Goal: Information Seeking & Learning: Learn about a topic

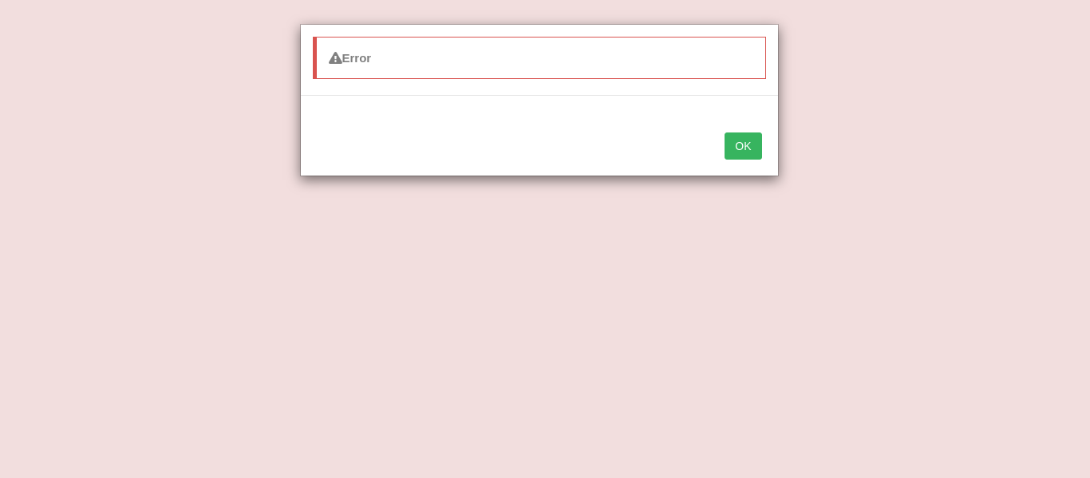
scroll to position [48, 0]
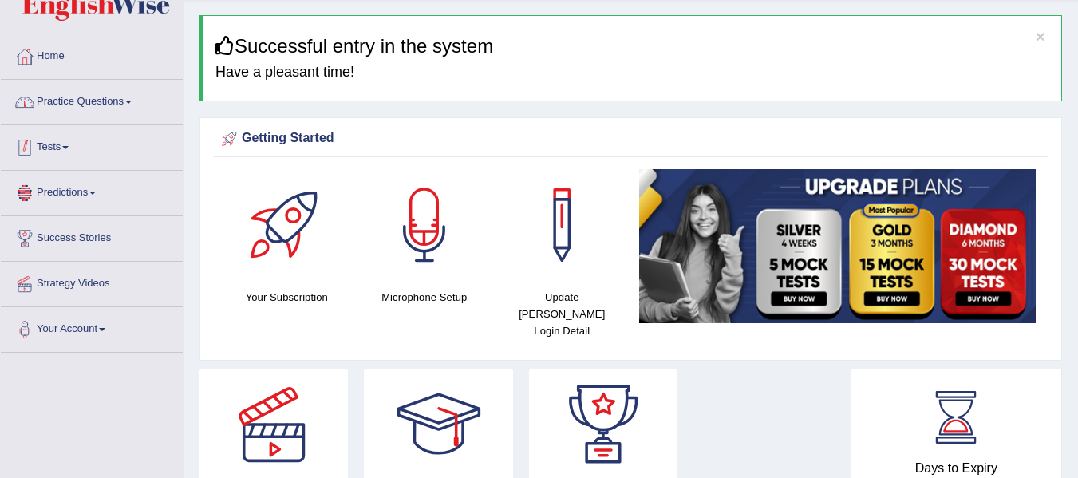
scroll to position [38, 0]
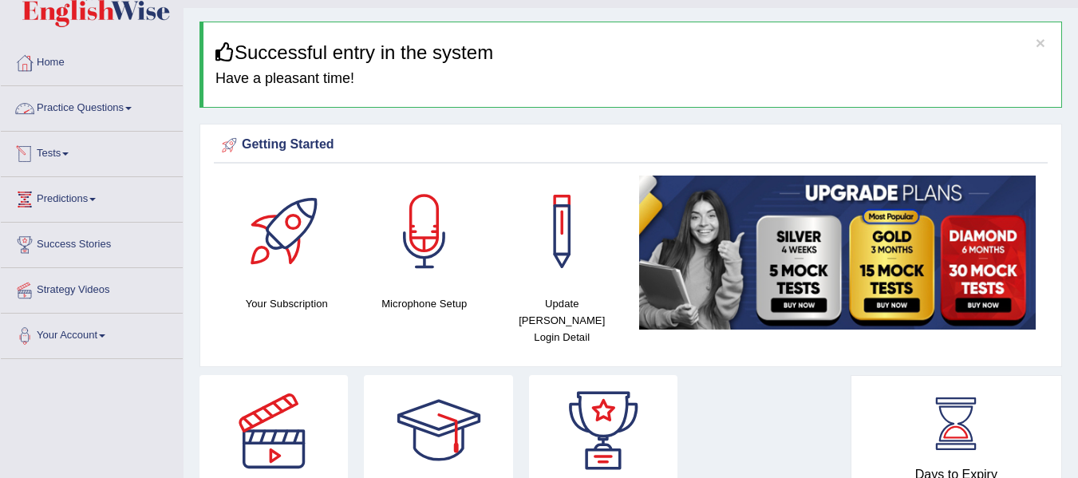
click at [127, 103] on link "Practice Questions" at bounding box center [92, 106] width 182 height 40
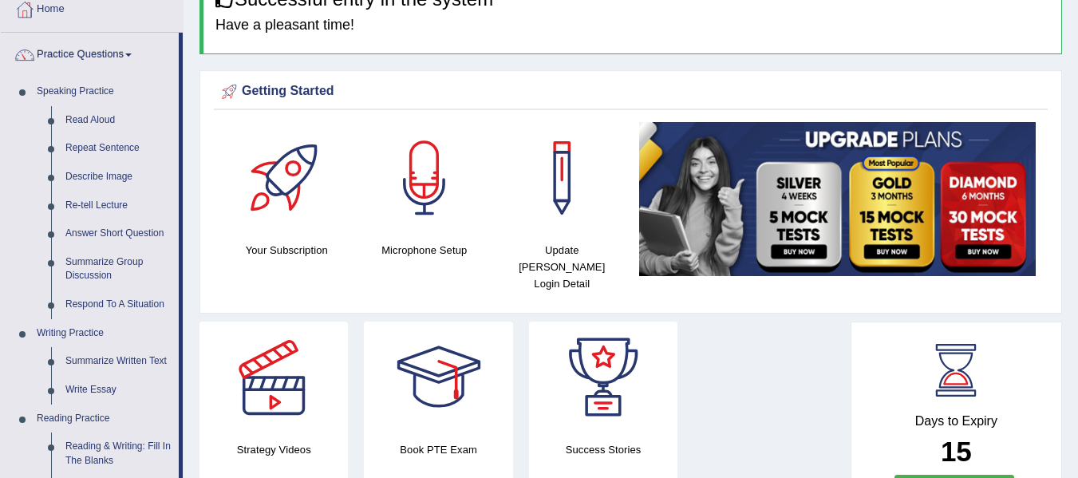
scroll to position [91, 0]
click at [101, 144] on link "Repeat Sentence" at bounding box center [118, 149] width 120 height 29
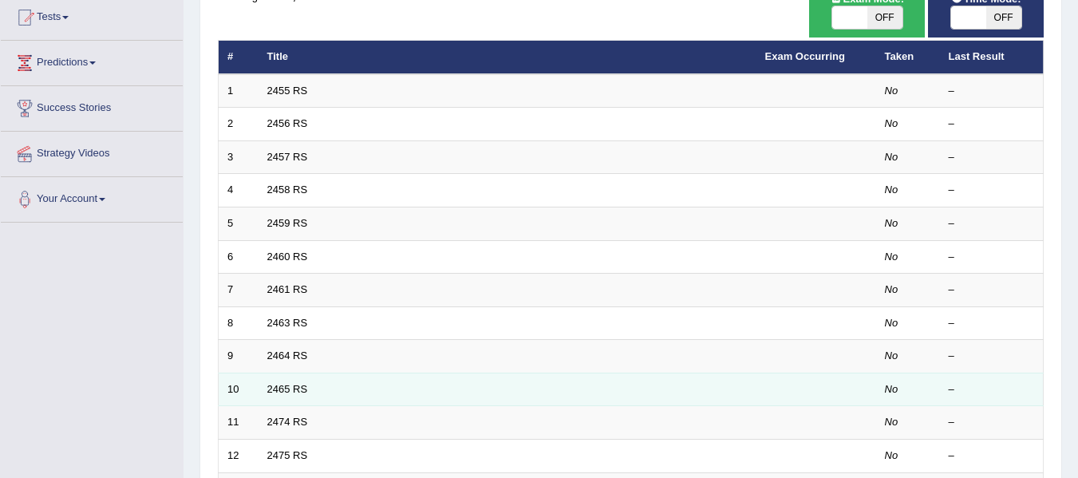
click at [284, 378] on td "2465 RS" at bounding box center [507, 390] width 498 height 34
click at [284, 392] on link "2465 RS" at bounding box center [287, 389] width 41 height 12
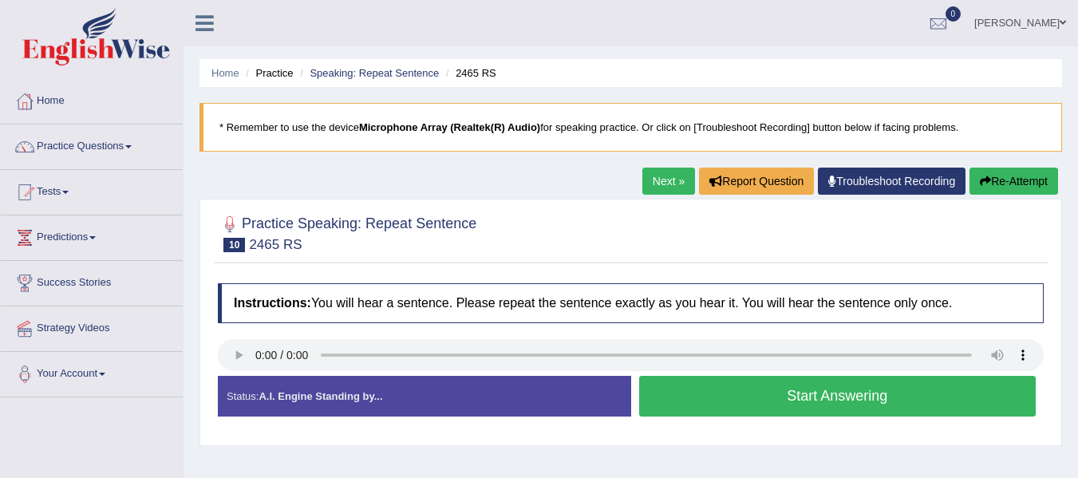
click at [669, 183] on link "Next »" at bounding box center [668, 181] width 53 height 27
click at [766, 409] on button "Start Answering" at bounding box center [837, 396] width 397 height 41
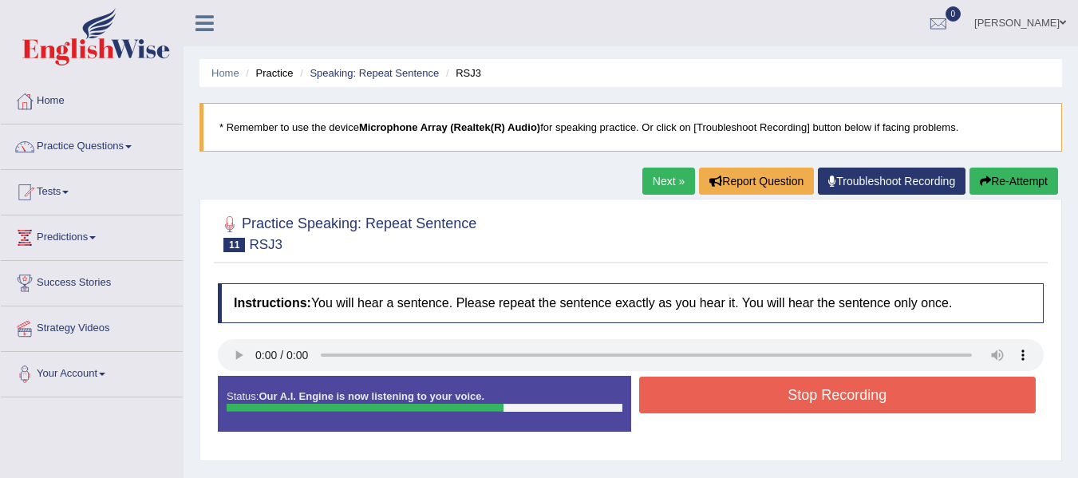
click at [766, 409] on button "Stop Recording" at bounding box center [837, 395] width 397 height 37
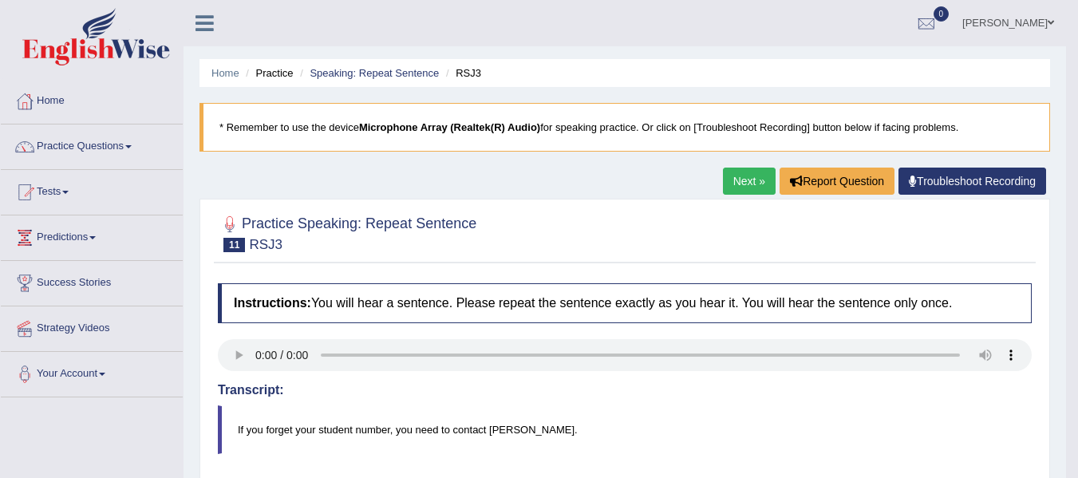
click at [731, 175] on link "Next »" at bounding box center [749, 181] width 53 height 27
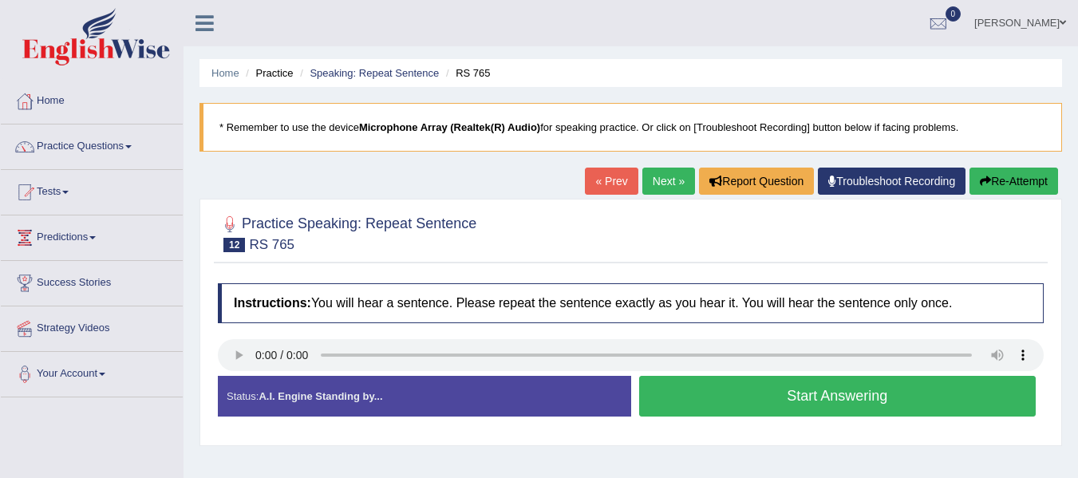
click at [680, 394] on button "Start Answering" at bounding box center [837, 396] width 397 height 41
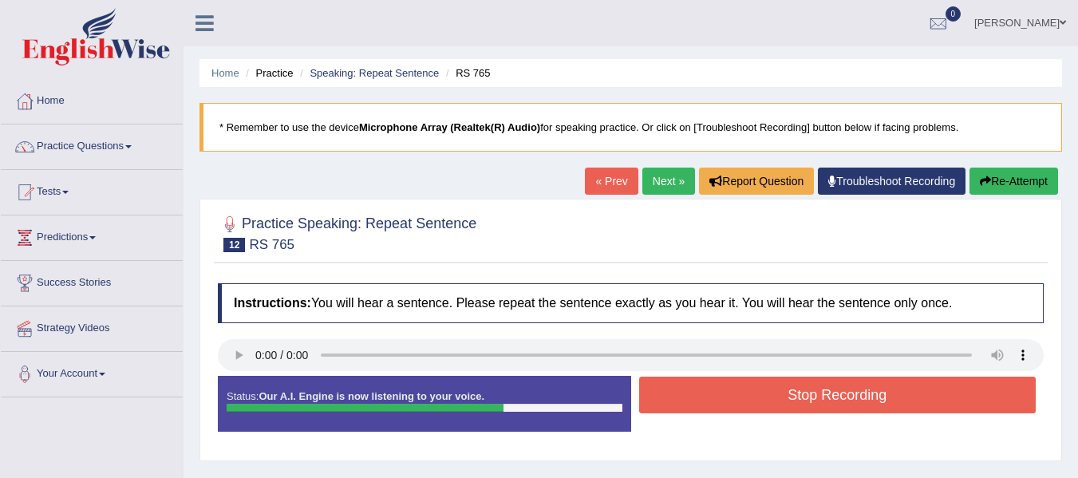
click at [680, 394] on button "Stop Recording" at bounding box center [837, 395] width 397 height 37
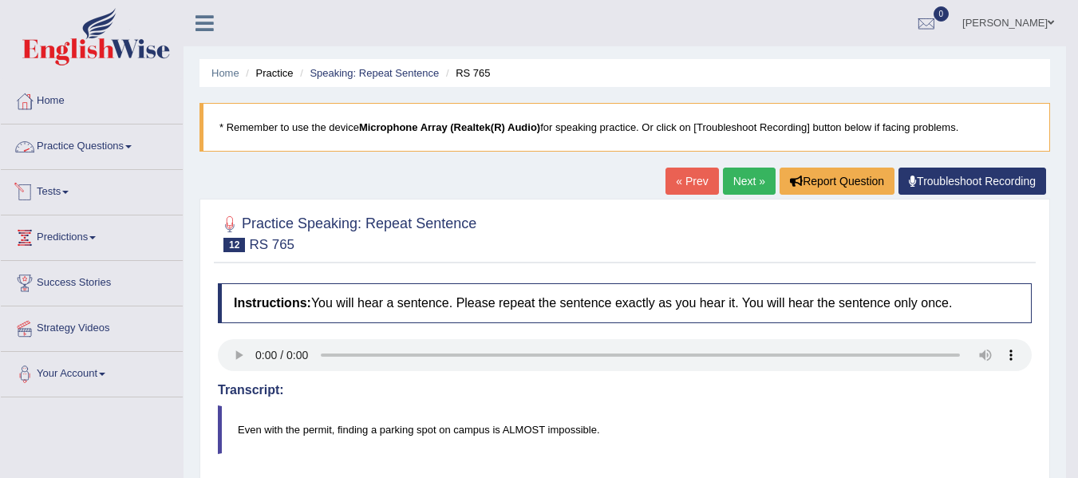
click at [105, 140] on link "Practice Questions" at bounding box center [92, 144] width 182 height 40
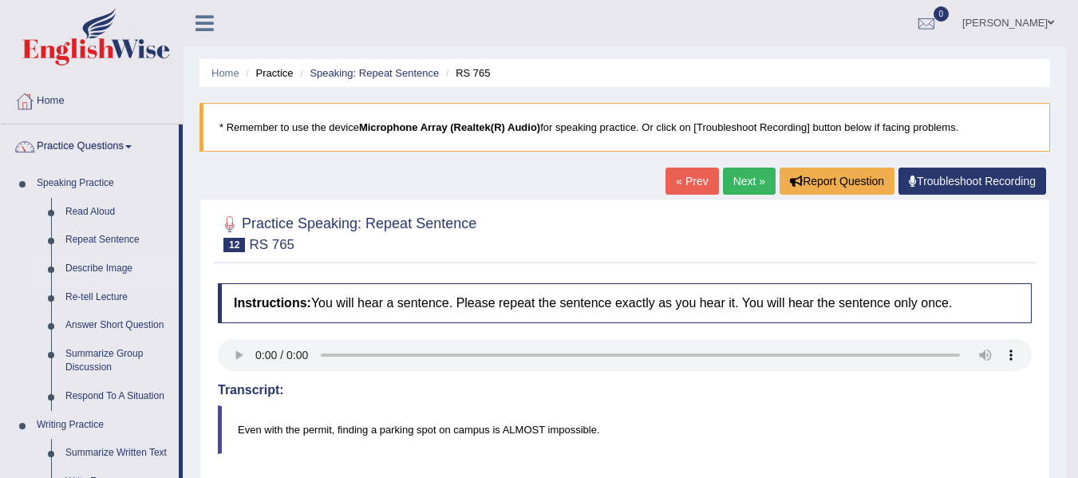
click at [97, 272] on link "Describe Image" at bounding box center [118, 268] width 120 height 29
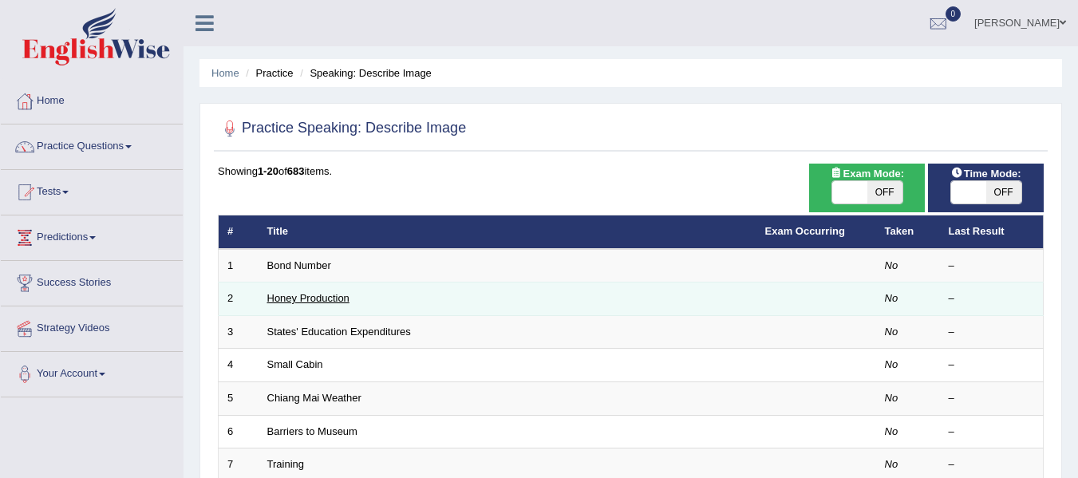
click at [302, 294] on link "Honey Production" at bounding box center [308, 298] width 82 height 12
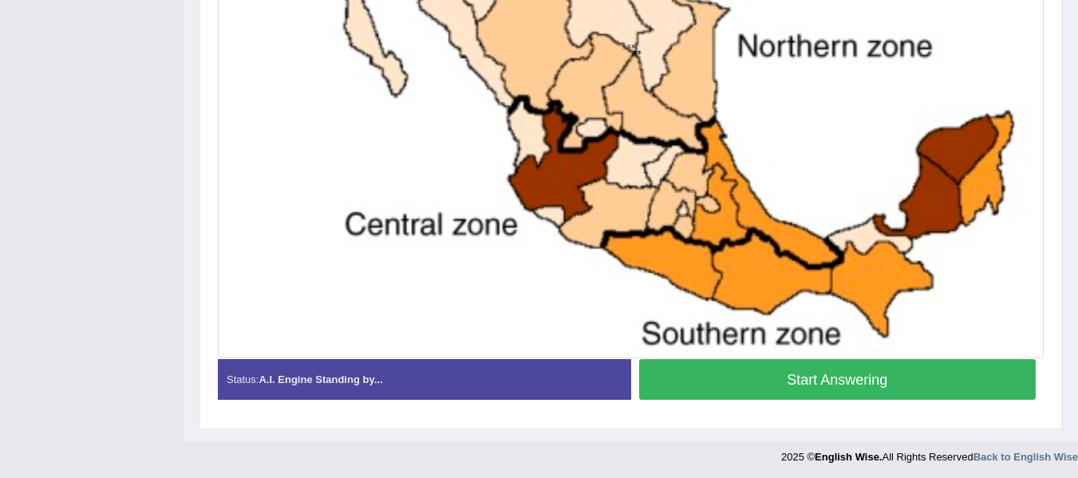
scroll to position [621, 0]
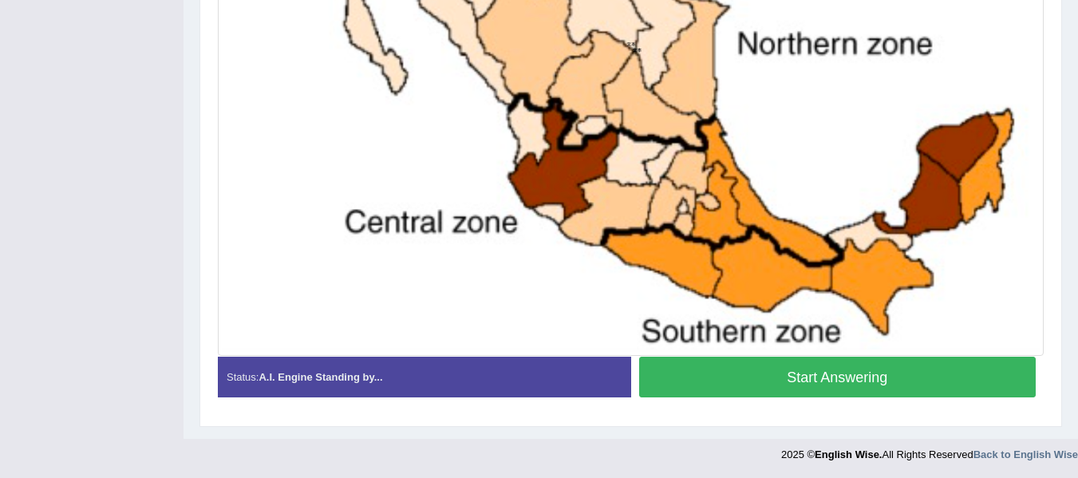
click at [683, 385] on button "Start Answering" at bounding box center [837, 377] width 397 height 41
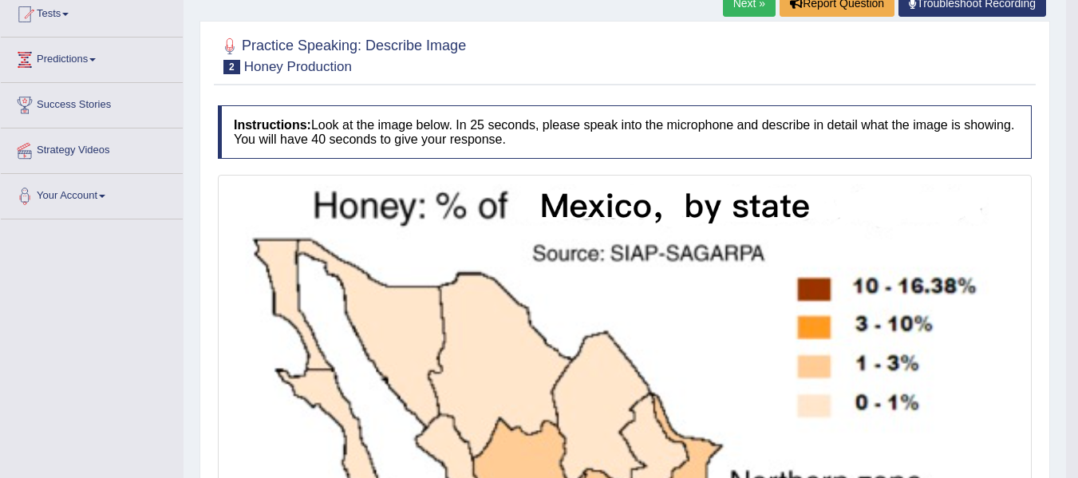
scroll to position [0, 0]
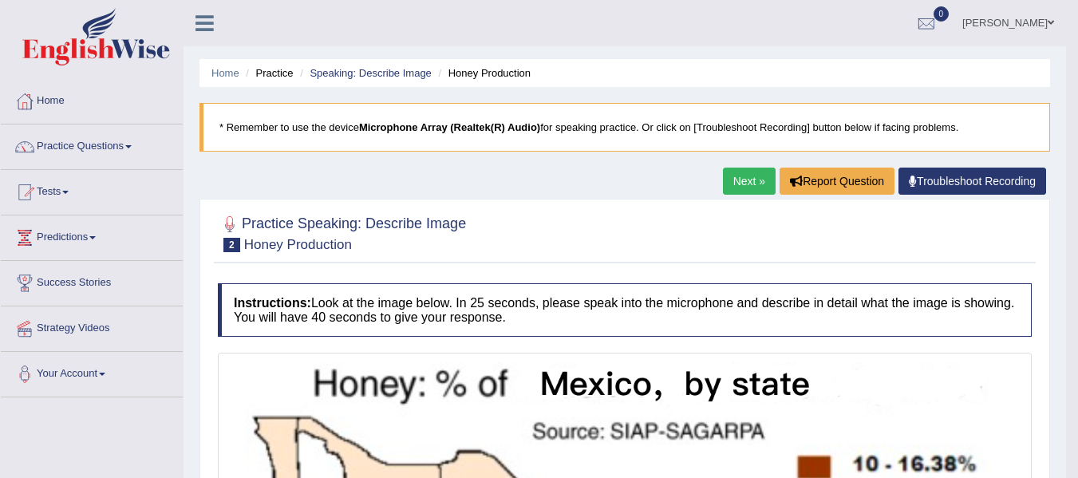
click at [745, 183] on link "Next »" at bounding box center [749, 181] width 53 height 27
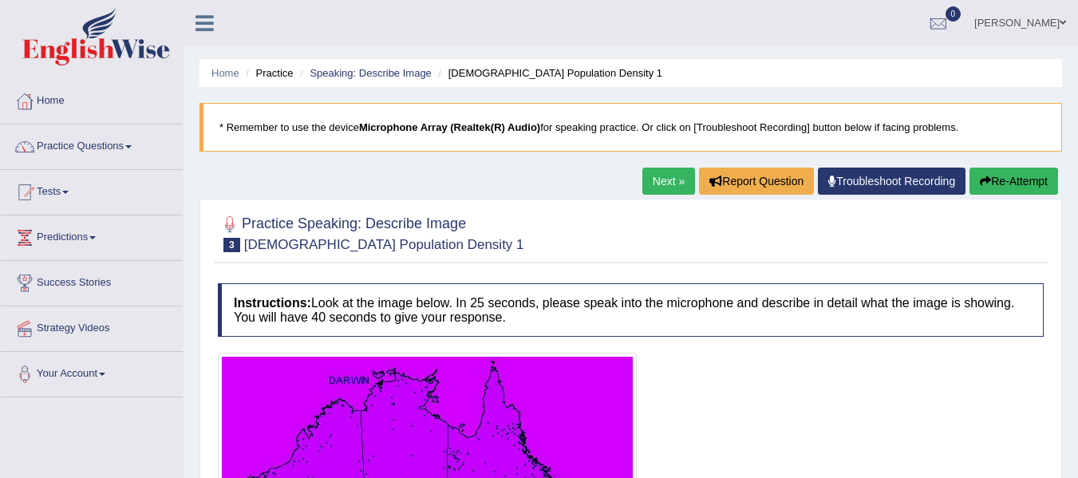
click at [666, 178] on link "Next »" at bounding box center [668, 181] width 53 height 27
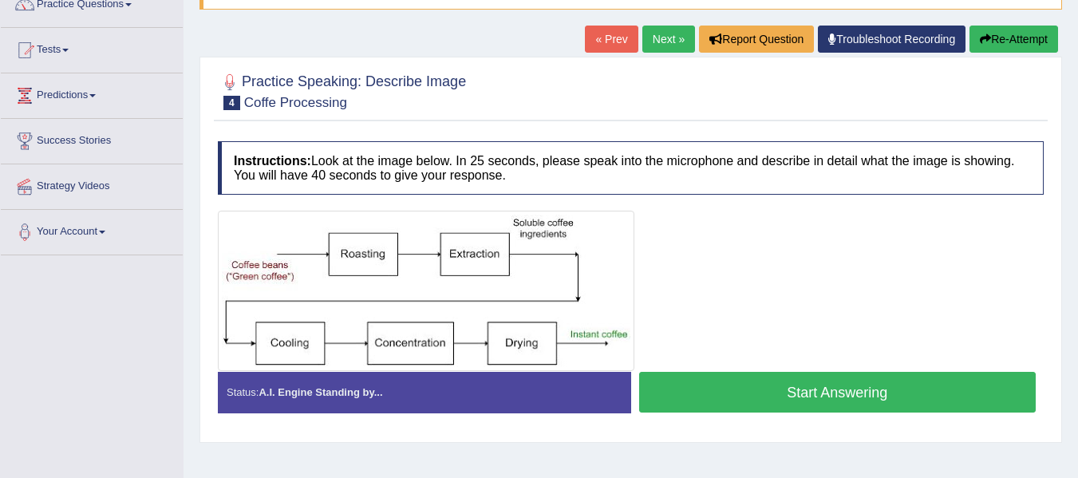
click at [743, 390] on button "Start Answering" at bounding box center [837, 392] width 397 height 41
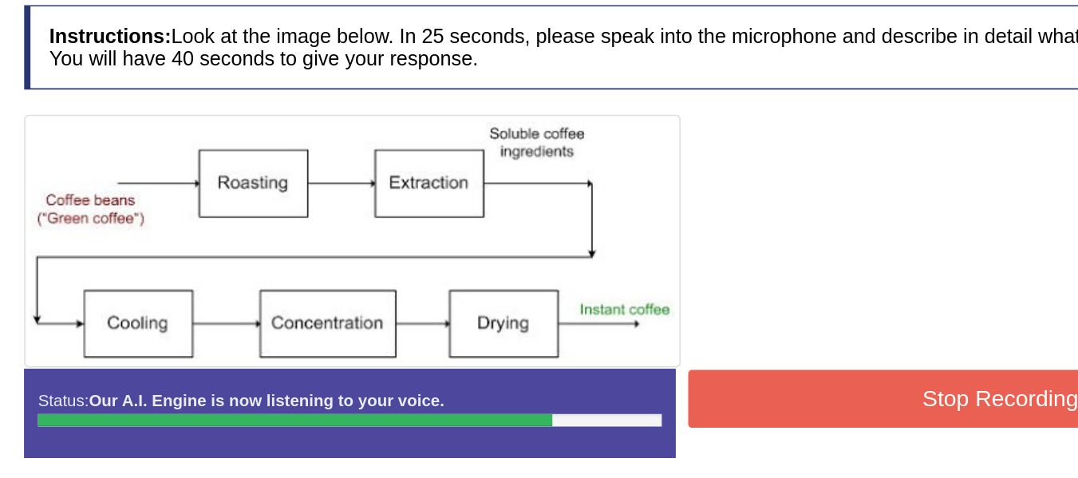
click at [704, 395] on button "Stop Recording" at bounding box center [837, 391] width 397 height 37
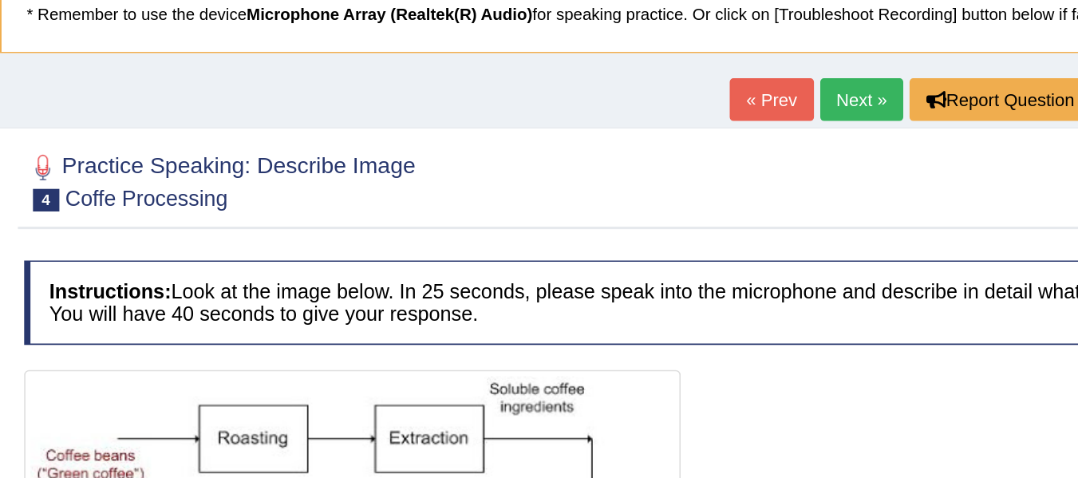
scroll to position [109, 0]
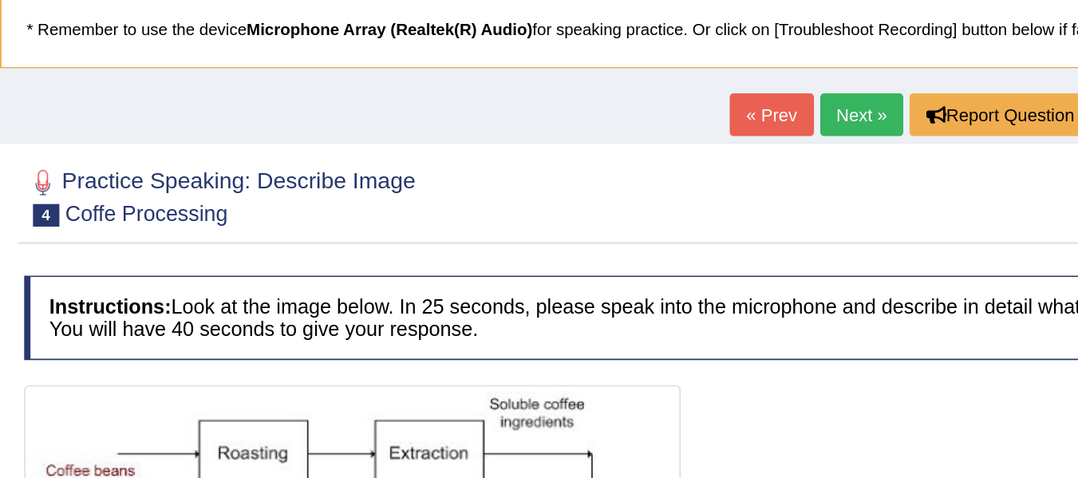
click at [742, 78] on link "Next »" at bounding box center [749, 72] width 53 height 27
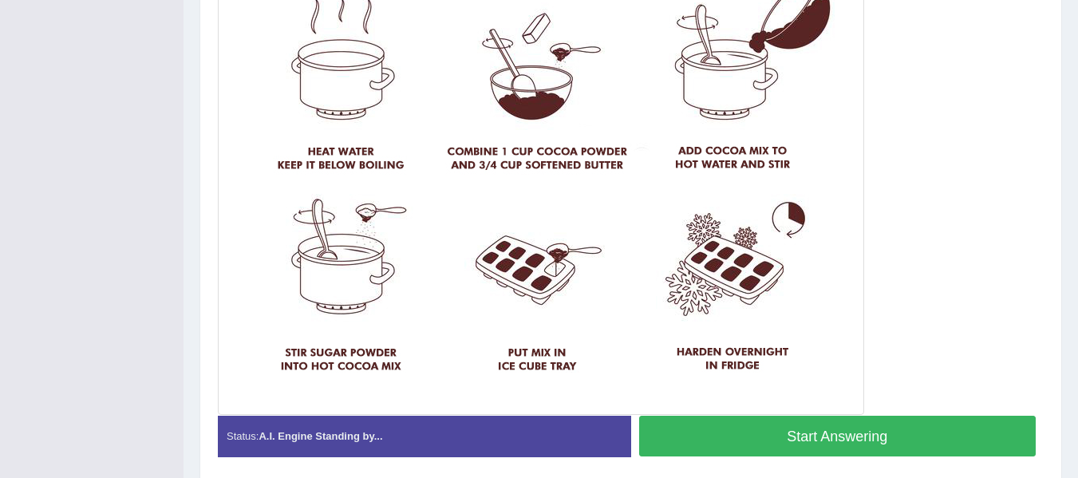
scroll to position [466, 0]
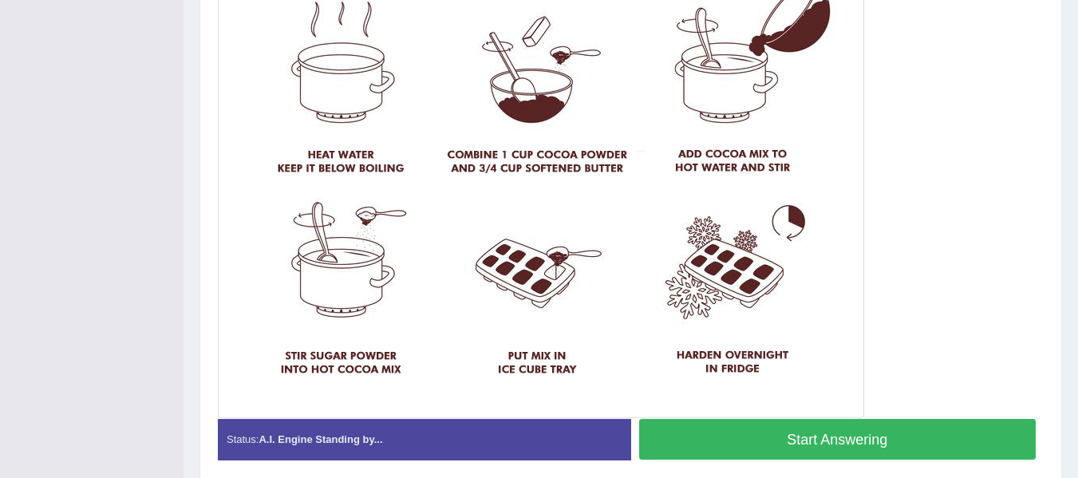
click at [736, 440] on button "Start Answering" at bounding box center [837, 439] width 397 height 41
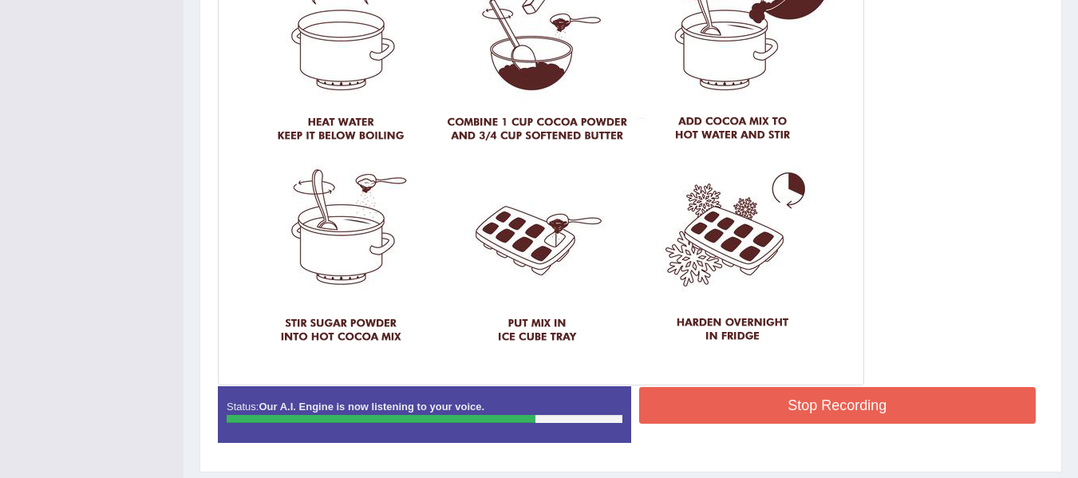
scroll to position [545, 0]
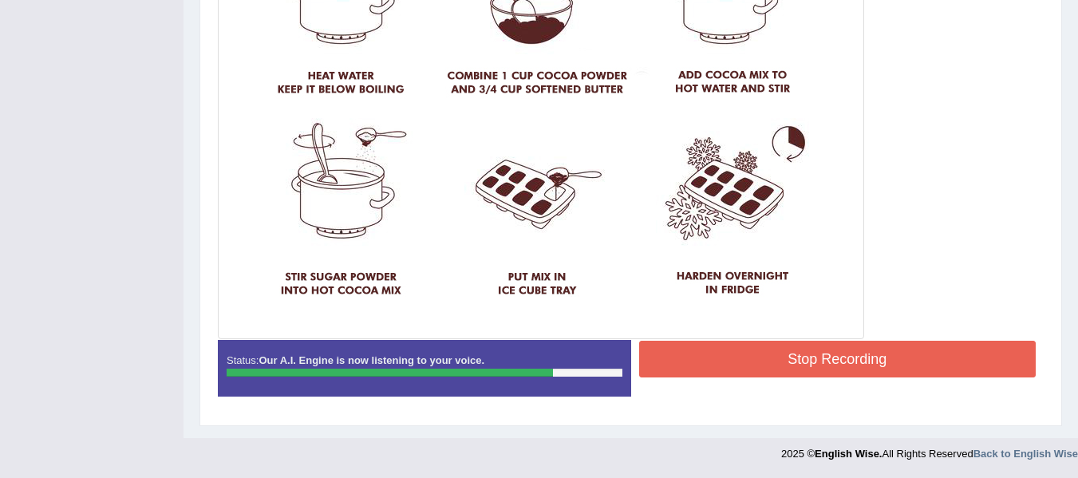
click at [771, 365] on button "Stop Recording" at bounding box center [837, 359] width 397 height 37
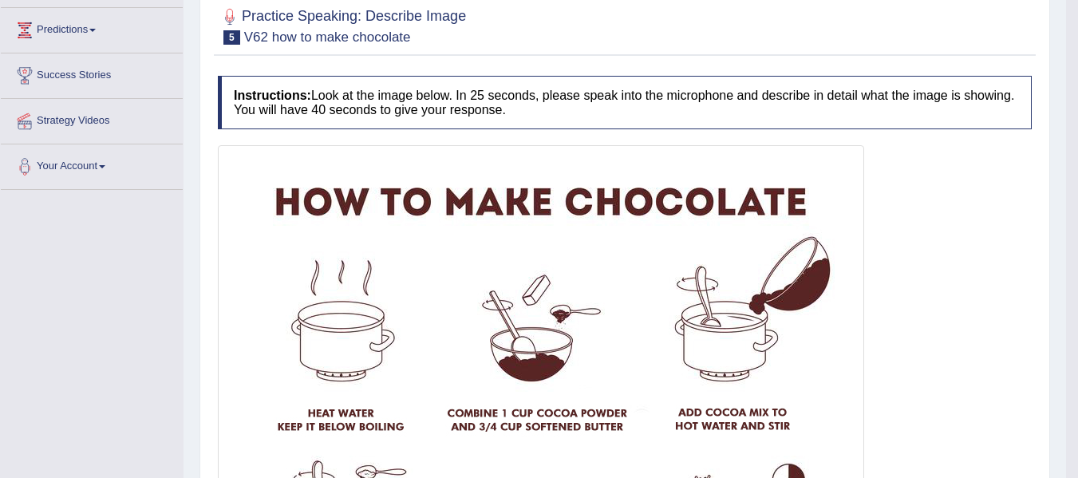
scroll to position [0, 0]
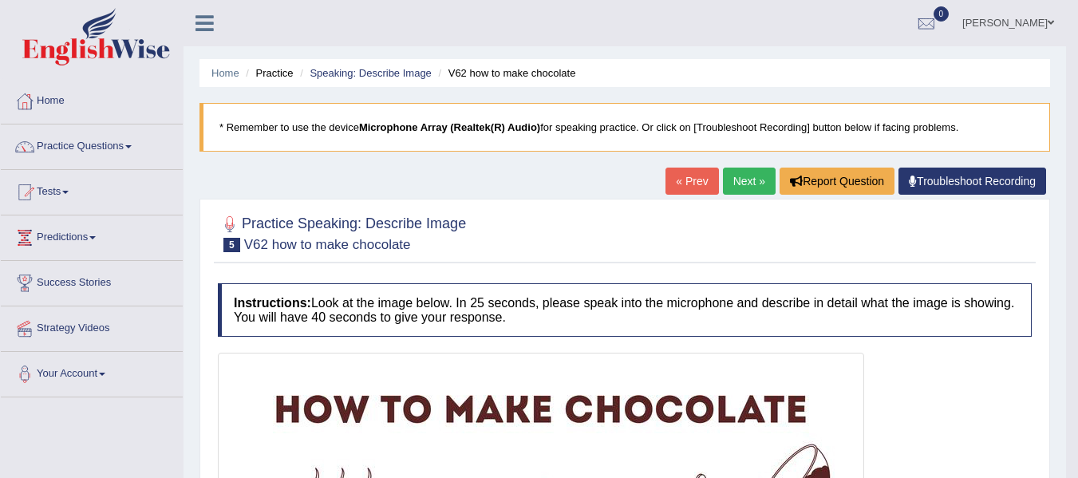
click at [740, 182] on link "Next »" at bounding box center [749, 181] width 53 height 27
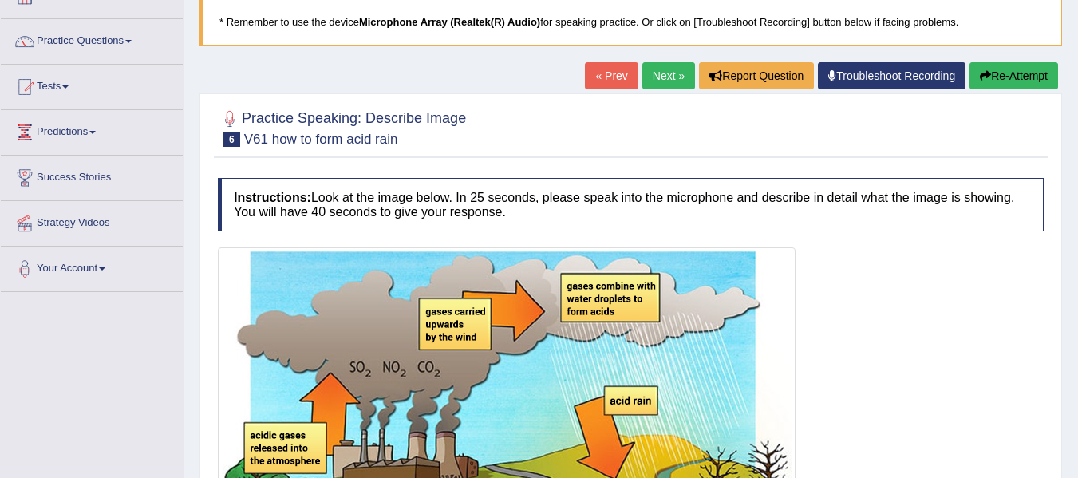
scroll to position [101, 0]
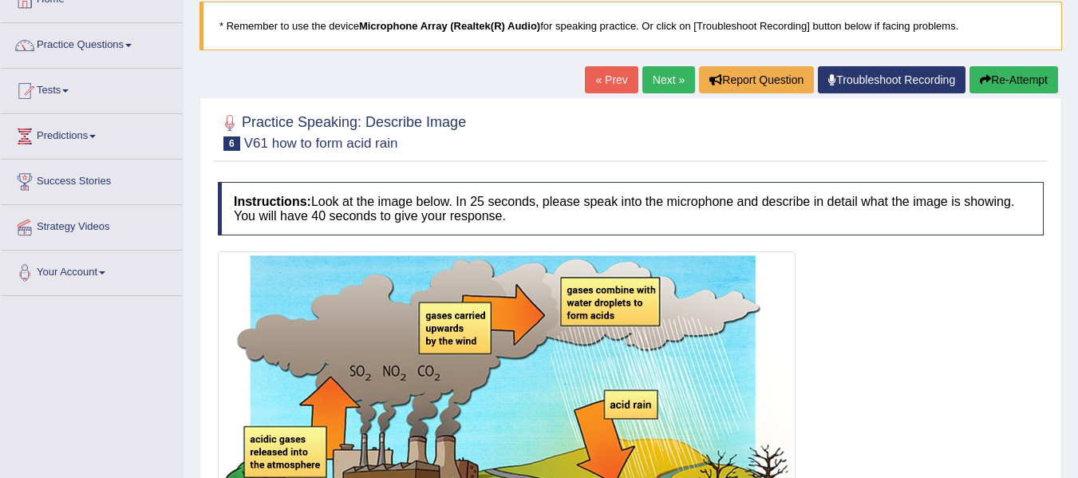
click at [652, 80] on link "Next »" at bounding box center [668, 79] width 53 height 27
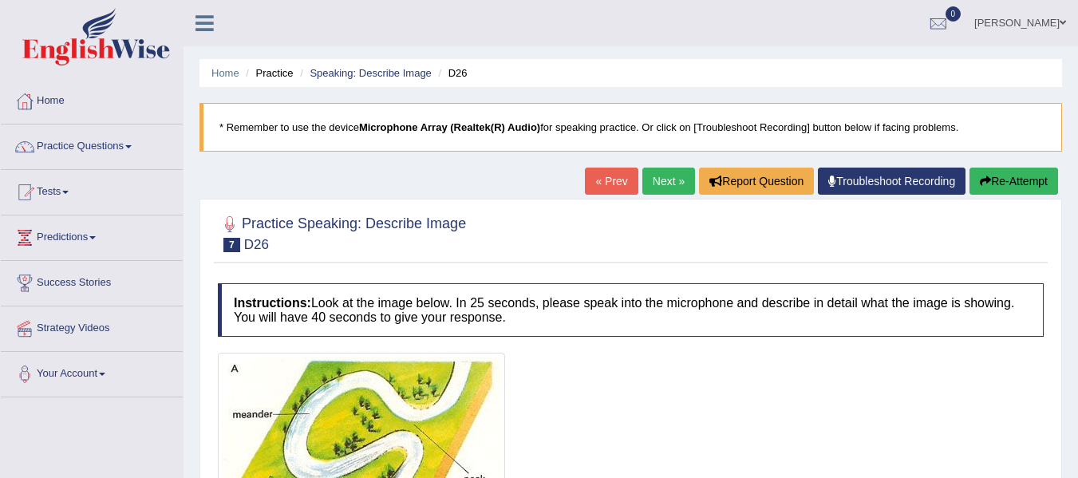
click at [95, 147] on link "Practice Questions" at bounding box center [92, 144] width 182 height 40
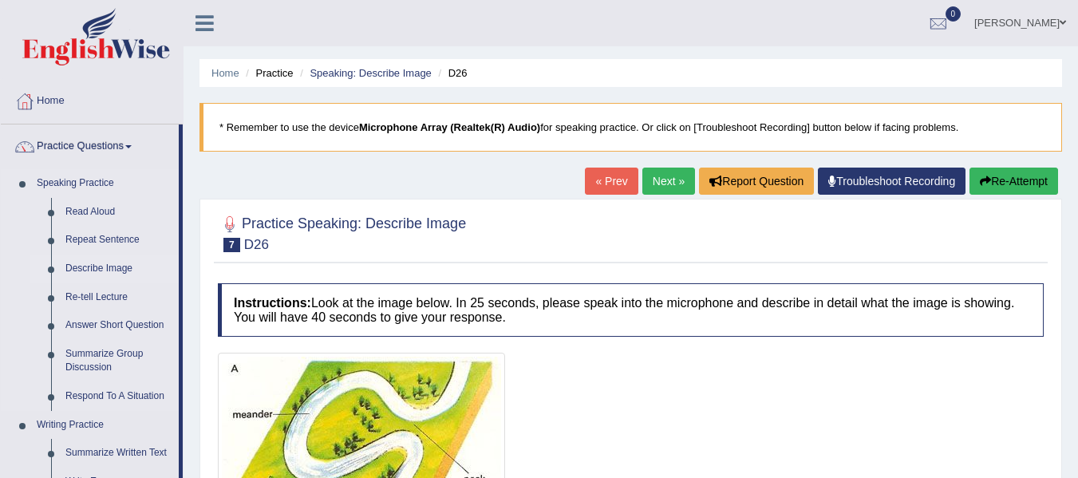
click at [89, 268] on link "Describe Image" at bounding box center [118, 268] width 120 height 29
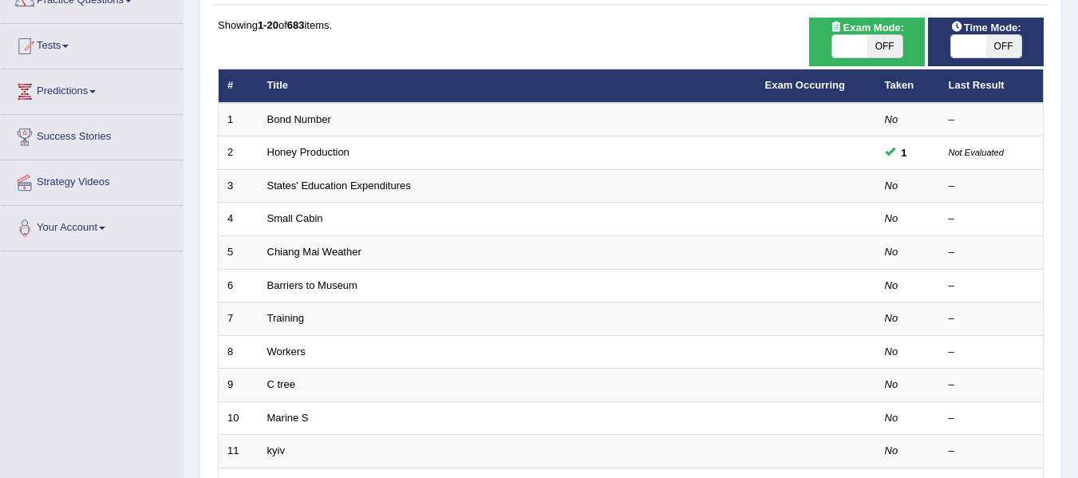
scroll to position [145, 0]
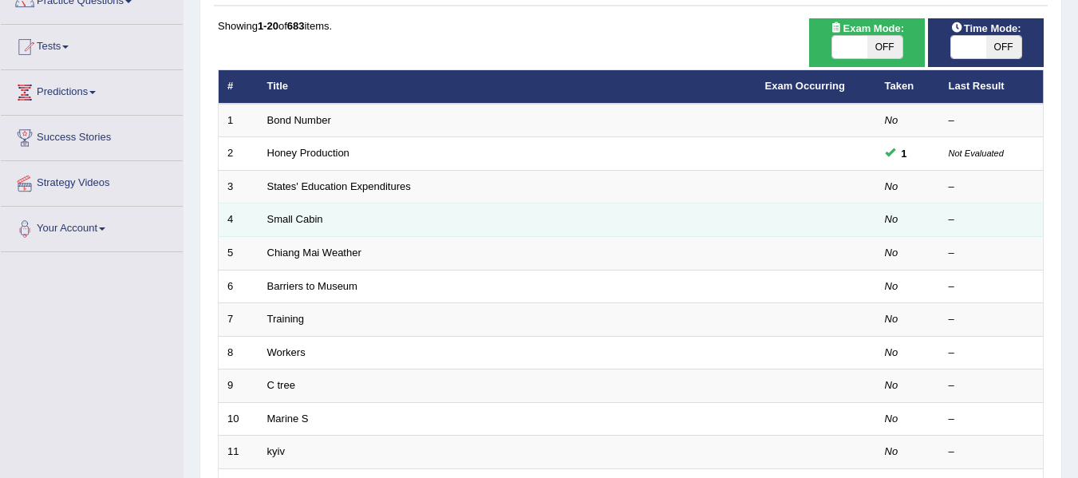
click at [644, 222] on td "Small Cabin" at bounding box center [507, 220] width 498 height 34
click at [282, 222] on link "Small Cabin" at bounding box center [295, 219] width 56 height 12
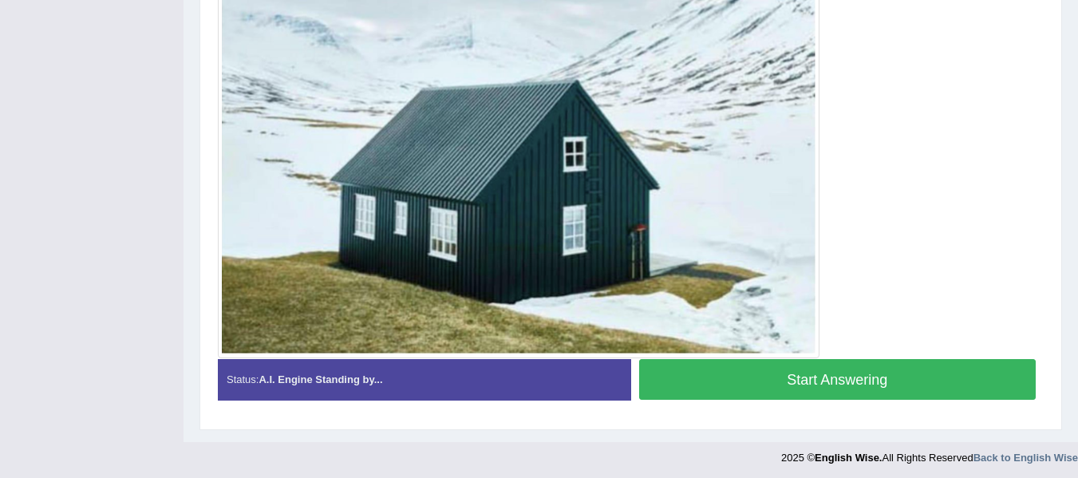
scroll to position [503, 0]
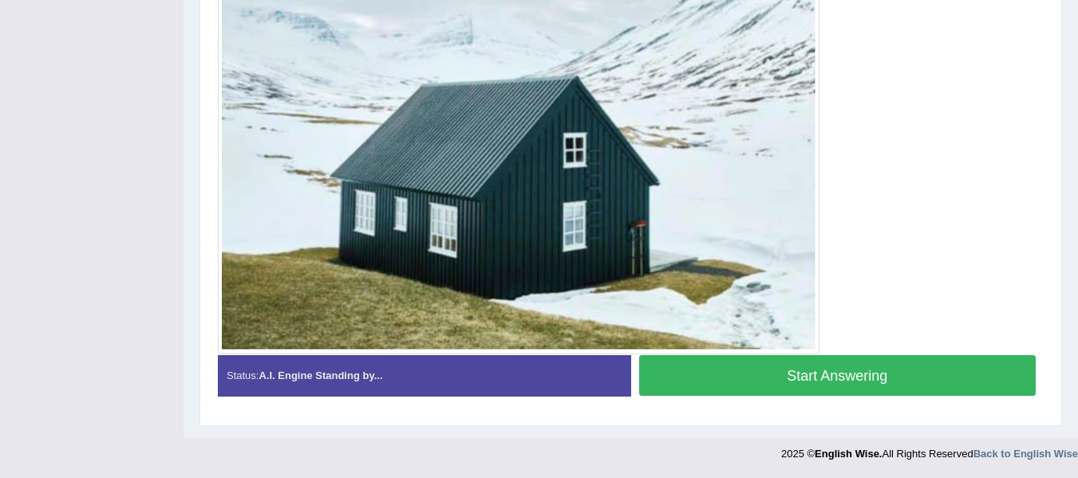
click at [691, 369] on button "Start Answering" at bounding box center [837, 375] width 397 height 41
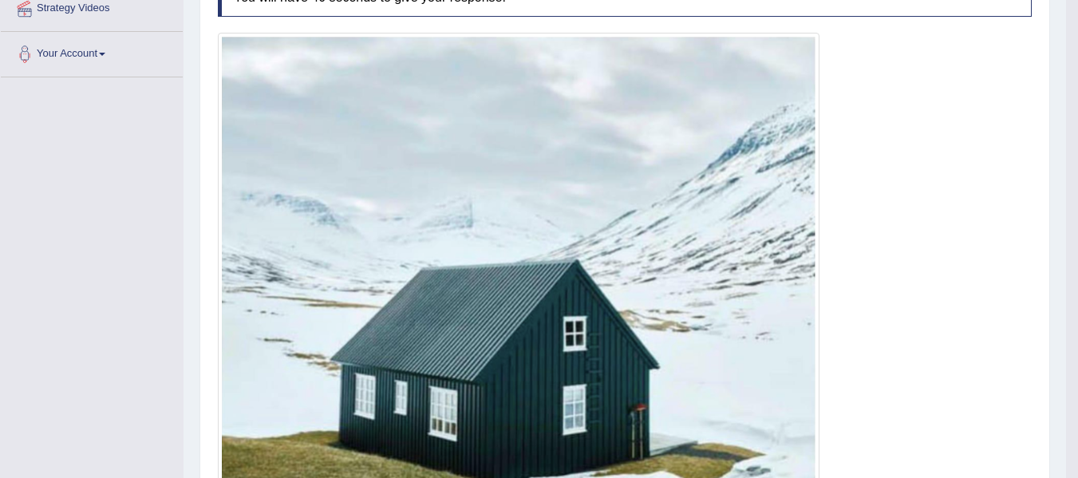
scroll to position [0, 0]
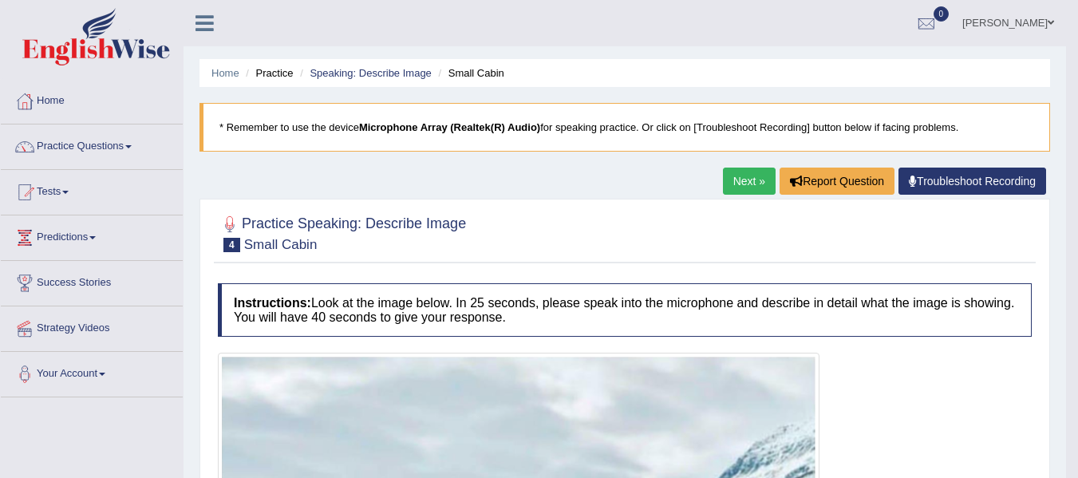
click at [726, 182] on link "Next »" at bounding box center [749, 181] width 53 height 27
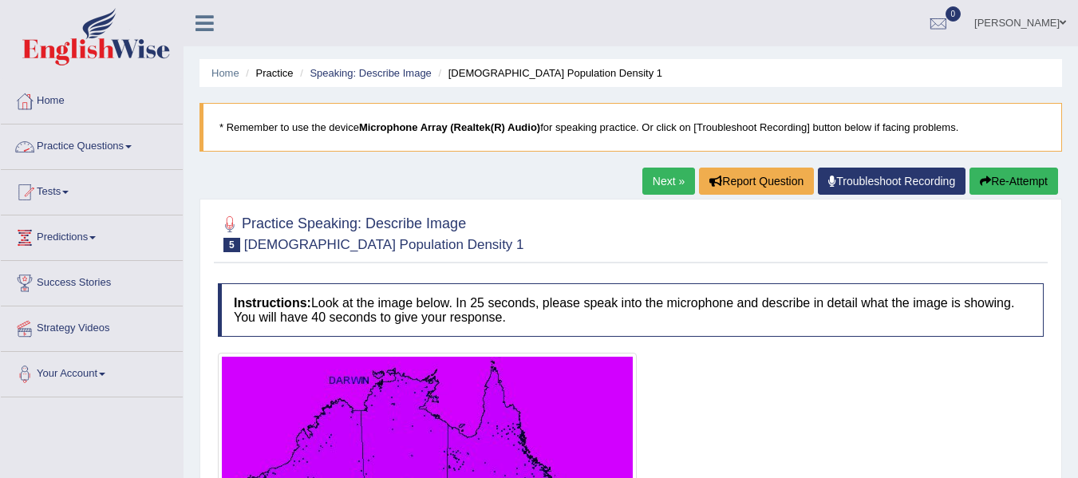
click at [131, 148] on span at bounding box center [128, 146] width 6 height 3
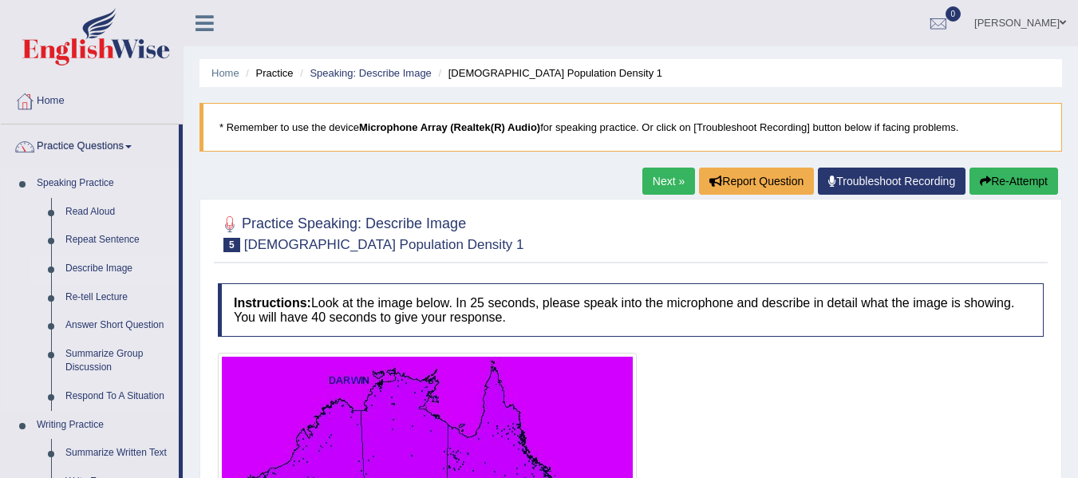
click at [93, 262] on link "Describe Image" at bounding box center [118, 268] width 120 height 29
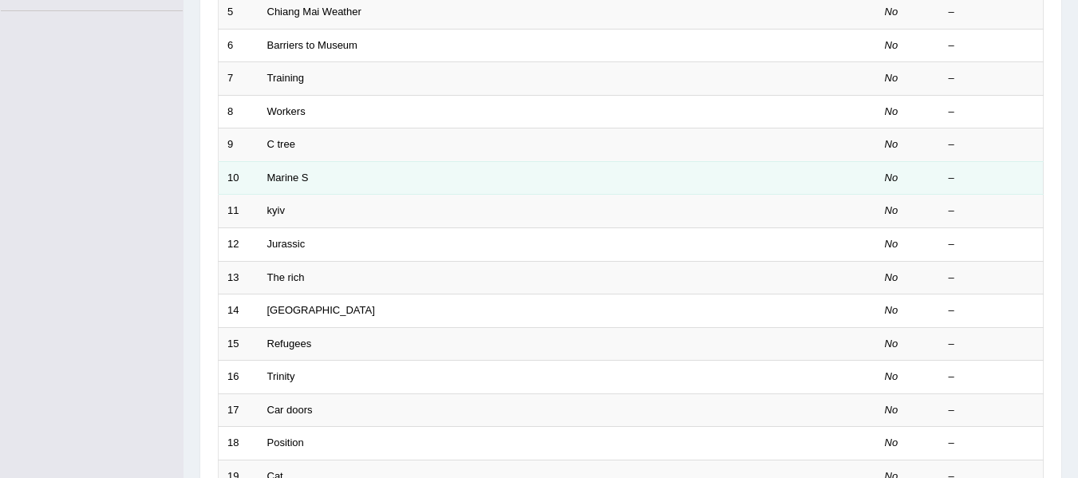
click at [580, 179] on td "Marine S" at bounding box center [507, 178] width 498 height 34
click at [296, 172] on link "Marine S" at bounding box center [287, 178] width 41 height 12
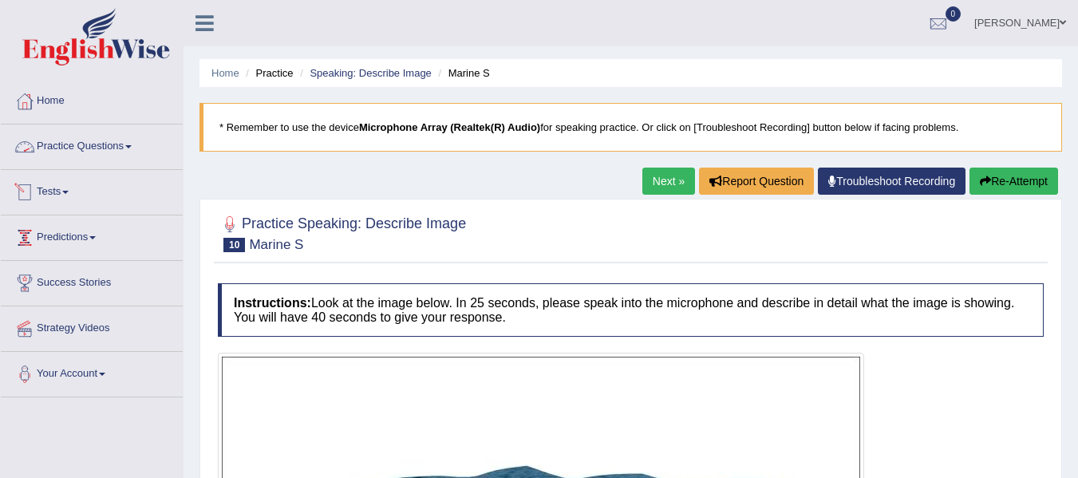
click at [129, 145] on link "Practice Questions" at bounding box center [92, 144] width 182 height 40
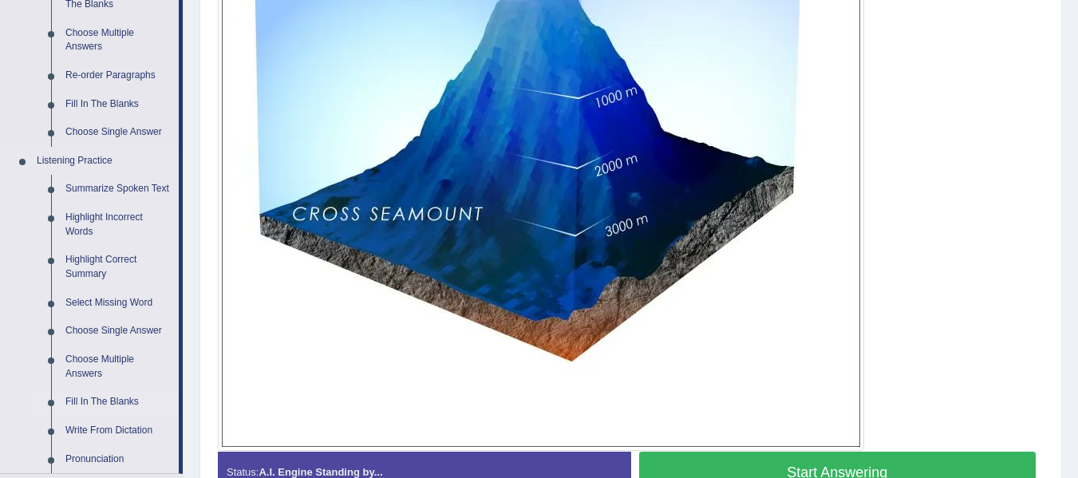
scroll to position [547, 0]
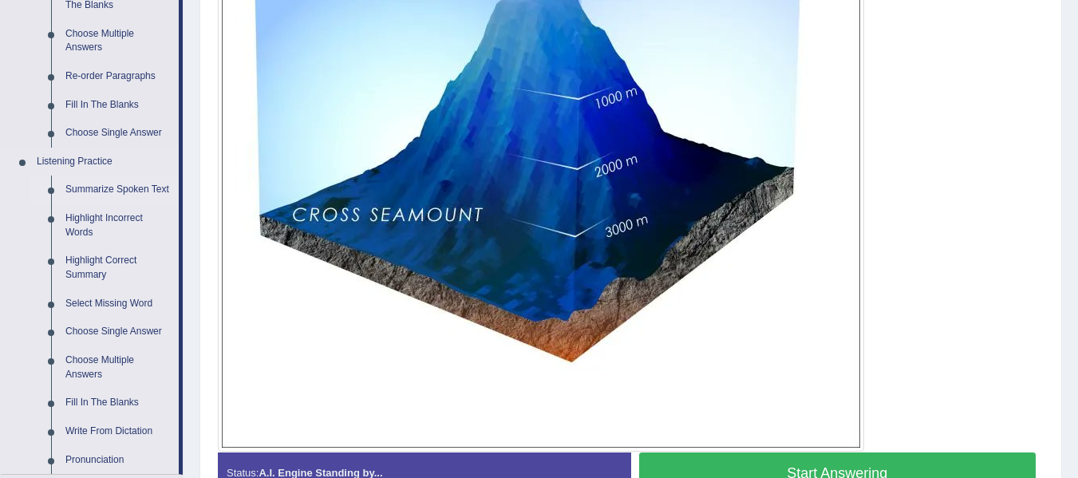
click at [137, 183] on link "Summarize Spoken Text" at bounding box center [118, 190] width 120 height 29
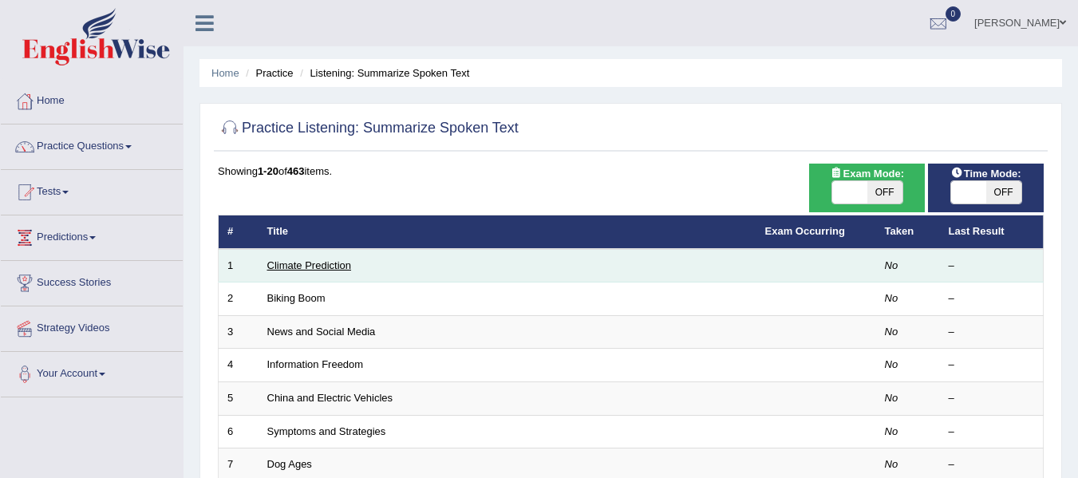
click at [318, 265] on link "Climate Prediction" at bounding box center [309, 265] width 85 height 12
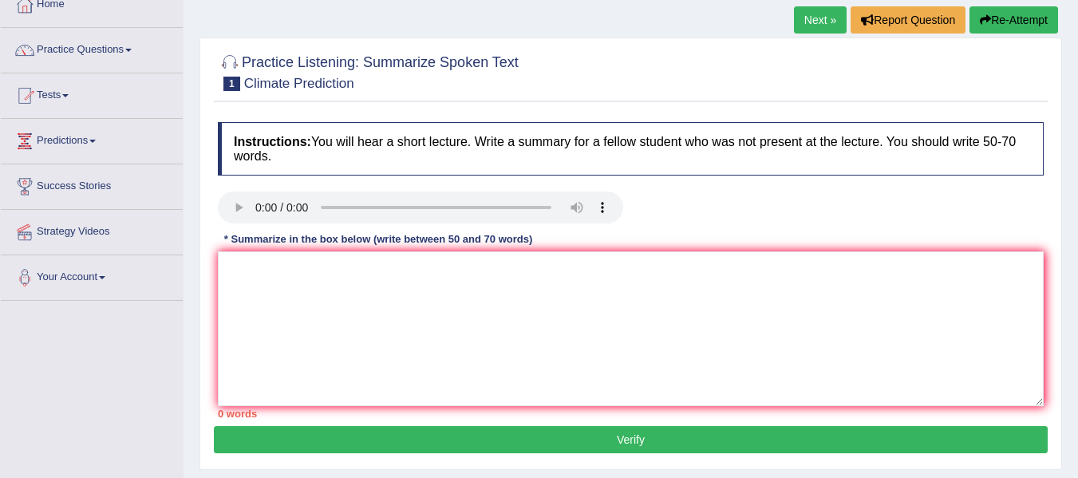
scroll to position [66, 0]
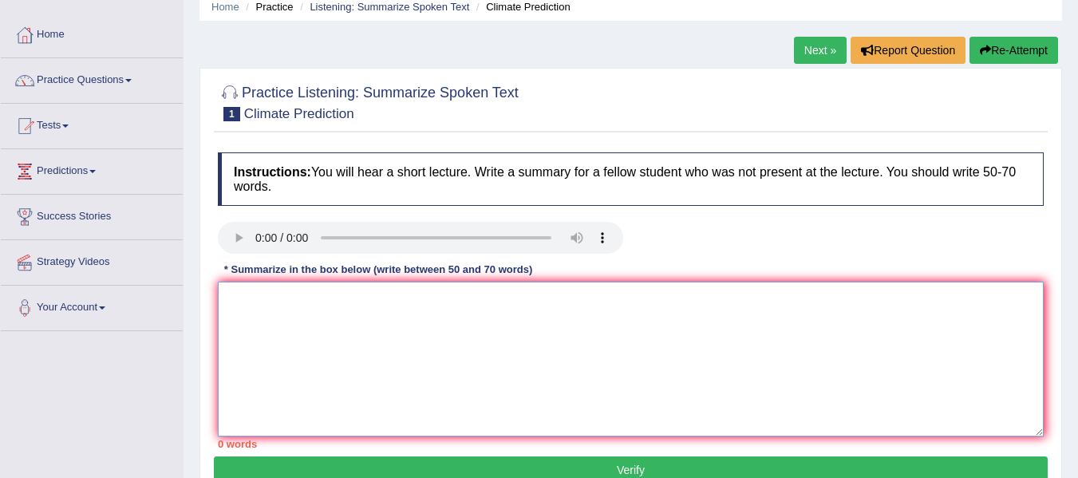
click at [492, 297] on textarea at bounding box center [631, 359] width 826 height 155
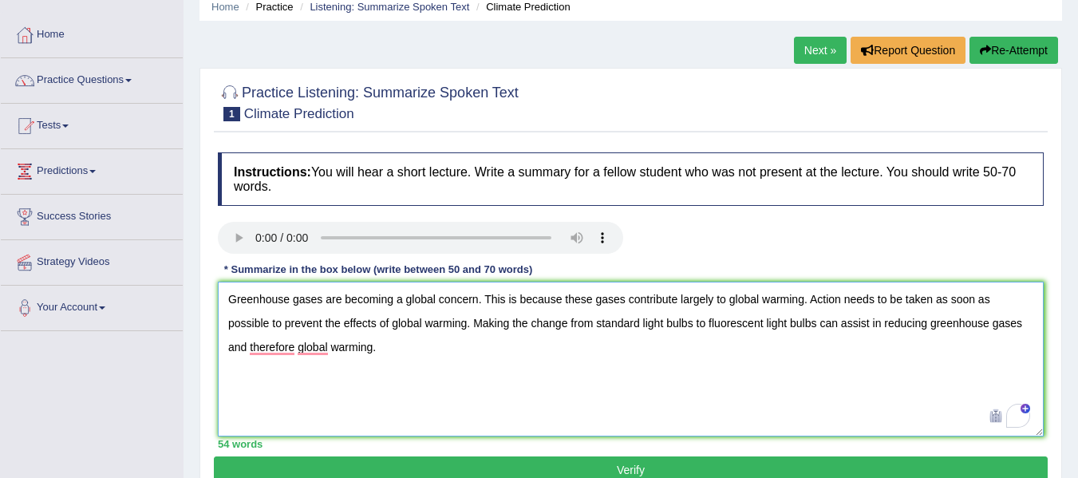
type textarea "Greenhouse gases are becoming a global concern. This is because these gases con…"
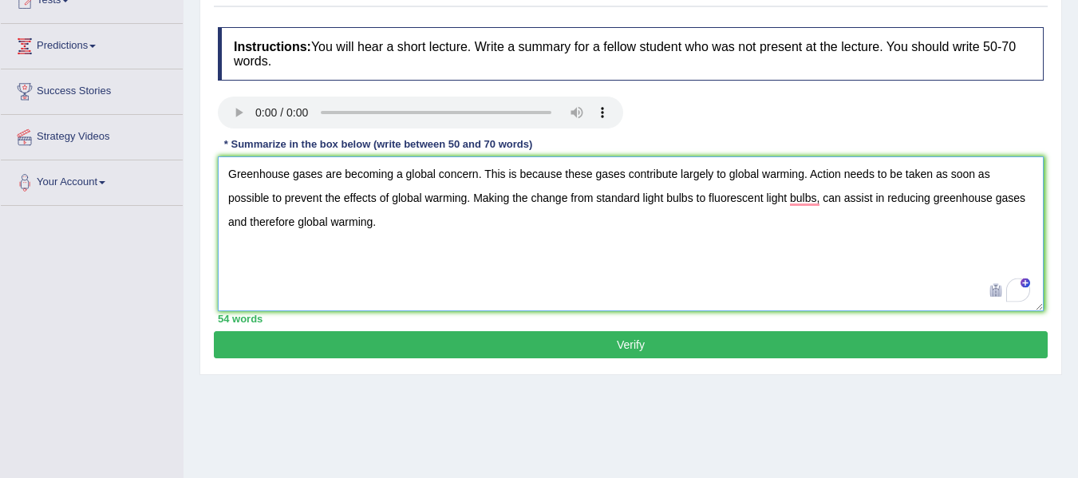
scroll to position [192, 0]
click at [590, 343] on button "Verify" at bounding box center [631, 343] width 834 height 27
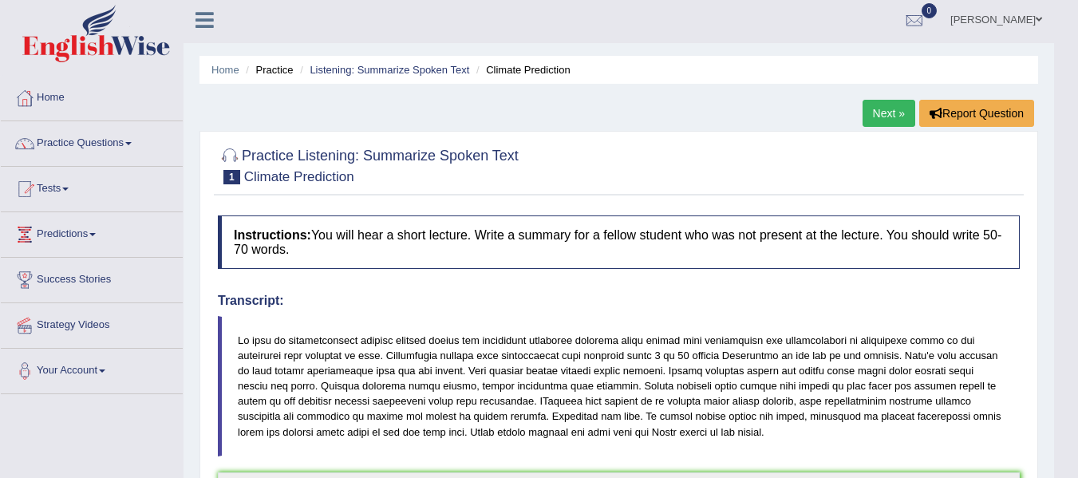
scroll to position [2, 0]
click at [866, 109] on link "Next »" at bounding box center [888, 114] width 53 height 27
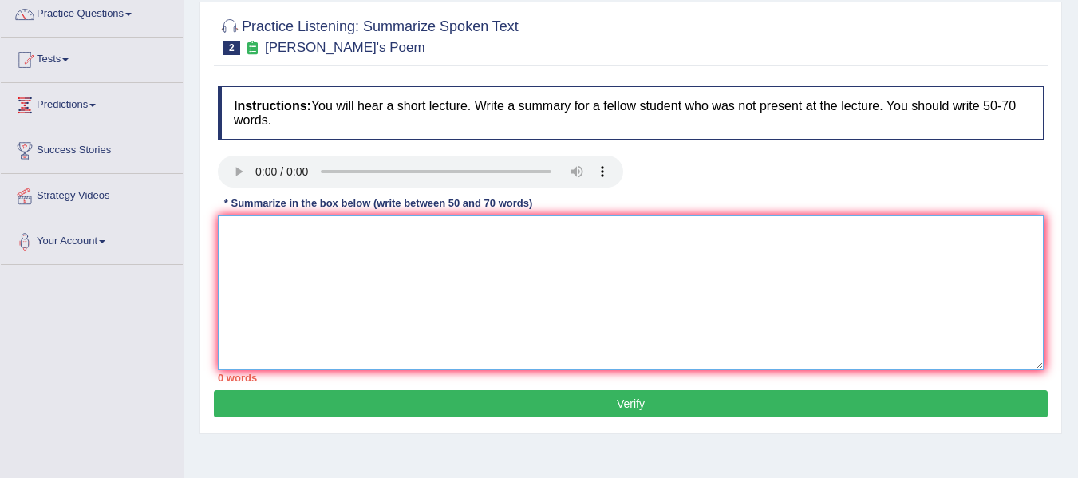
click at [558, 234] on textarea at bounding box center [631, 292] width 826 height 155
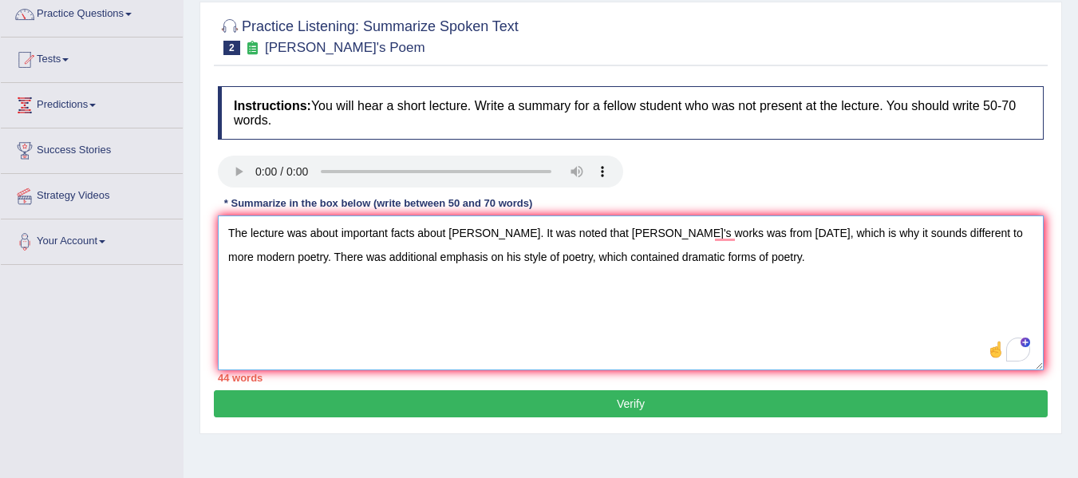
click at [518, 235] on textarea "The lecture was about important facts about [PERSON_NAME]. It was noted that [P…" at bounding box center [631, 292] width 826 height 155
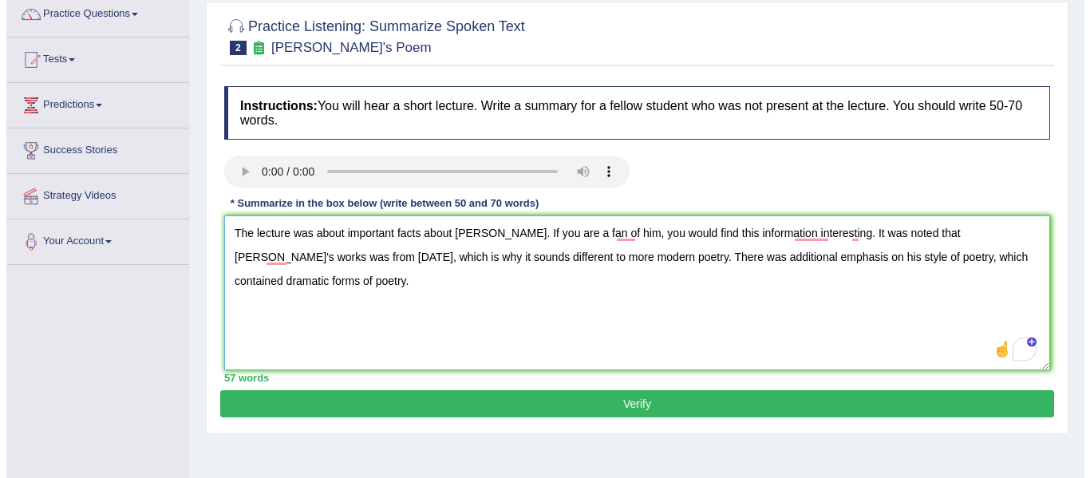
scroll to position [207, 0]
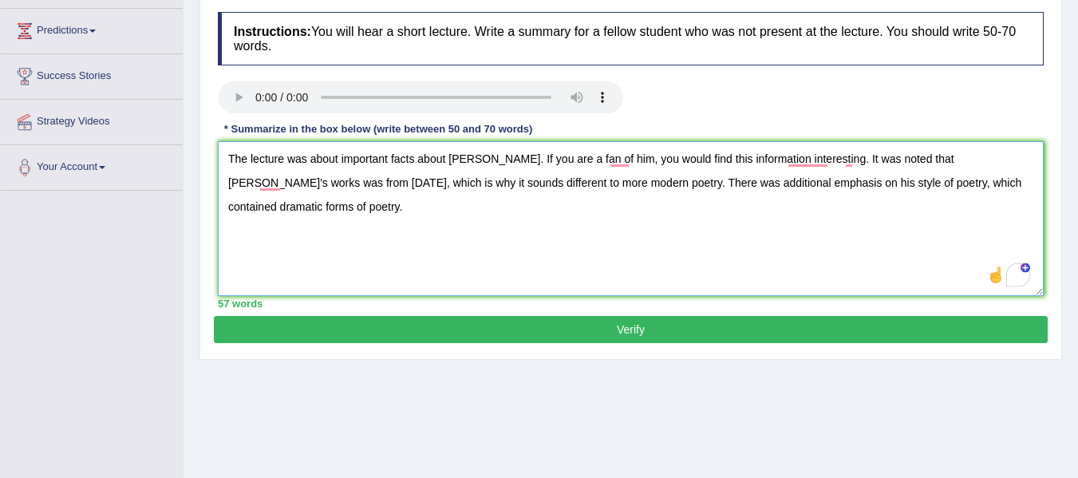
type textarea "The lecture was about important facts about [PERSON_NAME]. If you are a fan of …"
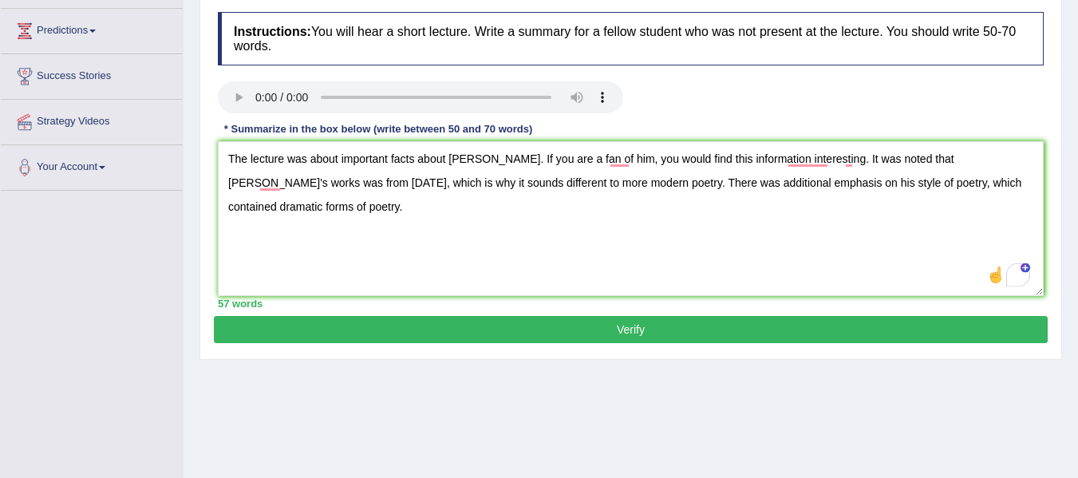
click at [515, 333] on button "Verify" at bounding box center [631, 329] width 834 height 27
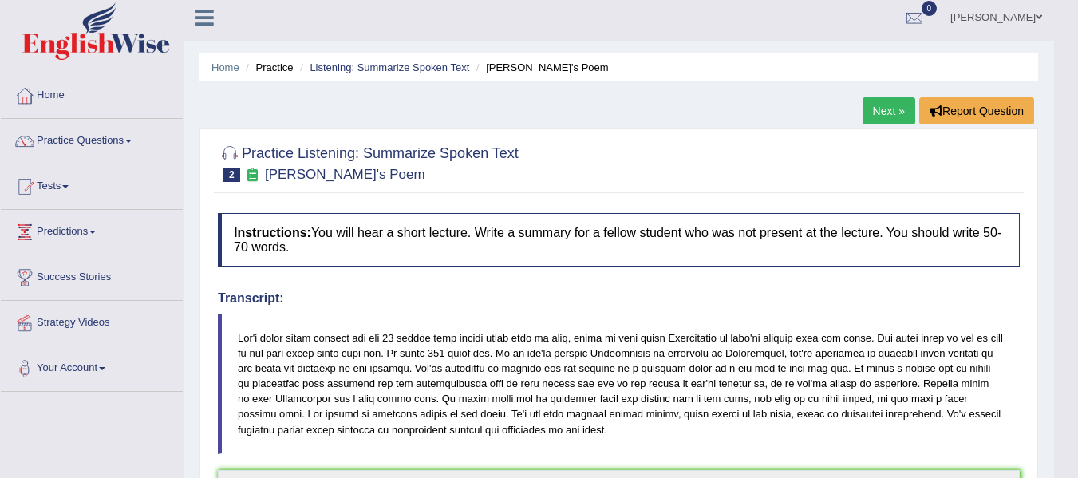
scroll to position [0, 0]
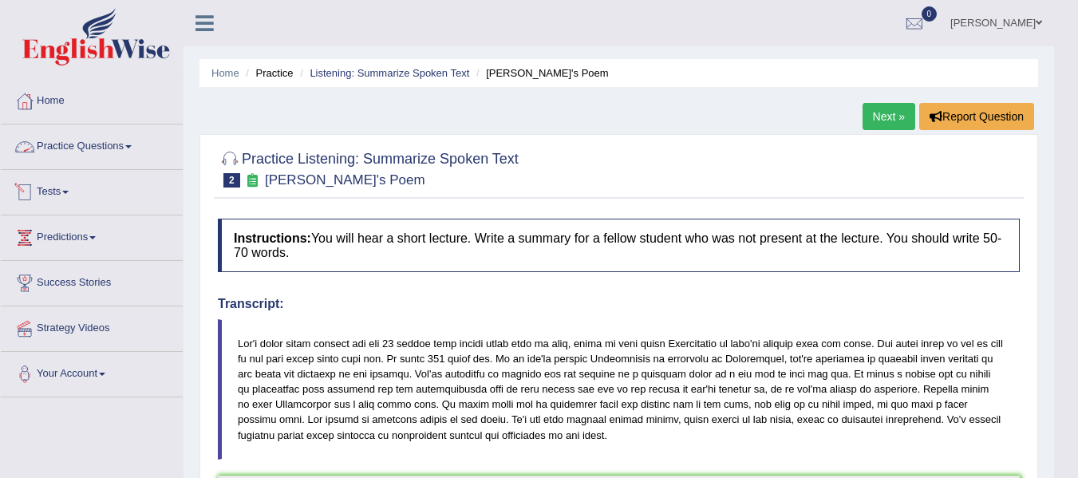
click at [144, 144] on link "Practice Questions" at bounding box center [92, 144] width 182 height 40
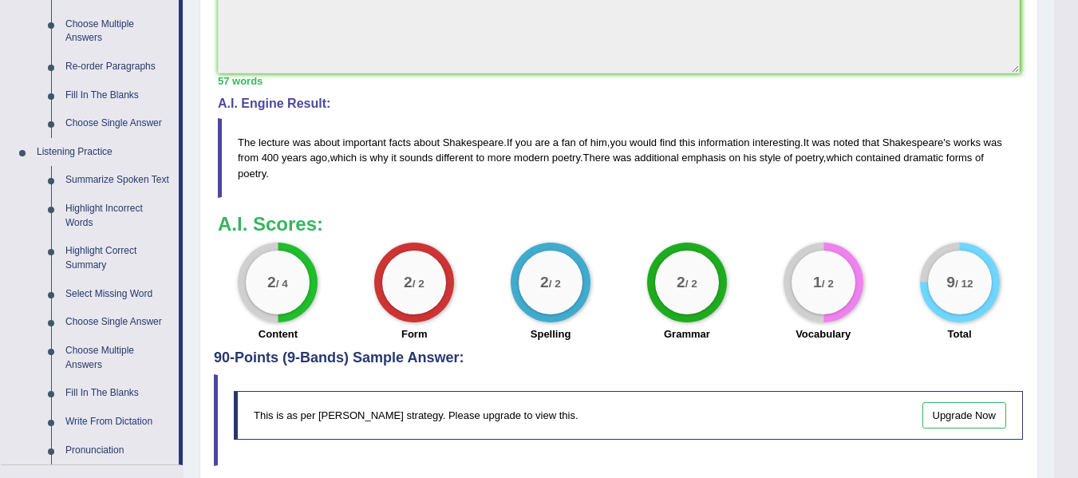
scroll to position [556, 0]
click at [78, 210] on link "Highlight Incorrect Words" at bounding box center [118, 216] width 120 height 42
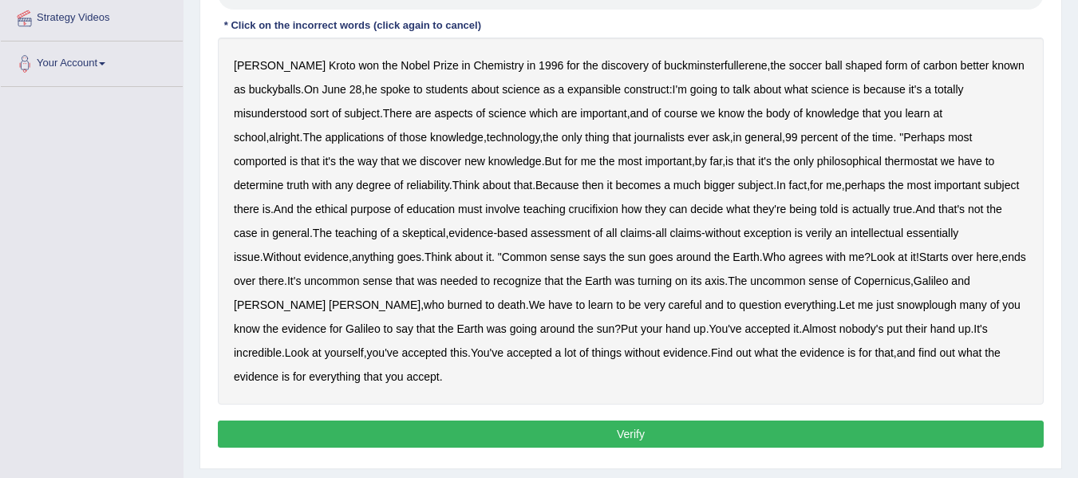
scroll to position [311, 0]
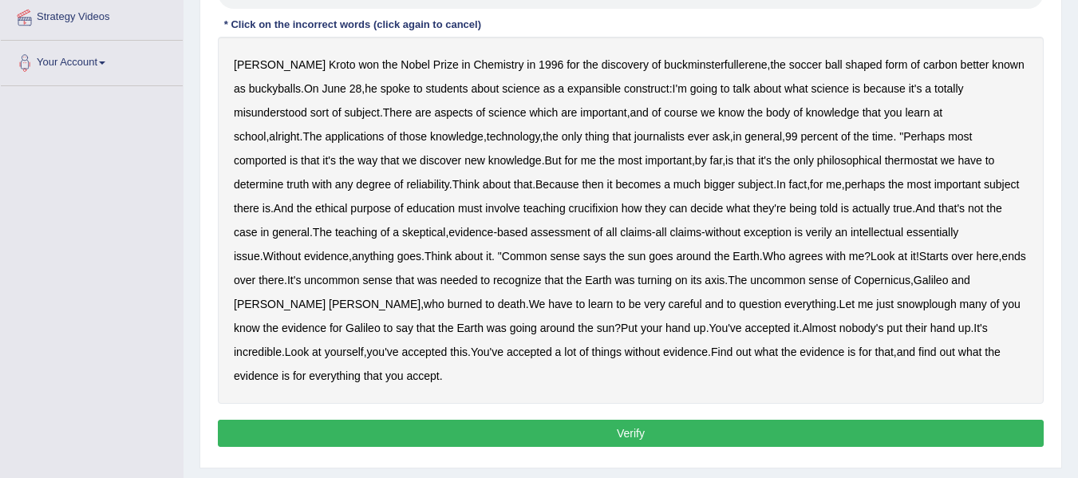
click at [558, 89] on b "a" at bounding box center [561, 88] width 6 height 13
click at [400, 133] on b "those" at bounding box center [413, 136] width 27 height 13
click at [400, 132] on b "those" at bounding box center [413, 136] width 27 height 13
click at [400, 130] on b "those" at bounding box center [413, 136] width 27 height 13
click at [569, 209] on b "crucifixion" at bounding box center [593, 208] width 49 height 13
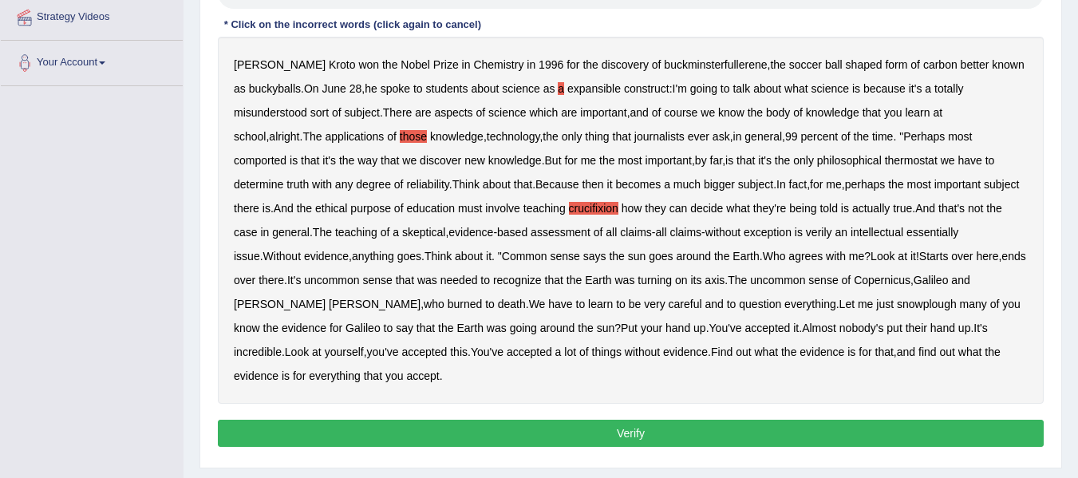
click at [304, 277] on b "uncommon" at bounding box center [331, 280] width 55 height 13
click at [750, 281] on b "uncommon" at bounding box center [777, 280] width 55 height 13
click at [897, 305] on b "snowplough" at bounding box center [927, 304] width 60 height 13
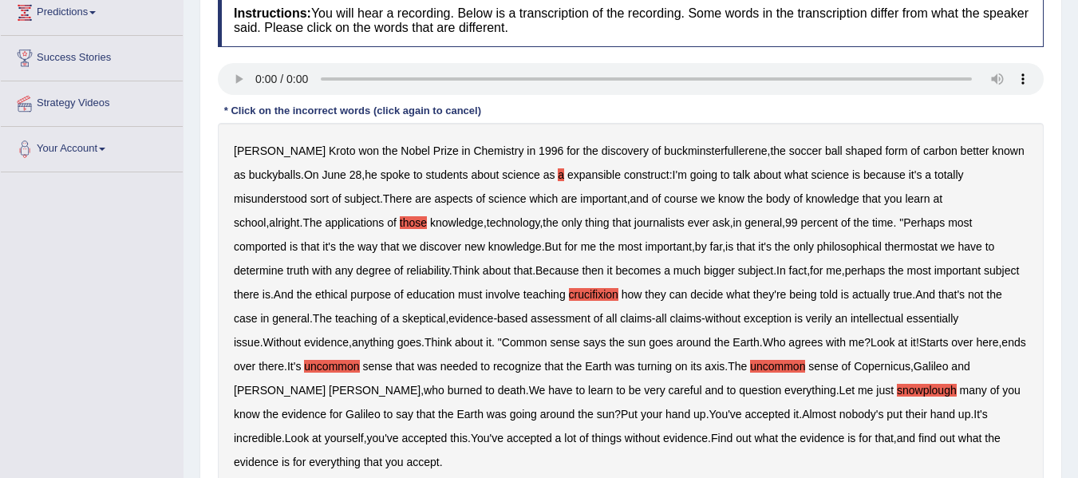
scroll to position [360, 0]
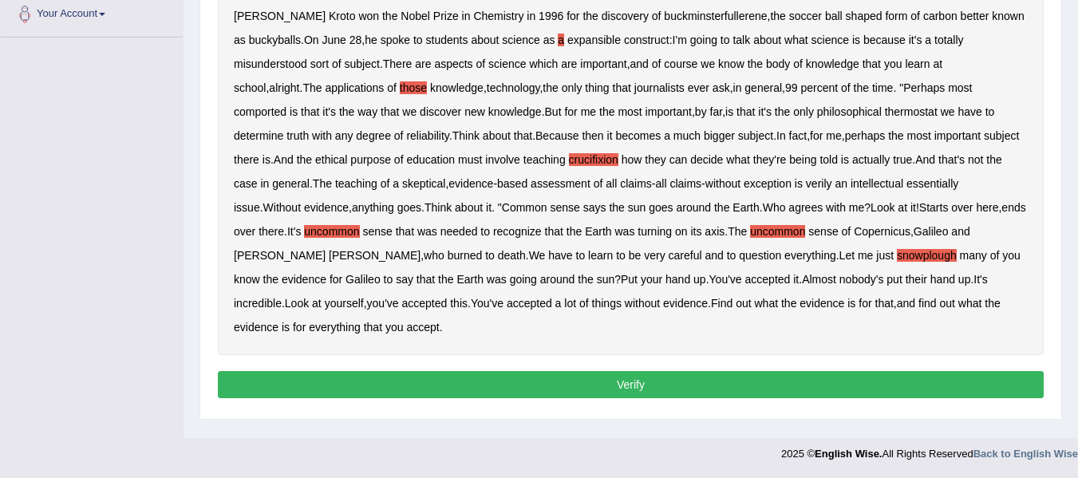
click at [702, 371] on button "Verify" at bounding box center [631, 384] width 826 height 27
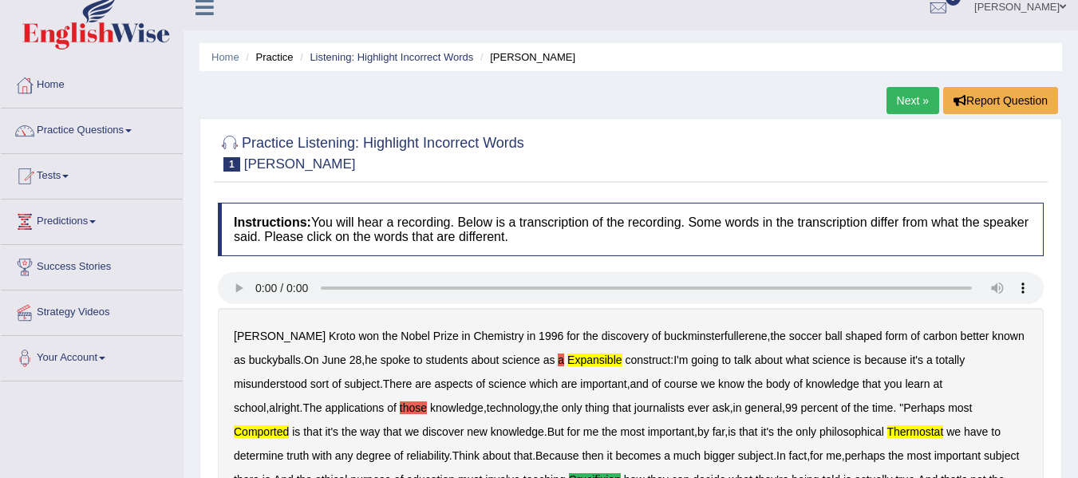
scroll to position [0, 0]
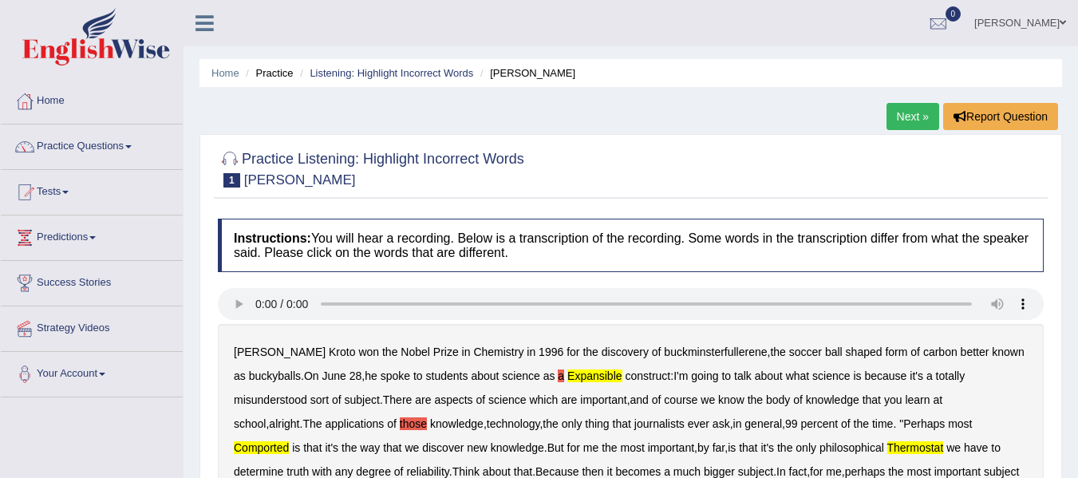
click at [901, 120] on link "Next »" at bounding box center [912, 116] width 53 height 27
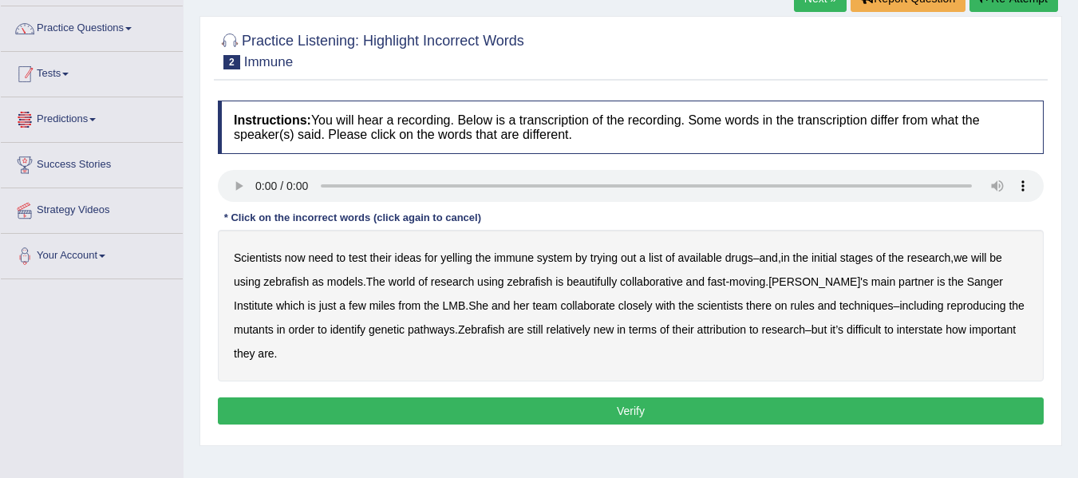
scroll to position [112, 0]
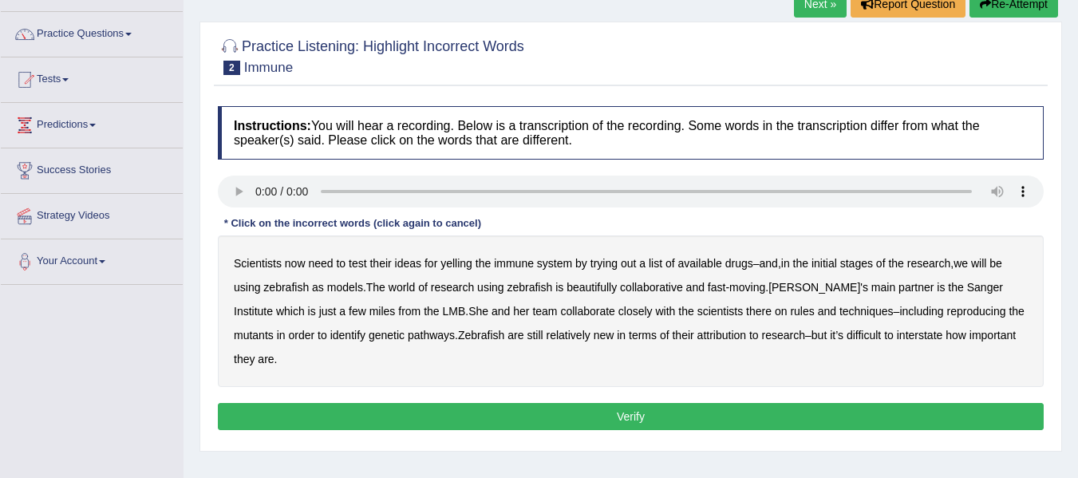
click at [454, 266] on b "yelling" at bounding box center [456, 263] width 32 height 13
click at [590, 286] on b "beautifully" at bounding box center [591, 287] width 50 height 13
click at [720, 329] on b "attribution" at bounding box center [721, 335] width 49 height 13
click at [943, 337] on b "interstate" at bounding box center [920, 335] width 46 height 13
click at [968, 260] on b "we" at bounding box center [960, 263] width 14 height 13
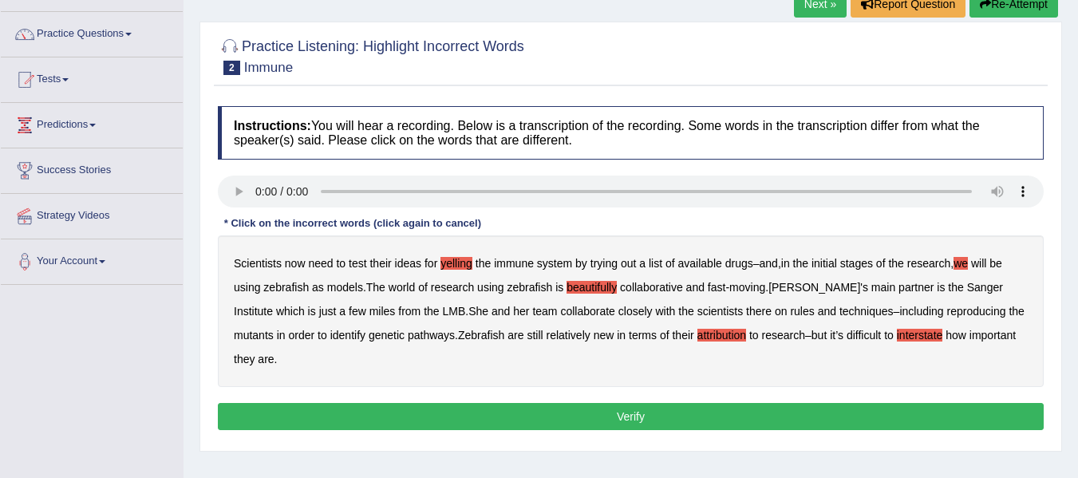
click at [594, 290] on b "beautifully" at bounding box center [591, 287] width 50 height 13
click at [790, 310] on b "rules" at bounding box center [802, 311] width 24 height 13
click at [928, 303] on div "Scientists now need to test their ideas for yelling the immune system by trying…" at bounding box center [631, 311] width 826 height 152
click at [947, 306] on b "reproducing" at bounding box center [976, 311] width 59 height 13
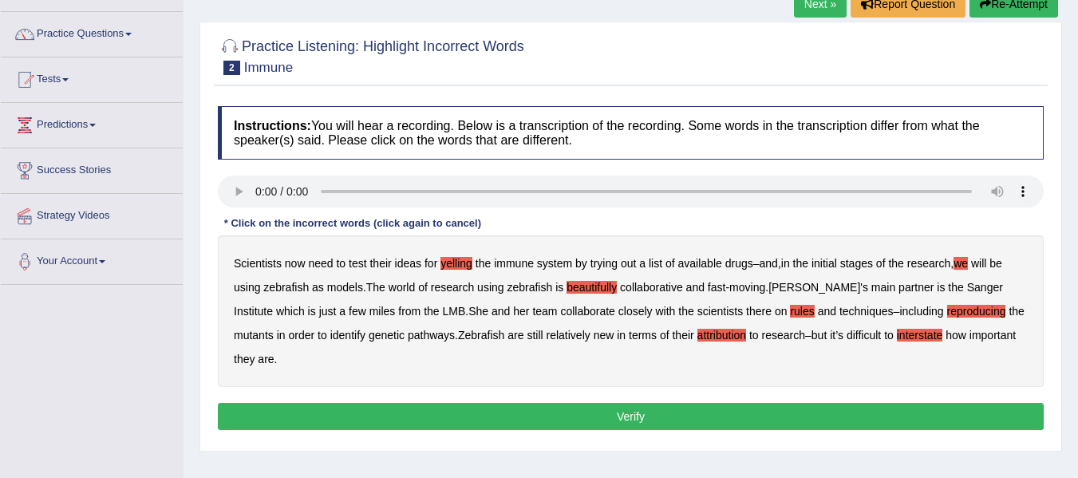
click at [695, 408] on button "Verify" at bounding box center [631, 416] width 826 height 27
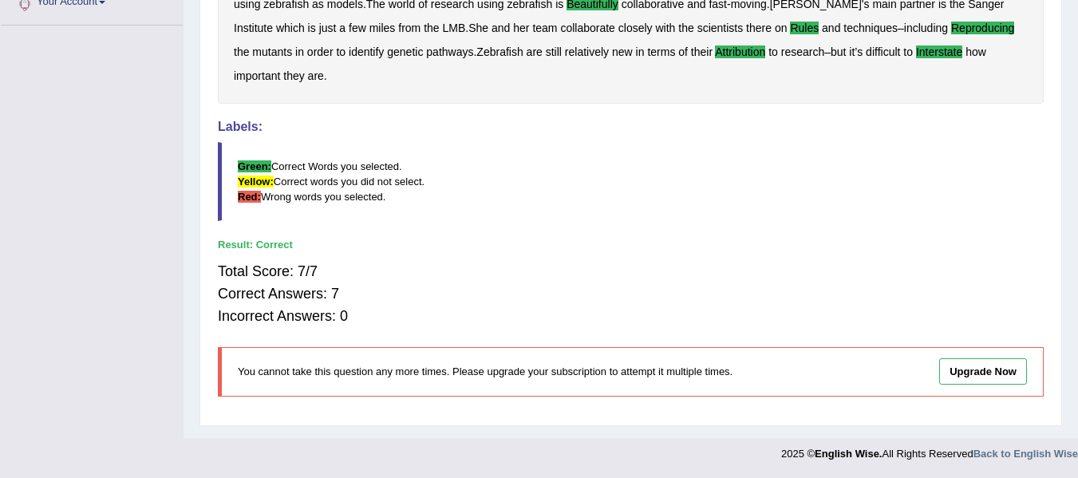
scroll to position [0, 0]
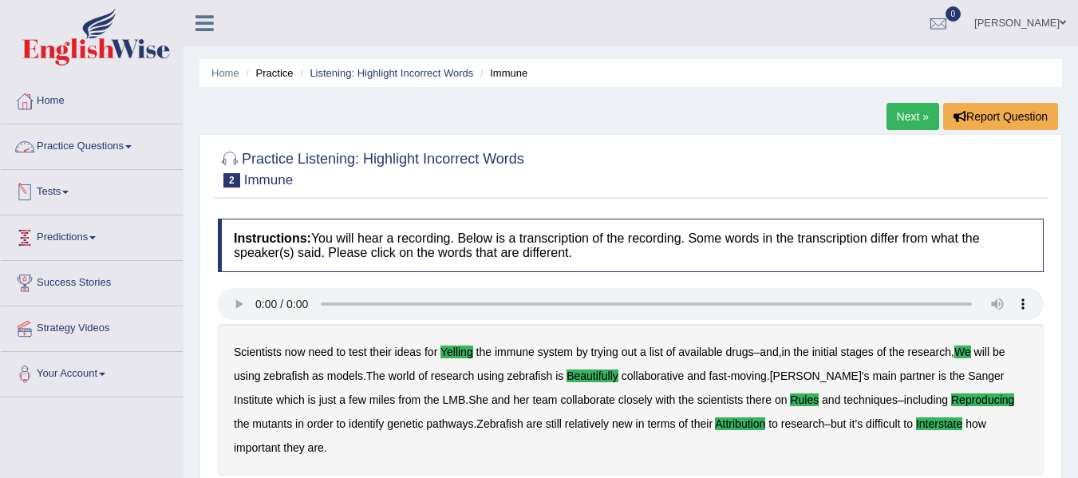
click at [125, 139] on link "Practice Questions" at bounding box center [92, 144] width 182 height 40
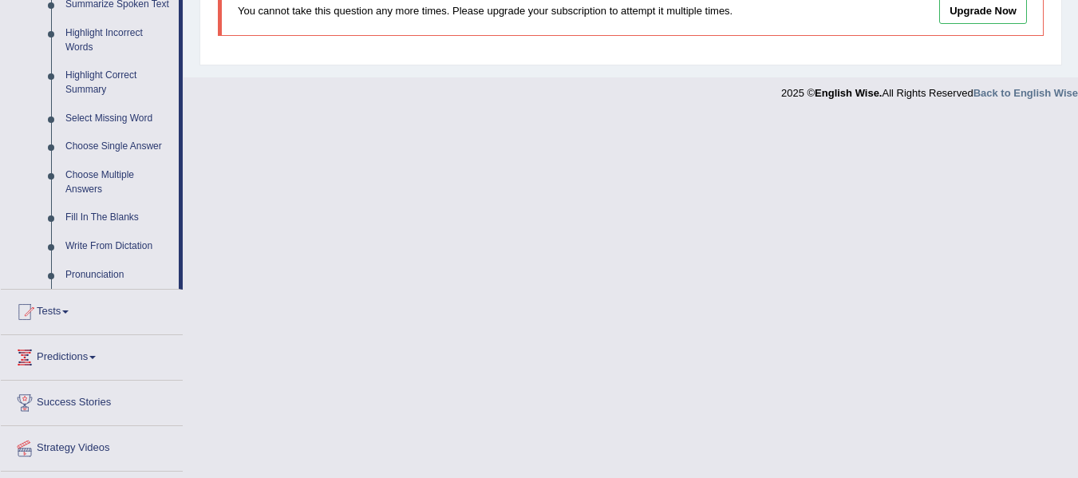
scroll to position [772, 0]
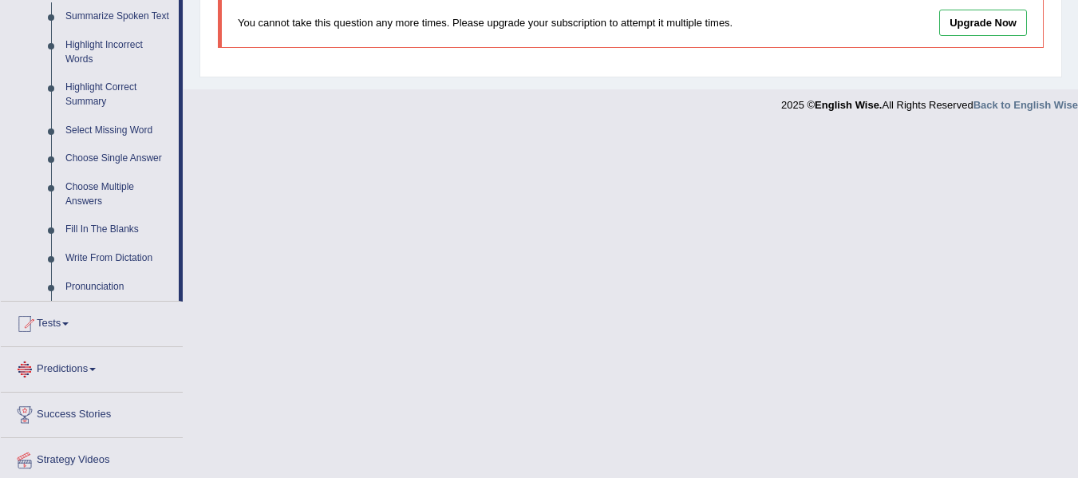
click at [136, 379] on link "Predictions" at bounding box center [92, 367] width 182 height 40
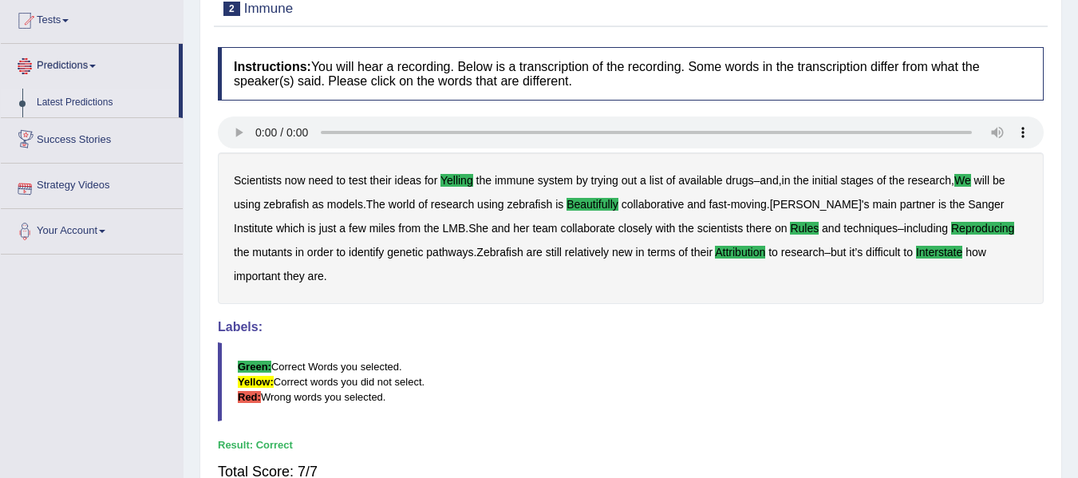
scroll to position [0, 0]
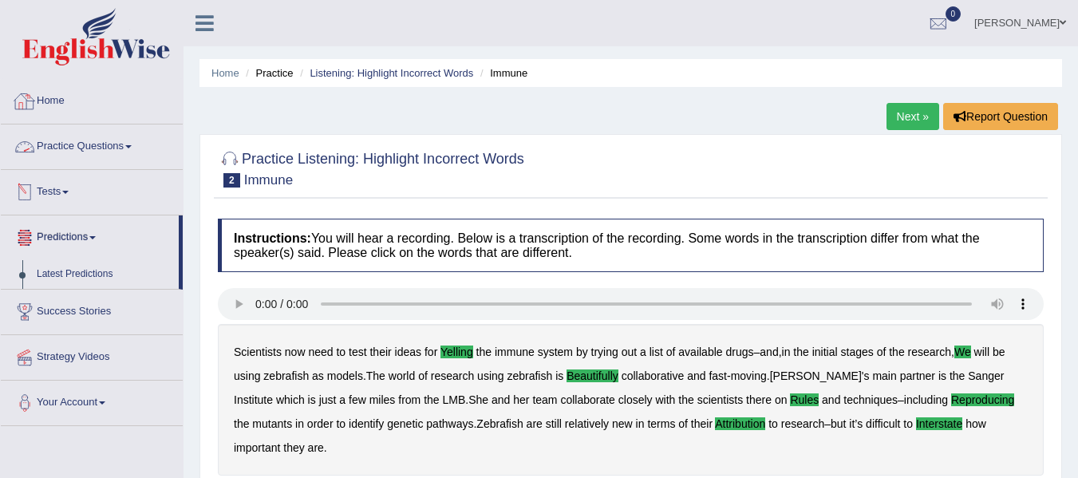
click at [133, 144] on link "Practice Questions" at bounding box center [92, 144] width 182 height 40
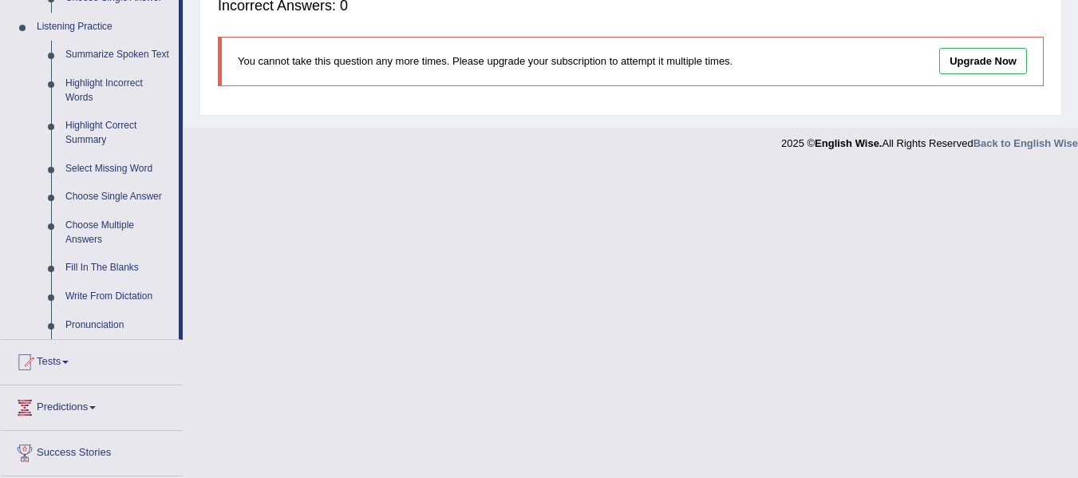
scroll to position [683, 0]
click at [82, 127] on link "Highlight Correct Summary" at bounding box center [118, 132] width 120 height 42
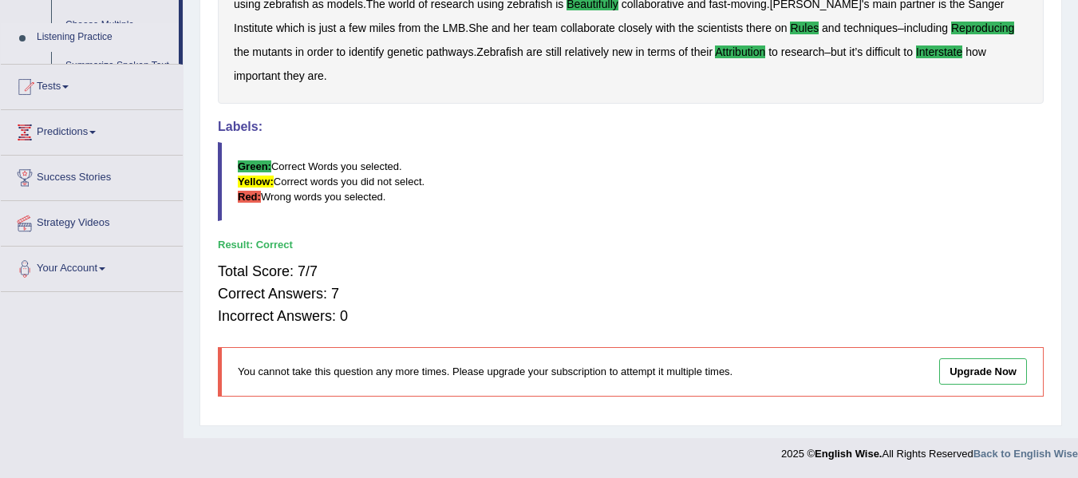
scroll to position [372, 0]
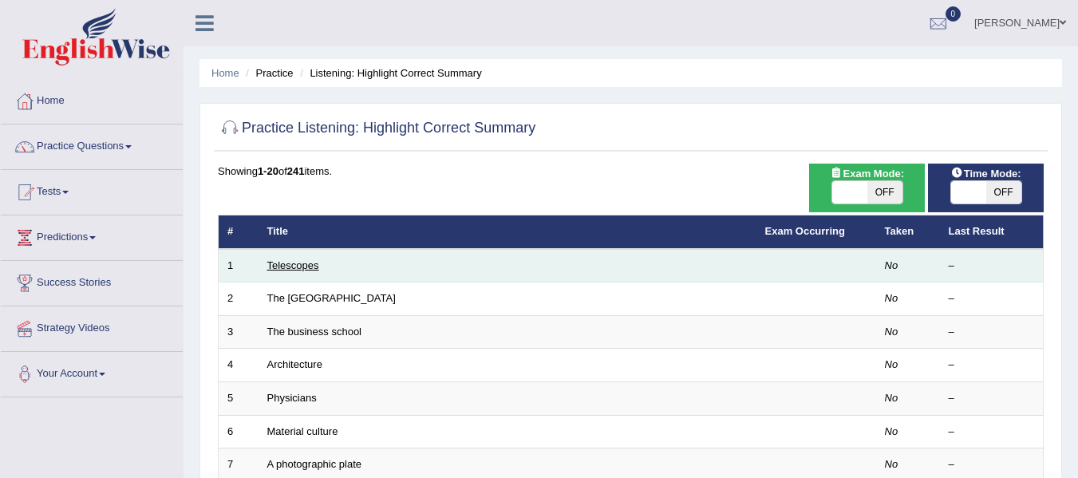
click at [306, 269] on link "Telescopes" at bounding box center [293, 265] width 52 height 12
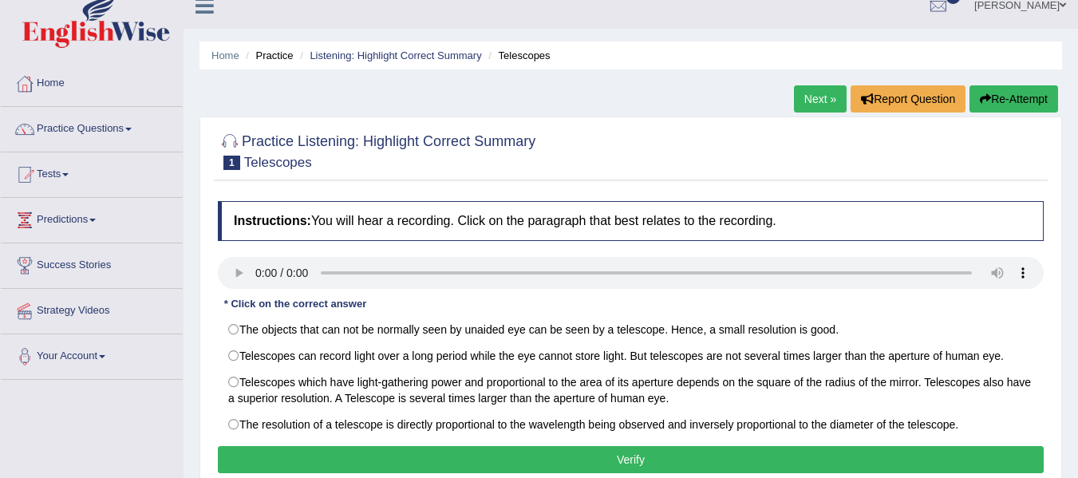
scroll to position [104, 0]
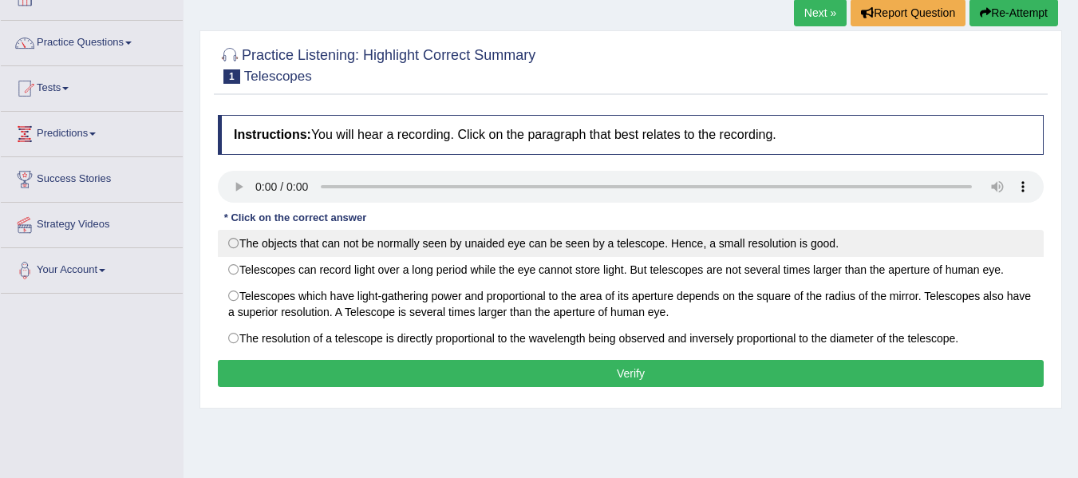
click at [352, 238] on label "The objects that can not be normally seen by unaided eye can be seen by a teles…" at bounding box center [631, 243] width 826 height 27
radio input "true"
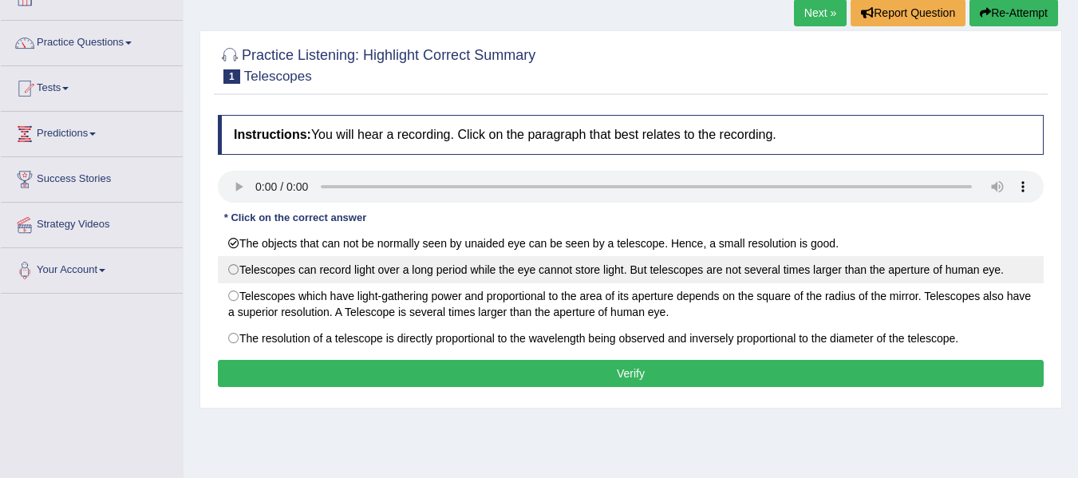
click at [357, 270] on label "Telescopes can record light over a long period while the eye cannot store light…" at bounding box center [631, 269] width 826 height 27
radio input "true"
click at [352, 265] on label "Telescopes can record light over a long period while the eye cannot store light…" at bounding box center [631, 269] width 826 height 27
click at [379, 275] on label "Telescopes can record light over a long period while the eye cannot store light…" at bounding box center [631, 269] width 826 height 27
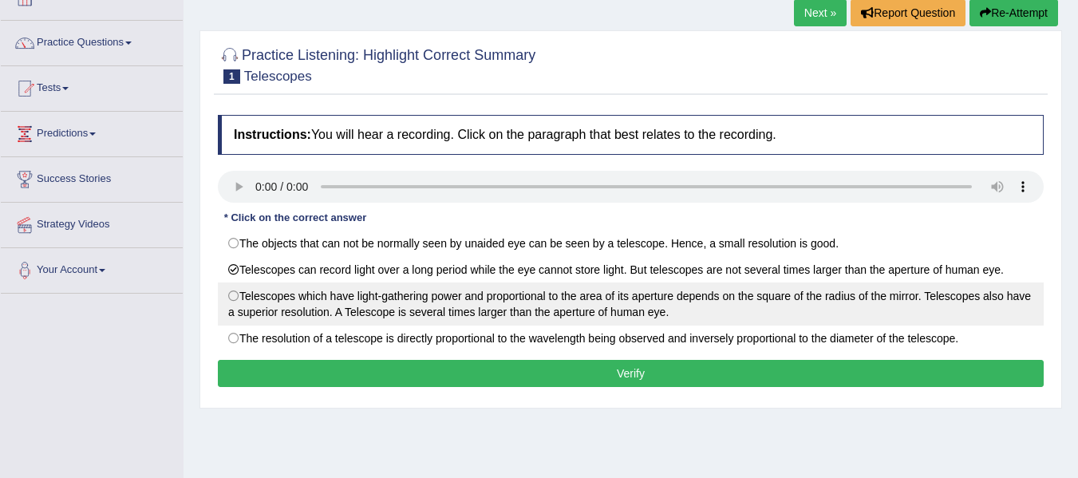
click at [343, 295] on label "Telescopes which have light-gathering power and proportional to the area of its…" at bounding box center [631, 303] width 826 height 43
radio input "true"
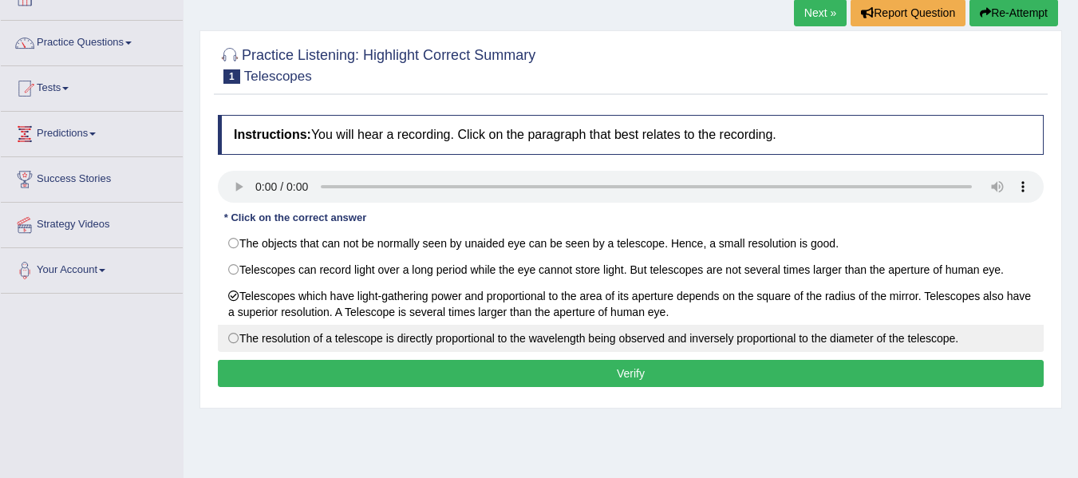
click at [394, 337] on label "The resolution of a telescope is directly proportional to the wavelength being …" at bounding box center [631, 338] width 826 height 27
radio input "true"
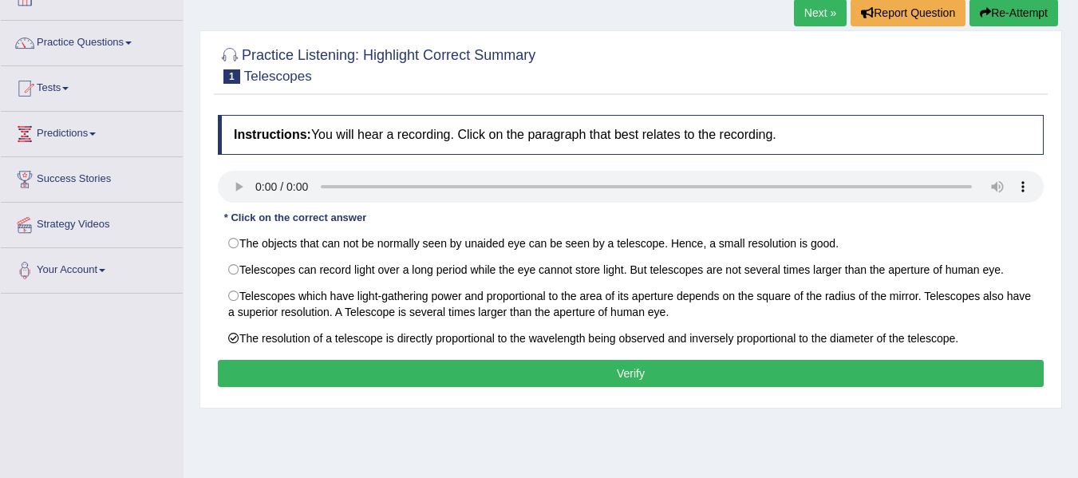
click at [351, 369] on button "Verify" at bounding box center [631, 373] width 826 height 27
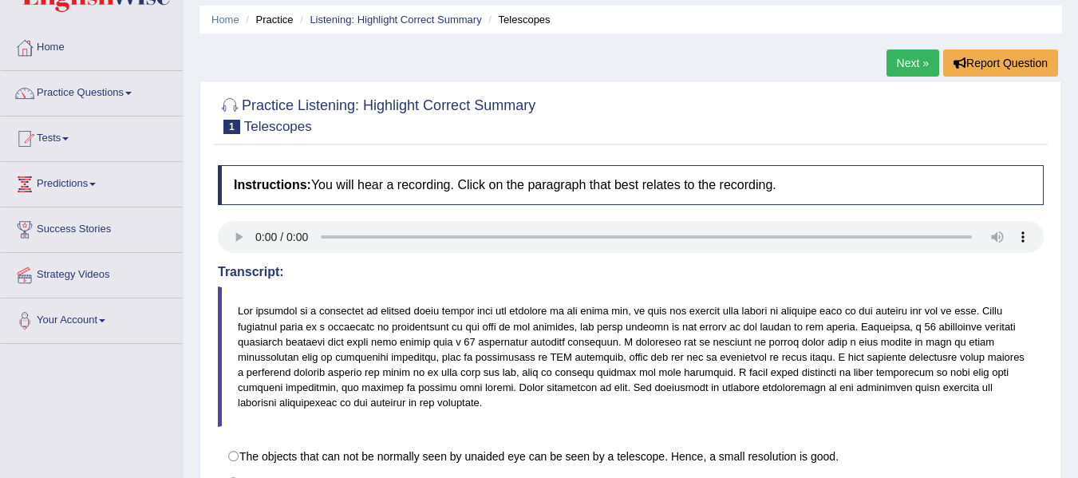
scroll to position [50, 0]
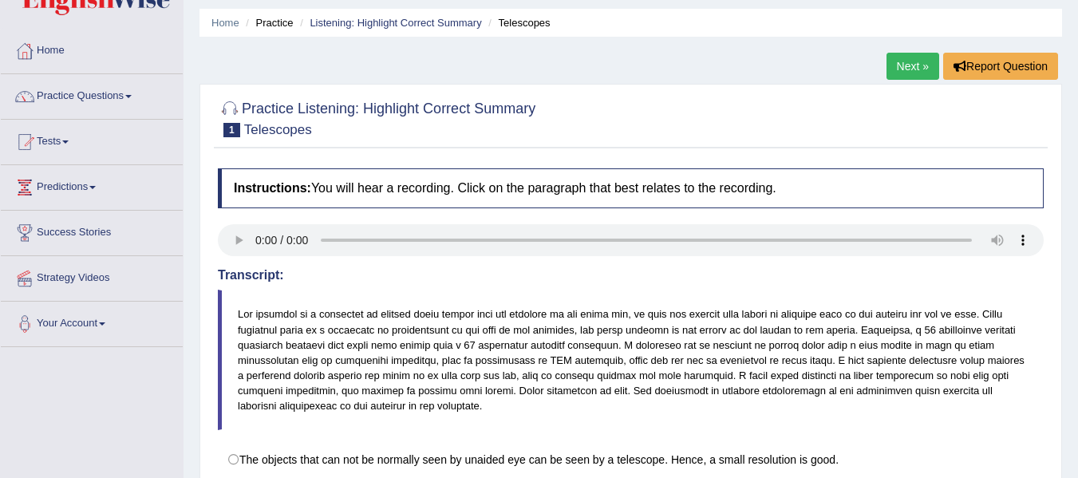
click at [886, 76] on link "Next »" at bounding box center [912, 66] width 53 height 27
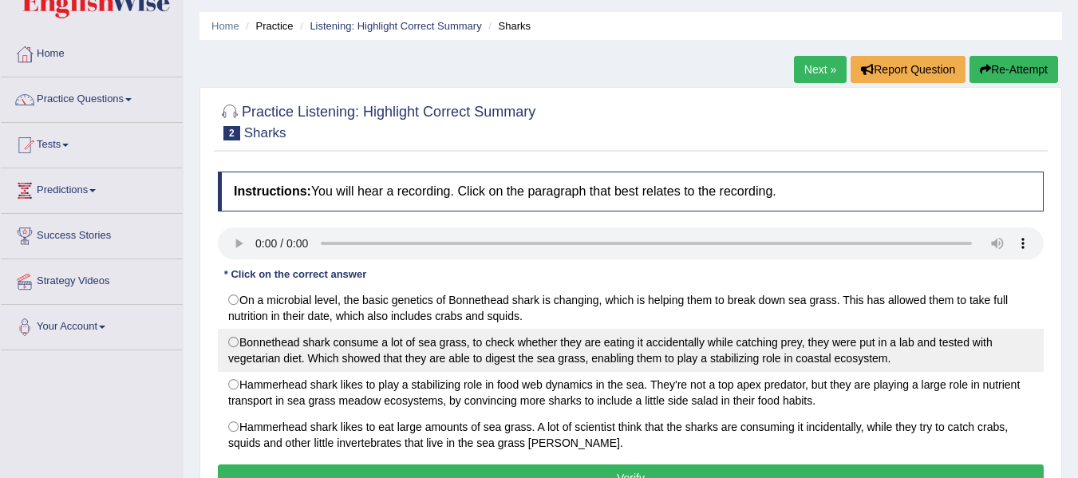
click at [262, 361] on label "Bonnethead shark consume a lot of sea grass, to check whether they are eating i…" at bounding box center [631, 350] width 826 height 43
radio input "true"
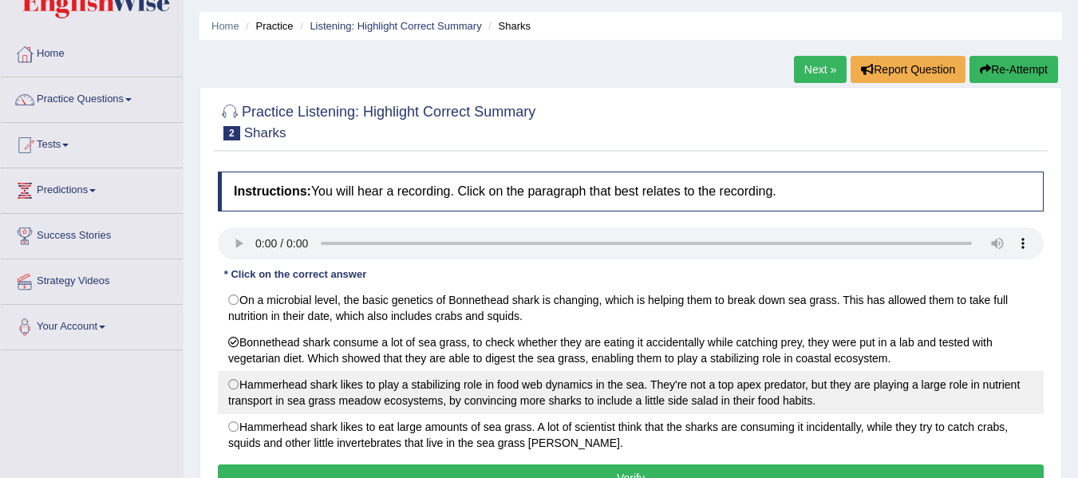
click at [314, 404] on label "Hammerhead shark likes to play a stabilizing role in food web dynamics in the s…" at bounding box center [631, 392] width 826 height 43
radio input "true"
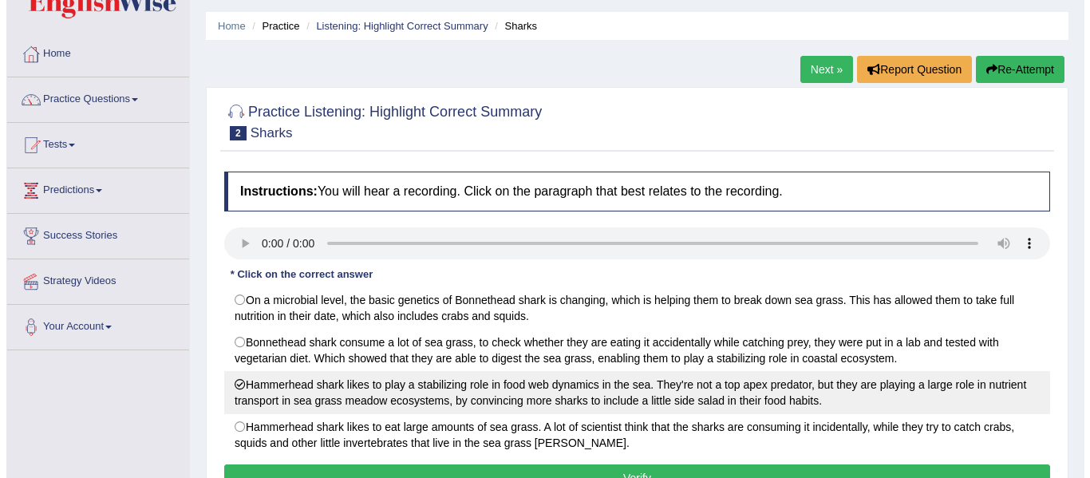
scroll to position [116, 0]
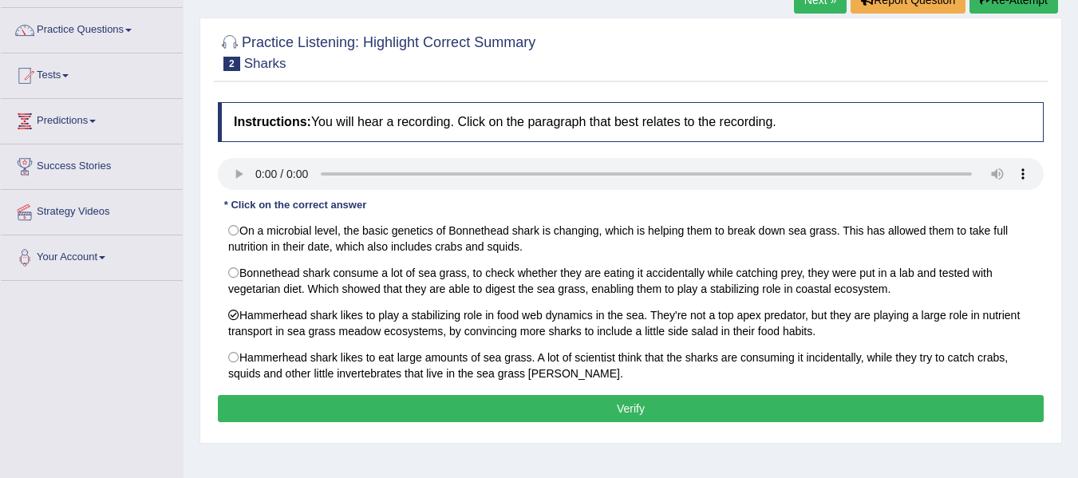
click at [356, 413] on button "Verify" at bounding box center [631, 408] width 826 height 27
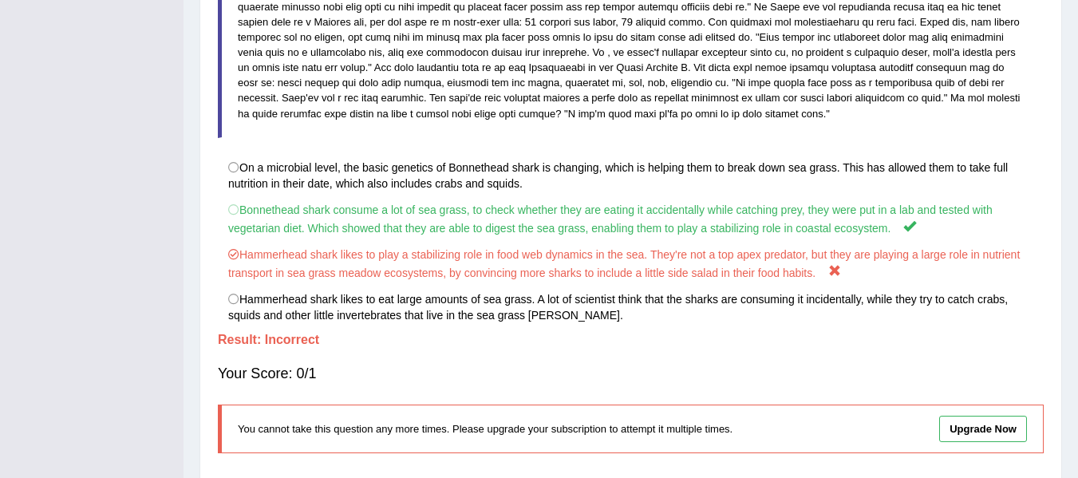
scroll to position [0, 0]
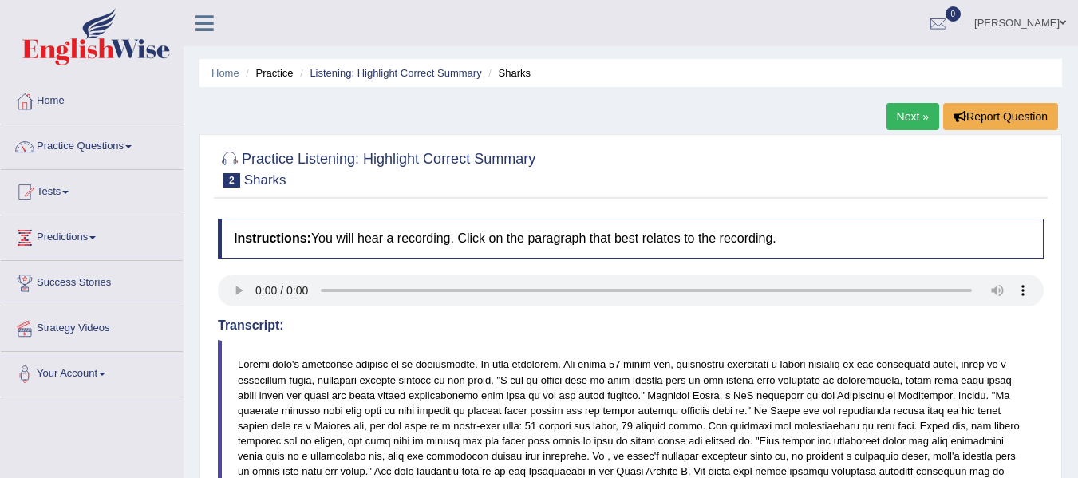
click at [916, 109] on link "Next »" at bounding box center [912, 116] width 53 height 27
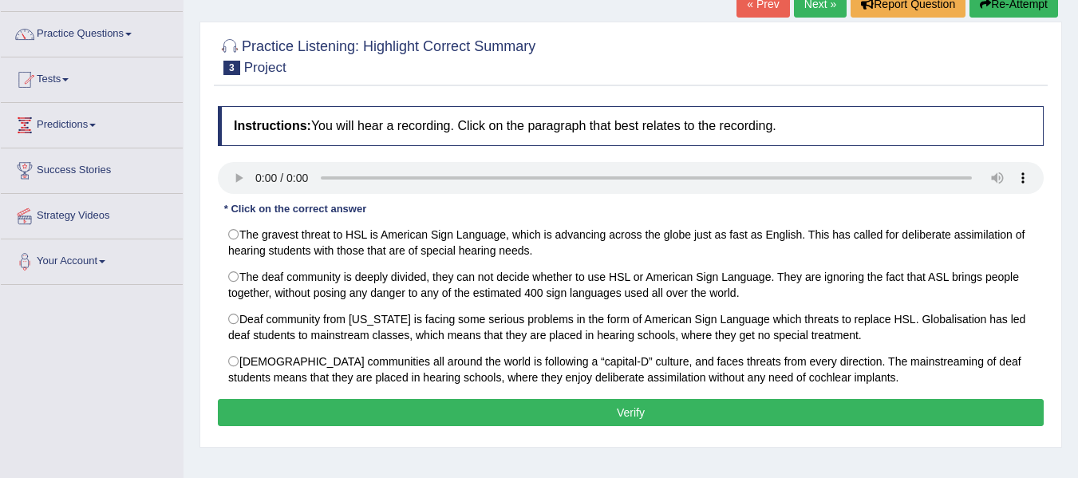
click at [237, 218] on div "Instructions: You will hear a recording. Click on the paragraph that best relat…" at bounding box center [631, 268] width 834 height 341
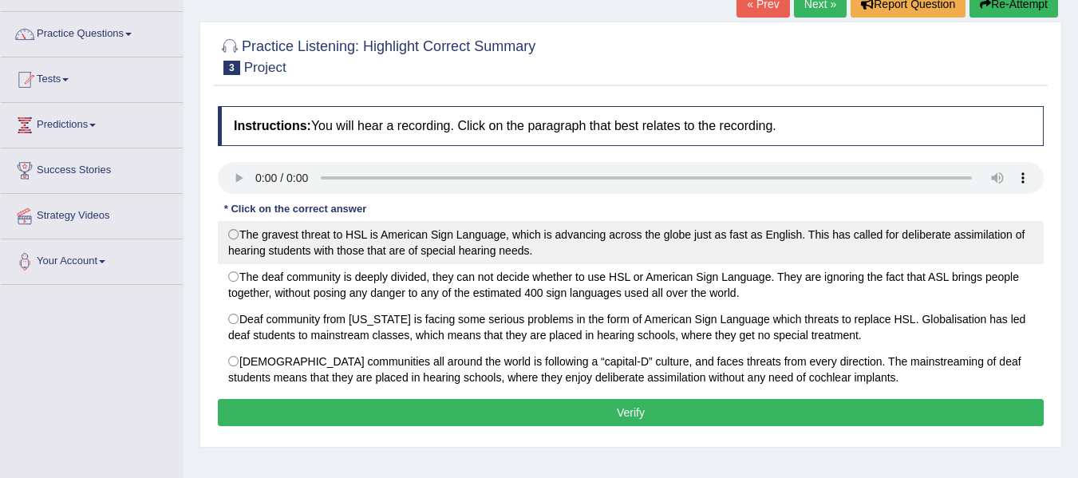
click at [234, 239] on label "The gravest threat to HSL is American Sign Language, which is advancing across …" at bounding box center [631, 242] width 826 height 43
radio input "true"
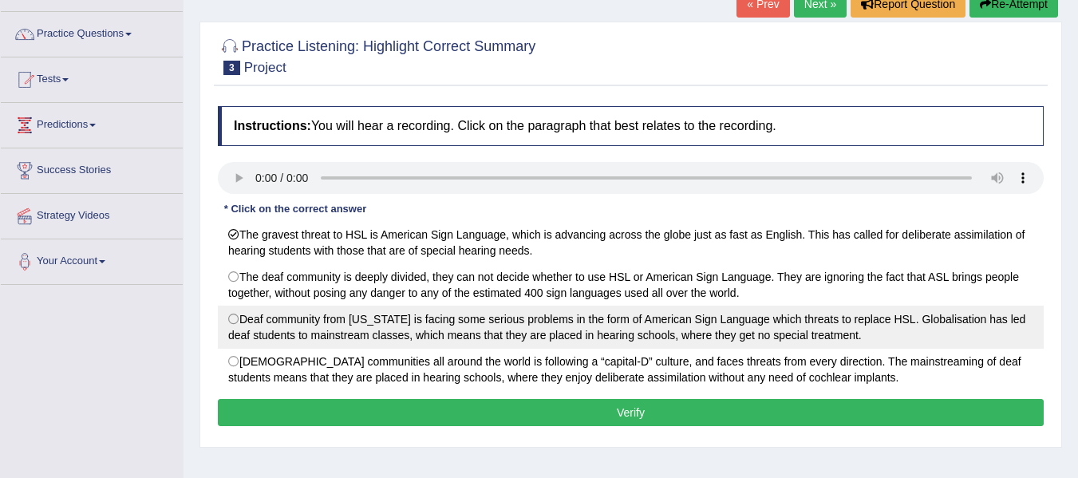
click at [243, 339] on label "Deaf community from [US_STATE] is facing some serious problems in the form of A…" at bounding box center [631, 327] width 826 height 43
radio input "true"
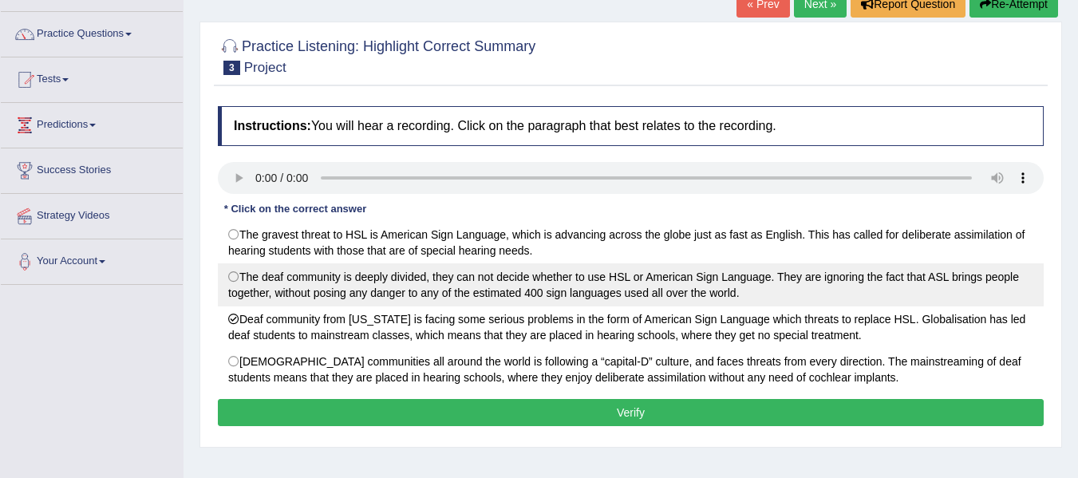
click at [236, 275] on label "The deaf community is deeply divided, they can not decide whether to use HSL or…" at bounding box center [631, 284] width 826 height 43
radio input "true"
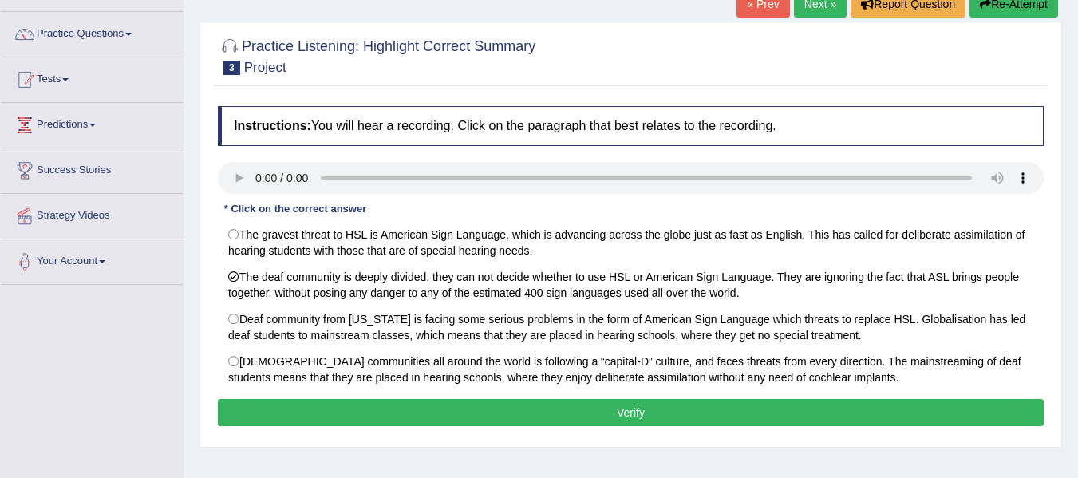
click at [275, 416] on button "Verify" at bounding box center [631, 412] width 826 height 27
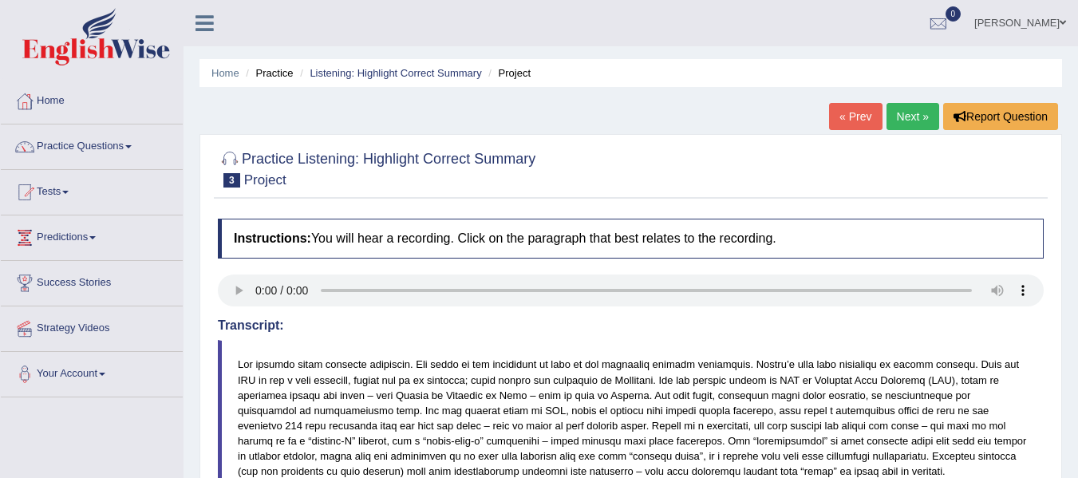
click at [904, 111] on link "Next »" at bounding box center [912, 116] width 53 height 27
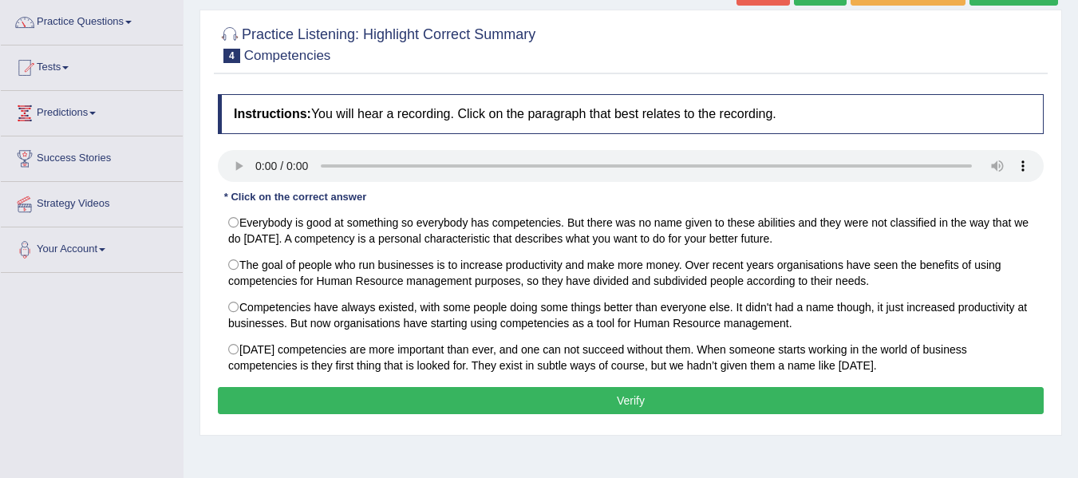
scroll to position [130, 0]
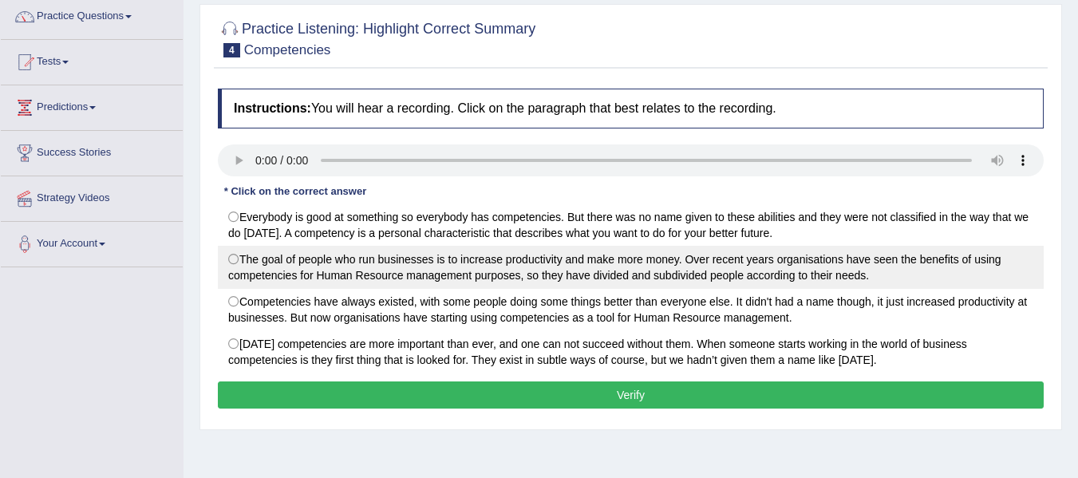
click at [235, 267] on label "The goal of people who run businesses is to increase productivity and make more…" at bounding box center [631, 267] width 826 height 43
radio input "true"
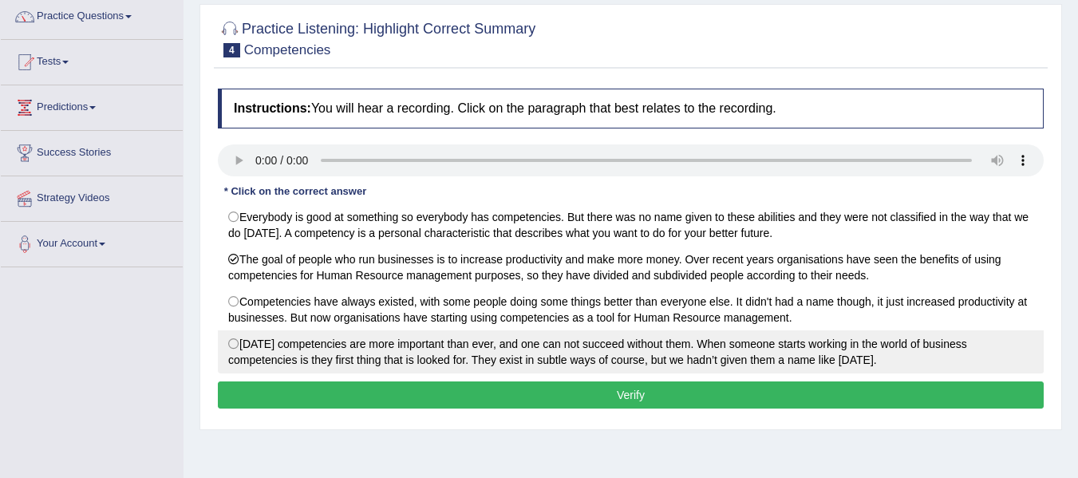
click at [290, 351] on label "Today competencies are more important than ever, and one can not succeed withou…" at bounding box center [631, 351] width 826 height 43
radio input "true"
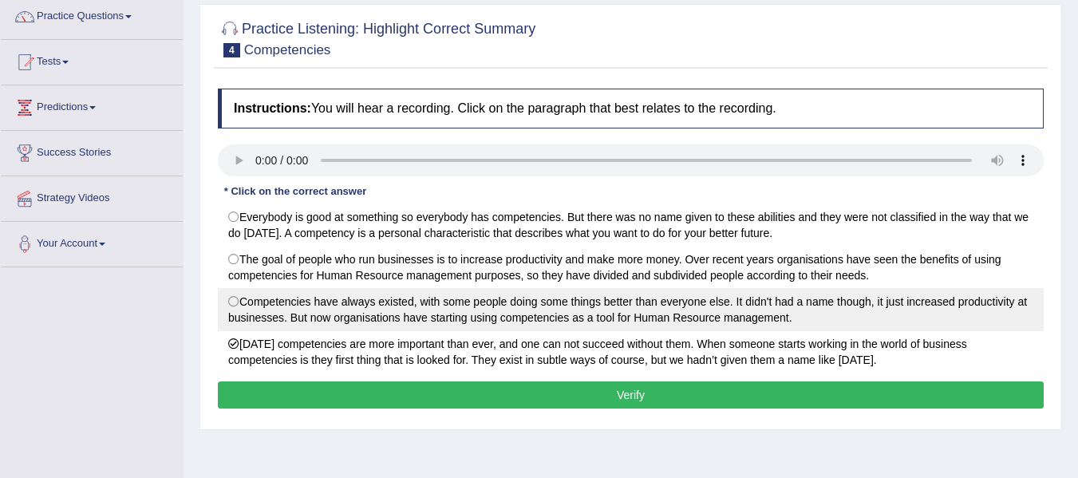
click at [333, 311] on label "Competencies have always existed, with some people doing some things better tha…" at bounding box center [631, 309] width 826 height 43
radio input "true"
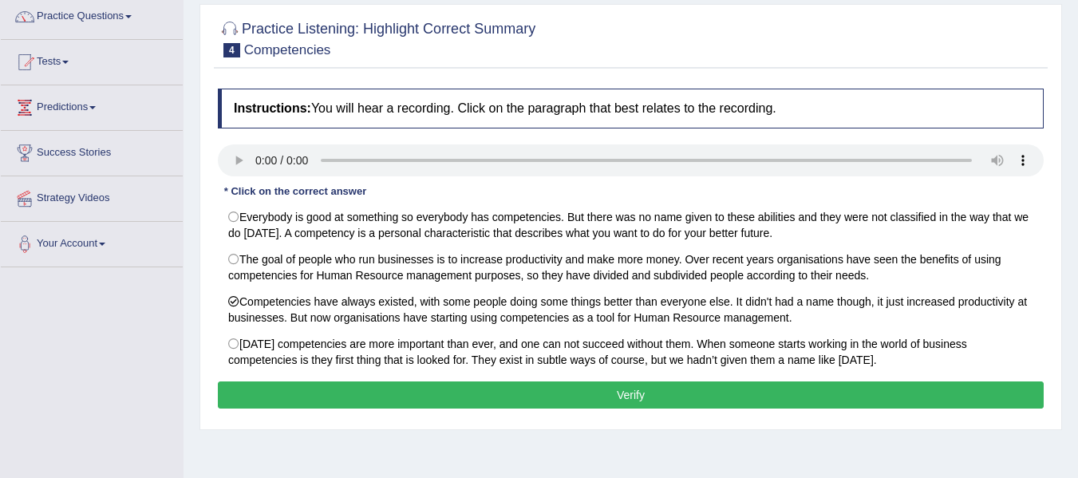
click at [369, 401] on button "Verify" at bounding box center [631, 394] width 826 height 27
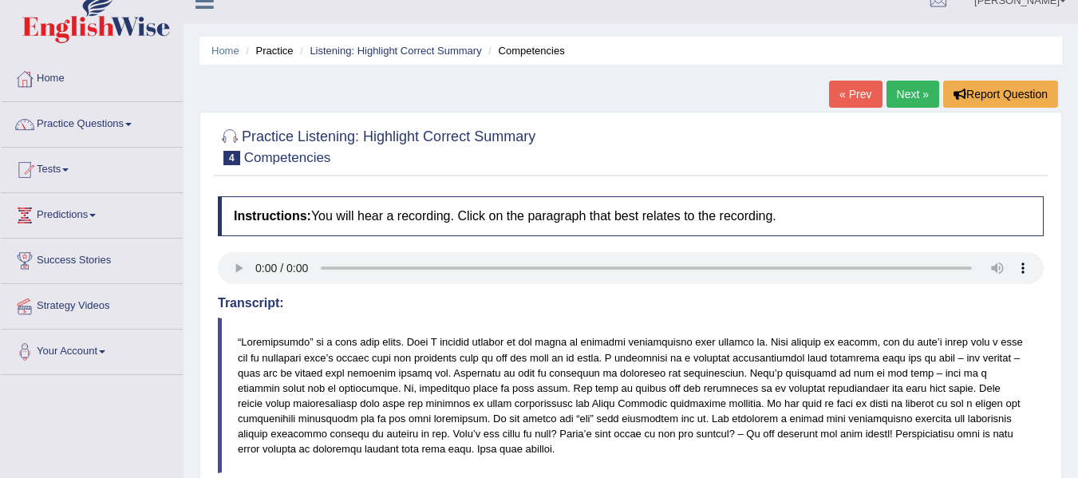
scroll to position [14, 0]
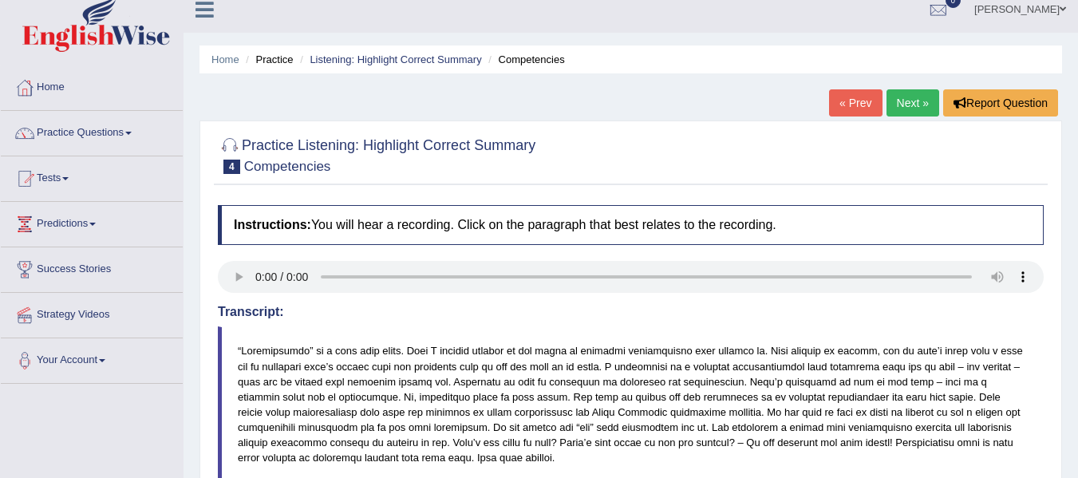
click at [909, 97] on link "Next »" at bounding box center [912, 102] width 53 height 27
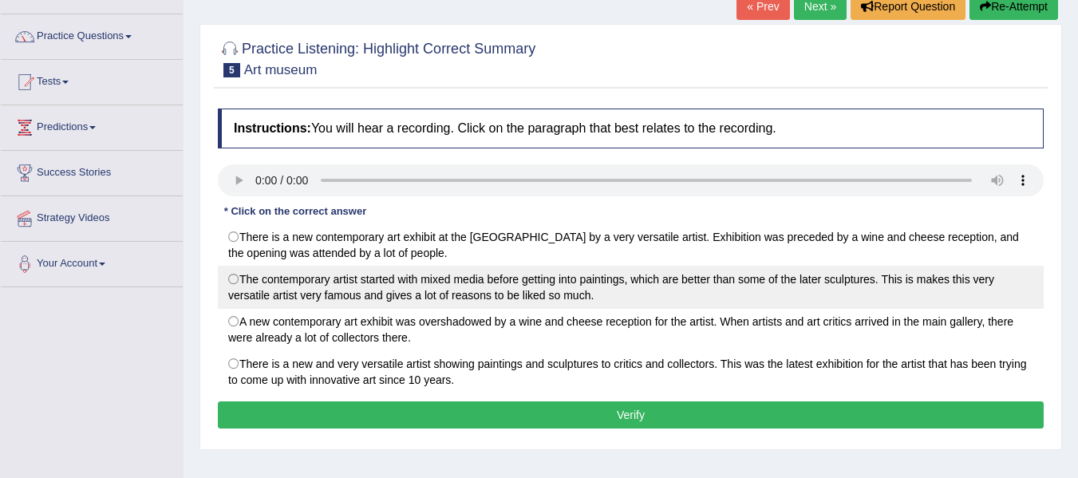
scroll to position [111, 0]
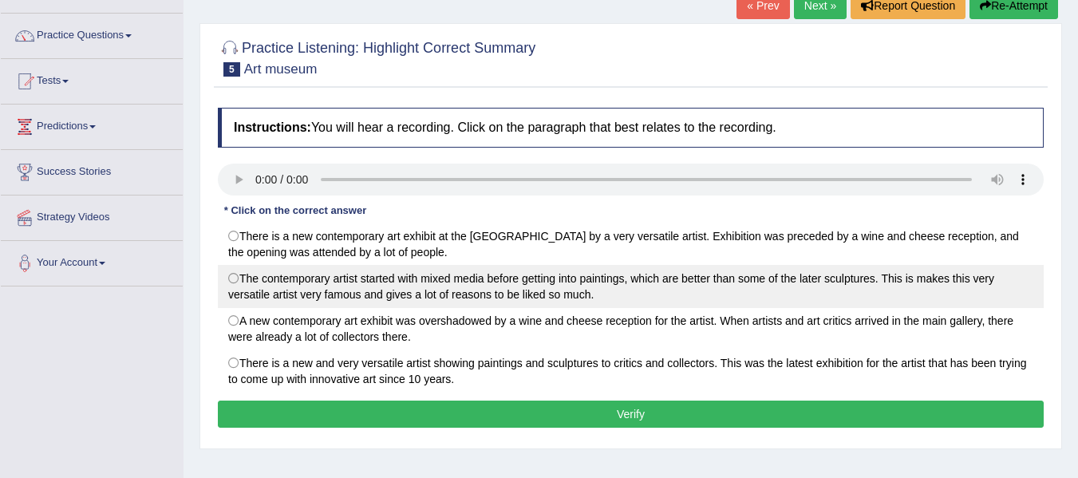
click at [231, 292] on label "The contemporary artist started with mixed media before getting into paintings,…" at bounding box center [631, 286] width 826 height 43
radio input "true"
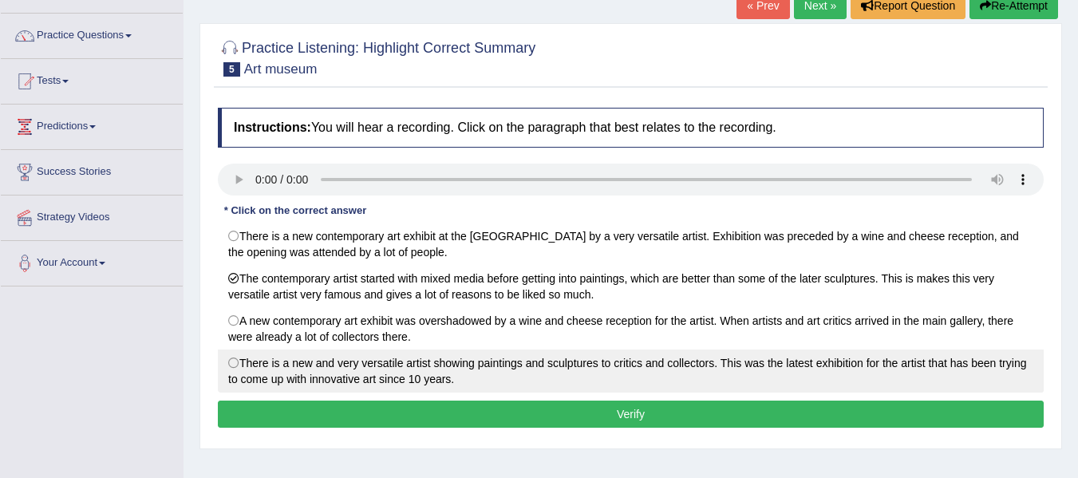
click at [477, 361] on label "There is a new and very versatile artist showing paintings and sculptures to cr…" at bounding box center [631, 370] width 826 height 43
radio input "true"
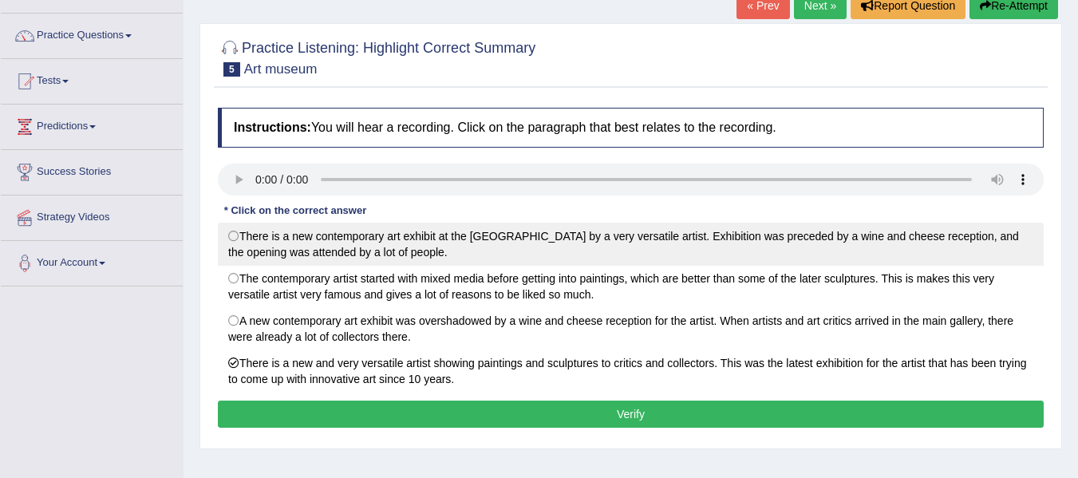
click at [438, 251] on label "There is a new contemporary art exhibit at the art museum by a very versatile a…" at bounding box center [631, 244] width 826 height 43
radio input "true"
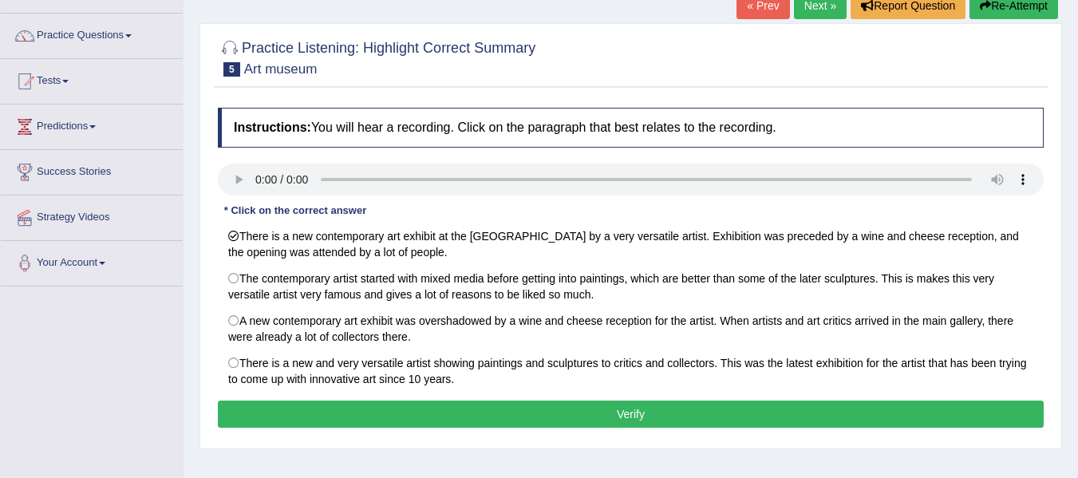
click at [464, 400] on div "Instructions: You will hear a recording. Click on the paragraph that best relat…" at bounding box center [631, 270] width 834 height 341
click at [456, 416] on button "Verify" at bounding box center [631, 413] width 826 height 27
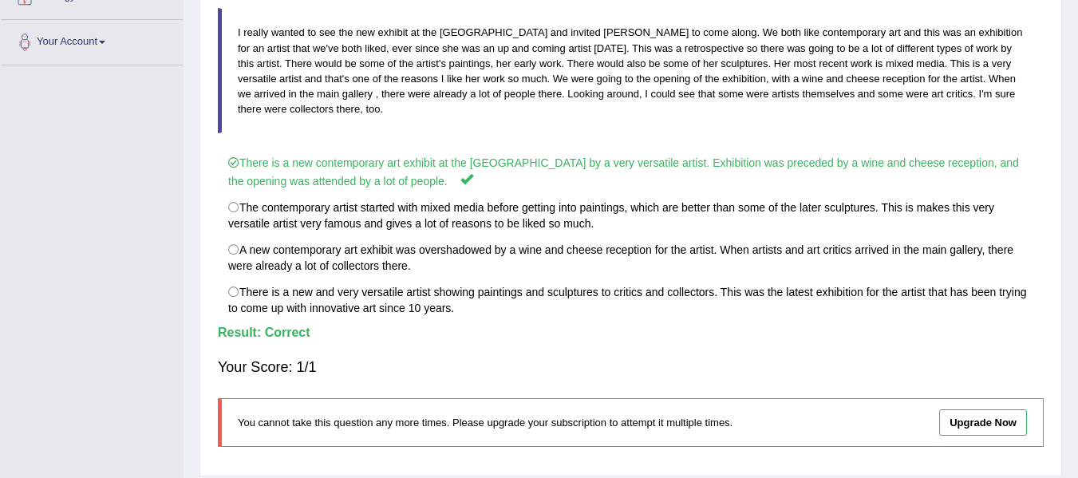
scroll to position [333, 0]
click at [456, 416] on p "You cannot take this question any more times. Please upgrade your subscription …" at bounding box center [534, 421] width 592 height 15
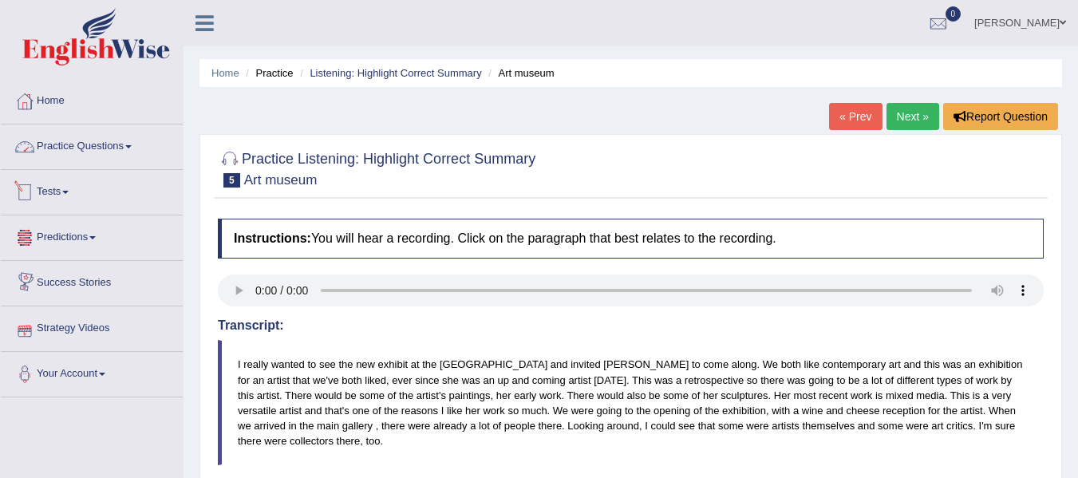
click at [122, 148] on link "Practice Questions" at bounding box center [92, 144] width 182 height 40
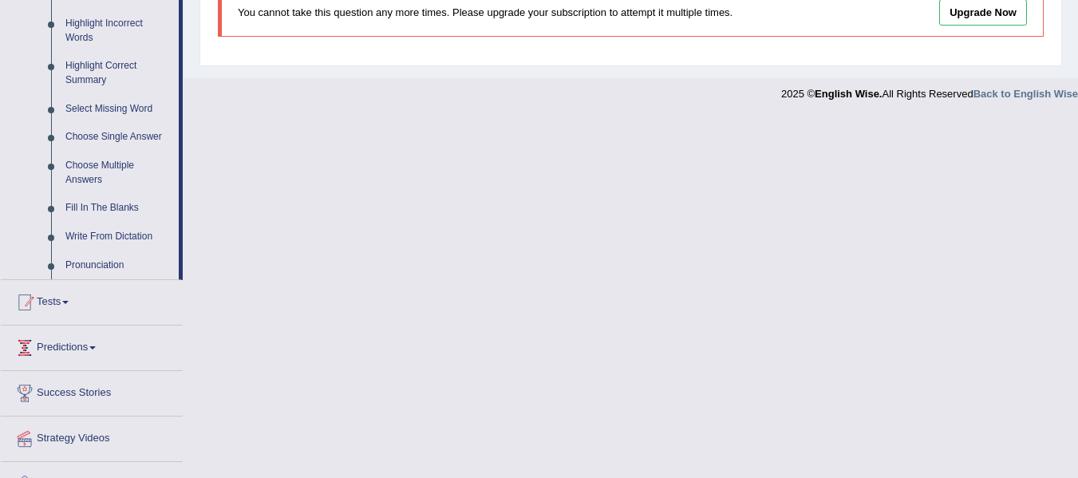
scroll to position [608, 0]
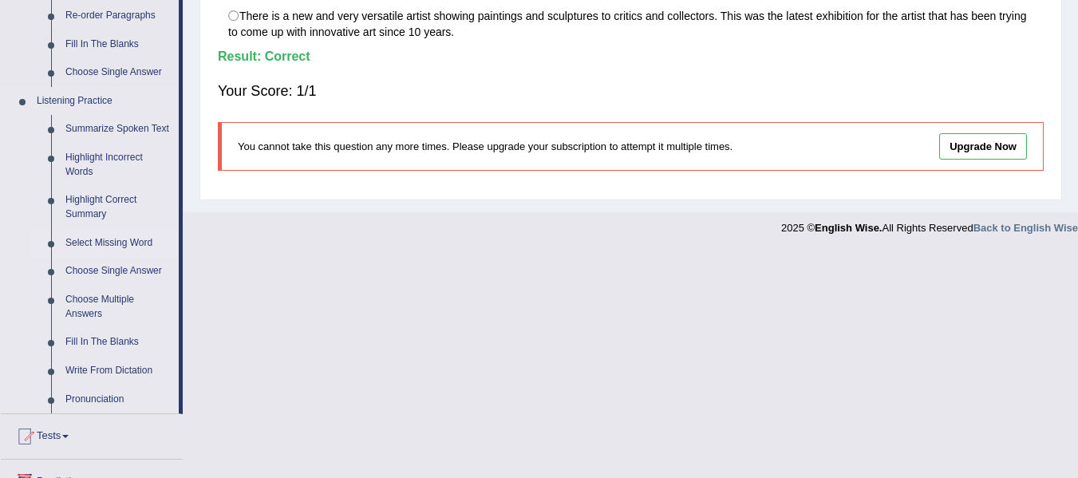
click at [84, 248] on link "Select Missing Word" at bounding box center [118, 243] width 120 height 29
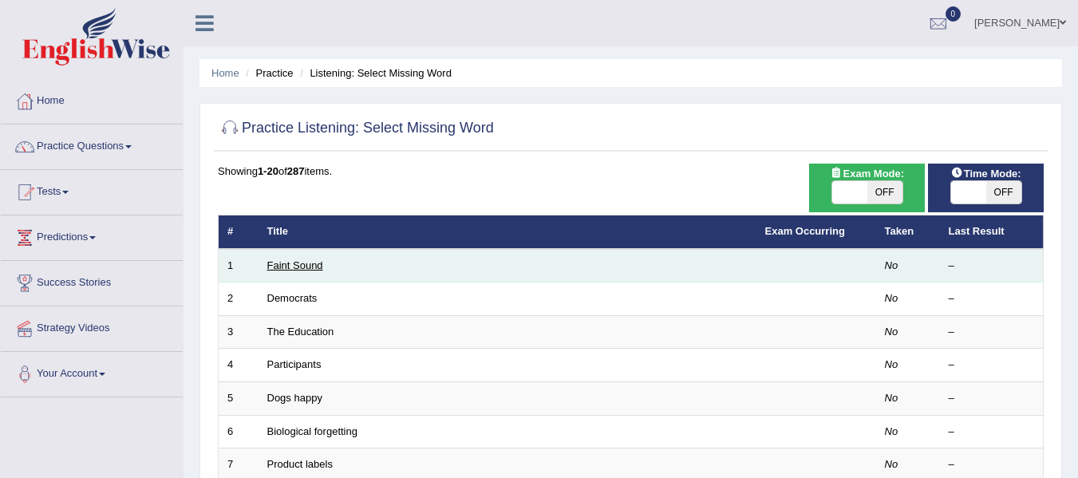
click at [302, 263] on link "Faint Sound" at bounding box center [295, 265] width 56 height 12
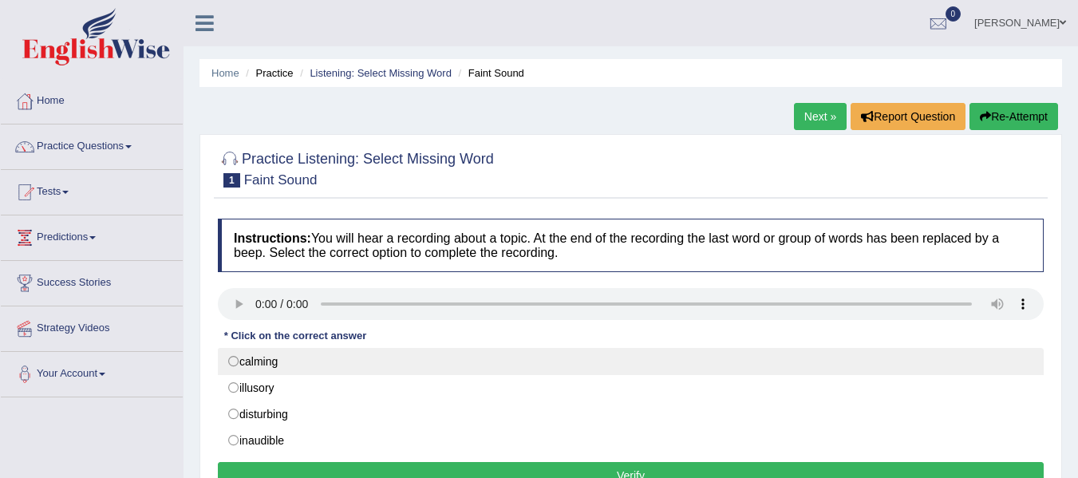
click at [276, 353] on label "calming" at bounding box center [631, 361] width 826 height 27
radio input "true"
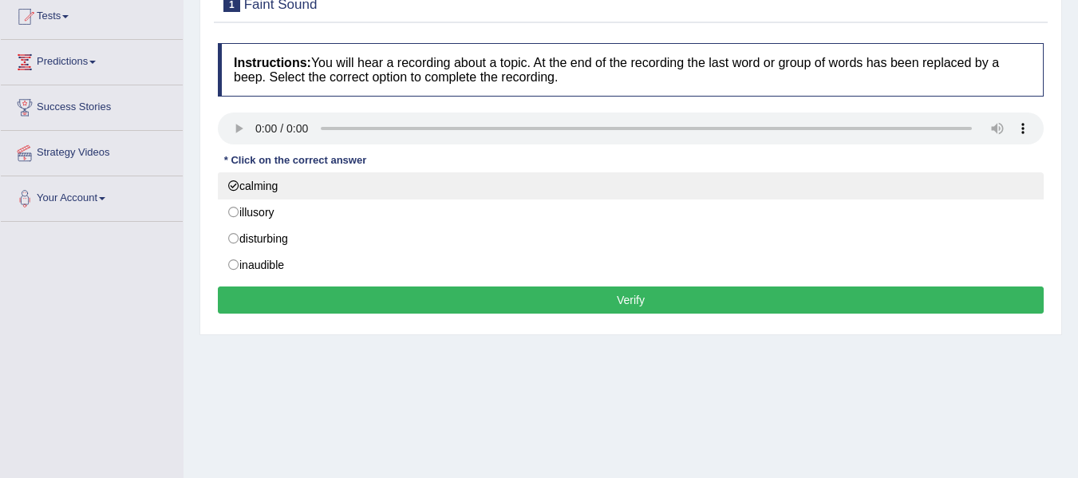
scroll to position [178, 0]
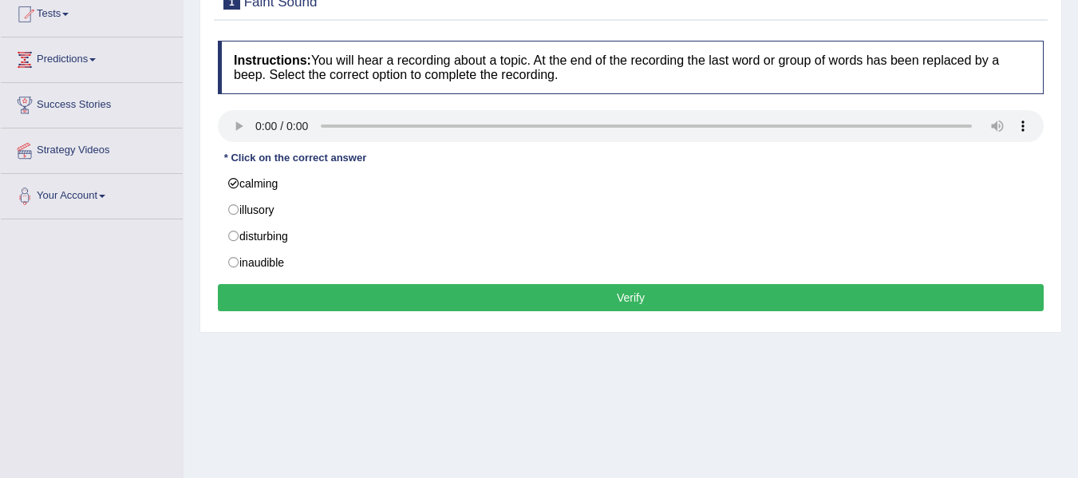
click at [333, 302] on button "Verify" at bounding box center [631, 297] width 826 height 27
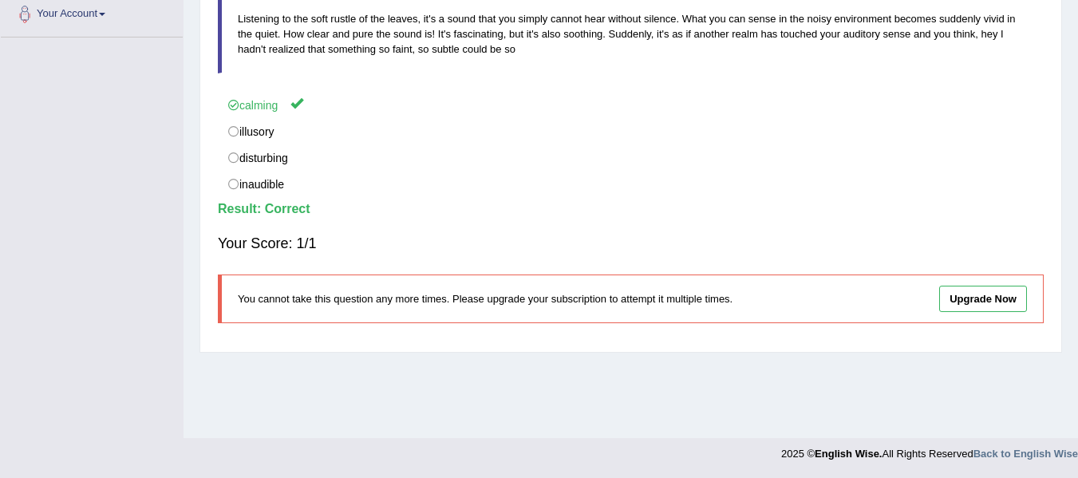
scroll to position [0, 0]
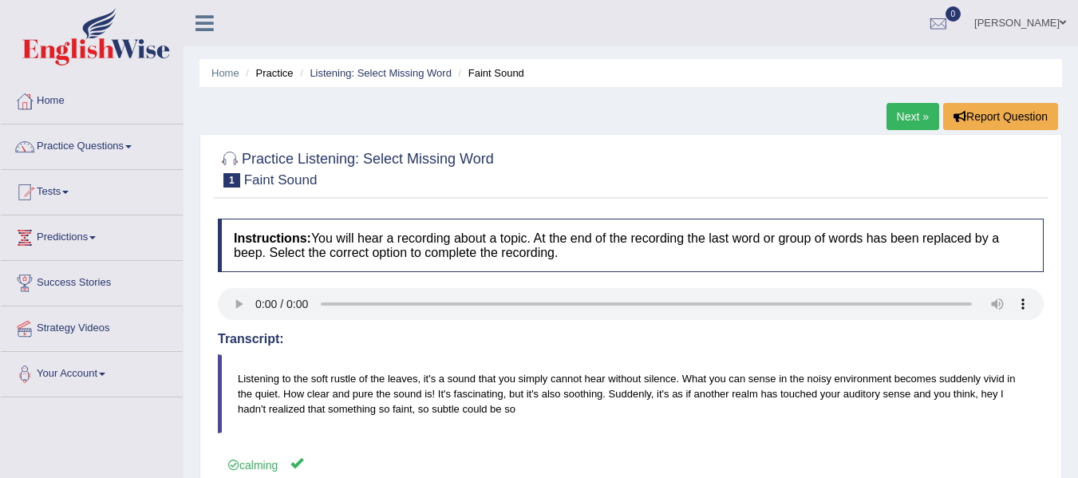
click at [897, 124] on link "Next »" at bounding box center [912, 116] width 53 height 27
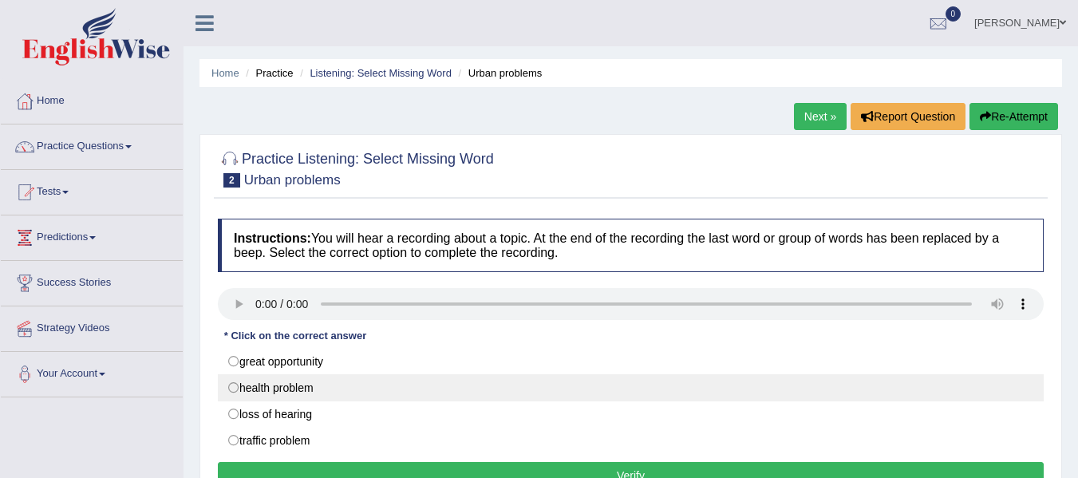
click at [304, 392] on label "health problem" at bounding box center [631, 387] width 826 height 27
radio input "true"
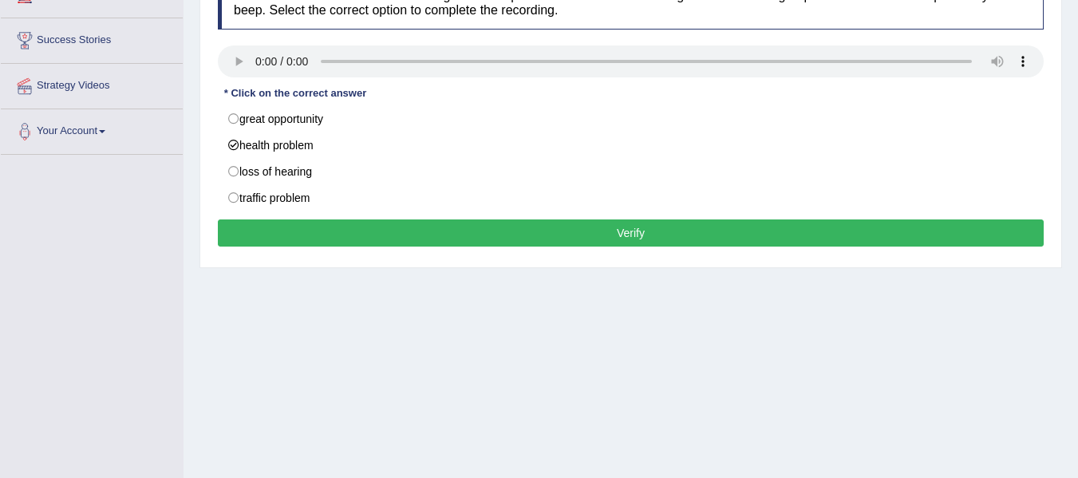
scroll to position [249, 0]
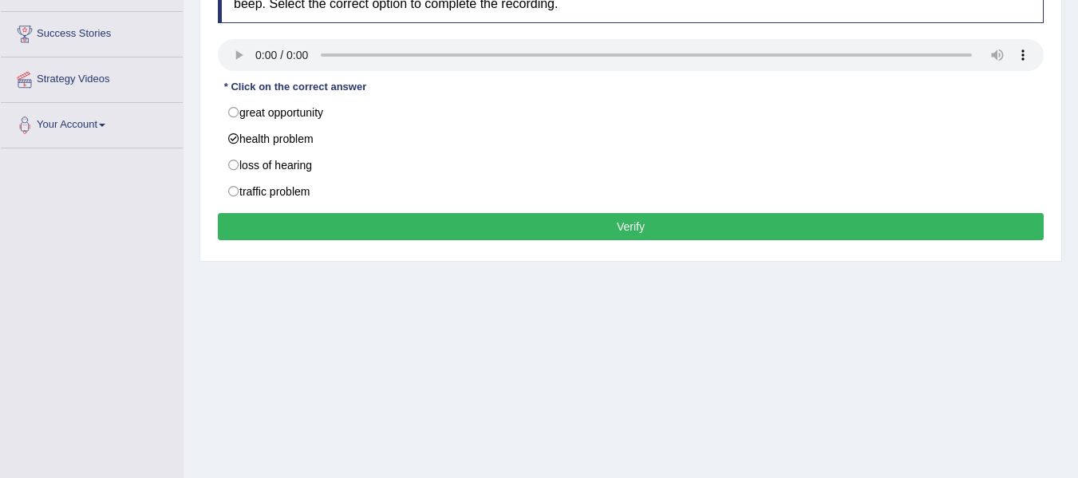
click at [590, 231] on button "Verify" at bounding box center [631, 226] width 826 height 27
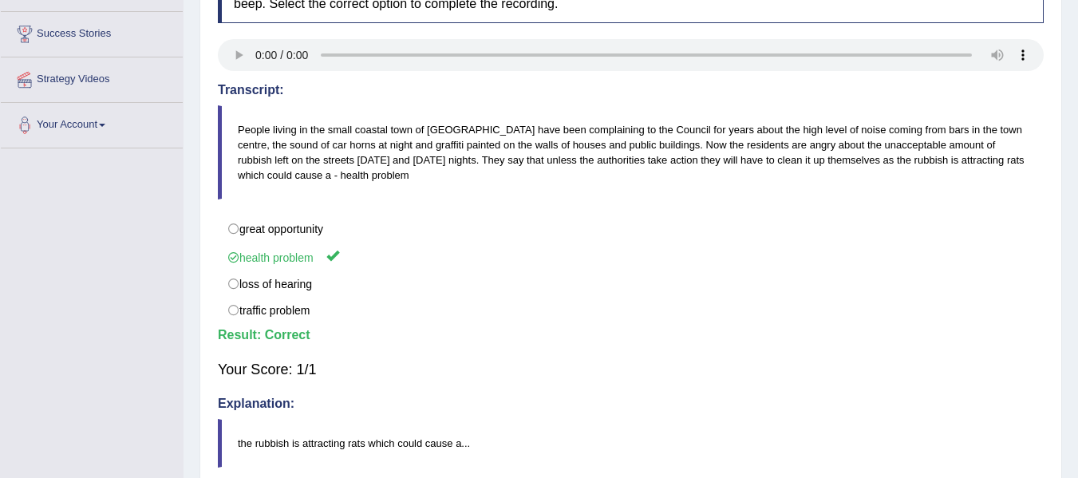
scroll to position [0, 0]
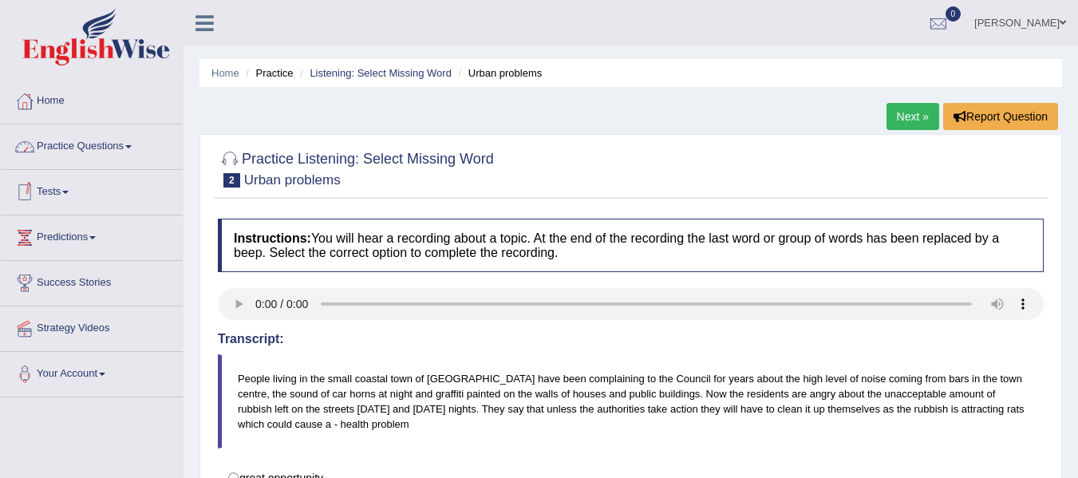
click at [125, 144] on link "Practice Questions" at bounding box center [92, 144] width 182 height 40
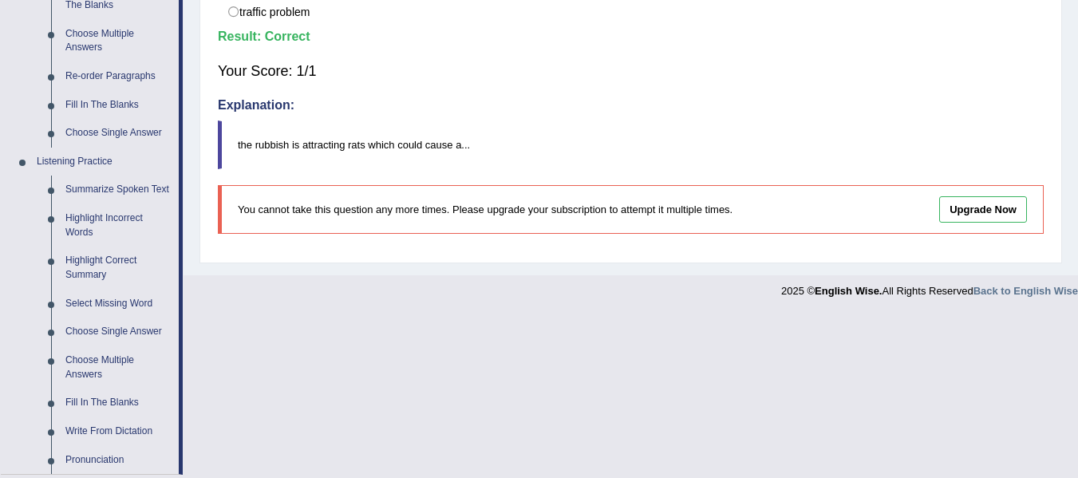
scroll to position [550, 0]
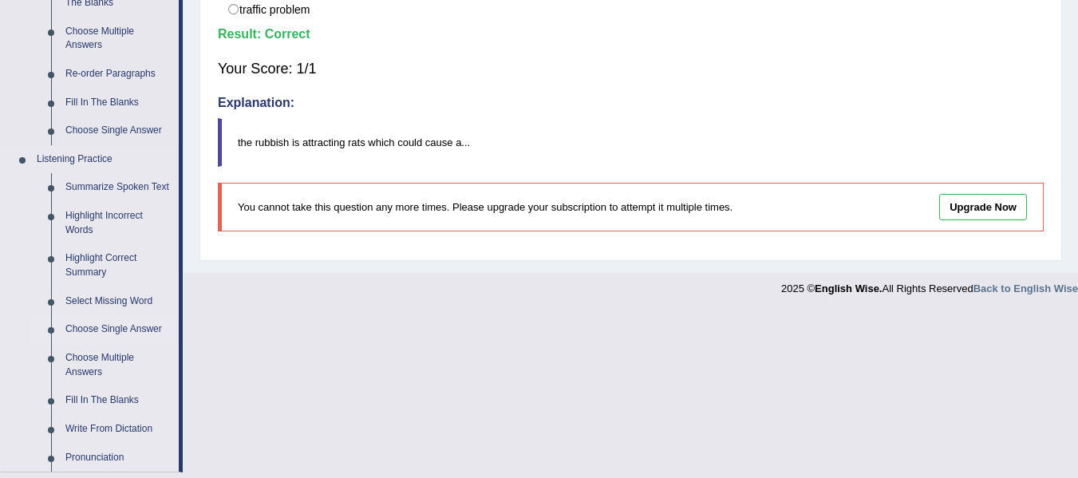
click at [101, 321] on link "Choose Single Answer" at bounding box center [118, 329] width 120 height 29
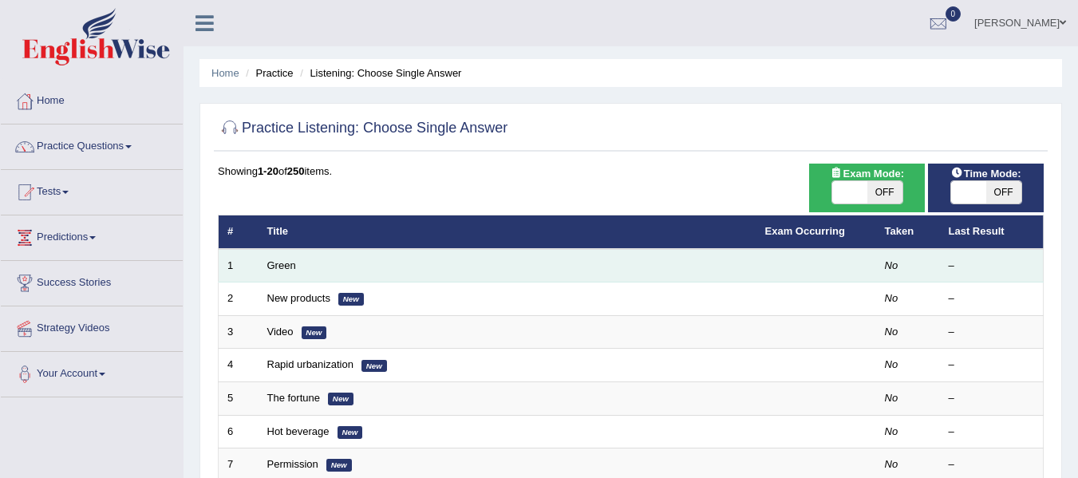
click at [466, 265] on td "Green" at bounding box center [507, 266] width 498 height 34
click at [273, 262] on link "Green" at bounding box center [281, 265] width 29 height 12
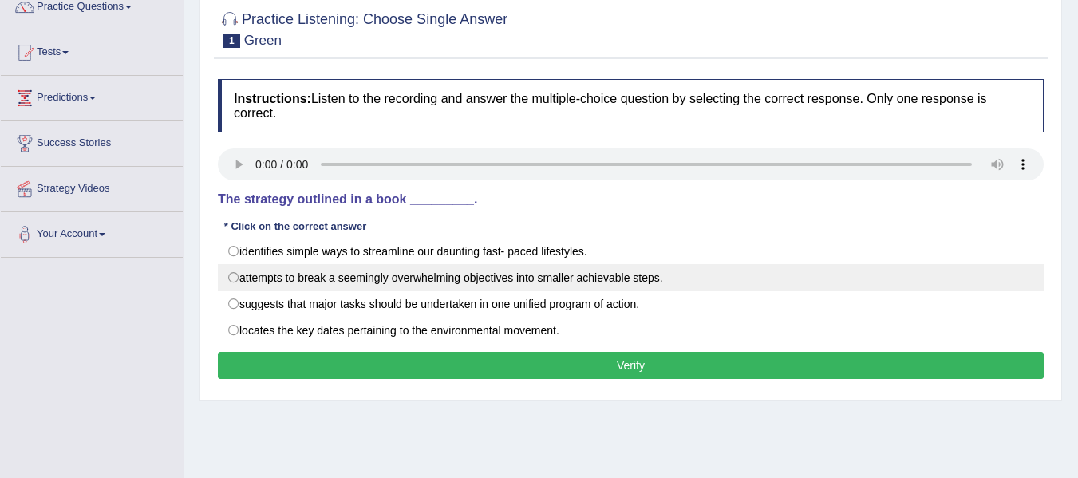
click at [275, 269] on label "attempts to break a seemingly overwhelming objectives into smaller achievable s…" at bounding box center [631, 277] width 826 height 27
radio input "true"
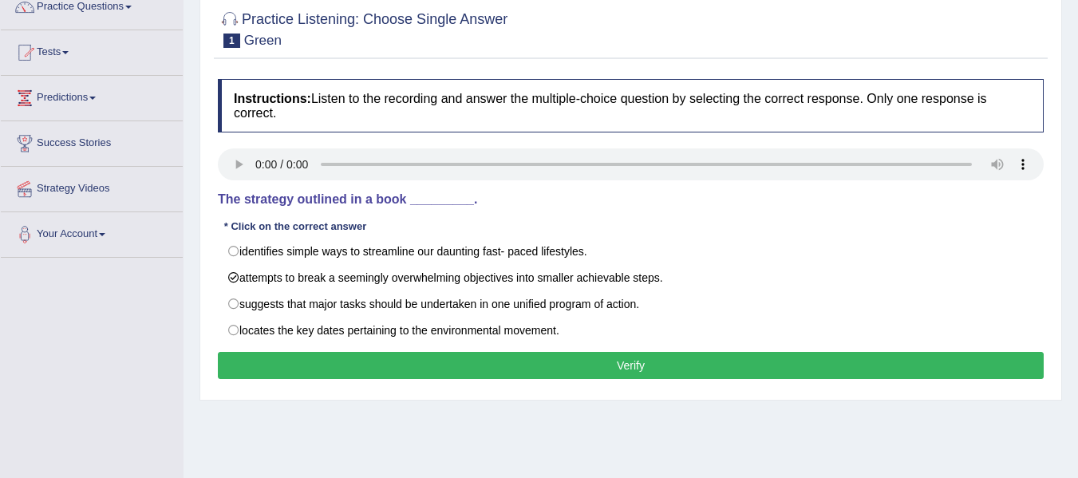
click at [361, 347] on div "Instructions: Listen to the recording and answer the multiple-choice question b…" at bounding box center [631, 231] width 834 height 321
click at [364, 350] on div "Instructions: Listen to the recording and answer the multiple-choice question b…" at bounding box center [631, 231] width 834 height 321
click at [369, 355] on button "Verify" at bounding box center [631, 365] width 826 height 27
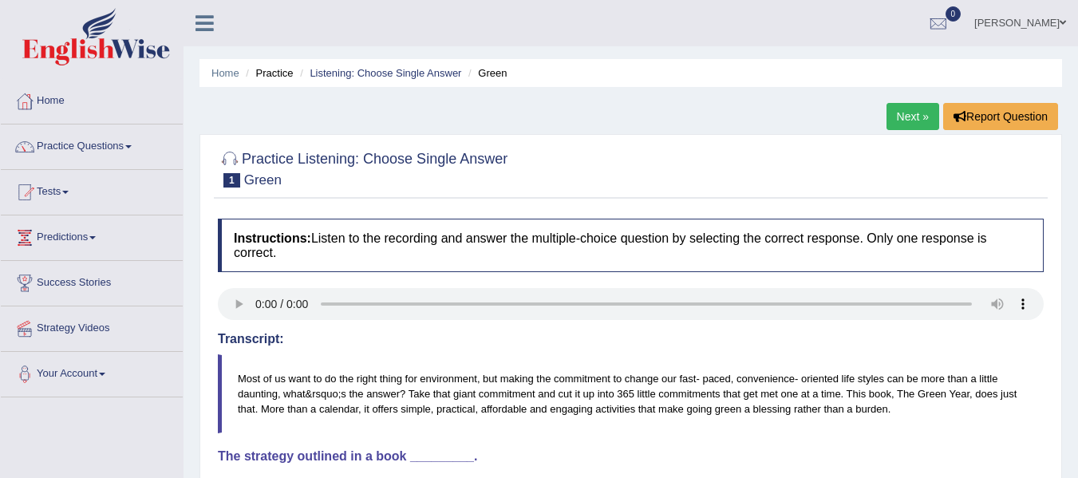
click at [899, 112] on link "Next »" at bounding box center [912, 116] width 53 height 27
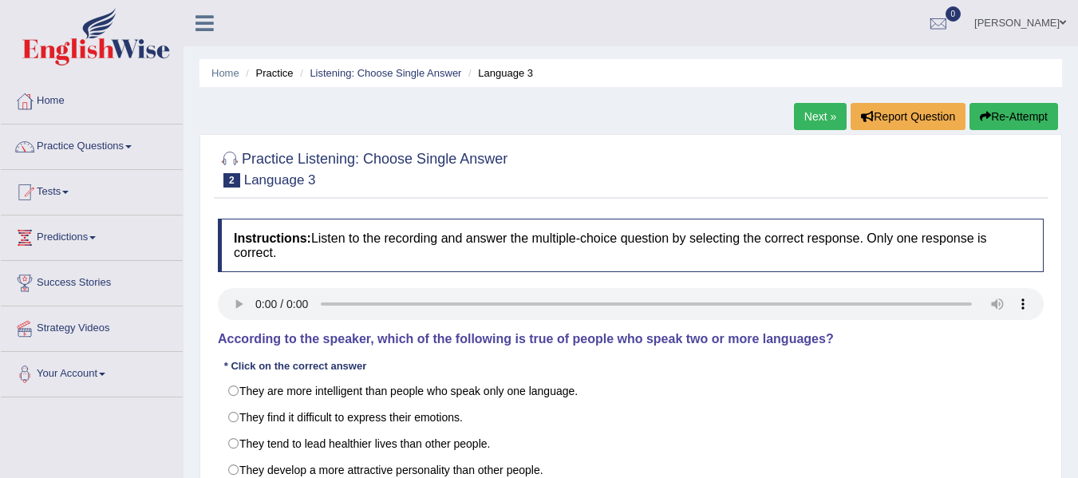
click at [807, 105] on link "Next »" at bounding box center [820, 116] width 53 height 27
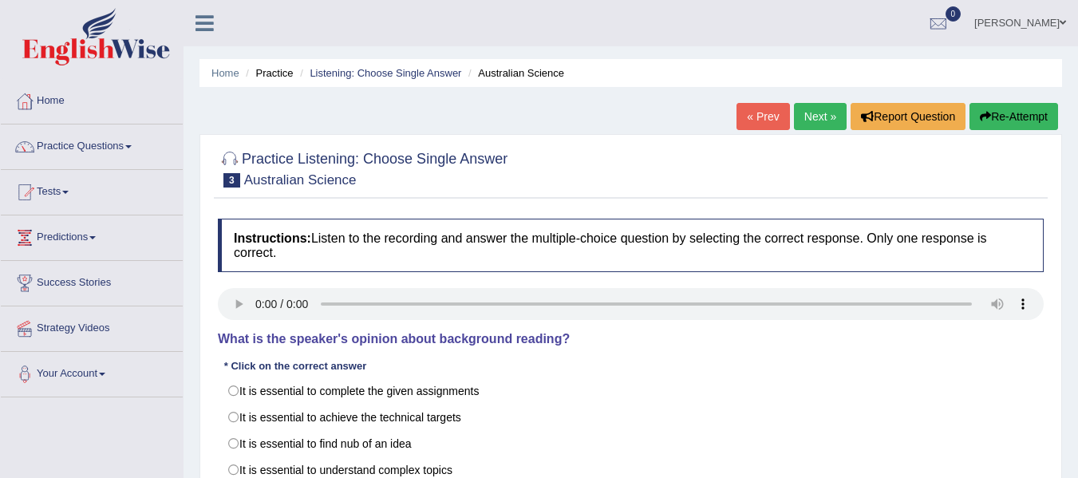
click at [807, 105] on link "Next »" at bounding box center [820, 116] width 53 height 27
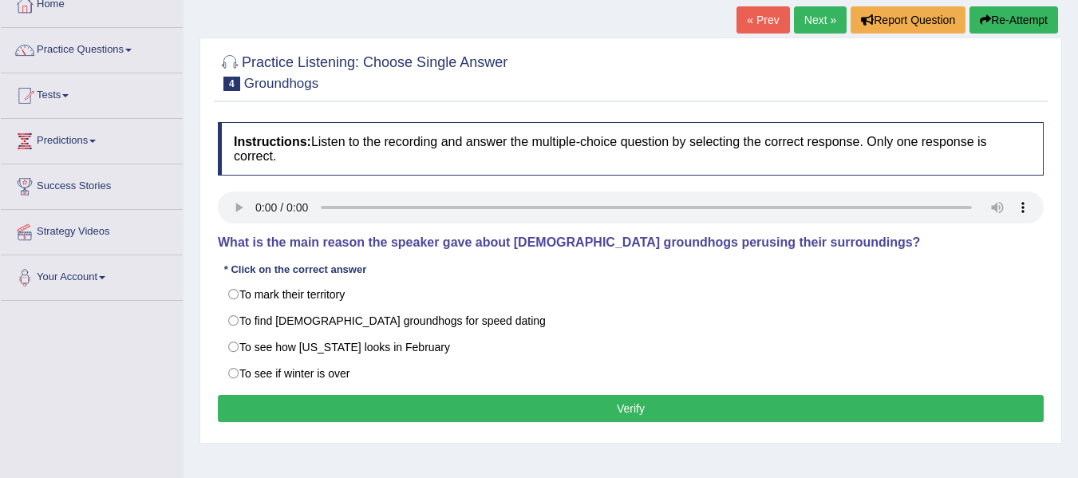
scroll to position [97, 0]
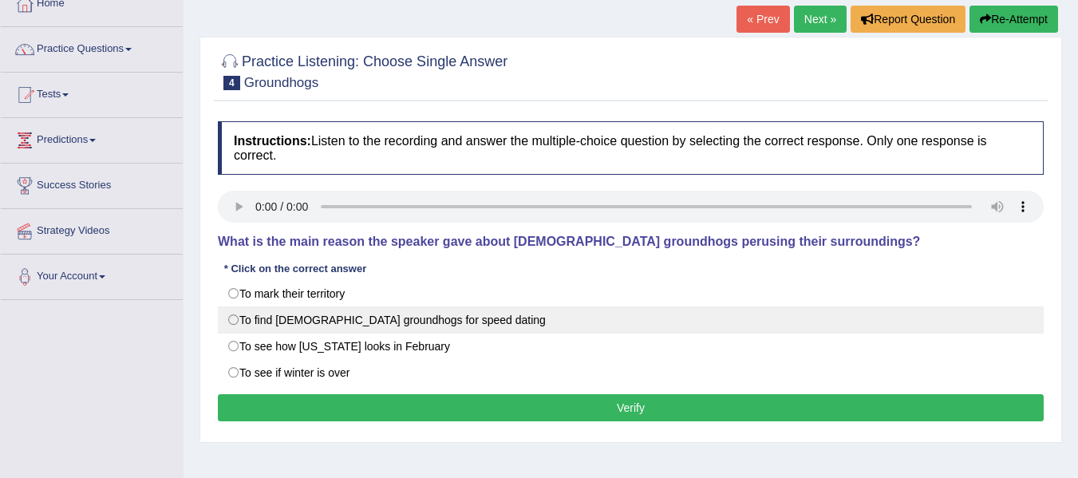
click at [408, 324] on label "To find female groundhogs for speed dating" at bounding box center [631, 319] width 826 height 27
radio input "true"
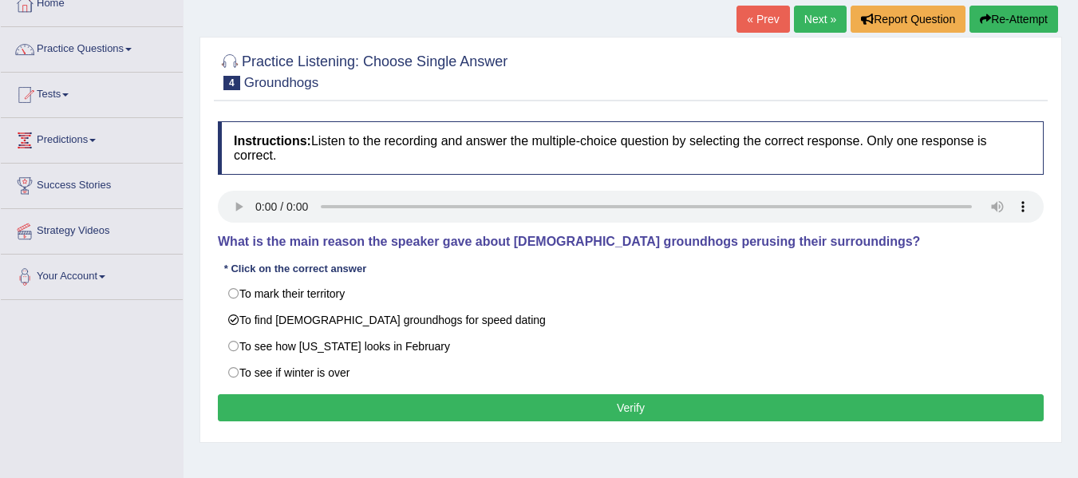
click at [424, 400] on button "Verify" at bounding box center [631, 407] width 826 height 27
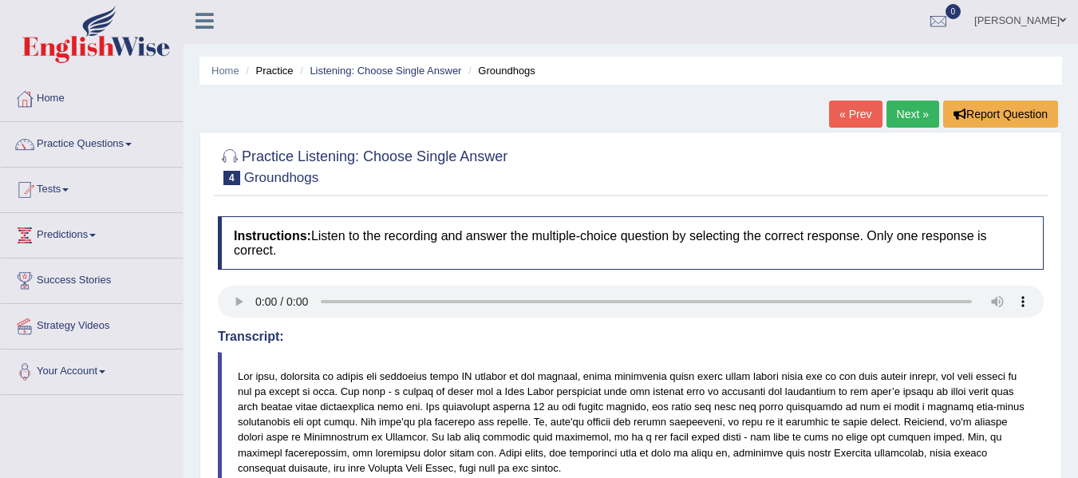
scroll to position [0, 0]
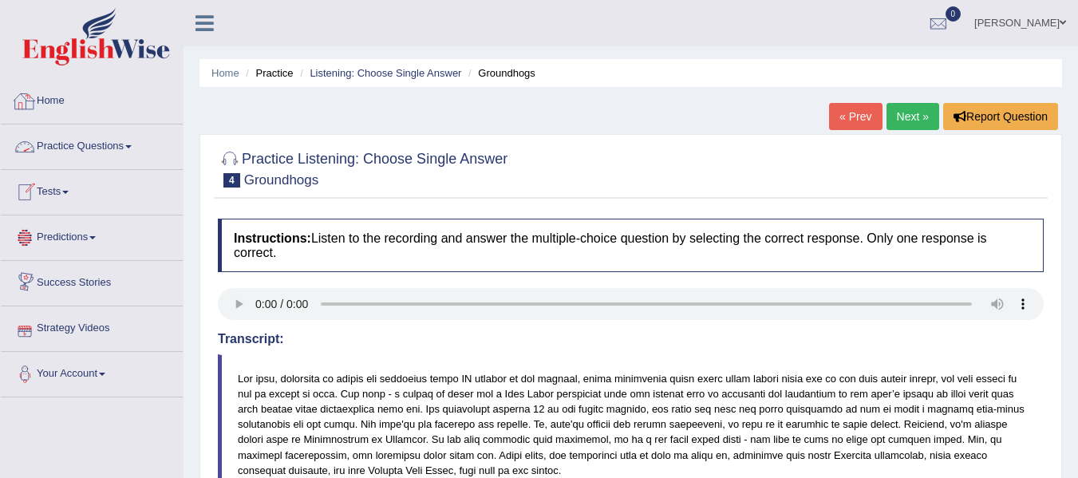
click at [123, 146] on link "Practice Questions" at bounding box center [92, 144] width 182 height 40
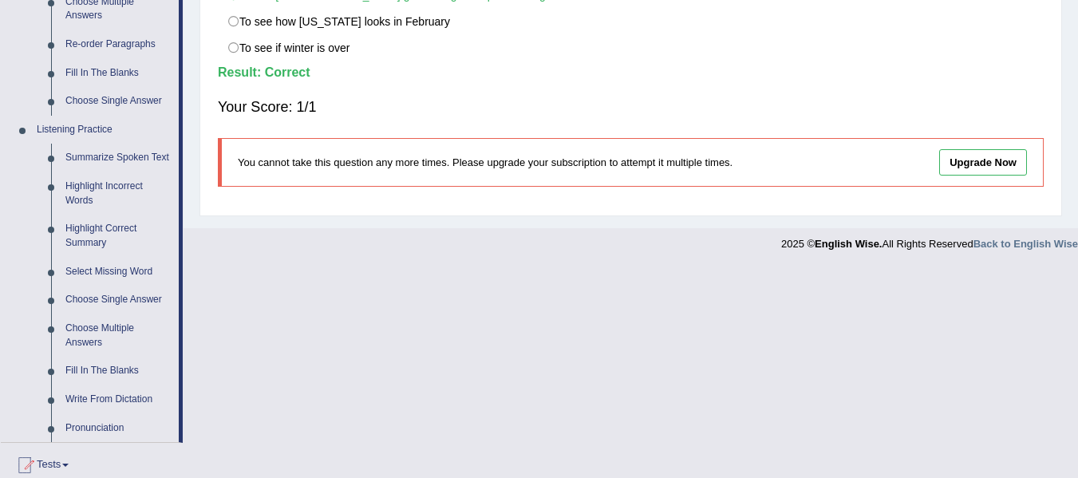
scroll to position [580, 0]
click at [103, 324] on link "Choose Multiple Answers" at bounding box center [118, 335] width 120 height 42
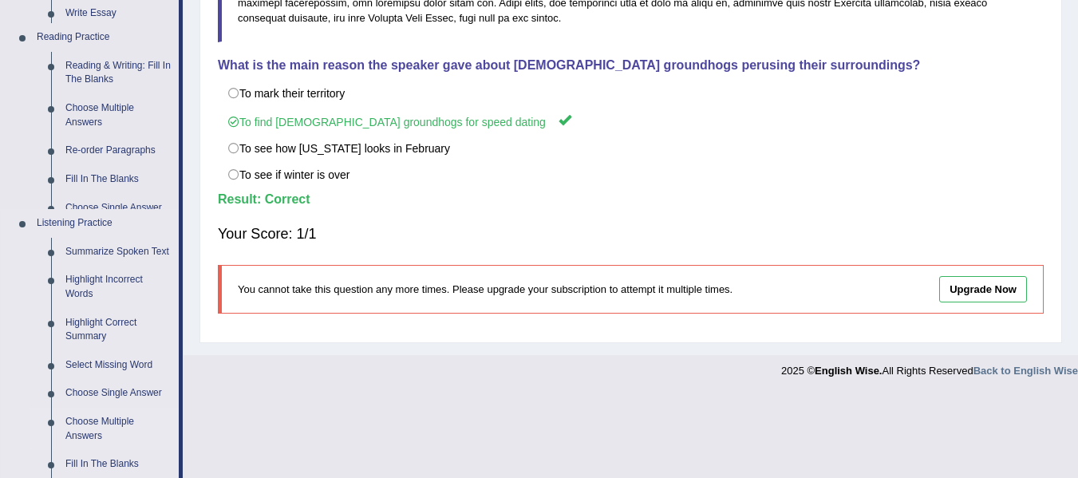
scroll to position [309, 0]
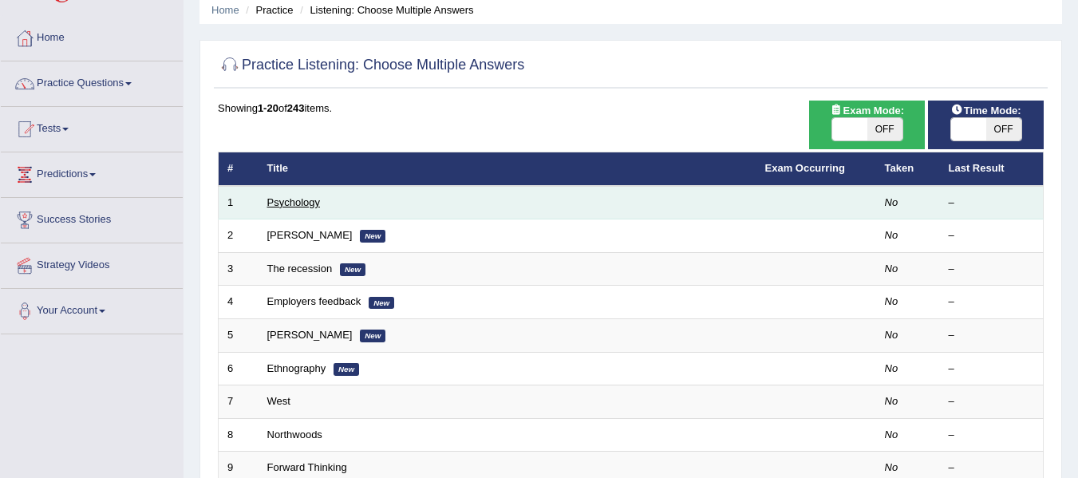
scroll to position [25, 0]
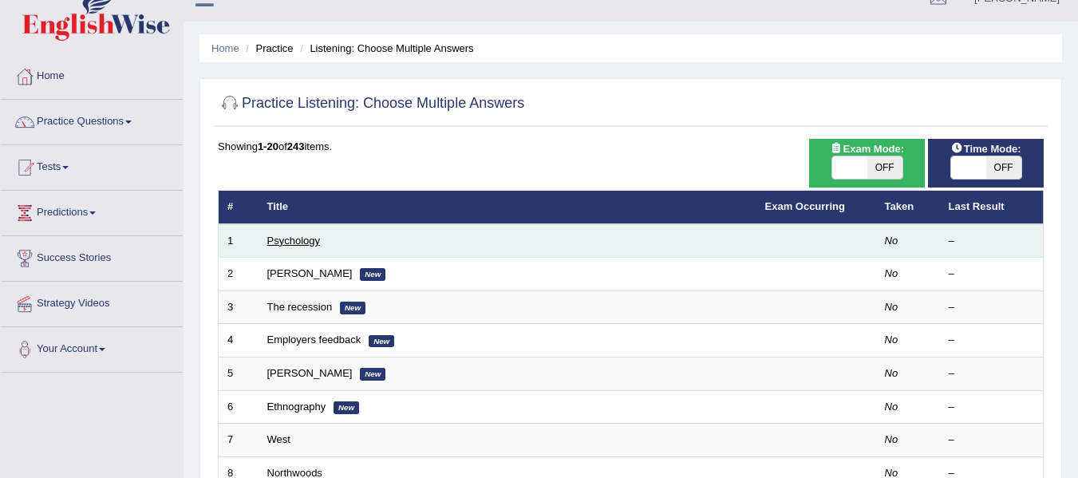
click at [301, 244] on link "Psychology" at bounding box center [293, 241] width 53 height 12
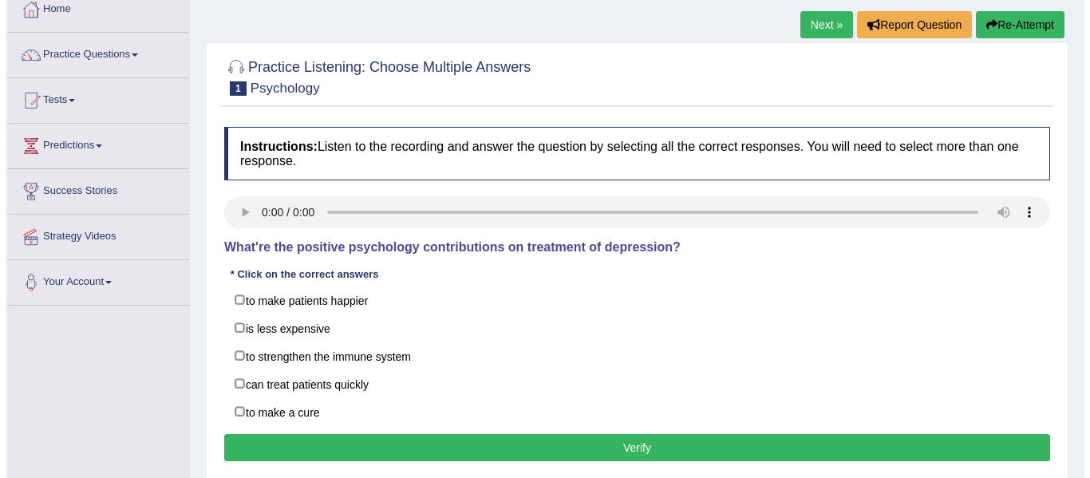
scroll to position [93, 0]
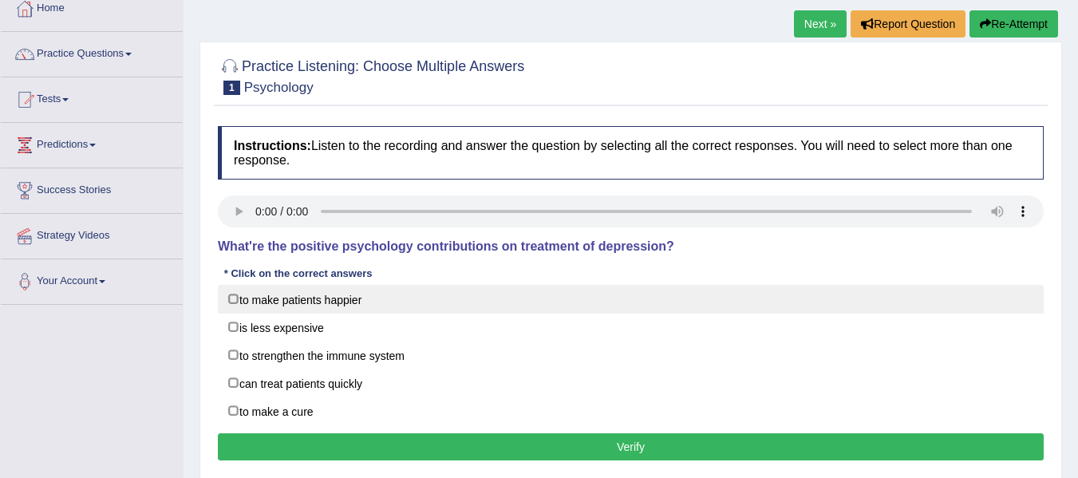
click at [236, 300] on label "to make patients happier" at bounding box center [631, 299] width 826 height 29
checkbox input "true"
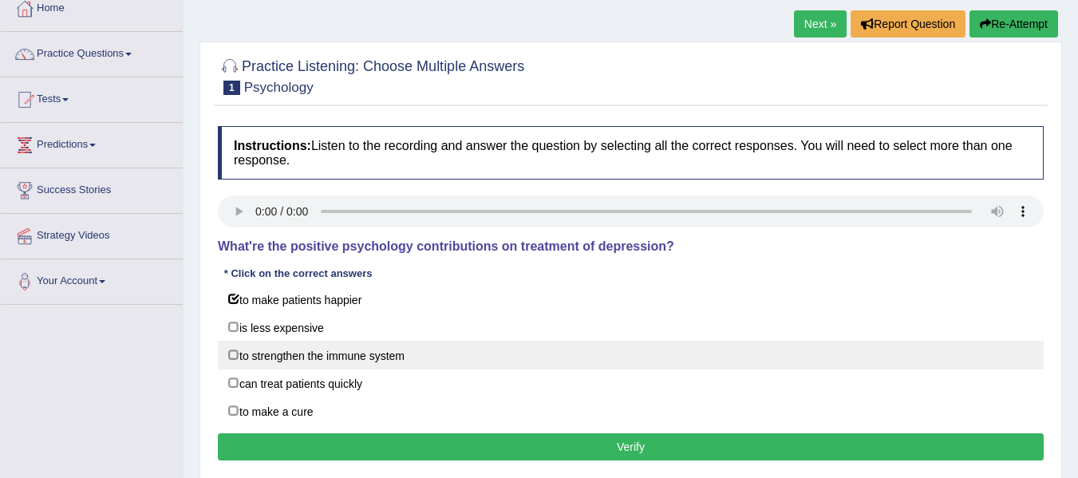
click at [246, 359] on label "to strengthen the immune system" at bounding box center [631, 355] width 826 height 29
checkbox input "true"
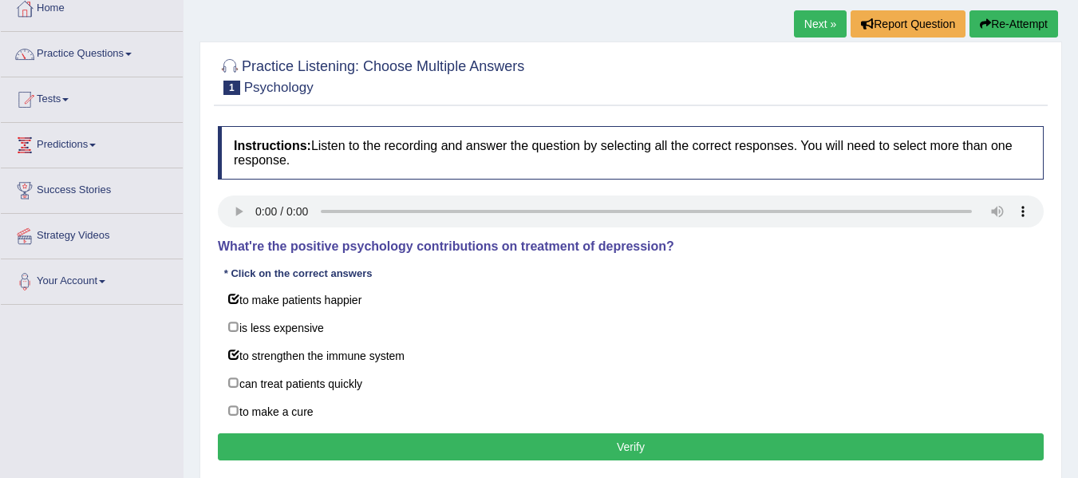
click at [347, 448] on button "Verify" at bounding box center [631, 446] width 826 height 27
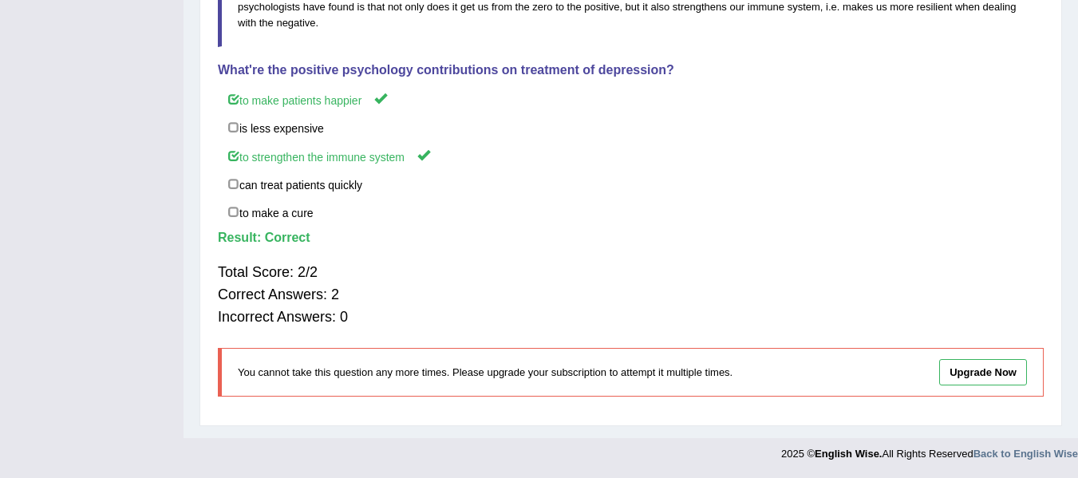
scroll to position [0, 0]
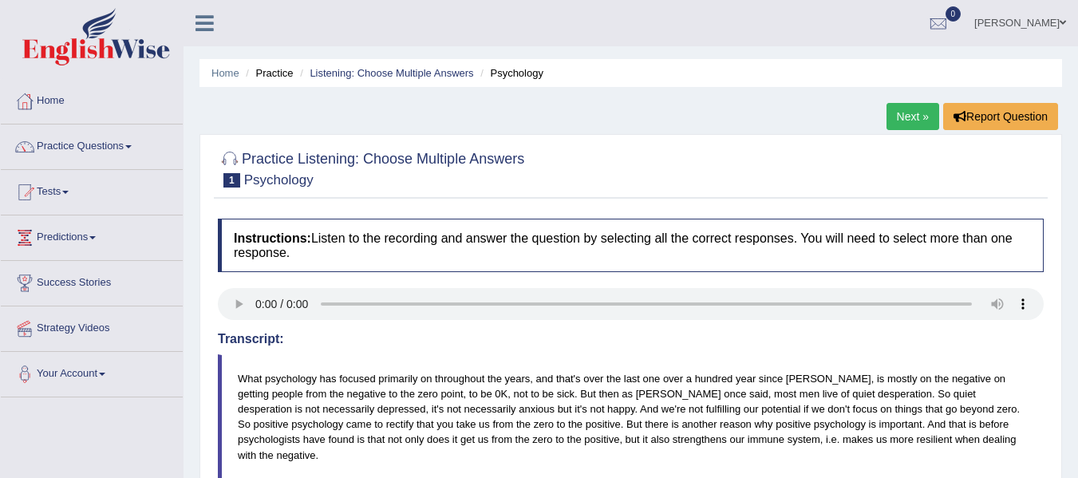
click at [910, 132] on div "Next » Report Question" at bounding box center [974, 118] width 176 height 31
click at [910, 114] on link "Next »" at bounding box center [912, 116] width 53 height 27
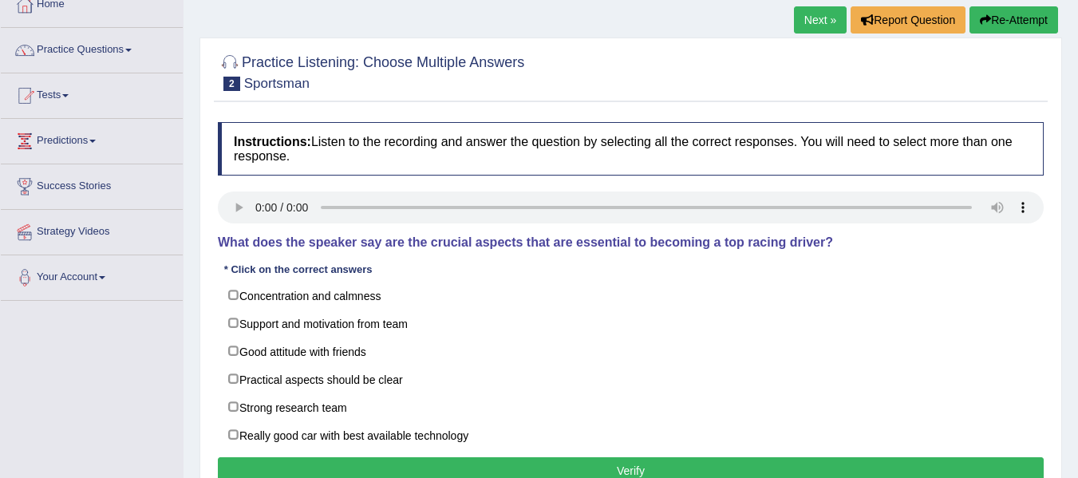
scroll to position [117, 0]
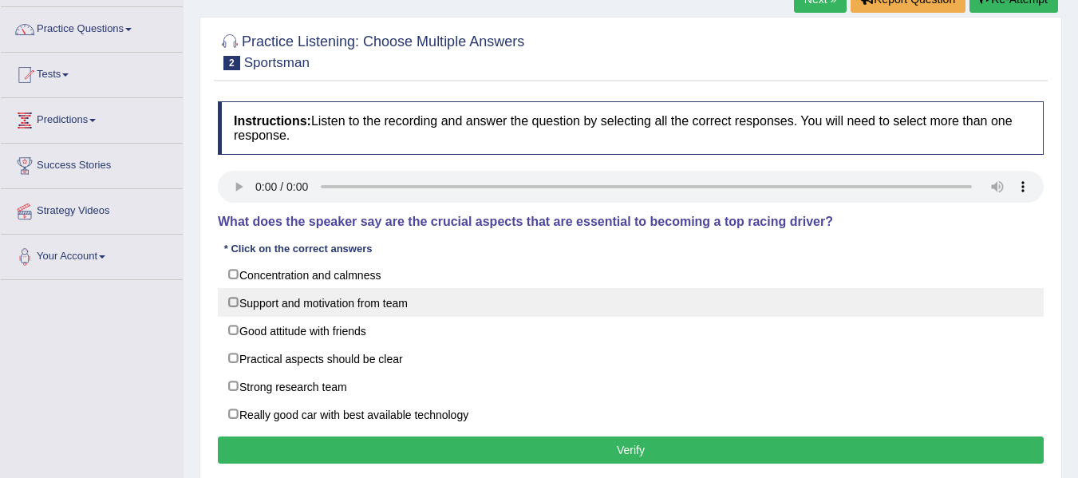
click at [223, 298] on label "Support and motivation from team" at bounding box center [631, 302] width 826 height 29
checkbox input "true"
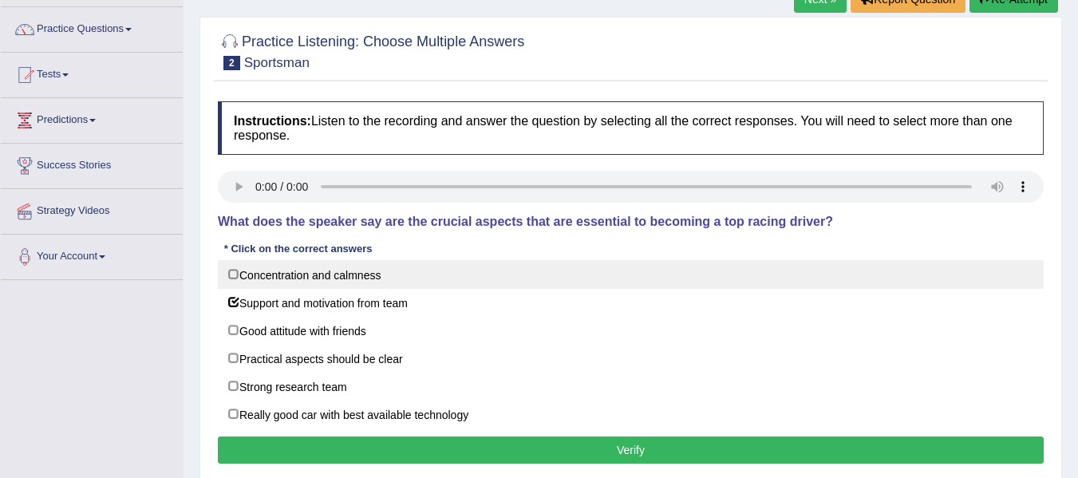
click at [227, 285] on label "Concentration and calmness" at bounding box center [631, 274] width 826 height 29
checkbox input "true"
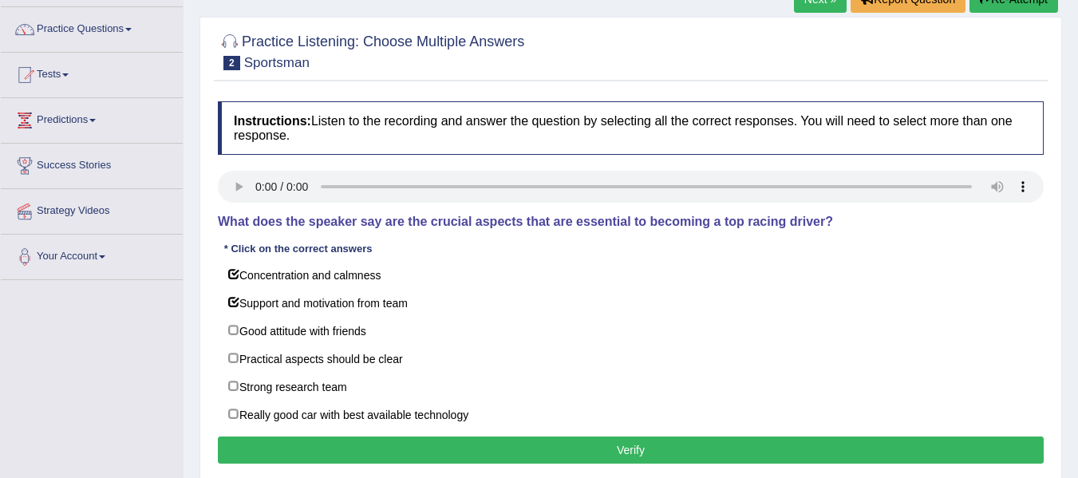
click at [369, 450] on button "Verify" at bounding box center [631, 449] width 826 height 27
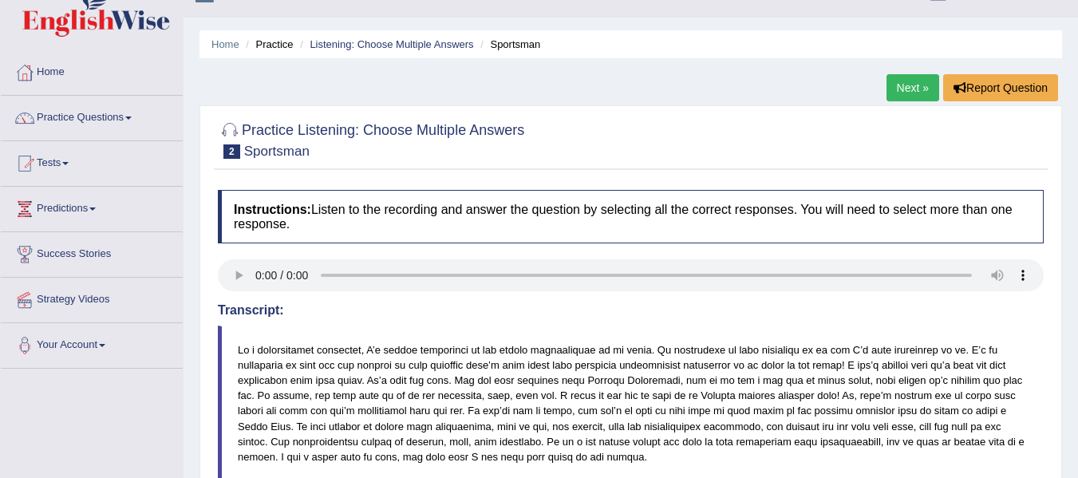
scroll to position [0, 0]
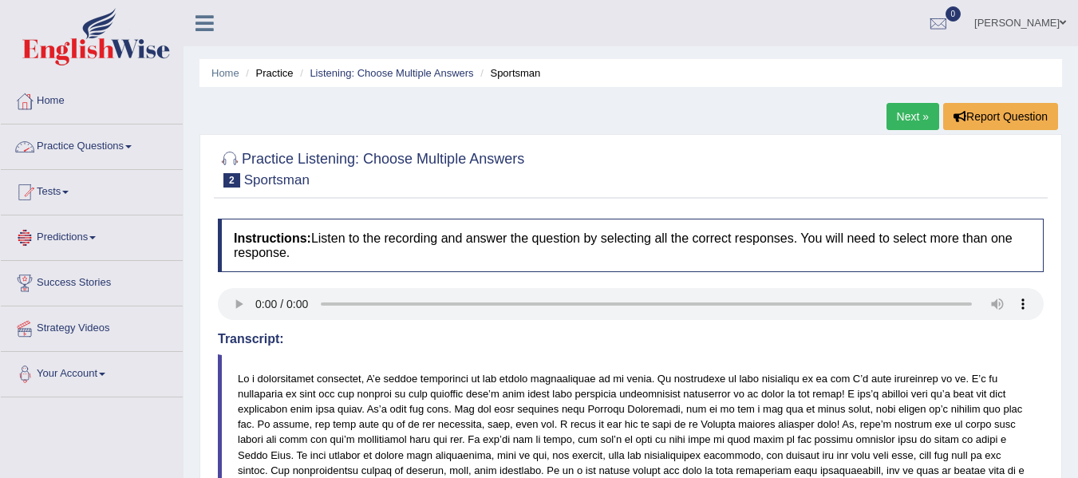
click at [94, 148] on link "Practice Questions" at bounding box center [92, 144] width 182 height 40
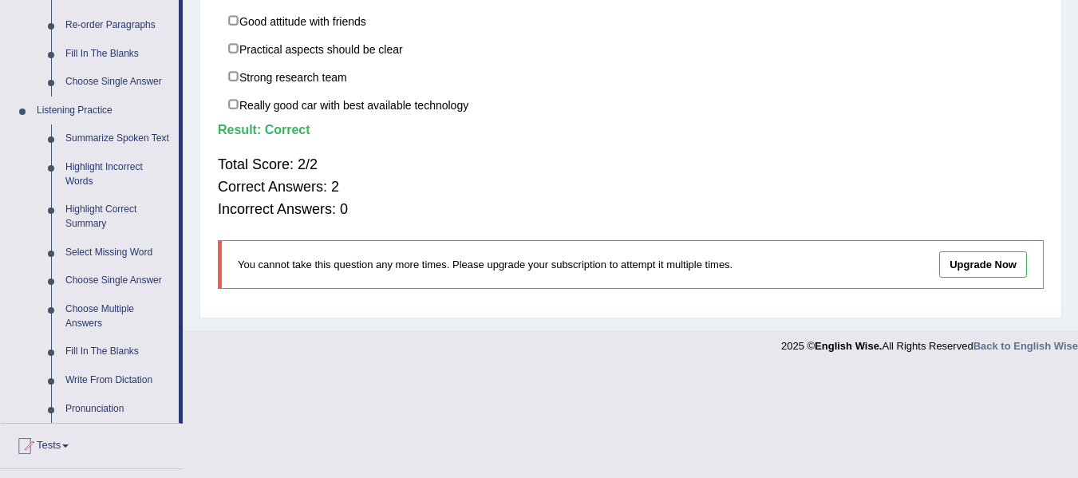
scroll to position [599, 0]
click at [74, 345] on link "Fill In The Blanks" at bounding box center [118, 351] width 120 height 29
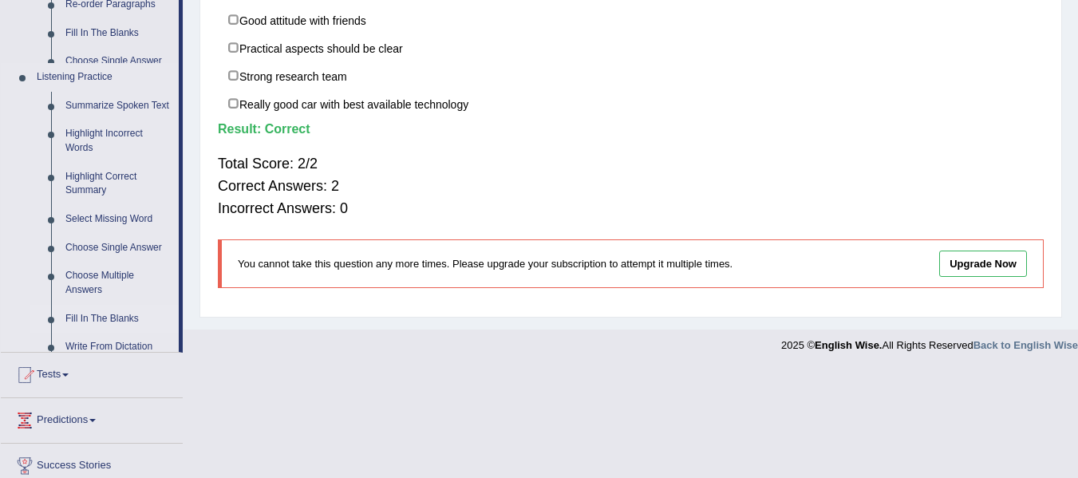
scroll to position [419, 0]
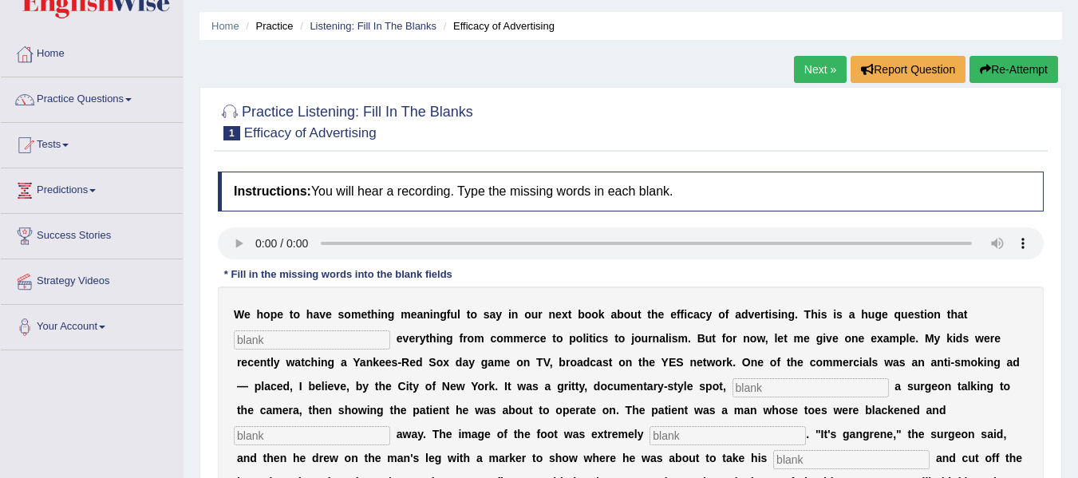
scroll to position [62, 0]
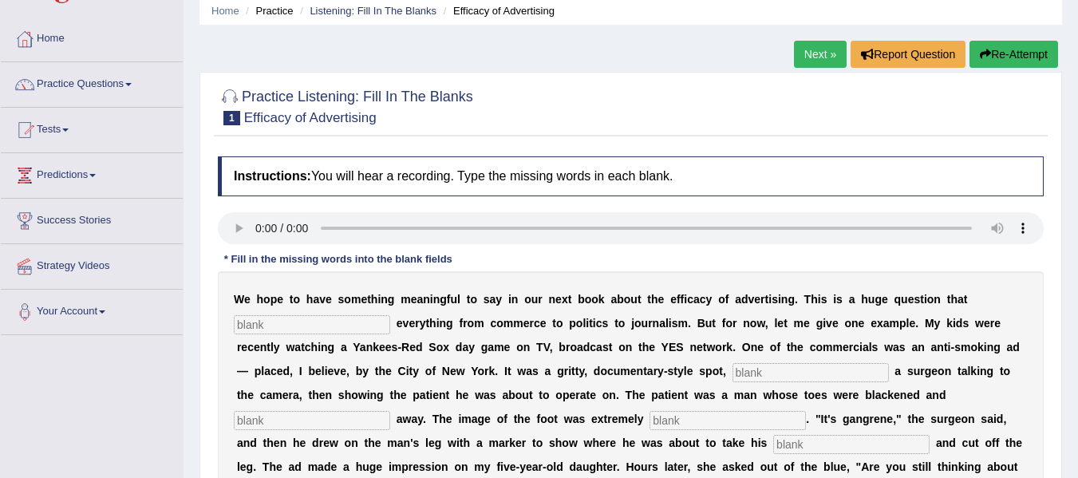
click at [281, 320] on input "text" at bounding box center [312, 324] width 156 height 19
type input "impacts"
click at [797, 379] on input "text" at bounding box center [810, 372] width 156 height 19
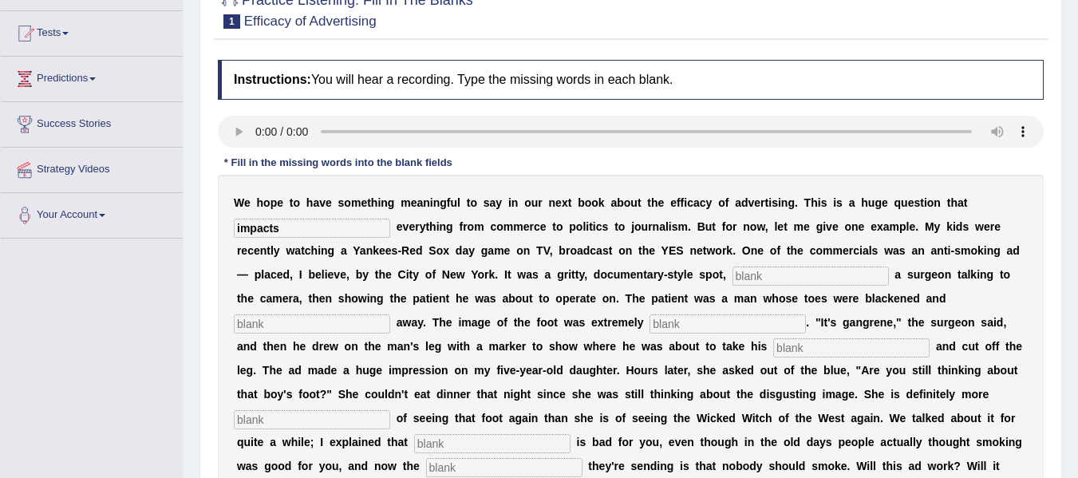
scroll to position [160, 0]
type input "featuring"
click at [365, 322] on input "text" at bounding box center [312, 323] width 156 height 19
type input "rotting"
click at [705, 323] on input "text" at bounding box center [727, 323] width 156 height 19
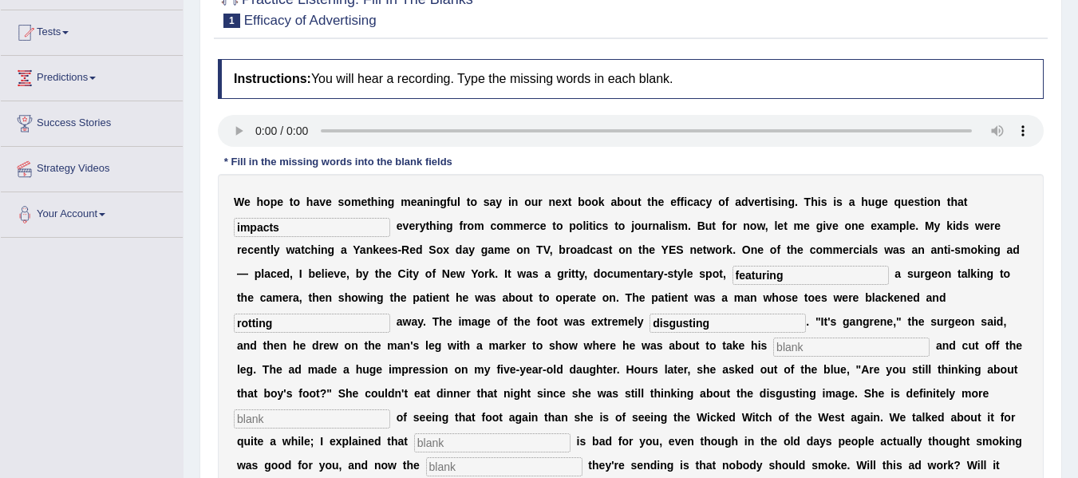
type input "disgusting"
click at [793, 338] on input "text" at bounding box center [851, 346] width 156 height 19
type input "hacksaw"
click at [275, 424] on input "text" at bounding box center [312, 418] width 156 height 19
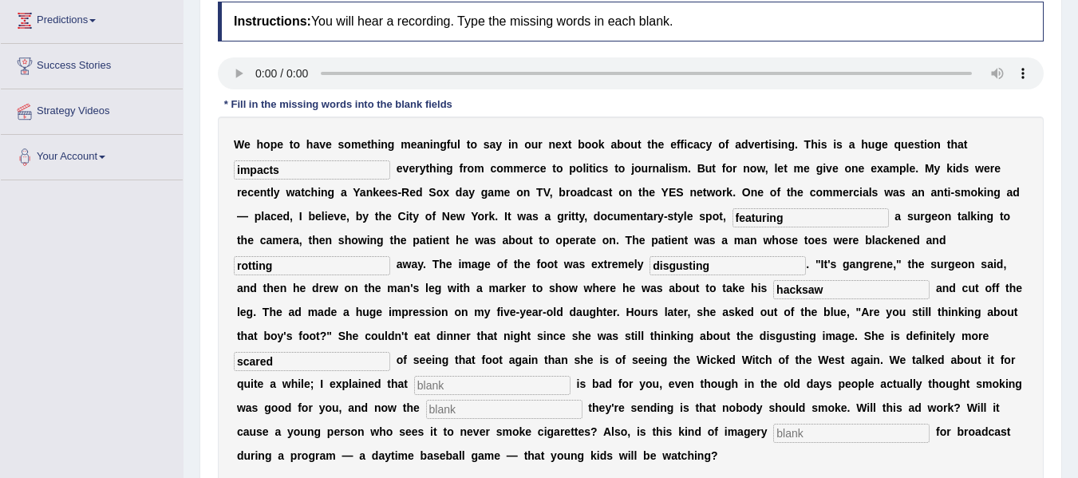
scroll to position [220, 0]
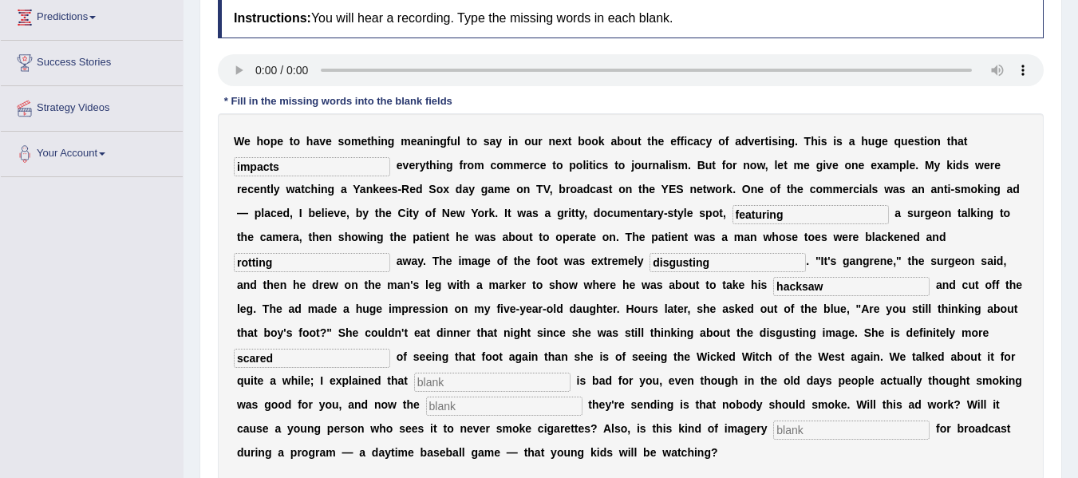
type input "scared"
click at [462, 379] on input "text" at bounding box center [492, 382] width 156 height 19
type input "smoking"
click at [479, 408] on input "text" at bounding box center [504, 406] width 156 height 19
type input "message"
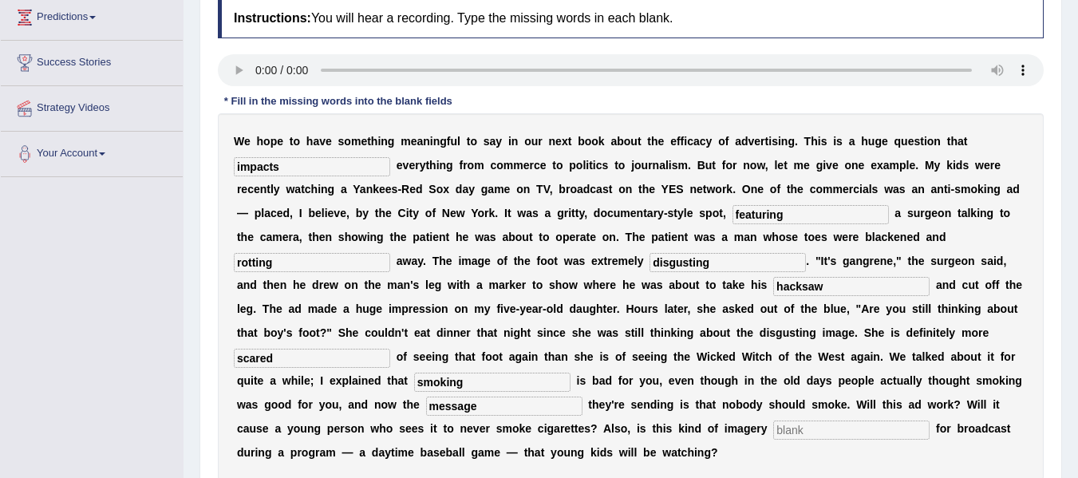
click at [779, 432] on input "text" at bounding box center [851, 429] width 156 height 19
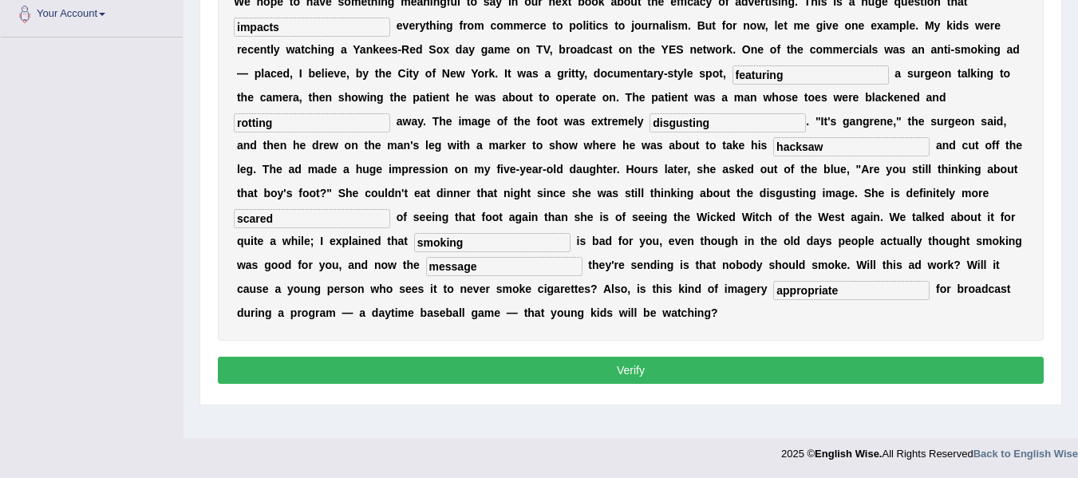
type input "appropriate"
click at [705, 361] on button "Verify" at bounding box center [631, 370] width 826 height 27
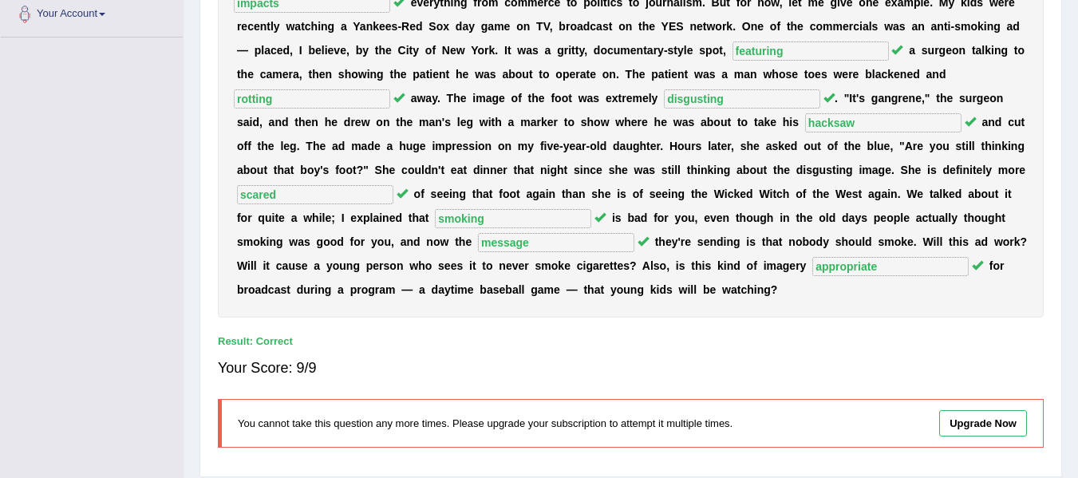
scroll to position [411, 0]
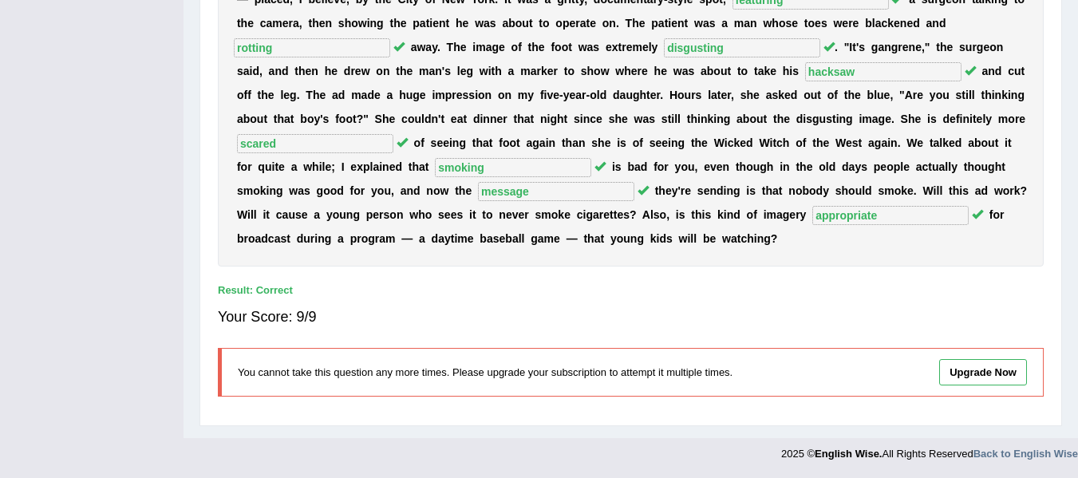
click at [705, 361] on div "You cannot take this question any more times. Please upgrade your subscription …" at bounding box center [631, 372] width 826 height 49
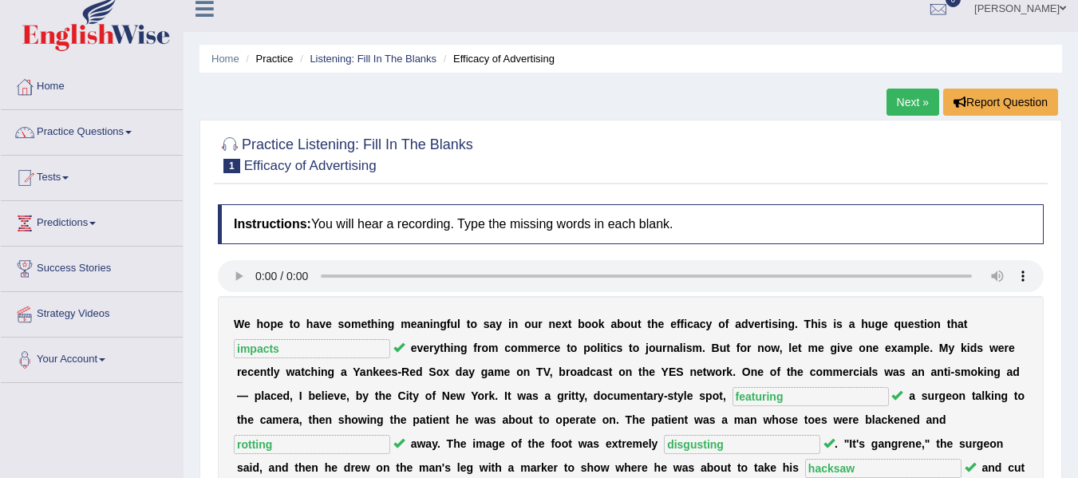
scroll to position [0, 0]
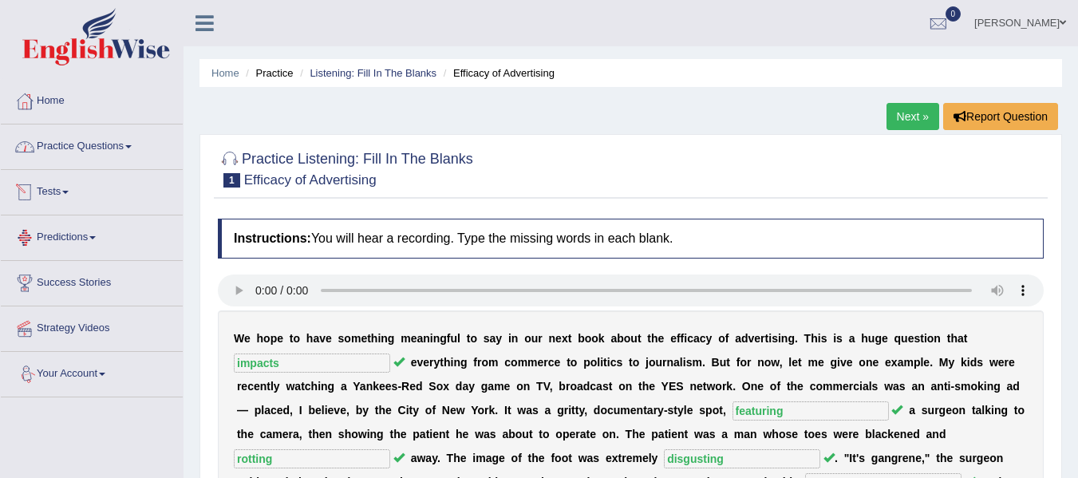
click at [82, 142] on link "Practice Questions" at bounding box center [92, 144] width 182 height 40
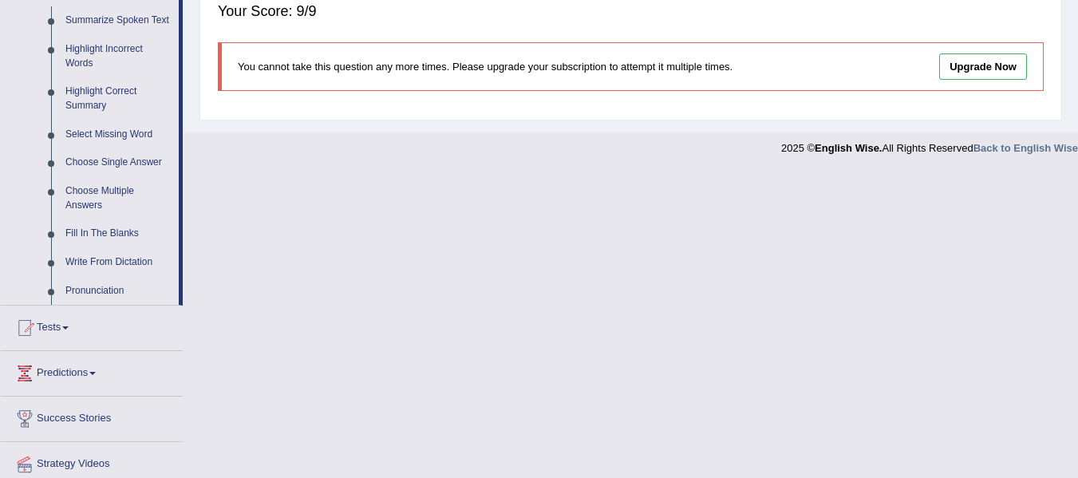
scroll to position [717, 0]
click at [102, 257] on link "Write From Dictation" at bounding box center [118, 261] width 120 height 29
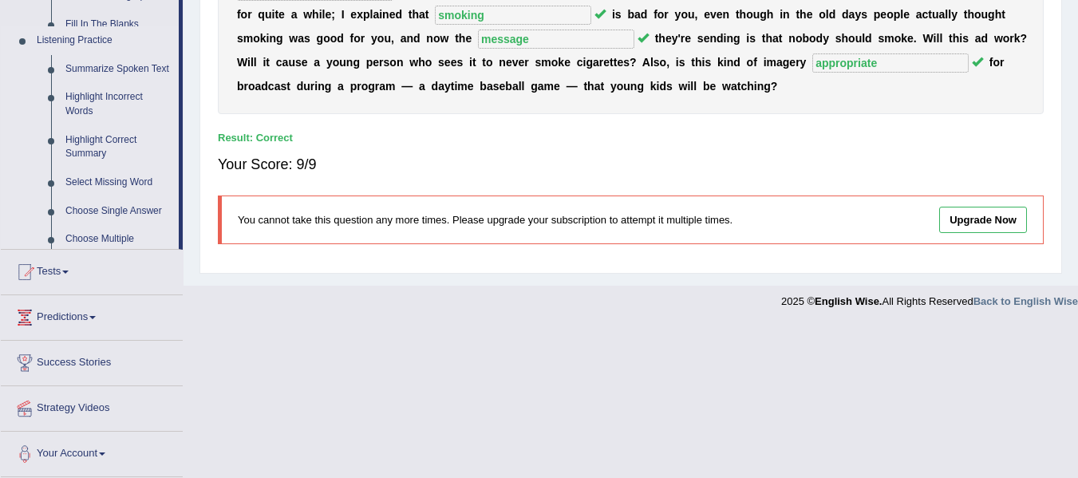
scroll to position [411, 0]
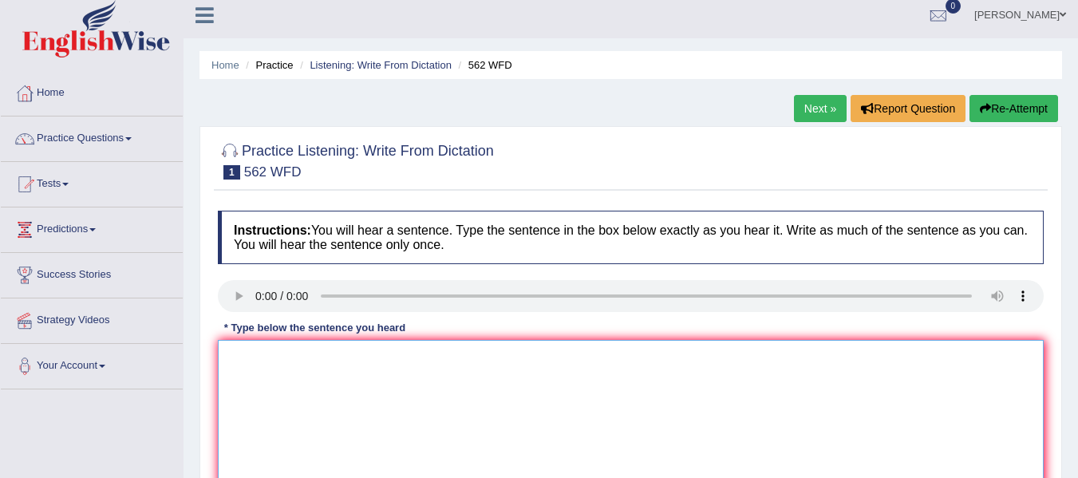
click at [294, 357] on textarea at bounding box center [631, 417] width 826 height 155
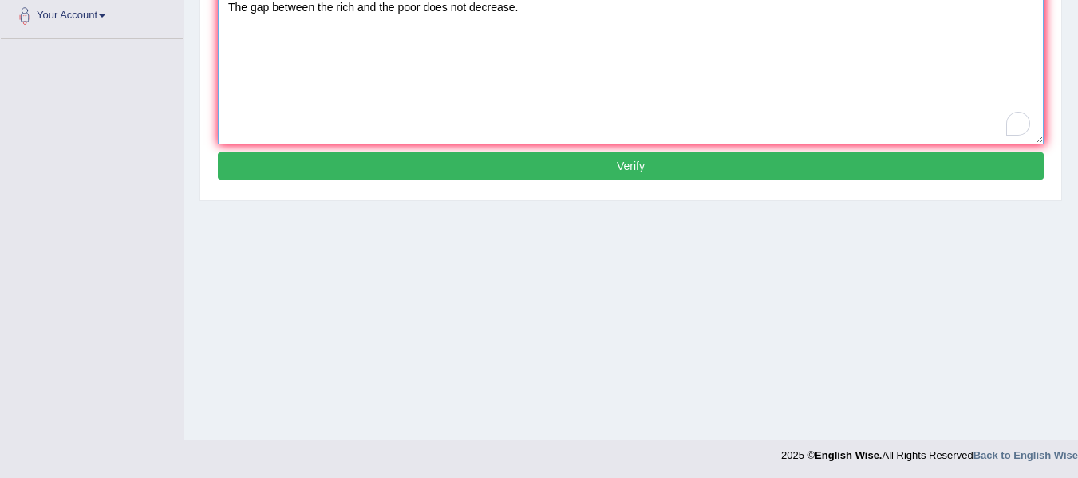
scroll to position [359, 0]
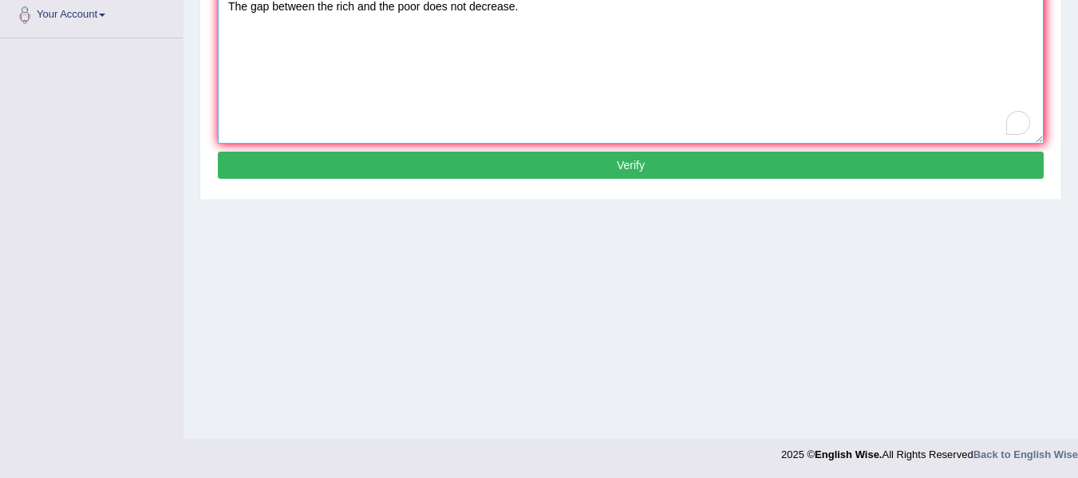
type textarea "The gap between the rich and the poor does not decrease."
click at [492, 159] on button "Verify" at bounding box center [631, 165] width 826 height 27
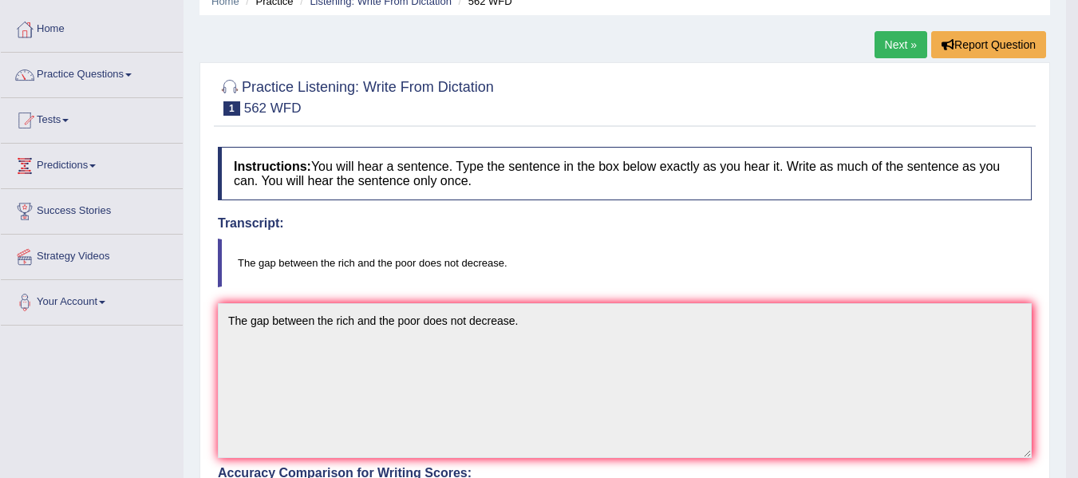
scroll to position [71, 0]
click at [130, 81] on link "Practice Questions" at bounding box center [92, 73] width 182 height 40
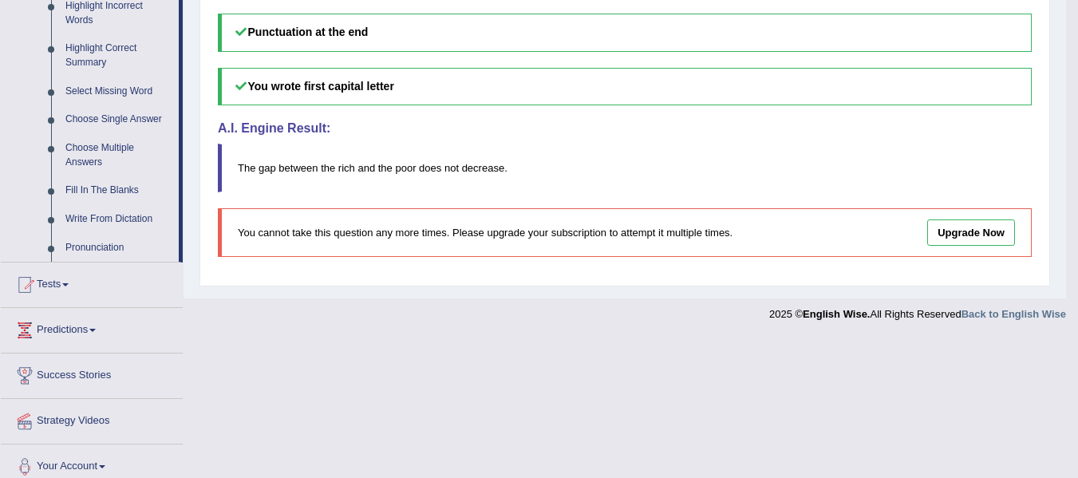
scroll to position [772, 0]
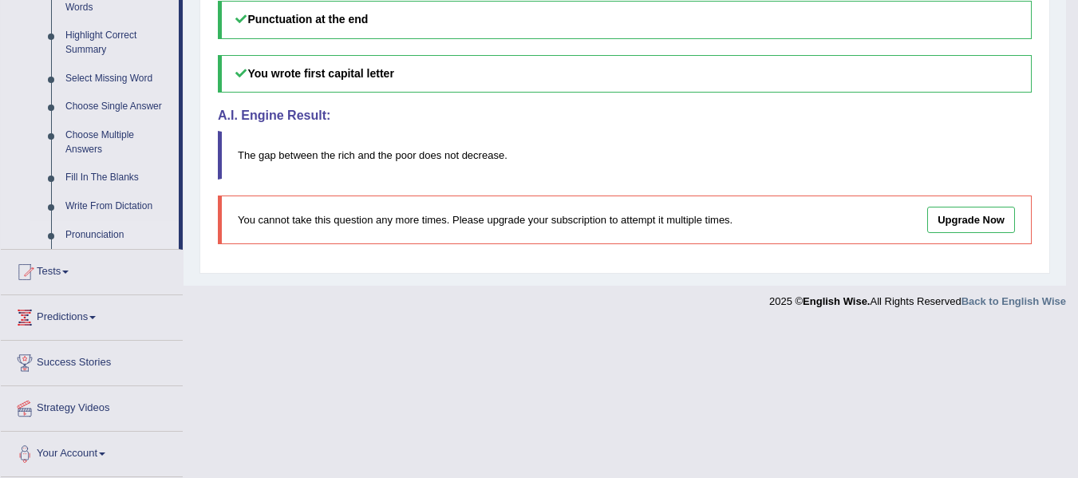
click at [93, 234] on link "Pronunciation" at bounding box center [118, 235] width 120 height 29
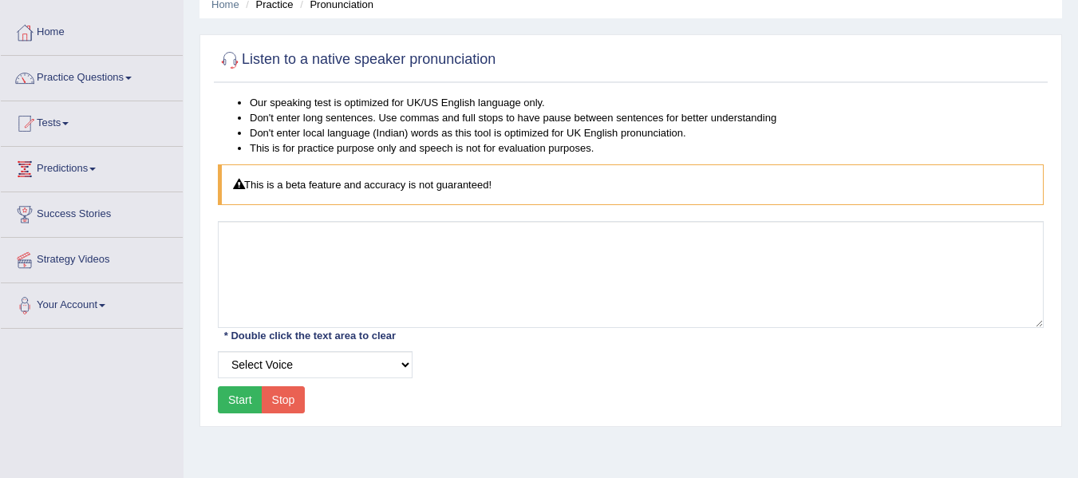
scroll to position [68, 0]
click at [281, 363] on select "Select Voice UK English [DEMOGRAPHIC_DATA] UK English [DEMOGRAPHIC_DATA]" at bounding box center [315, 365] width 195 height 27
click at [218, 352] on select "Select Voice UK English [DEMOGRAPHIC_DATA] UK English [DEMOGRAPHIC_DATA]" at bounding box center [315, 365] width 195 height 27
click at [356, 365] on select "Select Voice UK English Female UK English Male" at bounding box center [315, 365] width 195 height 27
select select "8"
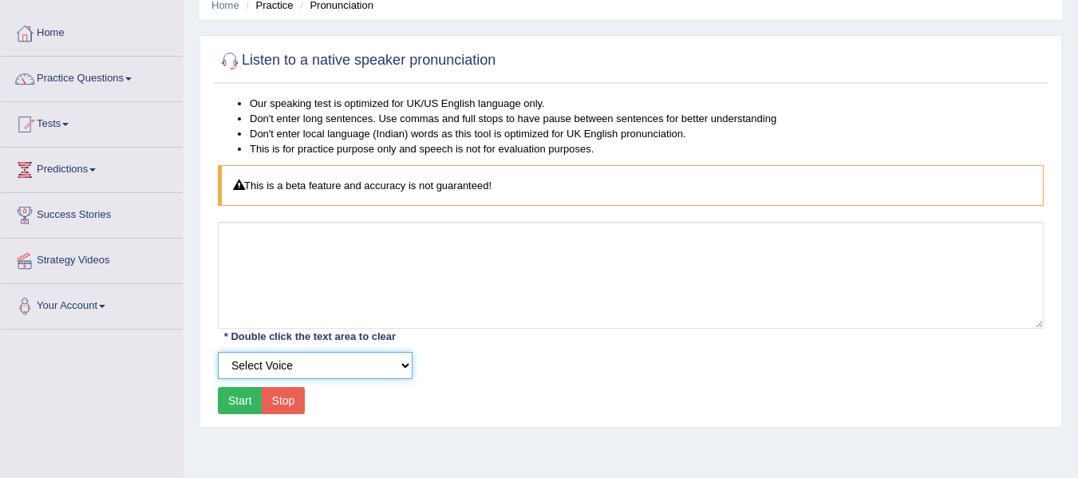
click at [218, 352] on select "Select Voice UK English Female UK English Male" at bounding box center [315, 365] width 195 height 27
click at [237, 410] on button "Start" at bounding box center [240, 400] width 45 height 27
click at [247, 403] on button "Start" at bounding box center [240, 400] width 45 height 27
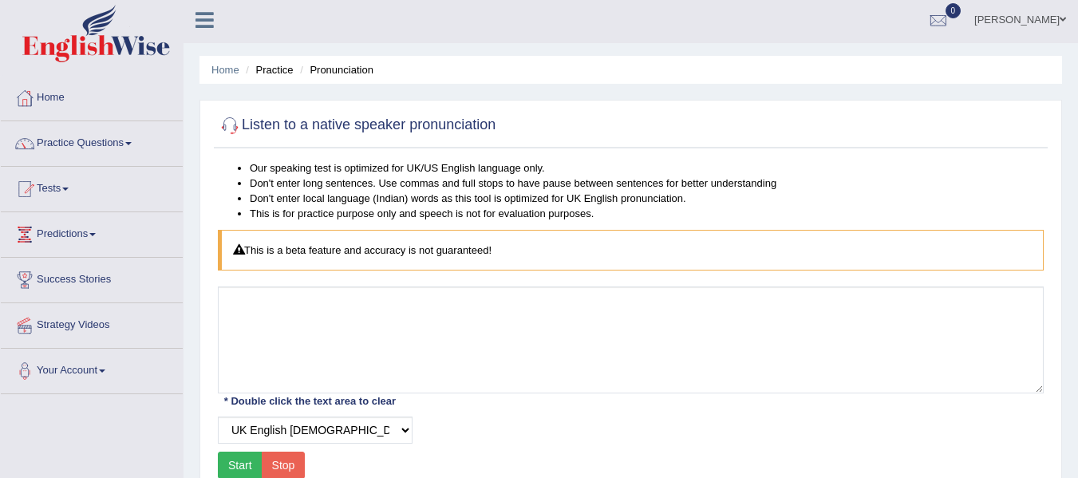
scroll to position [0, 0]
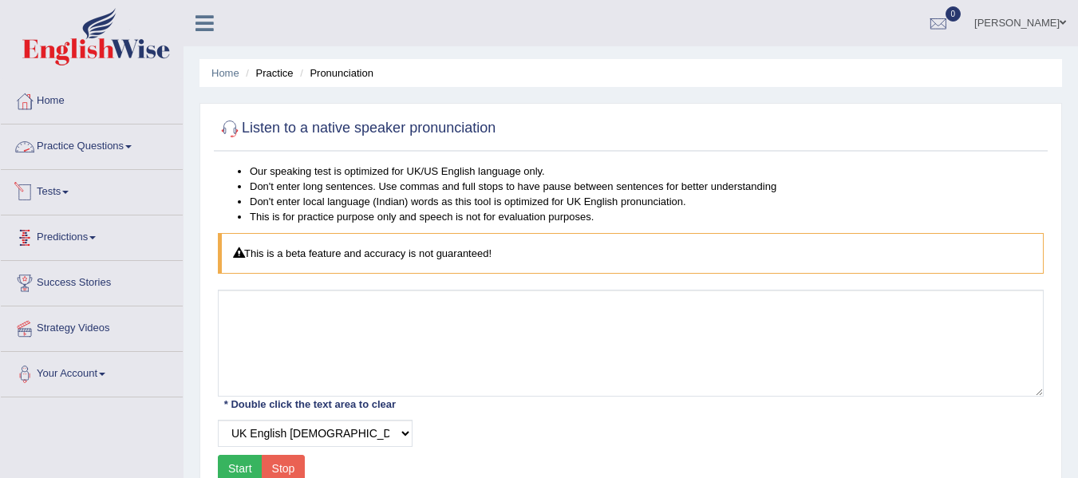
click at [109, 143] on link "Practice Questions" at bounding box center [92, 144] width 182 height 40
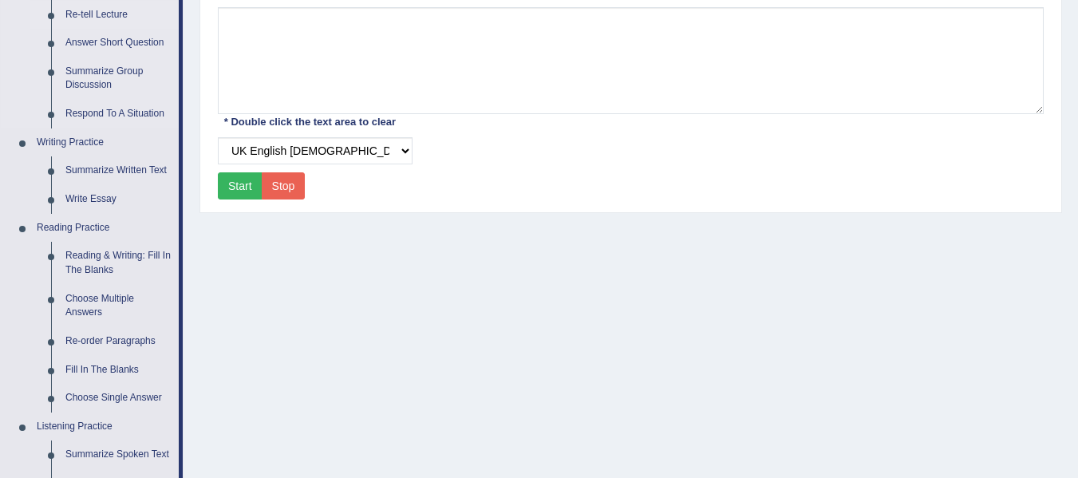
scroll to position [282, 0]
click at [105, 259] on link "Reading & Writing: Fill In The Blanks" at bounding box center [118, 264] width 120 height 42
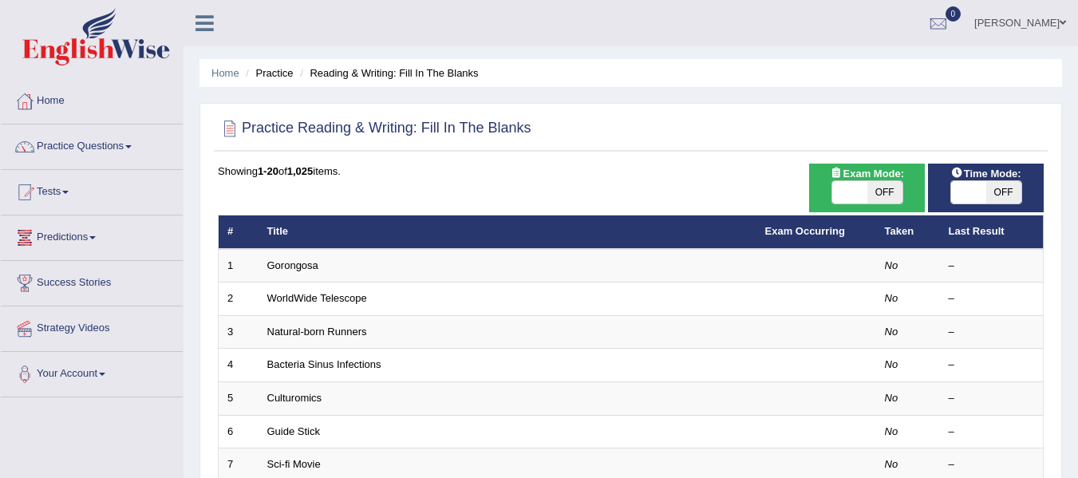
click at [299, 265] on link "Gorongosa" at bounding box center [292, 265] width 51 height 12
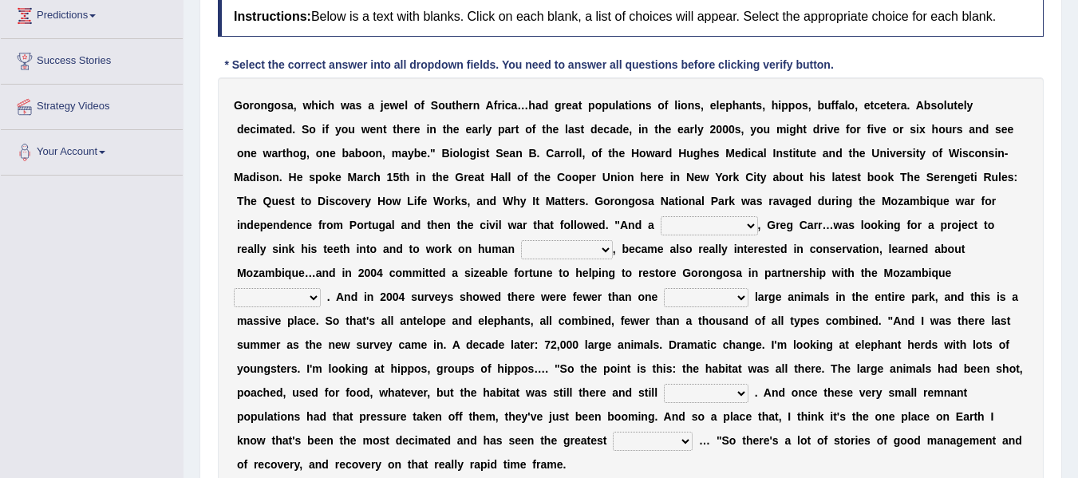
scroll to position [223, 0]
click at [681, 215] on select "passion solstice ballast philanthropist" at bounding box center [709, 224] width 97 height 19
select select "philanthropist"
click at [661, 215] on select "passion solstice ballast philanthropist" at bounding box center [709, 224] width 97 height 19
click at [572, 248] on select "negligence prevalence development malevolence" at bounding box center [567, 248] width 92 height 19
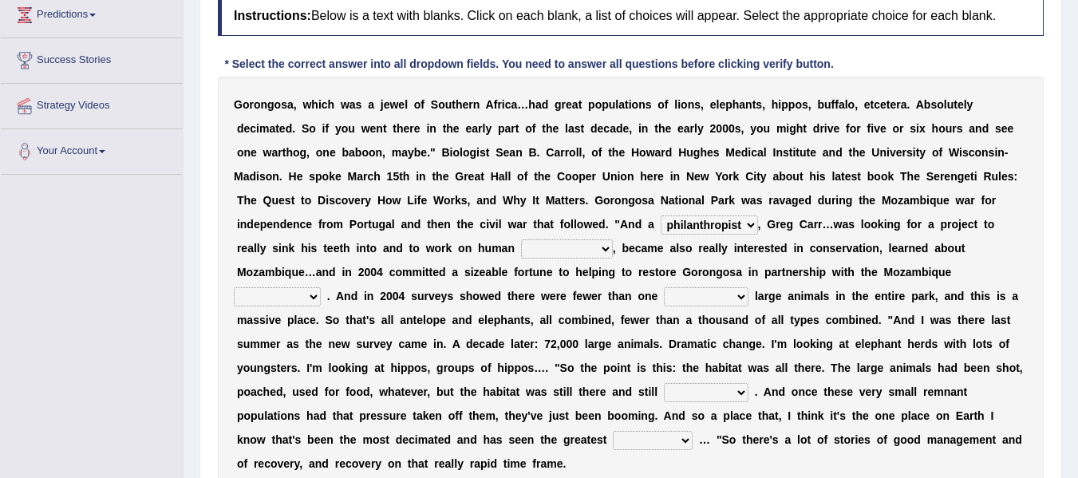
select select "development"
click at [521, 239] on select "negligence prevalence development malevolence" at bounding box center [567, 248] width 92 height 19
click at [287, 299] on select "parliament semanticist government journalist" at bounding box center [277, 296] width 87 height 19
select select "government"
click at [234, 287] on select "parliament semanticist government journalist" at bounding box center [277, 296] width 87 height 19
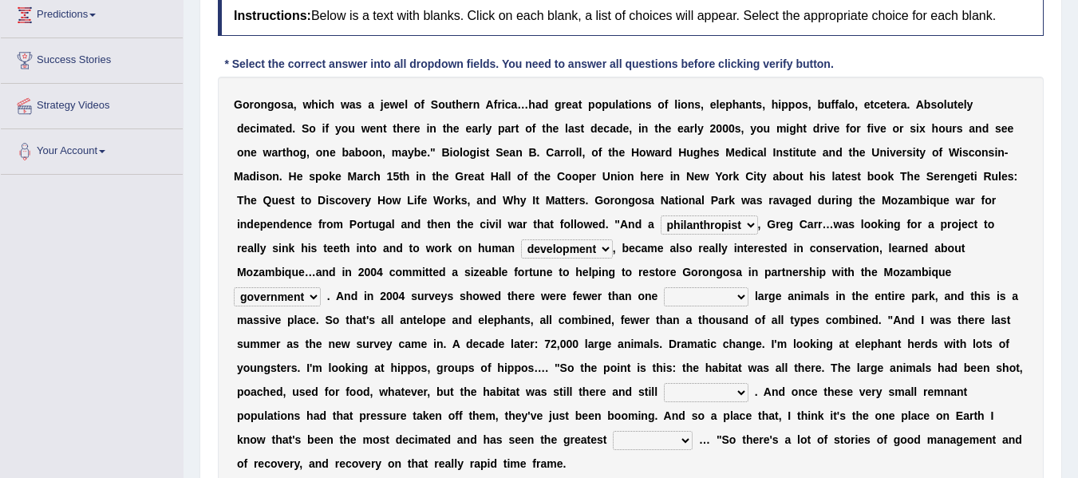
click at [308, 296] on select "parliament semanticist government journalist" at bounding box center [277, 296] width 87 height 19
click at [700, 298] on select "deflowered embowered roundest thousand" at bounding box center [706, 296] width 85 height 19
select select "thousand"
click at [664, 287] on select "deflowered embowered roundest thousand" at bounding box center [706, 296] width 85 height 19
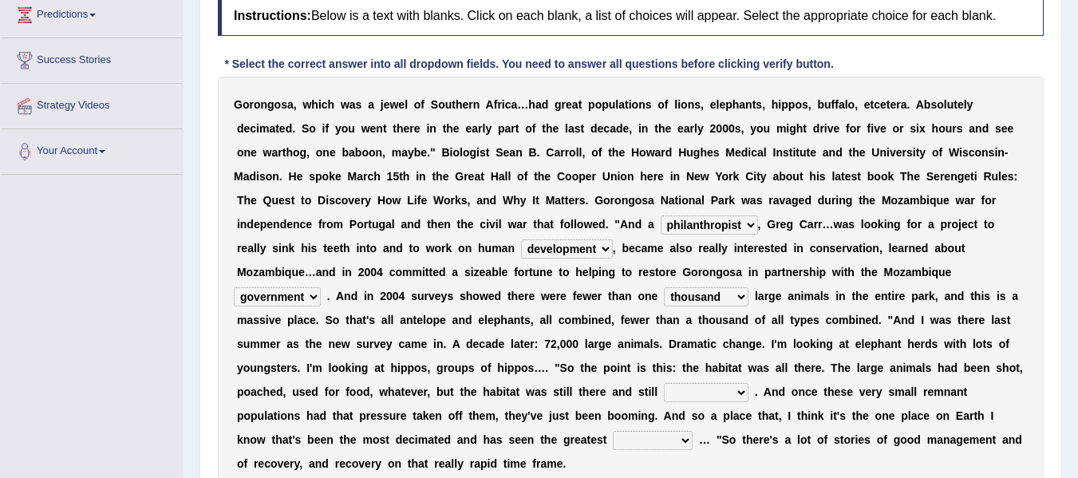
click at [701, 392] on select "assertive incidental compulsive productive" at bounding box center [706, 392] width 85 height 19
select select "productive"
click at [664, 383] on select "assertive incidental compulsive productive" at bounding box center [706, 392] width 85 height 19
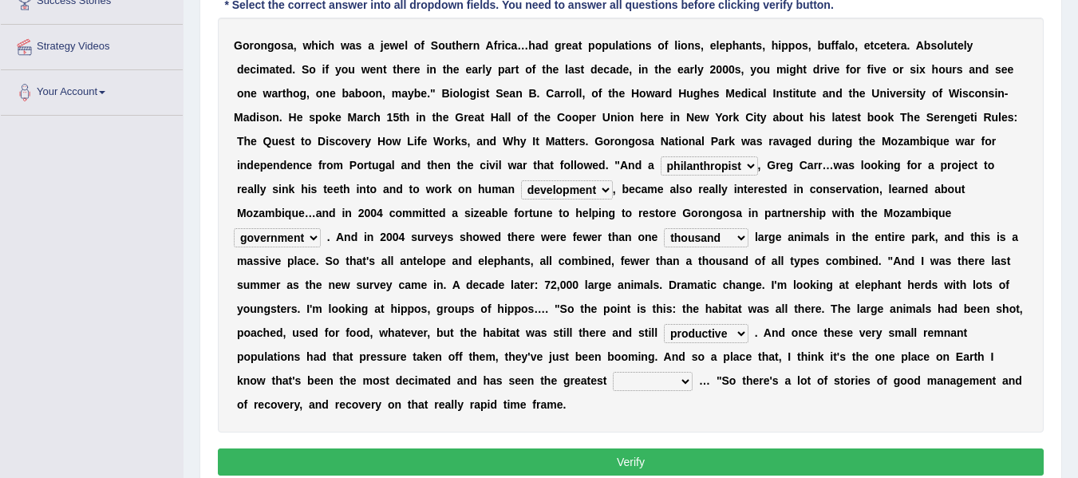
scroll to position [283, 0]
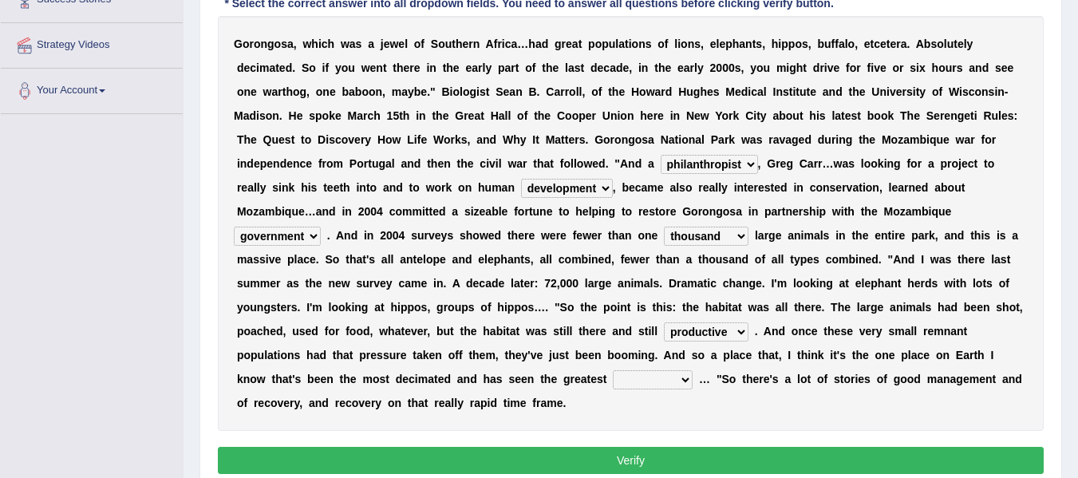
click at [660, 375] on select "recovery efficacy golly stumpy" at bounding box center [653, 379] width 80 height 19
select select "recovery"
click at [613, 370] on select "recovery efficacy golly stumpy" at bounding box center [653, 379] width 80 height 19
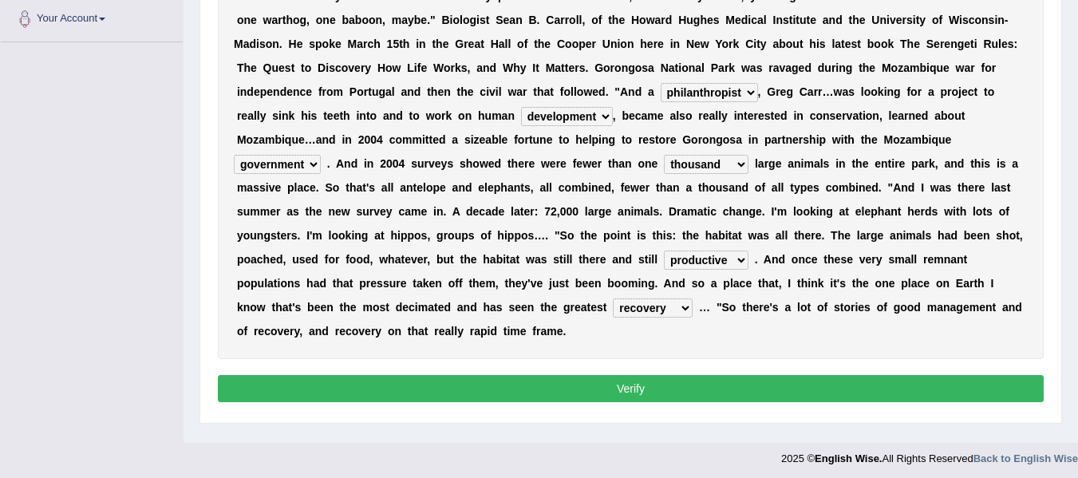
scroll to position [356, 0]
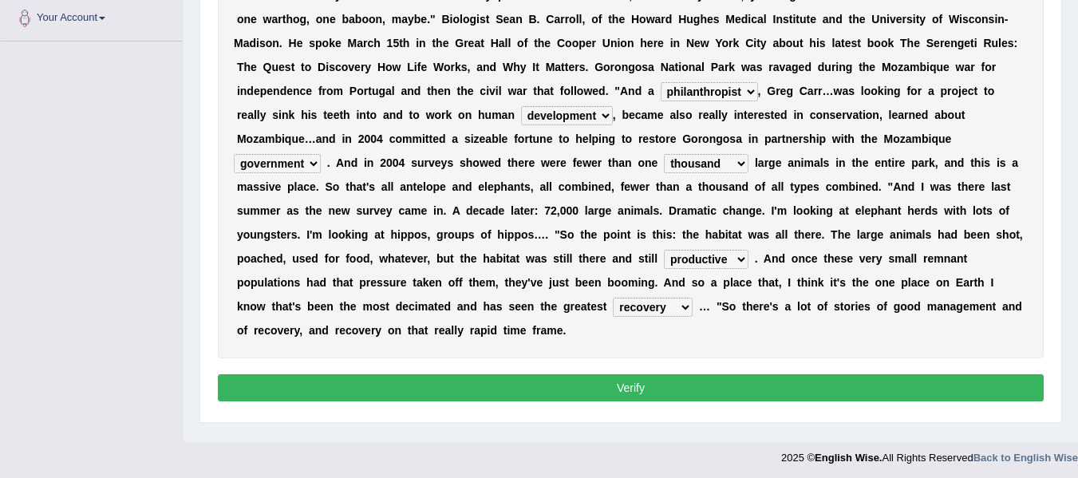
click at [661, 378] on button "Verify" at bounding box center [631, 387] width 826 height 27
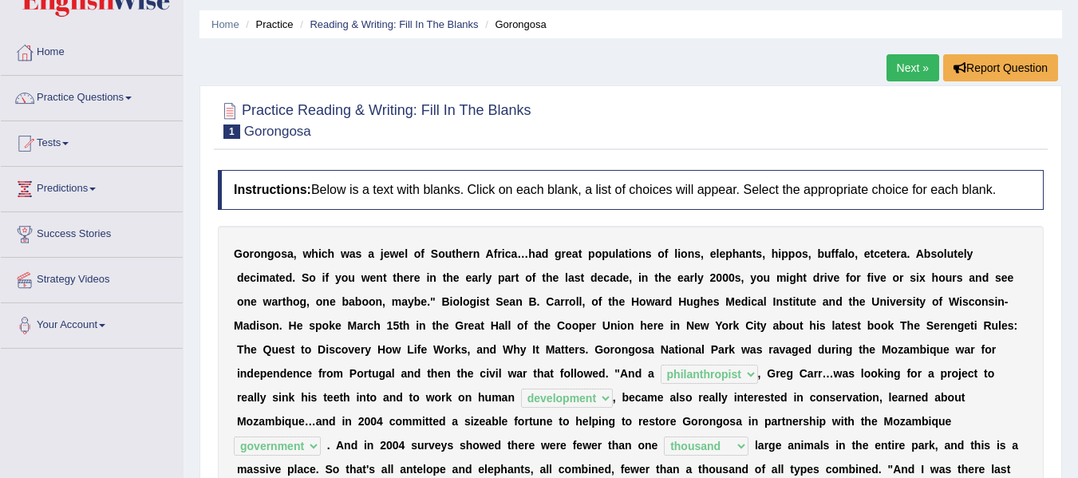
scroll to position [46, 0]
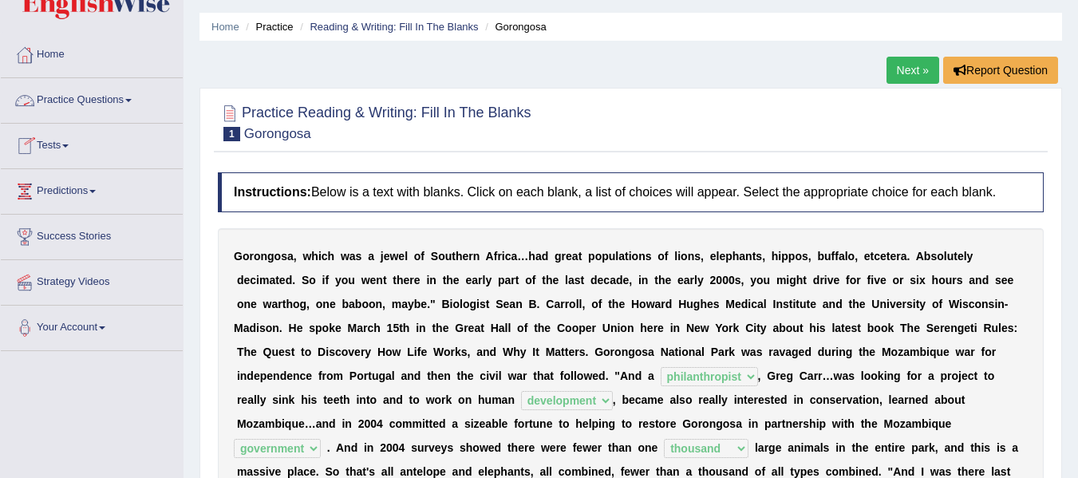
click at [86, 114] on link "Practice Questions" at bounding box center [92, 98] width 182 height 40
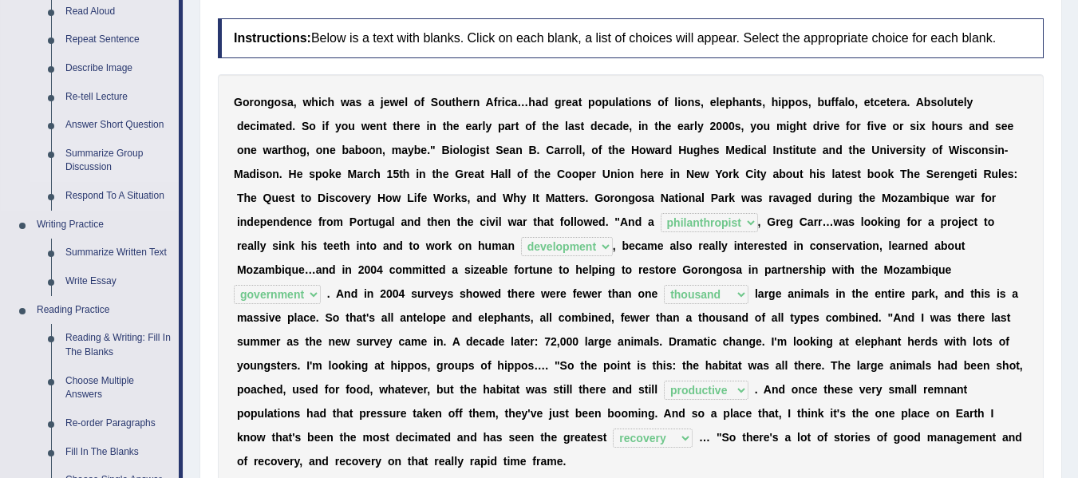
scroll to position [201, 0]
click at [141, 314] on link "Reading Practice" at bounding box center [104, 309] width 149 height 29
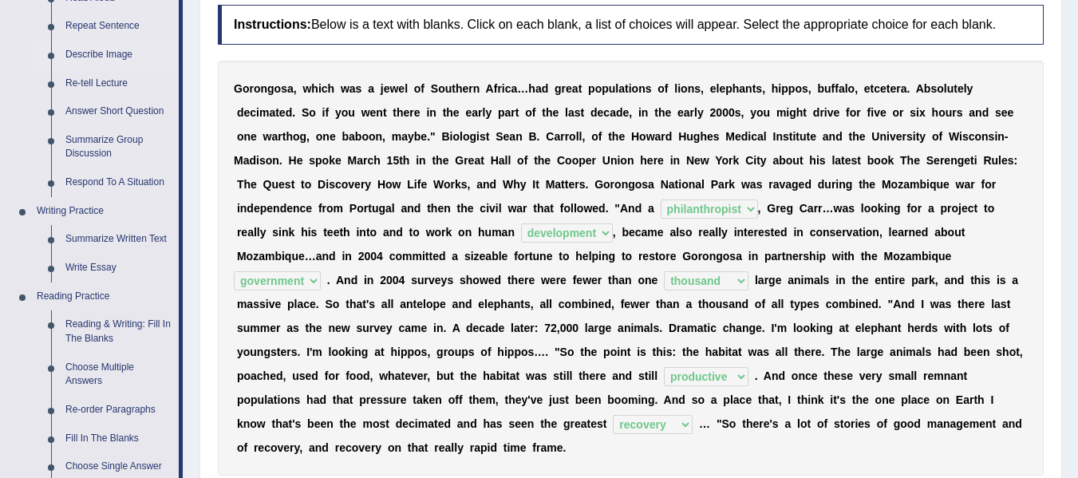
scroll to position [215, 0]
click at [96, 375] on link "Choose Multiple Answers" at bounding box center [118, 374] width 120 height 42
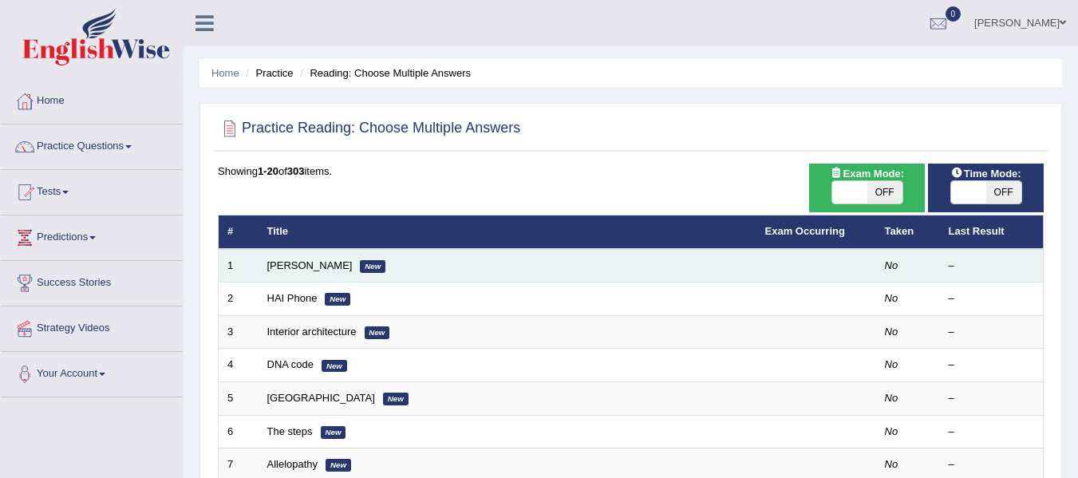
click at [420, 270] on td "[PERSON_NAME] New" at bounding box center [507, 266] width 498 height 34
click at [295, 267] on link "[PERSON_NAME]" at bounding box center [309, 265] width 85 height 12
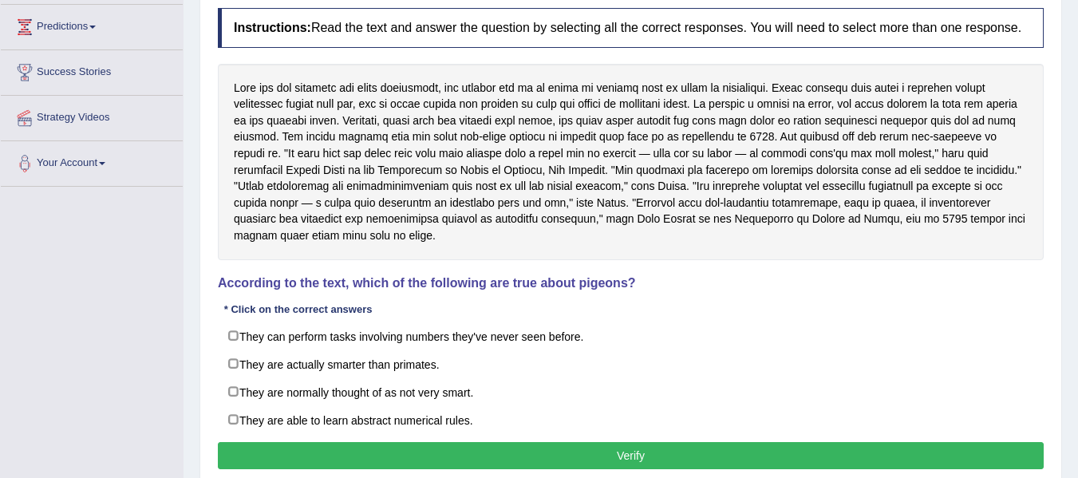
scroll to position [211, 0]
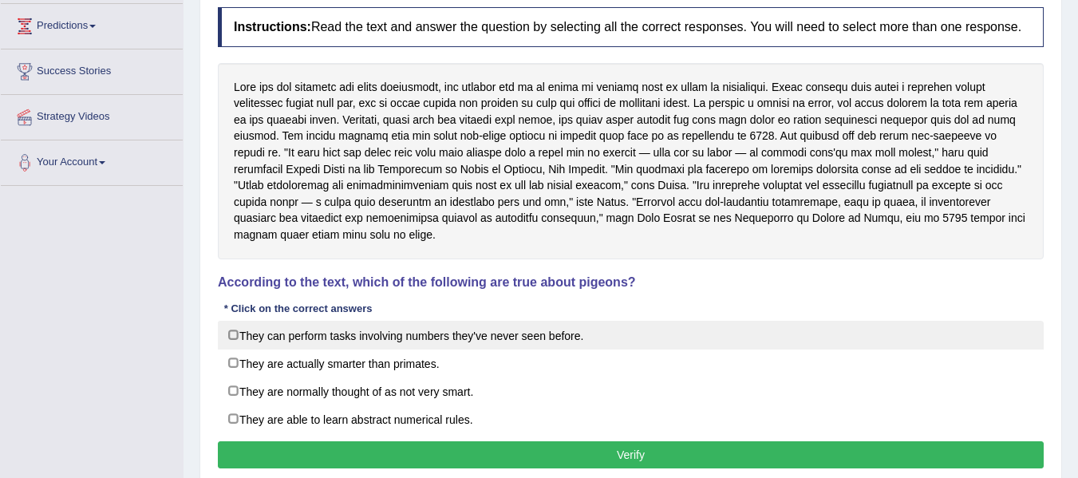
click at [225, 338] on label "They can perform tasks involving numbers they've never seen before." at bounding box center [631, 335] width 826 height 29
checkbox input "true"
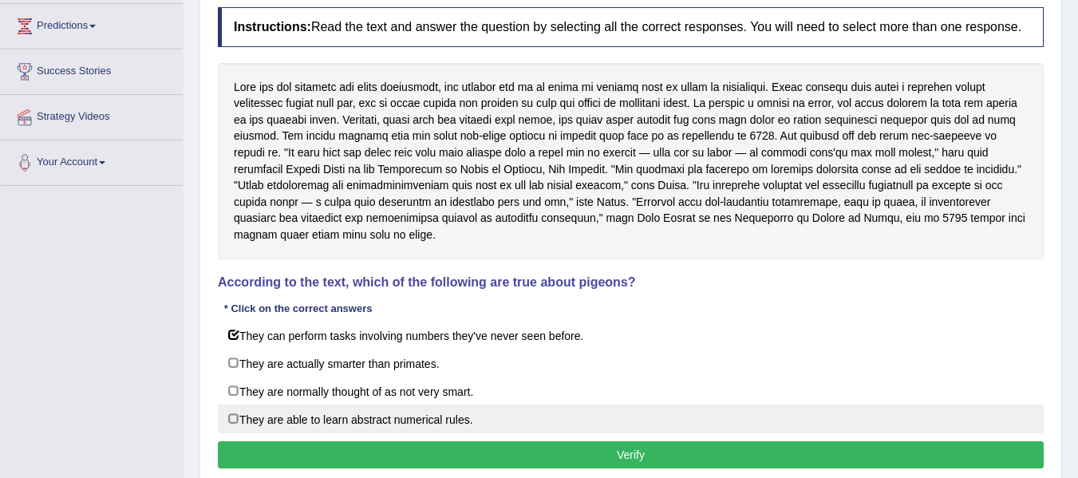
click at [239, 407] on label "They are able to learn abstract numerical rules." at bounding box center [631, 418] width 826 height 29
checkbox input "true"
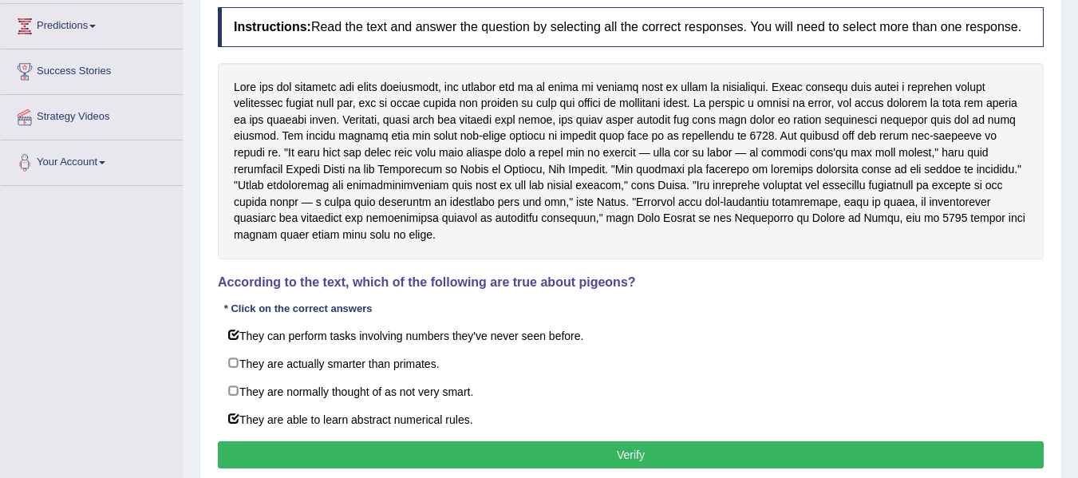
click at [293, 438] on div "Instructions: Read the text and answer the question by selecting all the correc…" at bounding box center [631, 240] width 834 height 482
click at [329, 451] on button "Verify" at bounding box center [631, 454] width 826 height 27
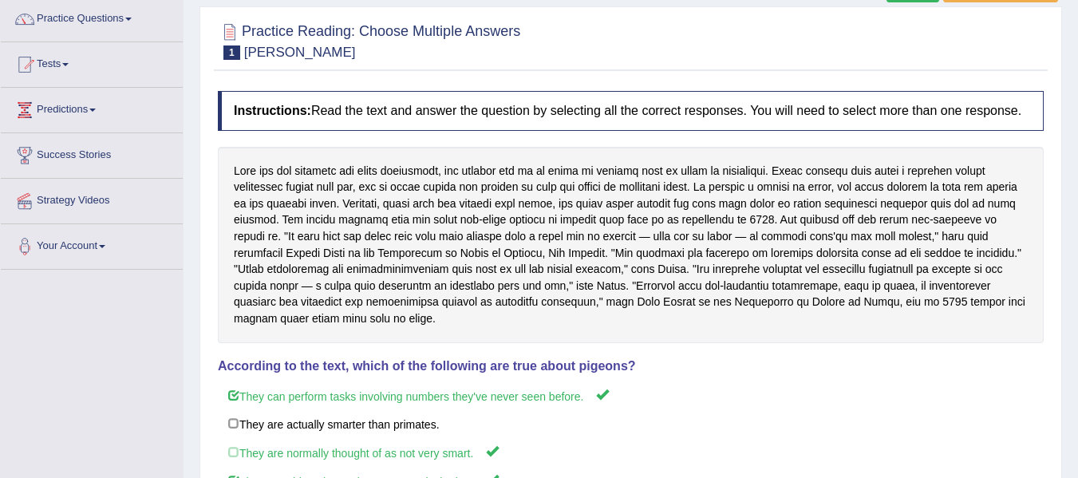
scroll to position [0, 0]
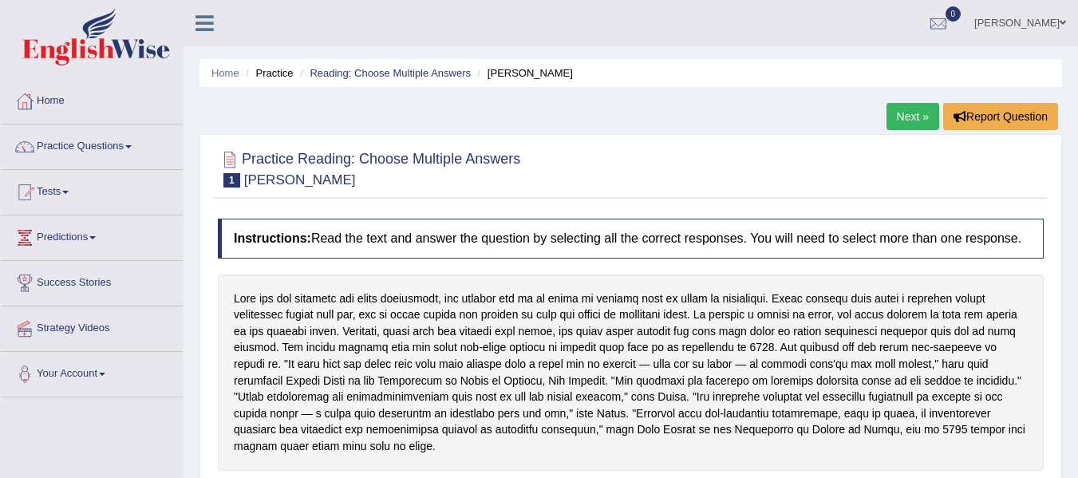
click at [894, 115] on link "Next »" at bounding box center [912, 116] width 53 height 27
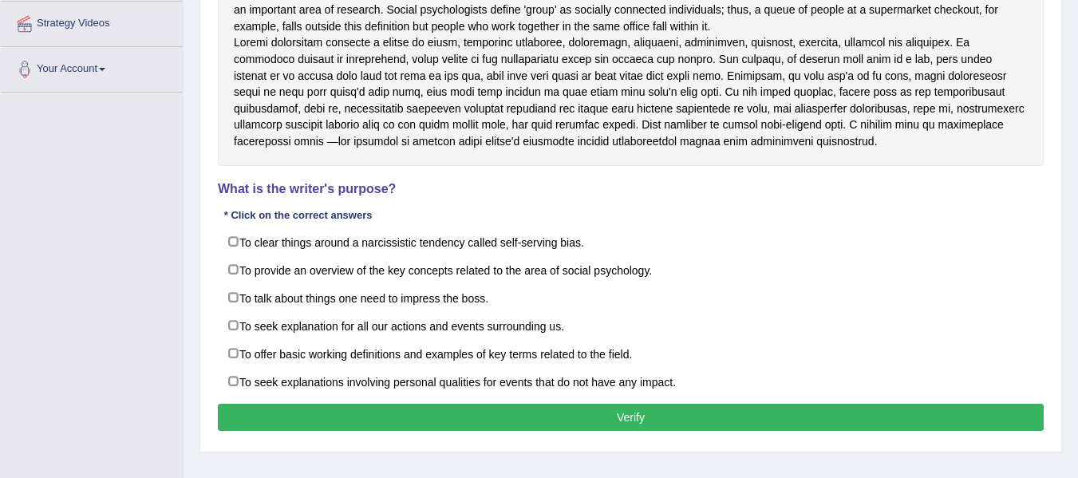
scroll to position [360, 0]
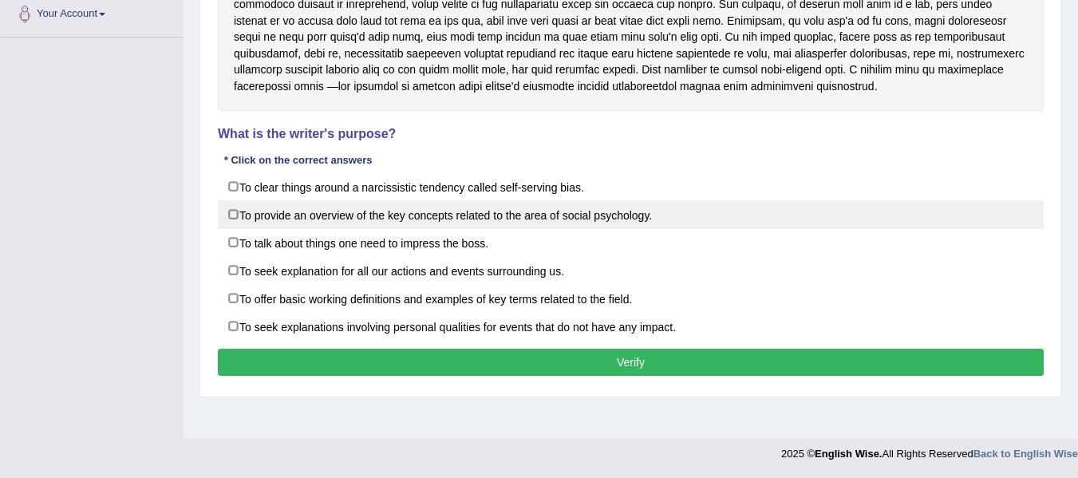
click at [452, 229] on label "To provide an overview of the key concepts related to the area of social psycho…" at bounding box center [631, 214] width 826 height 29
checkbox input "true"
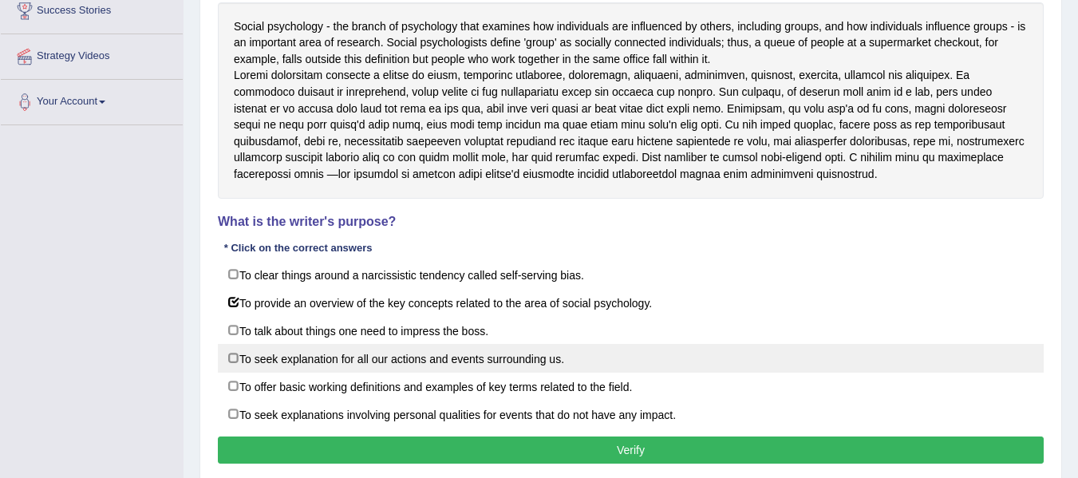
scroll to position [298, 0]
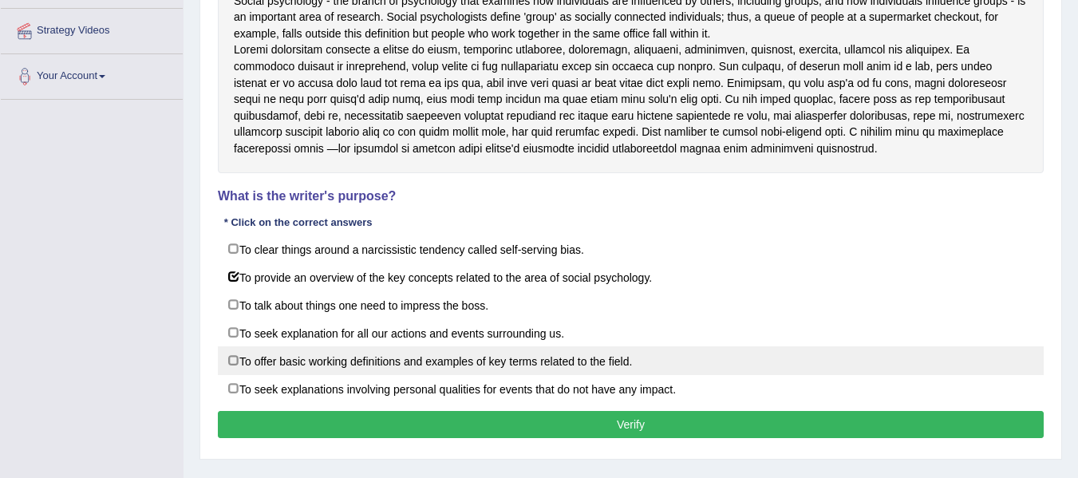
click at [617, 373] on label "To offer basic working definitions and examples of key terms related to the fie…" at bounding box center [631, 360] width 826 height 29
checkbox input "true"
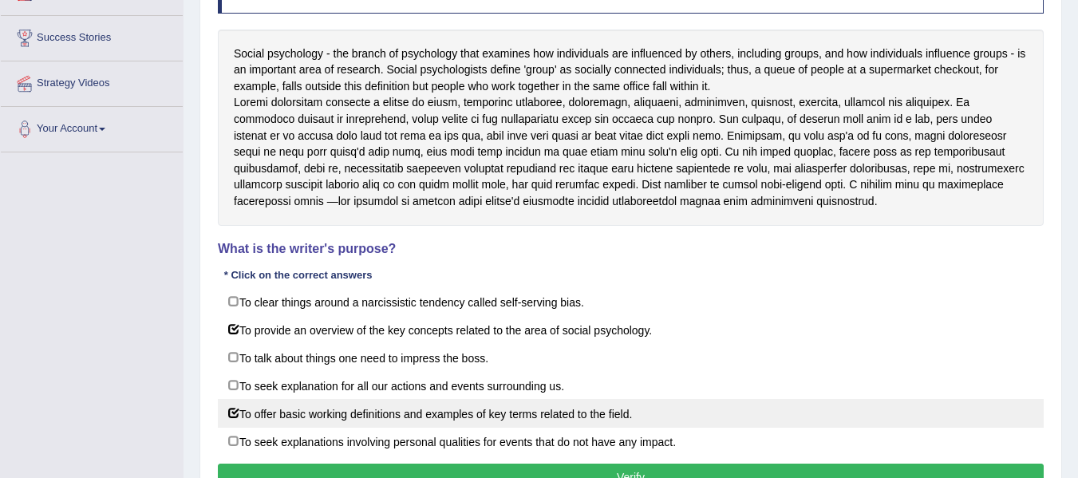
scroll to position [244, 0]
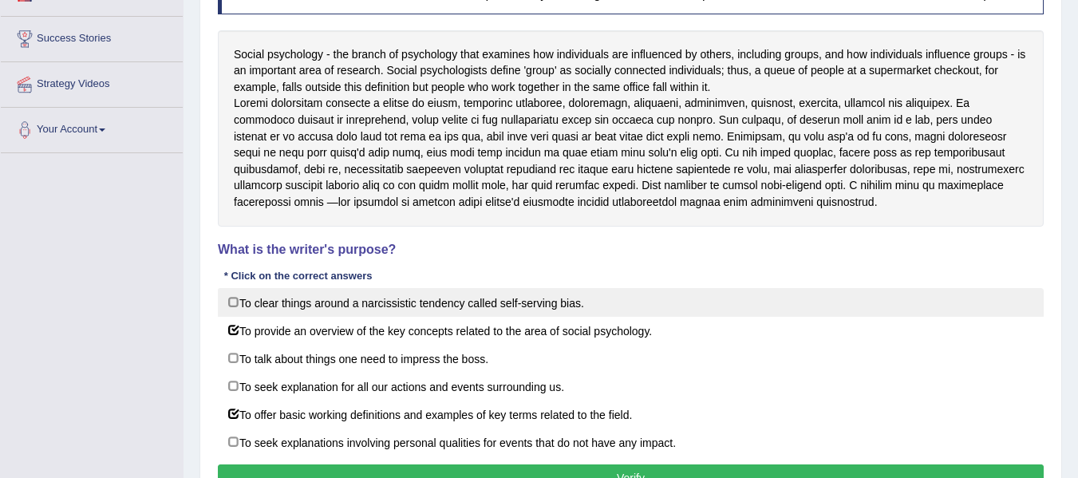
click at [511, 314] on label "To clear things around a narcissistic tendency called self-serving bias." at bounding box center [631, 302] width 826 height 29
checkbox input "true"
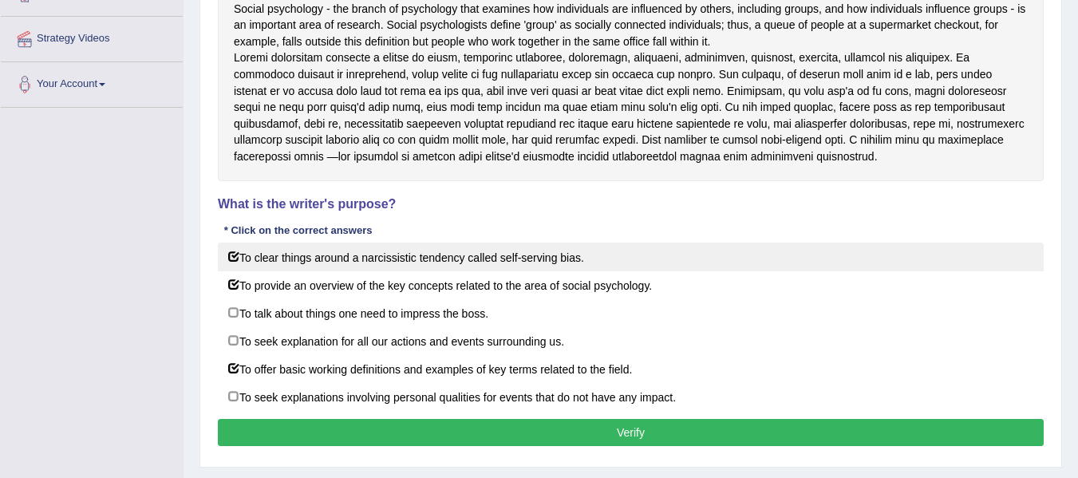
scroll to position [290, 0]
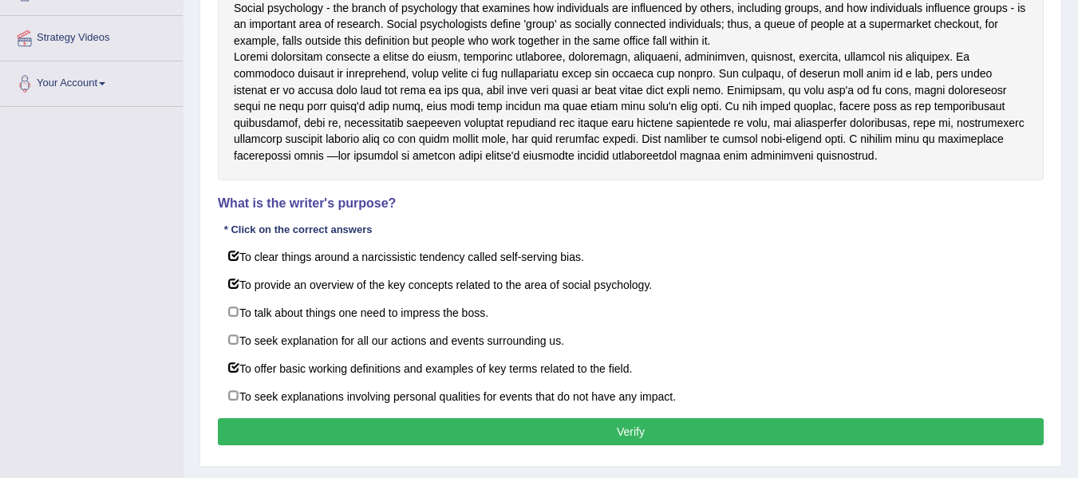
click at [551, 440] on button "Verify" at bounding box center [631, 431] width 826 height 27
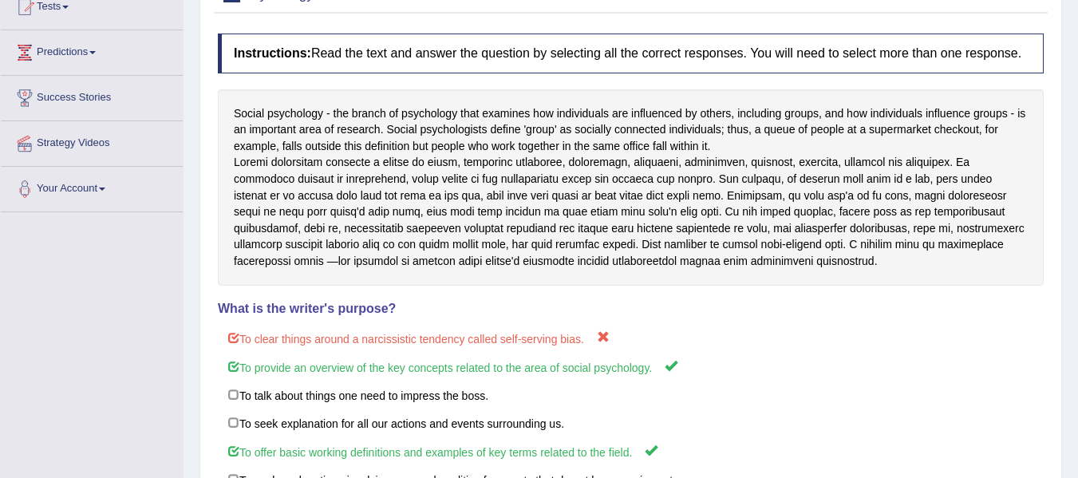
scroll to position [0, 0]
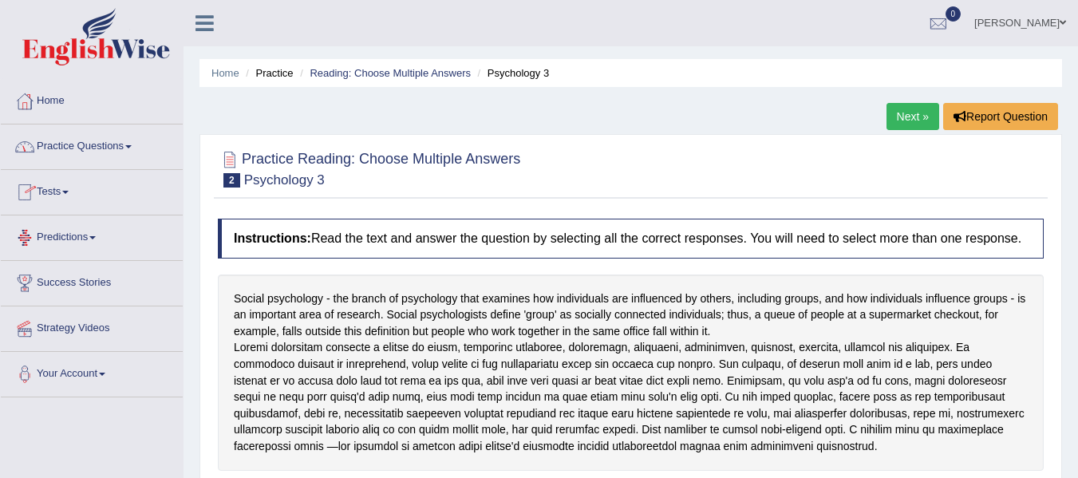
click at [89, 149] on link "Practice Questions" at bounding box center [92, 144] width 182 height 40
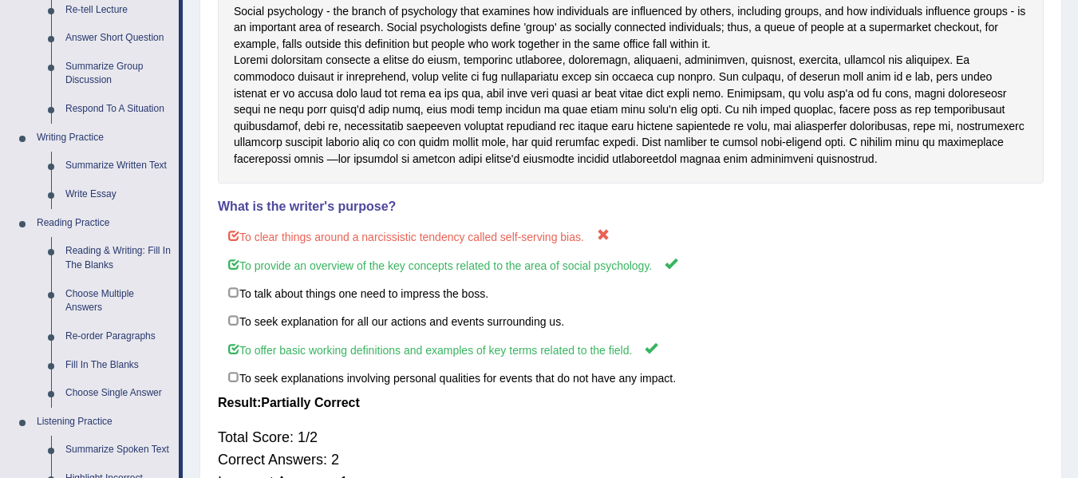
scroll to position [294, 0]
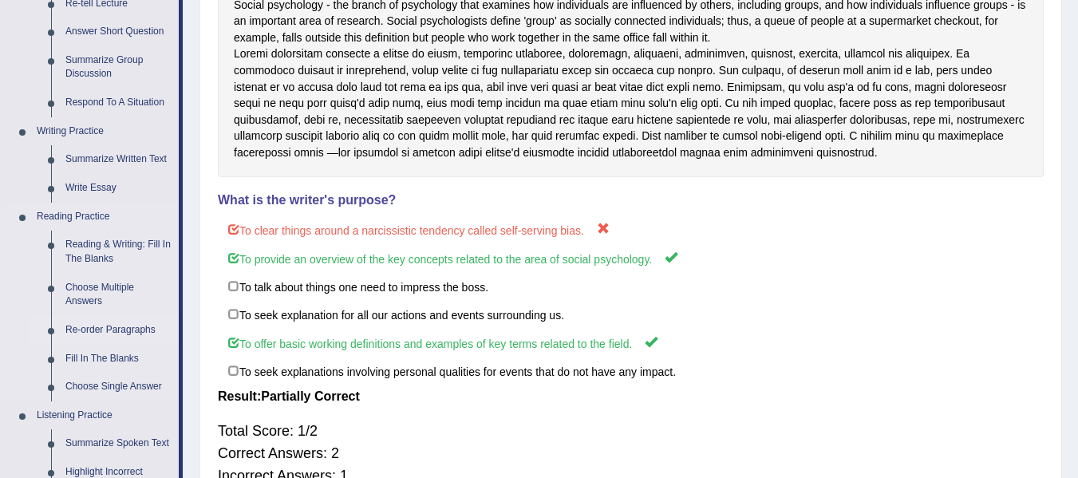
click at [83, 333] on link "Re-order Paragraphs" at bounding box center [118, 330] width 120 height 29
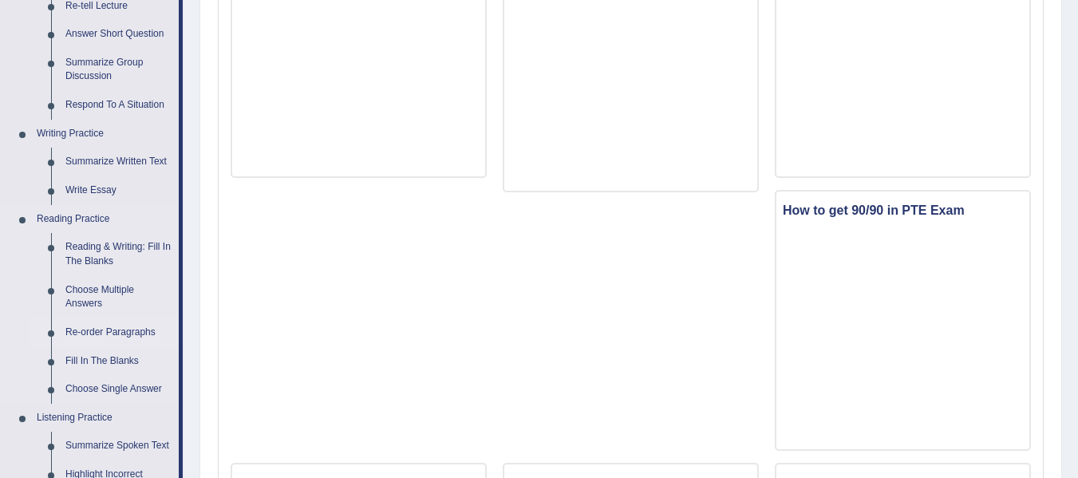
click at [102, 326] on link "Re-order Paragraphs" at bounding box center [118, 332] width 120 height 29
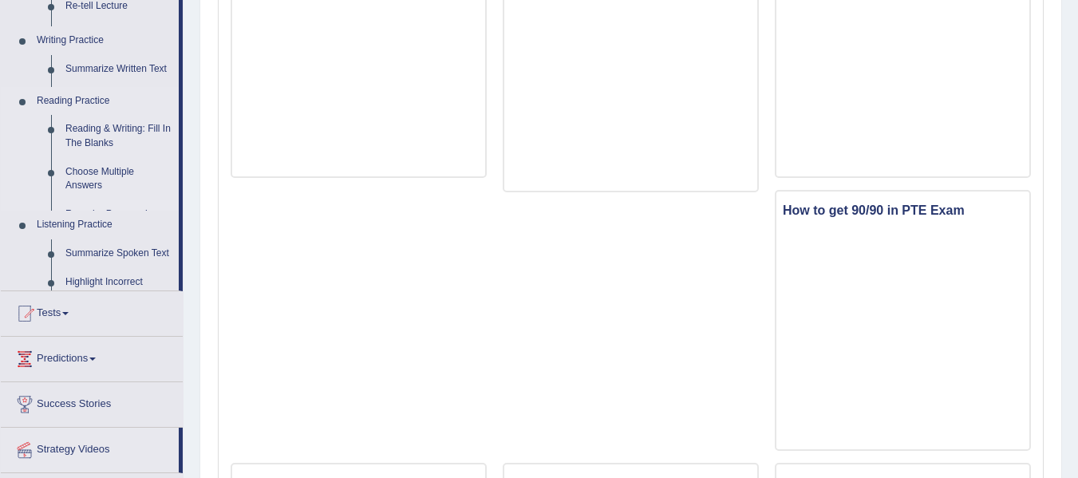
scroll to position [234, 0]
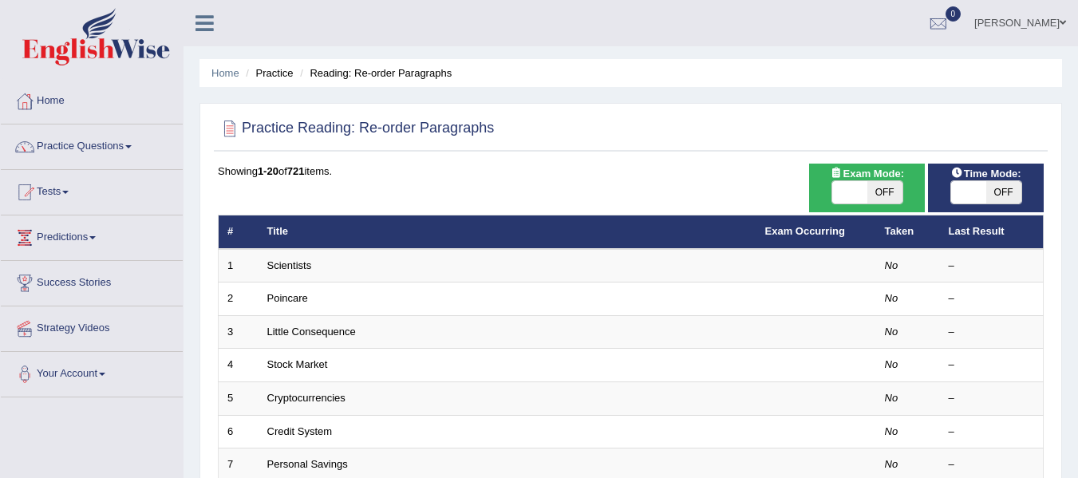
click at [291, 265] on link "Scientists" at bounding box center [289, 265] width 45 height 12
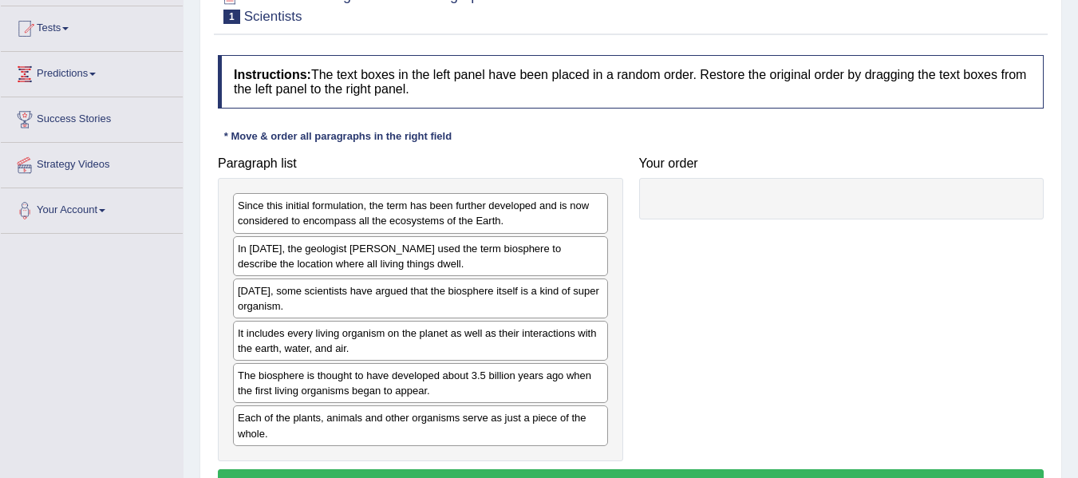
scroll to position [164, 0]
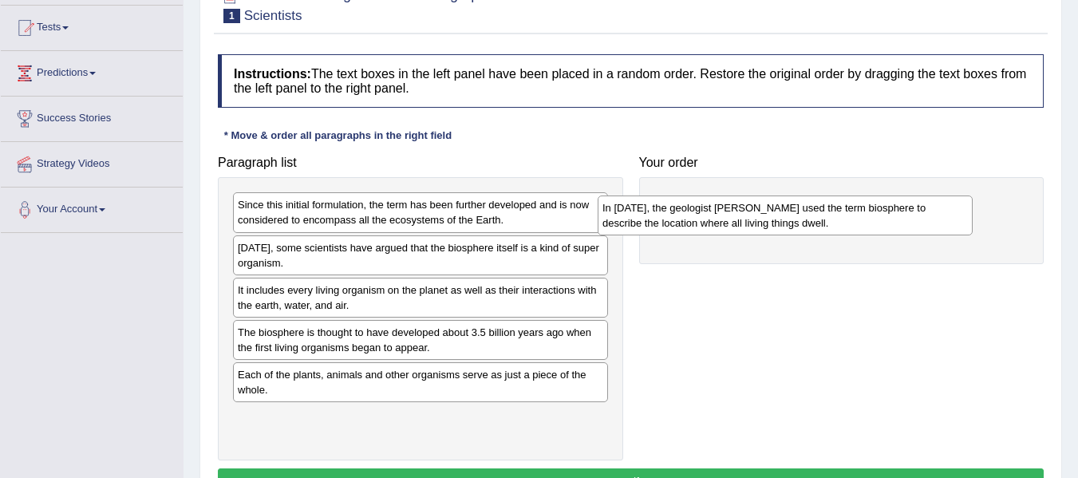
drag, startPoint x: 419, startPoint y: 254, endPoint x: 783, endPoint y: 214, distance: 366.8
click at [783, 214] on div "In [DATE], the geologist [PERSON_NAME] used the term biosphere to describe the …" at bounding box center [785, 215] width 375 height 40
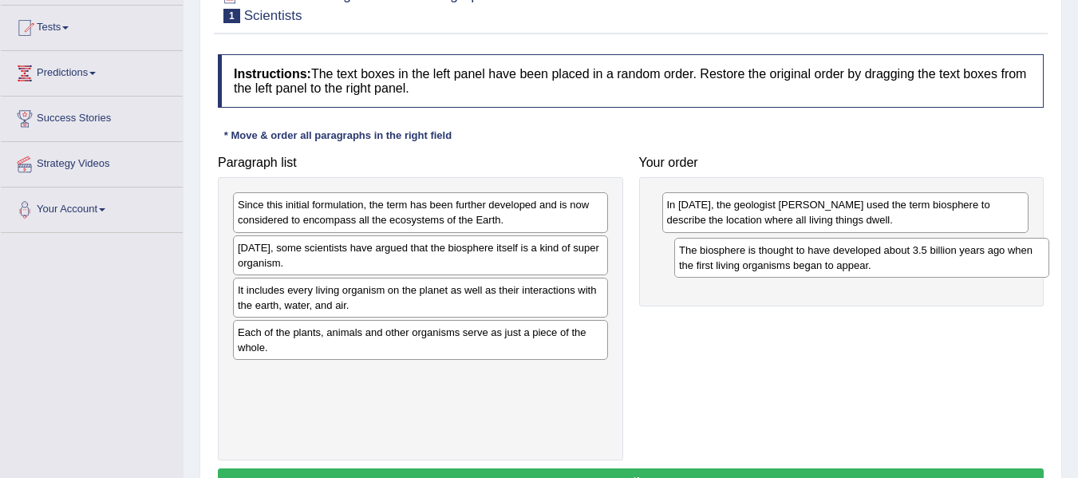
drag, startPoint x: 314, startPoint y: 346, endPoint x: 756, endPoint y: 264, distance: 448.8
click at [756, 264] on div "The biosphere is thought to have developed about 3.5 billion years ago when the…" at bounding box center [861, 258] width 375 height 40
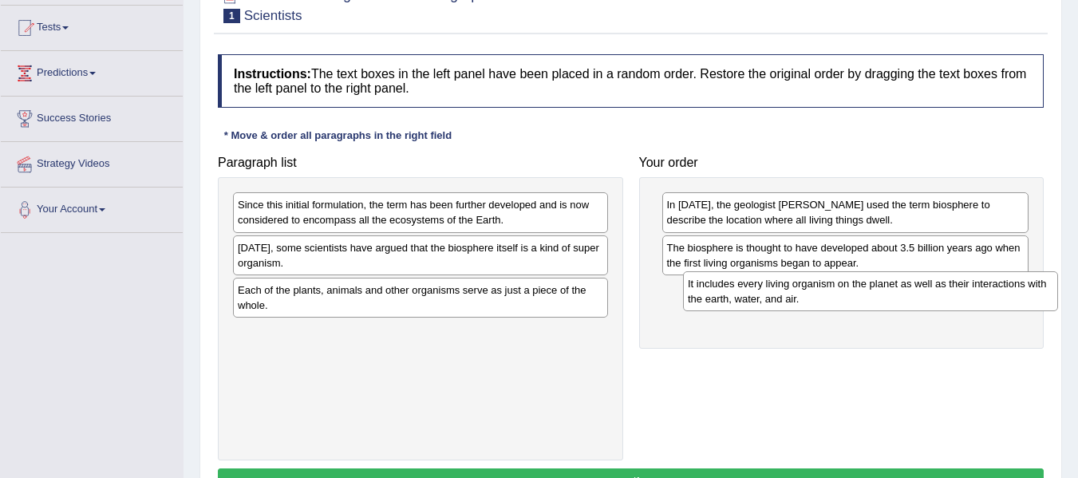
drag, startPoint x: 374, startPoint y: 302, endPoint x: 824, endPoint y: 295, distance: 450.0
click at [824, 295] on div "It includes every living organism on the planet as well as their interactions w…" at bounding box center [870, 291] width 375 height 40
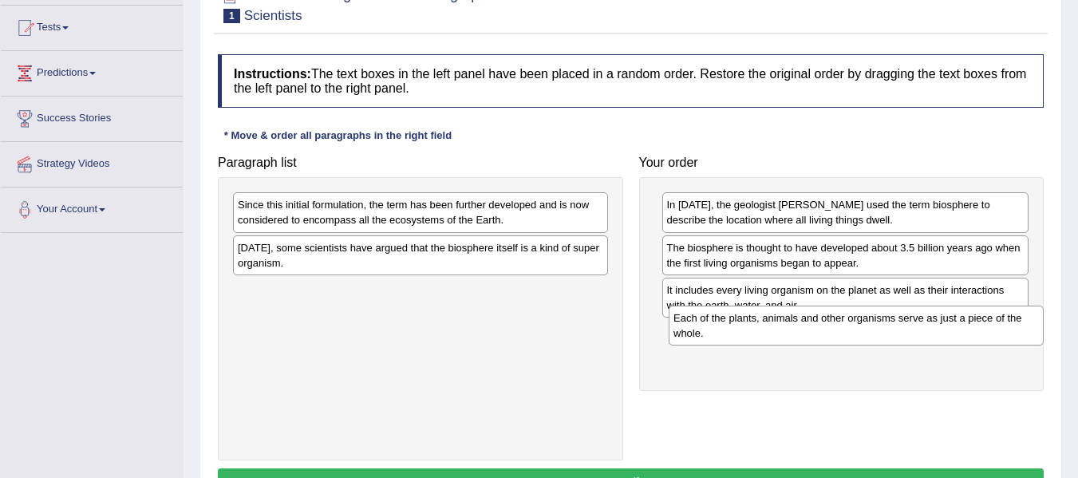
drag, startPoint x: 309, startPoint y: 301, endPoint x: 744, endPoint y: 329, distance: 436.5
click at [744, 329] on div "Each of the plants, animals and other organisms serve as just a piece of the wh…" at bounding box center [856, 326] width 375 height 40
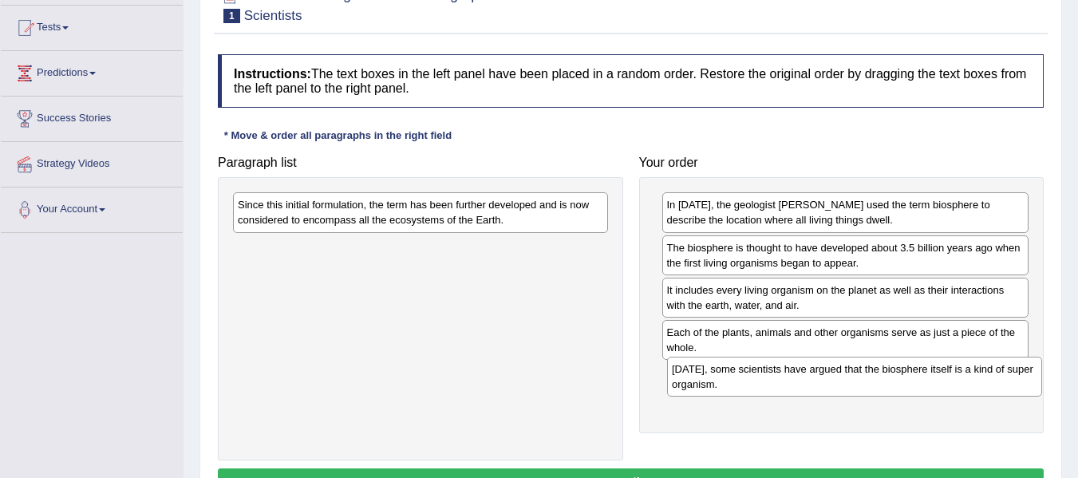
drag, startPoint x: 345, startPoint y: 246, endPoint x: 779, endPoint y: 366, distance: 450.4
click at [779, 366] on div "Today, some scientists have argued that the biosphere itself is a kind of super…" at bounding box center [854, 377] width 375 height 40
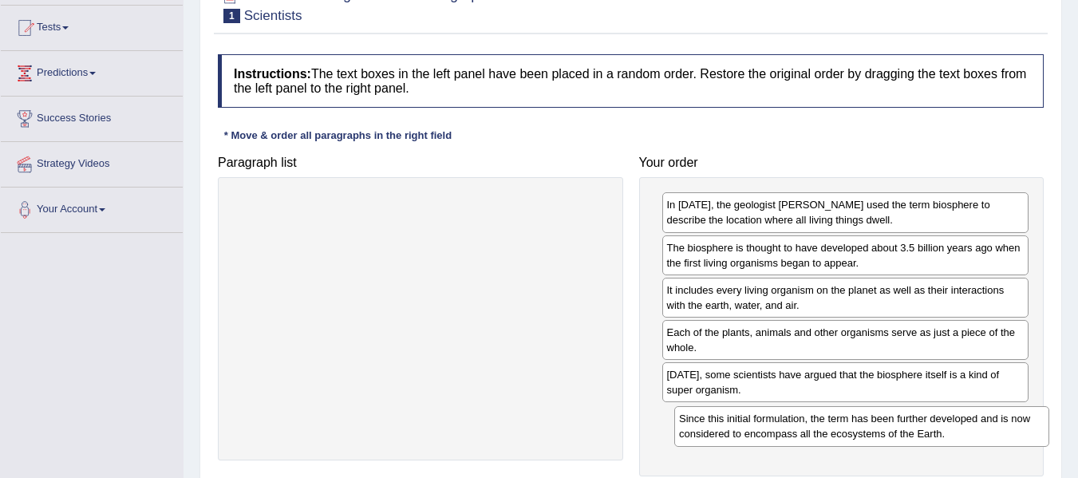
drag, startPoint x: 456, startPoint y: 216, endPoint x: 897, endPoint y: 430, distance: 490.3
click at [897, 430] on div "Since this initial formulation, the term has been further developed and is now …" at bounding box center [861, 426] width 375 height 40
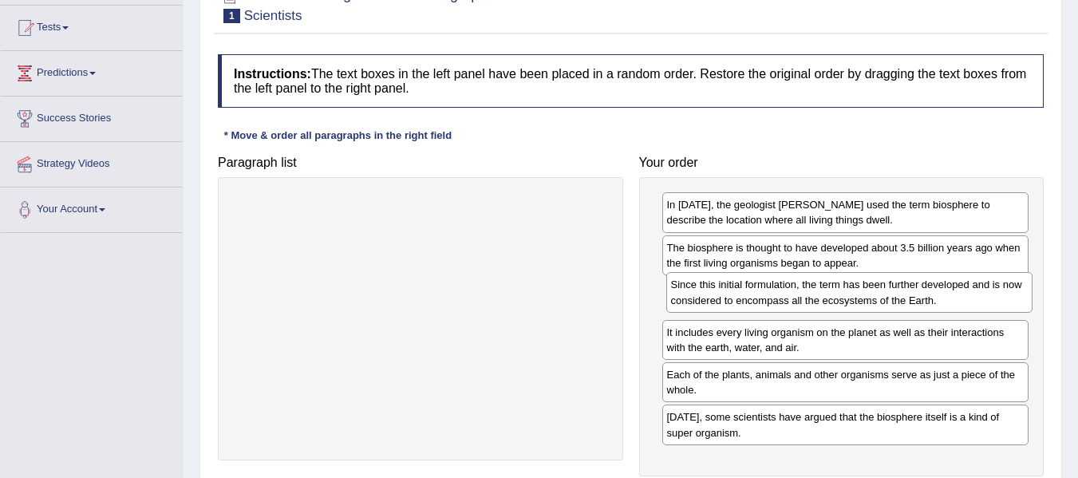
drag, startPoint x: 873, startPoint y: 431, endPoint x: 877, endPoint y: 298, distance: 132.5
click at [877, 298] on div "Since this initial formulation, the term has been further developed and is now …" at bounding box center [849, 292] width 367 height 40
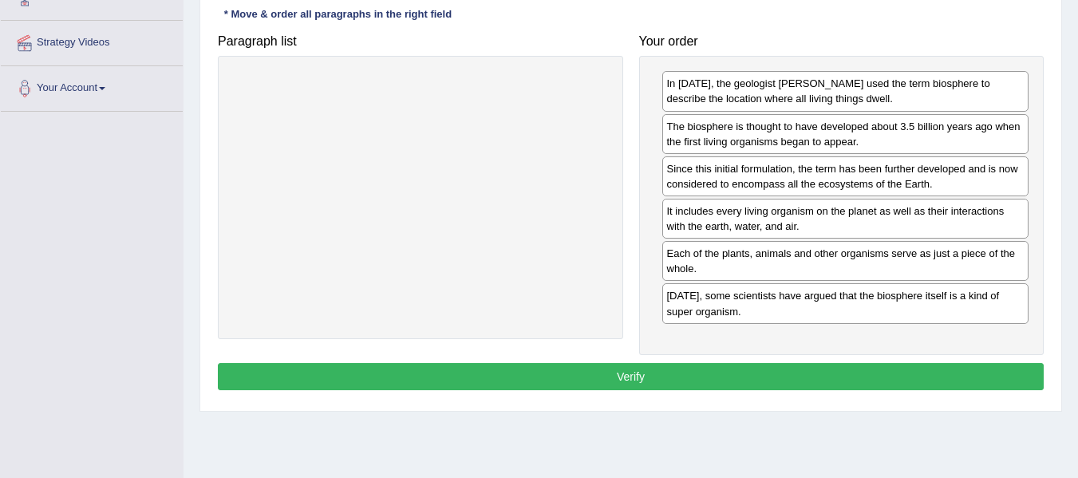
scroll to position [286, 0]
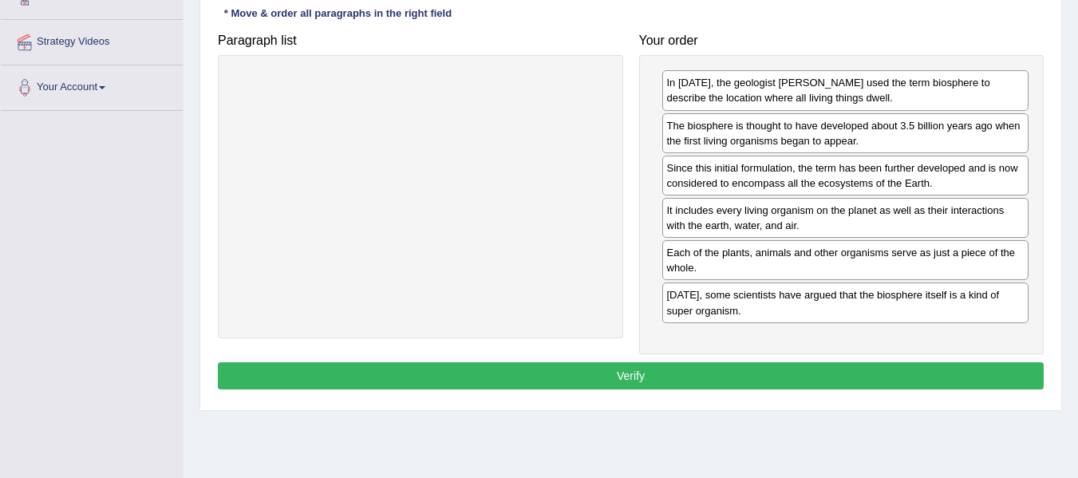
click at [827, 369] on button "Verify" at bounding box center [631, 375] width 826 height 27
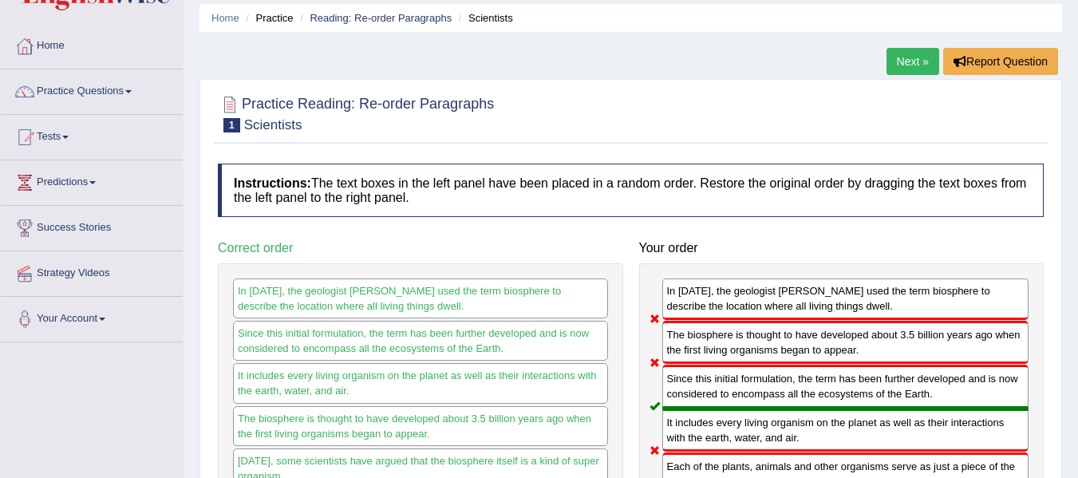
scroll to position [54, 0]
click at [903, 61] on link "Next »" at bounding box center [912, 62] width 53 height 27
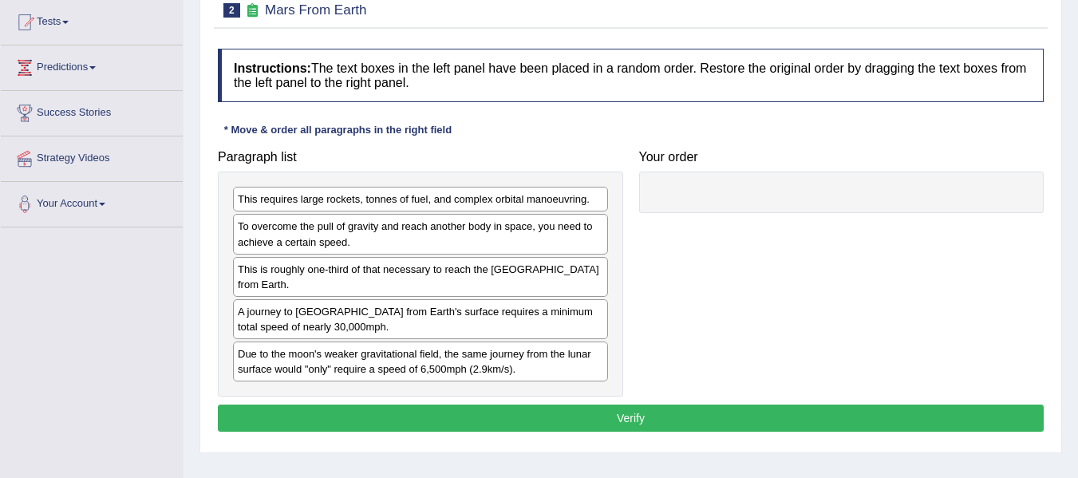
scroll to position [171, 0]
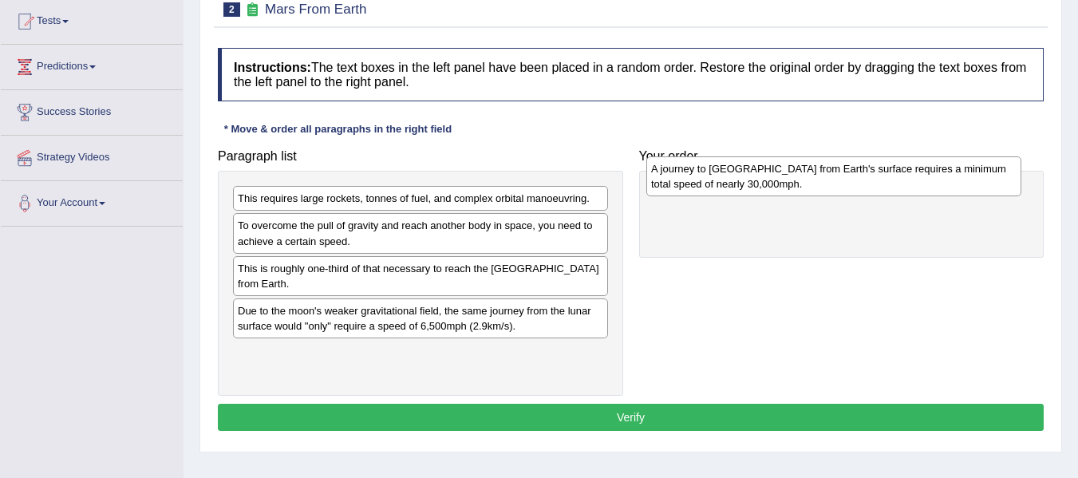
drag, startPoint x: 416, startPoint y: 330, endPoint x: 830, endPoint y: 188, distance: 437.0
click at [830, 188] on div "A journey to [GEOGRAPHIC_DATA] from Earth's surface requires a minimum total sp…" at bounding box center [833, 176] width 375 height 40
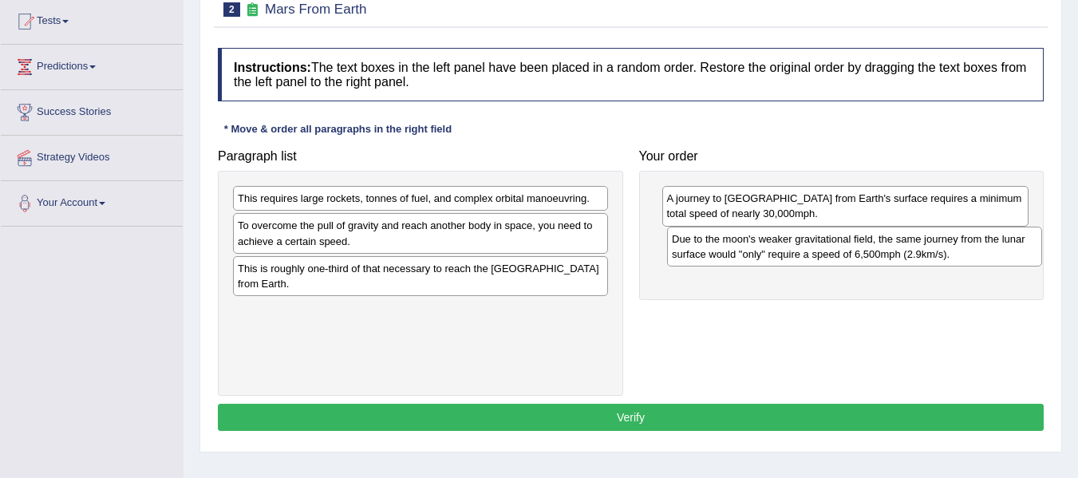
drag, startPoint x: 354, startPoint y: 331, endPoint x: 788, endPoint y: 259, distance: 439.9
click at [788, 259] on div "Due to the moon's weaker gravitational field, the same journey from the lunar s…" at bounding box center [854, 247] width 375 height 40
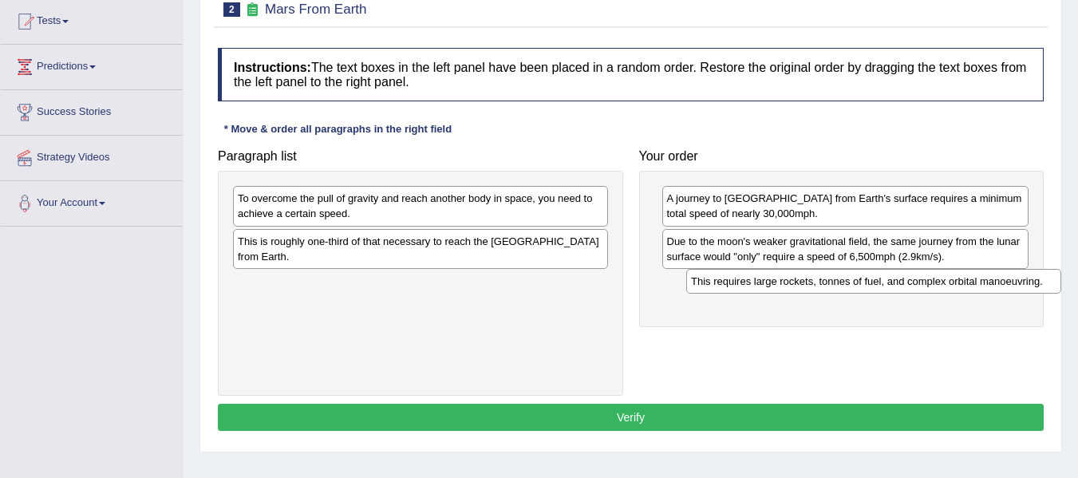
drag, startPoint x: 254, startPoint y: 199, endPoint x: 707, endPoint y: 282, distance: 460.7
click at [707, 282] on div "This requires large rockets, tonnes of fuel, and complex orbital manoeuvring." at bounding box center [873, 281] width 375 height 25
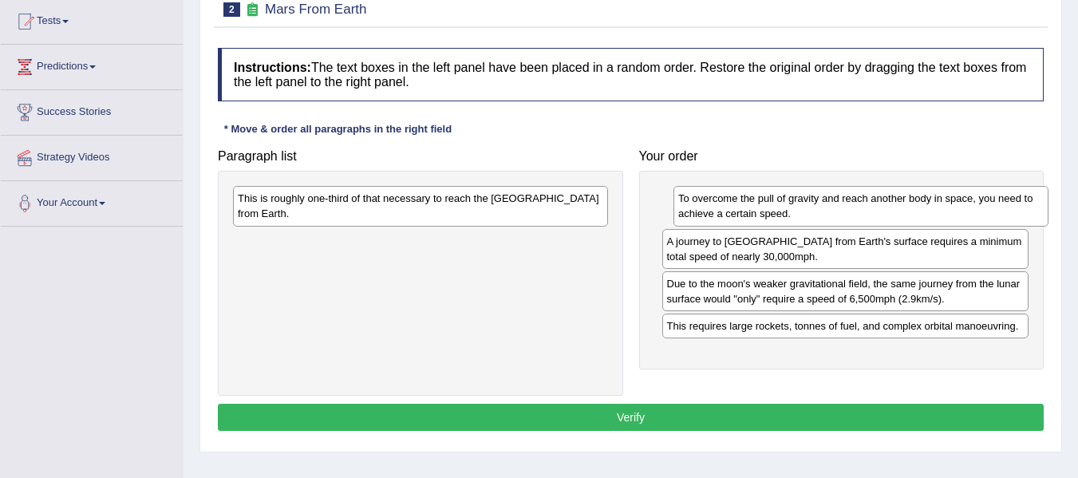
drag, startPoint x: 389, startPoint y: 222, endPoint x: 829, endPoint y: 222, distance: 440.4
click at [829, 222] on div "To overcome the pull of gravity and reach another body in space, you need to ac…" at bounding box center [860, 206] width 375 height 40
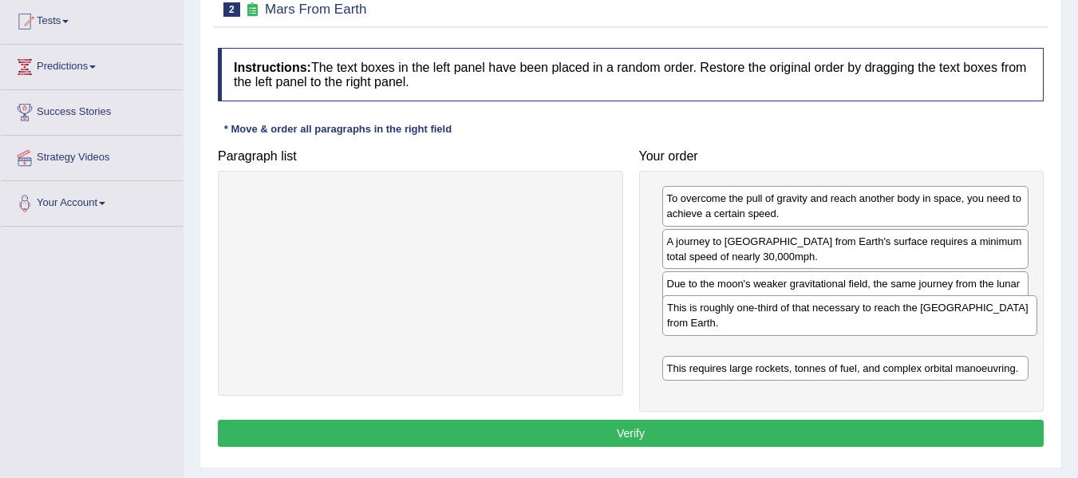
drag, startPoint x: 411, startPoint y: 204, endPoint x: 840, endPoint y: 314, distance: 442.9
click at [840, 314] on div "This is roughly one-third of that necessary to reach the [GEOGRAPHIC_DATA] from…" at bounding box center [849, 315] width 375 height 40
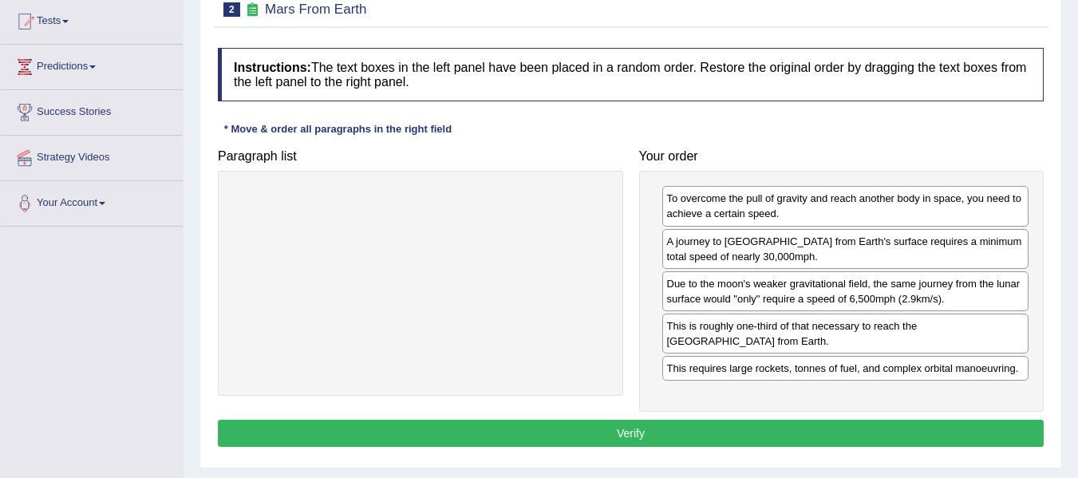
click at [788, 430] on button "Verify" at bounding box center [631, 433] width 826 height 27
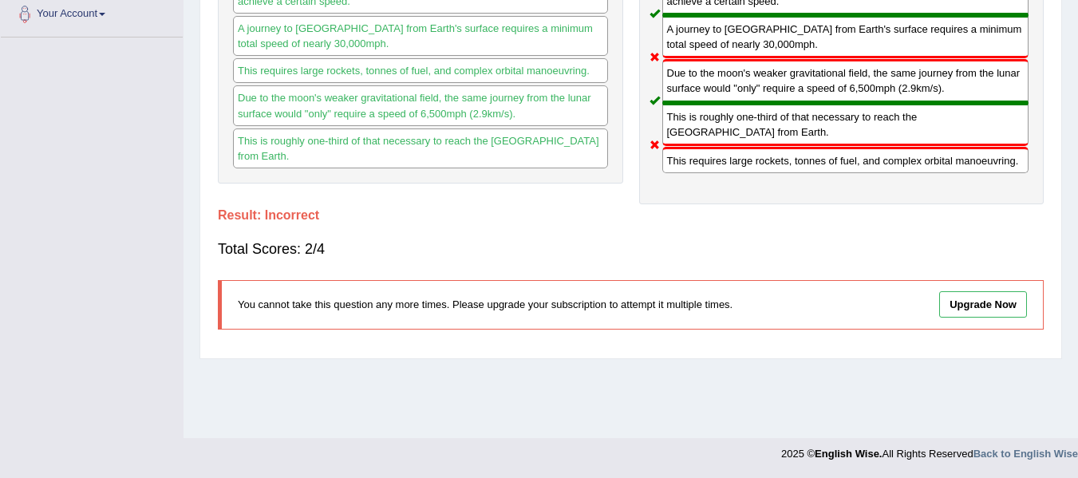
scroll to position [0, 0]
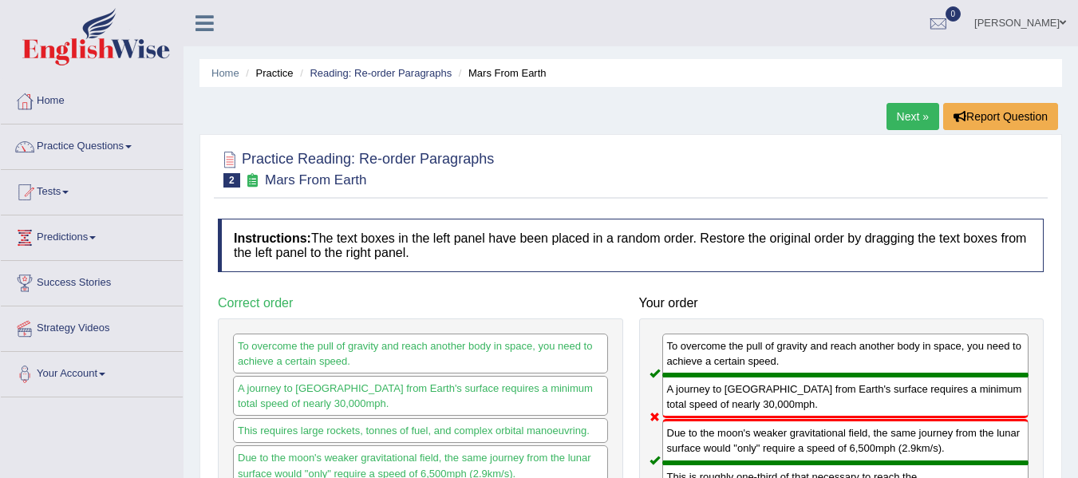
click at [907, 116] on link "Next »" at bounding box center [912, 116] width 53 height 27
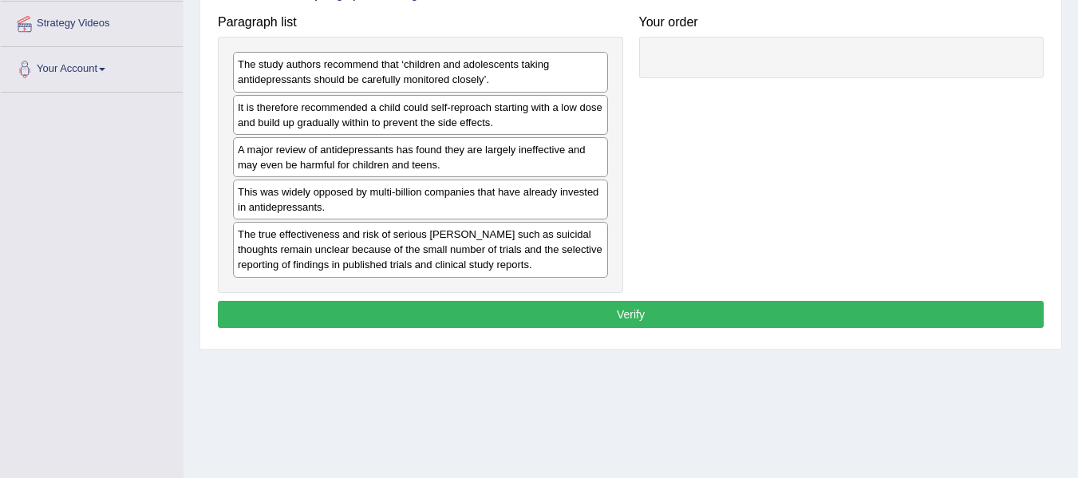
scroll to position [306, 0]
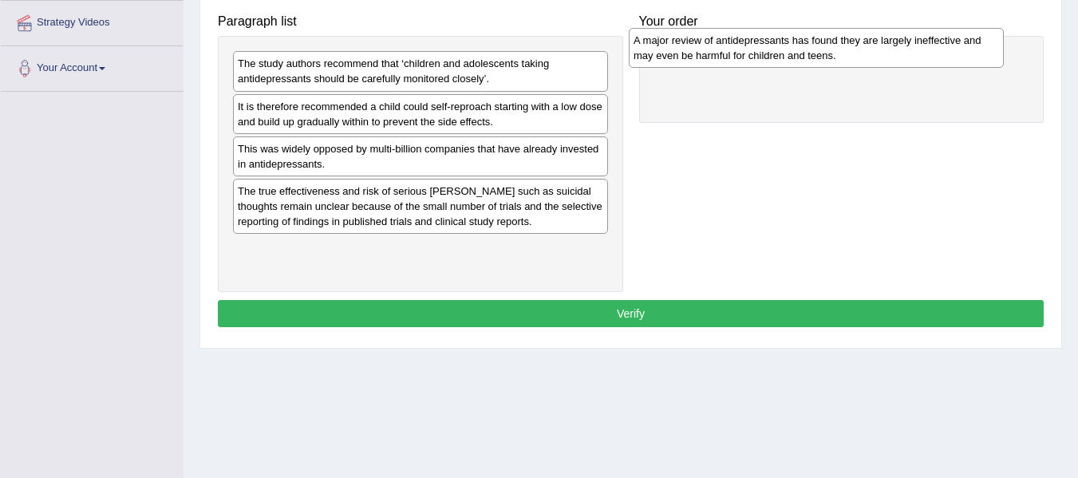
drag, startPoint x: 368, startPoint y: 152, endPoint x: 763, endPoint y: 44, distance: 410.3
click at [763, 44] on div "A major review of antidepressants has found they are largely ineffective and ma…" at bounding box center [816, 48] width 375 height 40
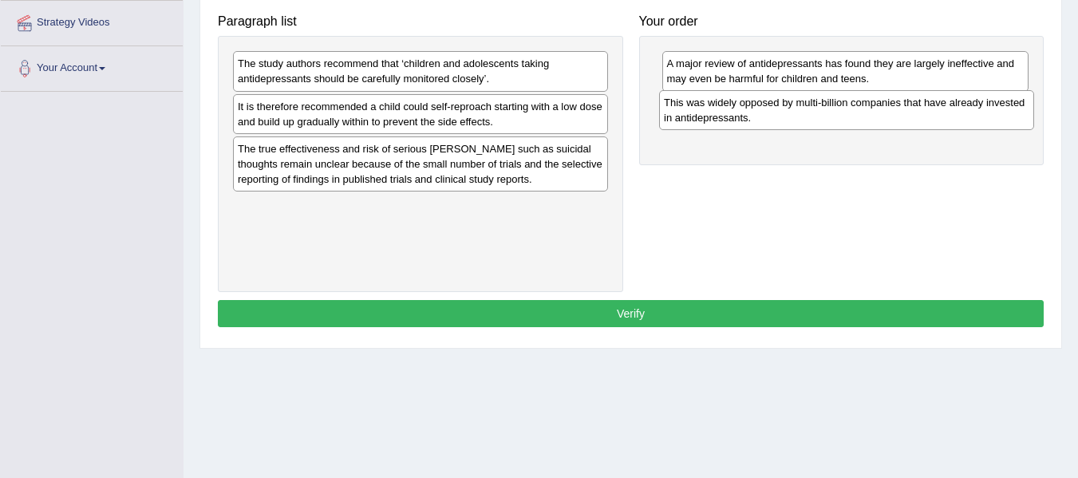
drag, startPoint x: 517, startPoint y: 157, endPoint x: 943, endPoint y: 111, distance: 428.5
click at [943, 111] on div "This was widely opposed by multi-billion companies that have already invested i…" at bounding box center [846, 110] width 375 height 40
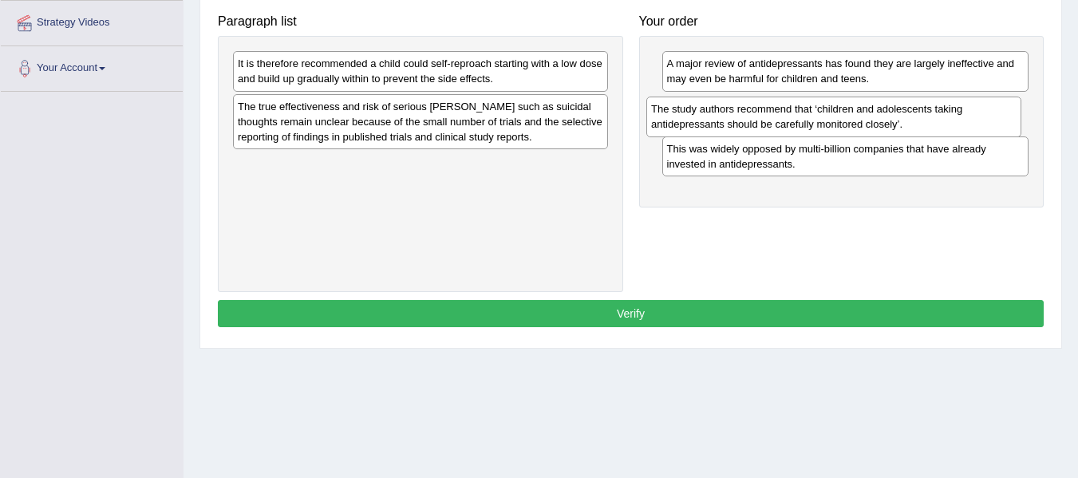
drag, startPoint x: 436, startPoint y: 76, endPoint x: 849, endPoint y: 121, distance: 415.8
click at [849, 121] on div "The study authors recommend that ‘children and adolescents taking antidepressan…" at bounding box center [833, 117] width 375 height 40
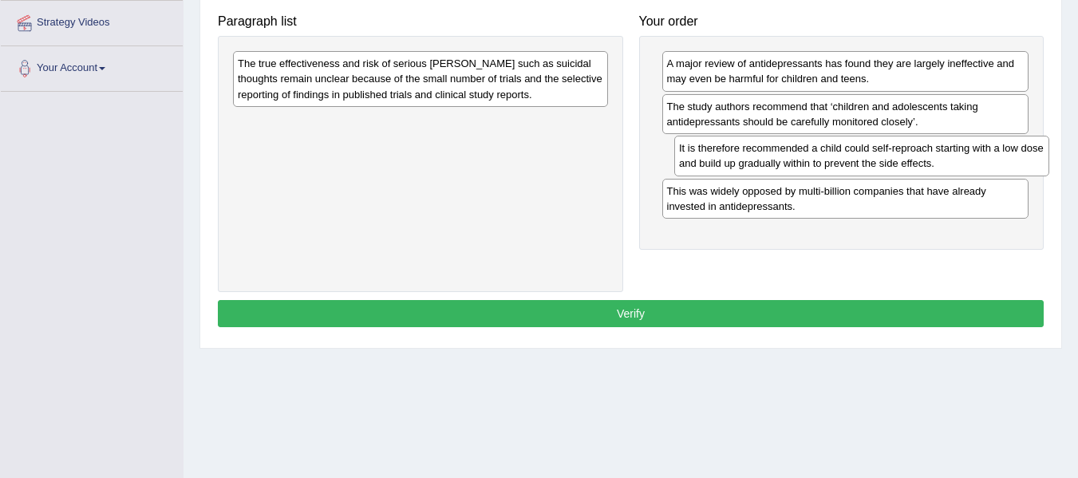
drag, startPoint x: 486, startPoint y: 82, endPoint x: 927, endPoint y: 167, distance: 449.2
click at [927, 167] on div "It is therefore recommended a child could self-reproach starting with a low dos…" at bounding box center [861, 156] width 375 height 40
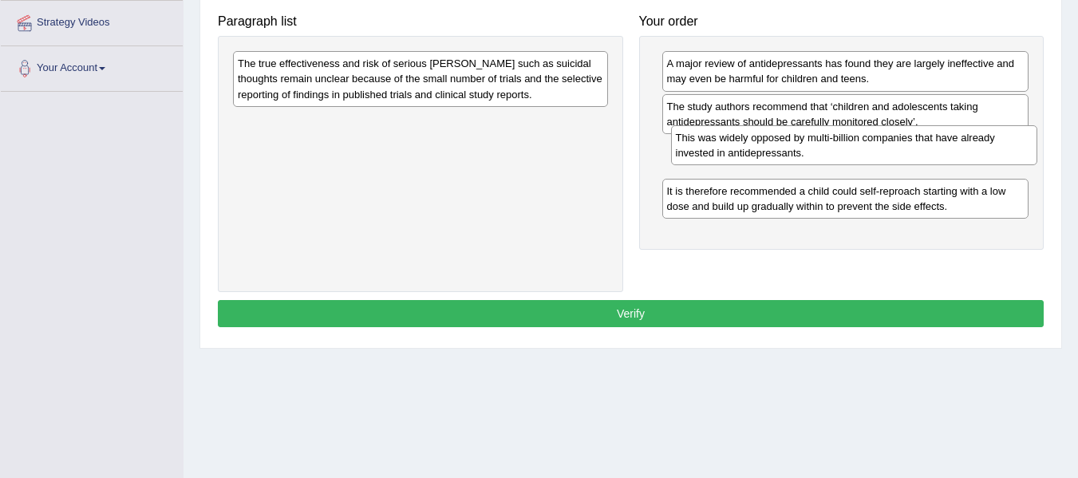
drag, startPoint x: 687, startPoint y: 190, endPoint x: 696, endPoint y: 136, distance: 54.2
click at [696, 136] on div "This was widely opposed by multi-billion companies that have already invested i…" at bounding box center [854, 145] width 367 height 40
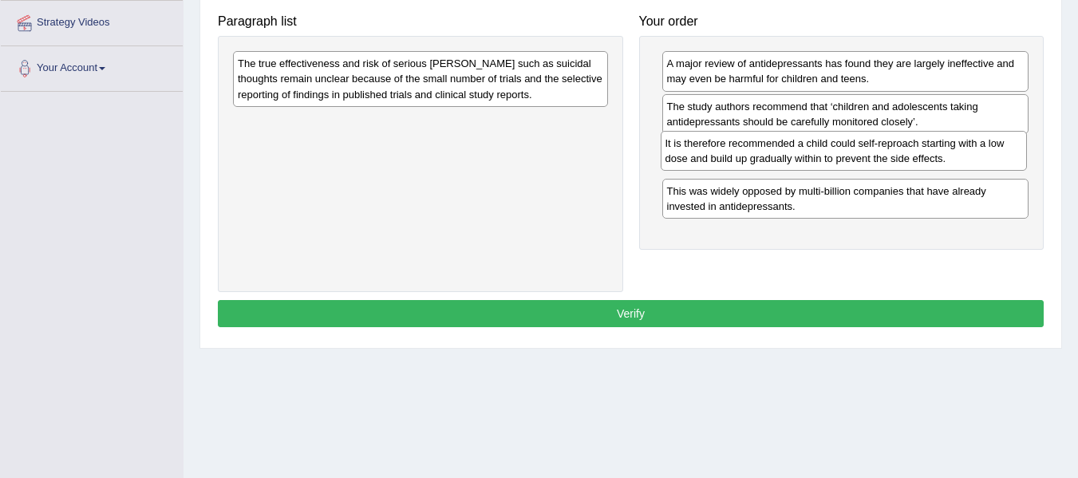
drag, startPoint x: 704, startPoint y: 202, endPoint x: 702, endPoint y: 154, distance: 47.9
click at [702, 154] on div "It is therefore recommended a child could self-reproach starting with a low dos…" at bounding box center [844, 151] width 367 height 40
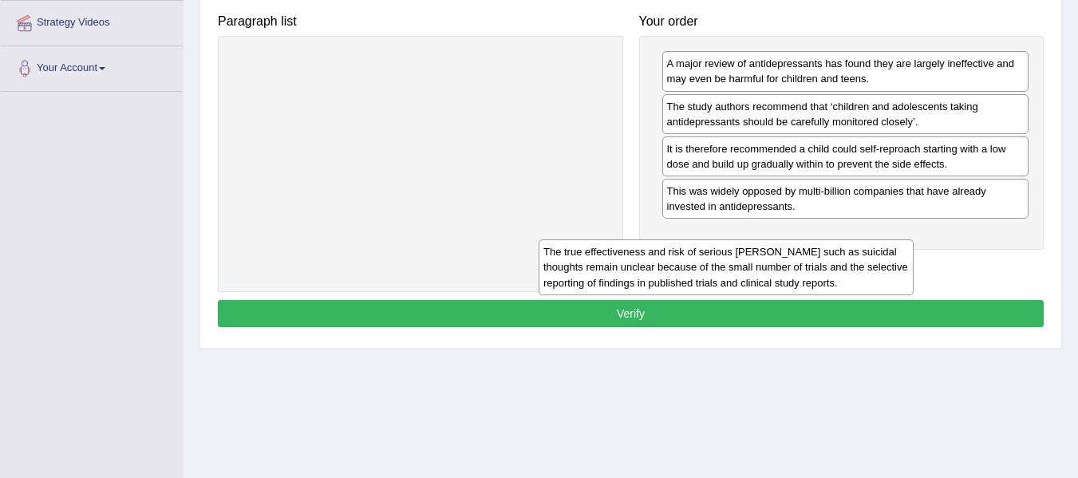
drag, startPoint x: 487, startPoint y: 78, endPoint x: 837, endPoint y: 251, distance: 389.6
click at [837, 251] on div "The true effectiveness and risk of serious harms such as suicidal thoughts rema…" at bounding box center [726, 266] width 375 height 55
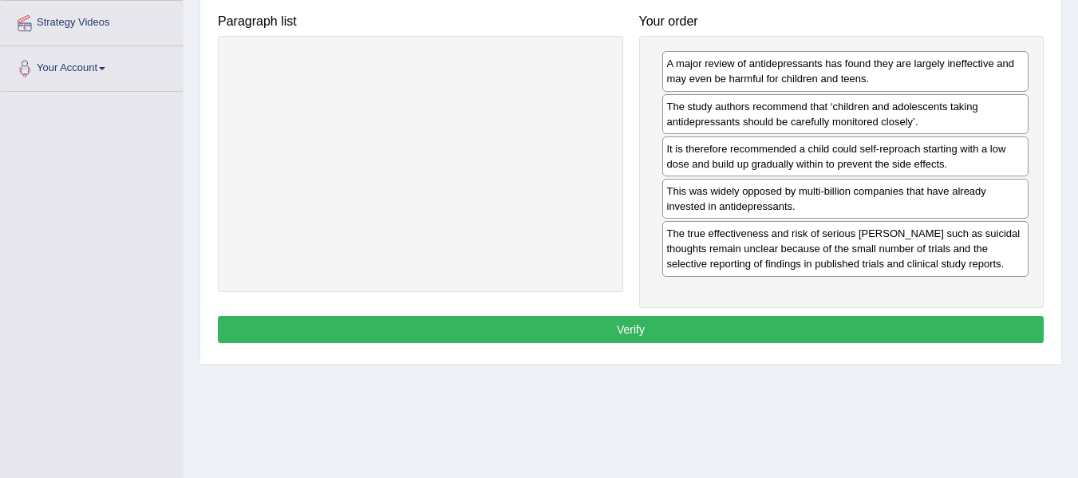
click at [718, 331] on button "Verify" at bounding box center [631, 329] width 826 height 27
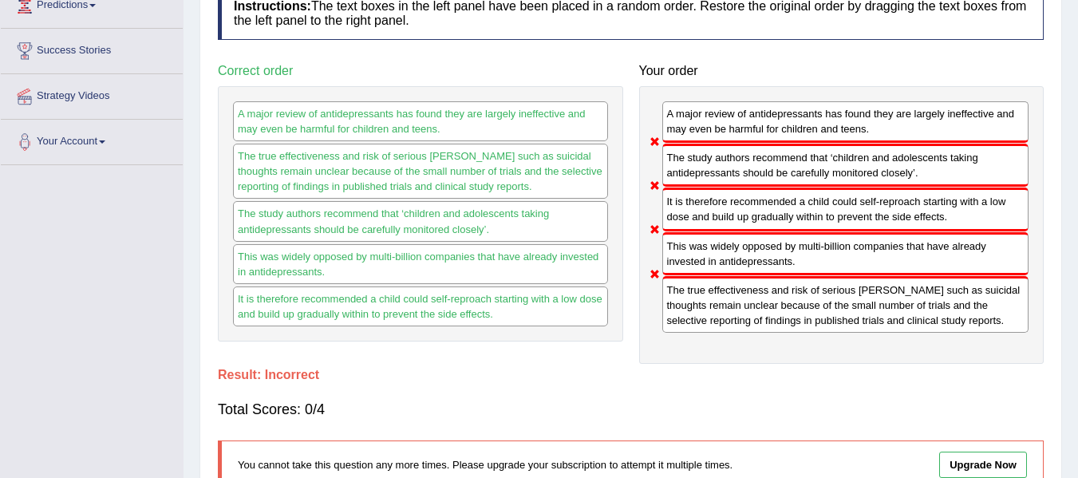
scroll to position [0, 0]
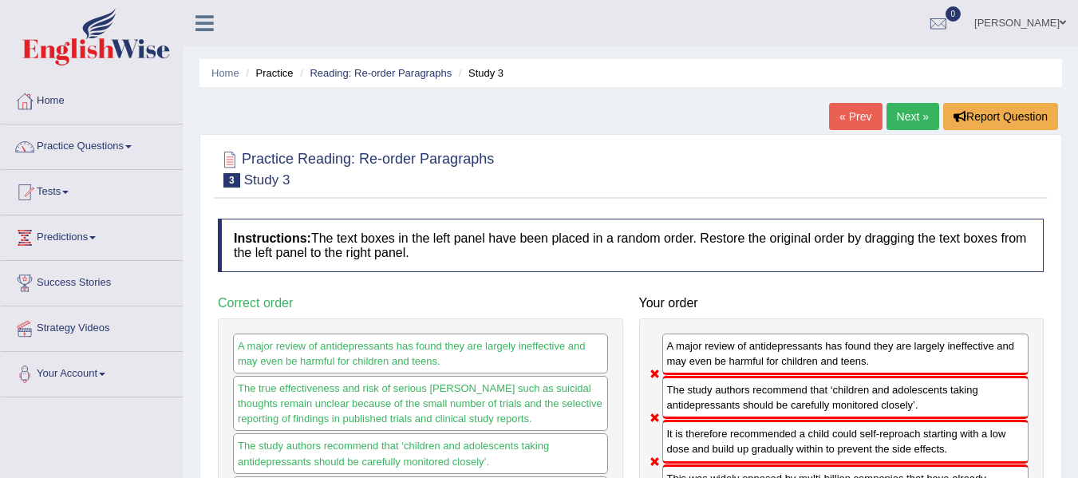
click at [904, 120] on link "Next »" at bounding box center [912, 116] width 53 height 27
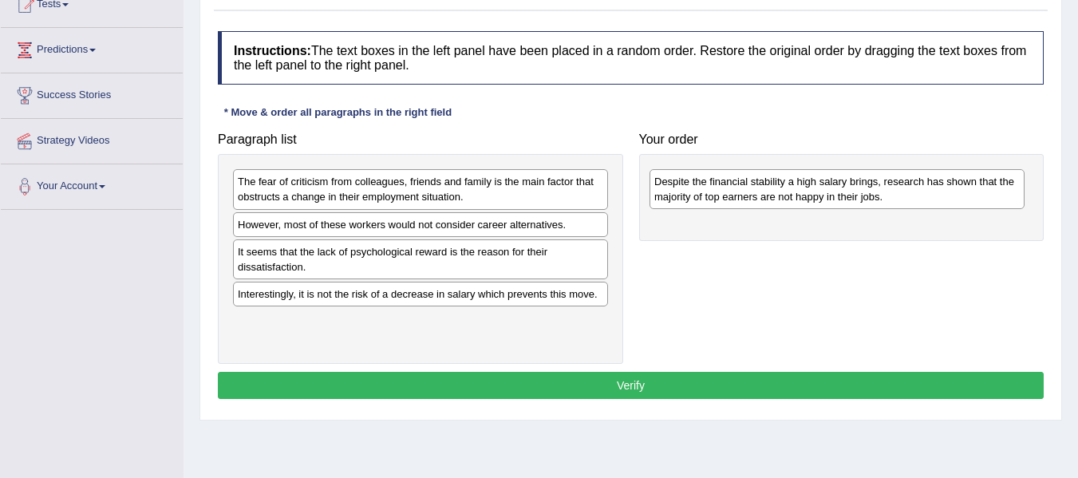
drag, startPoint x: 292, startPoint y: 312, endPoint x: 708, endPoint y: 199, distance: 431.4
click at [708, 199] on div "Despite the financial stability a high salary brings, research has shown that t…" at bounding box center [836, 189] width 375 height 40
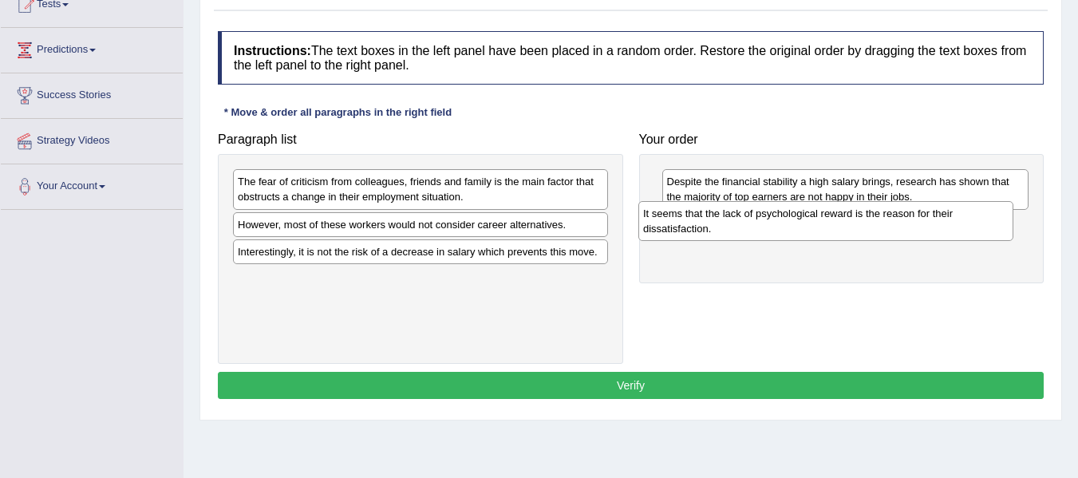
drag, startPoint x: 294, startPoint y: 262, endPoint x: 700, endPoint y: 223, distance: 407.1
click at [700, 223] on div "It seems that the lack of psychological reward is the reason for their dissatis…" at bounding box center [825, 221] width 375 height 40
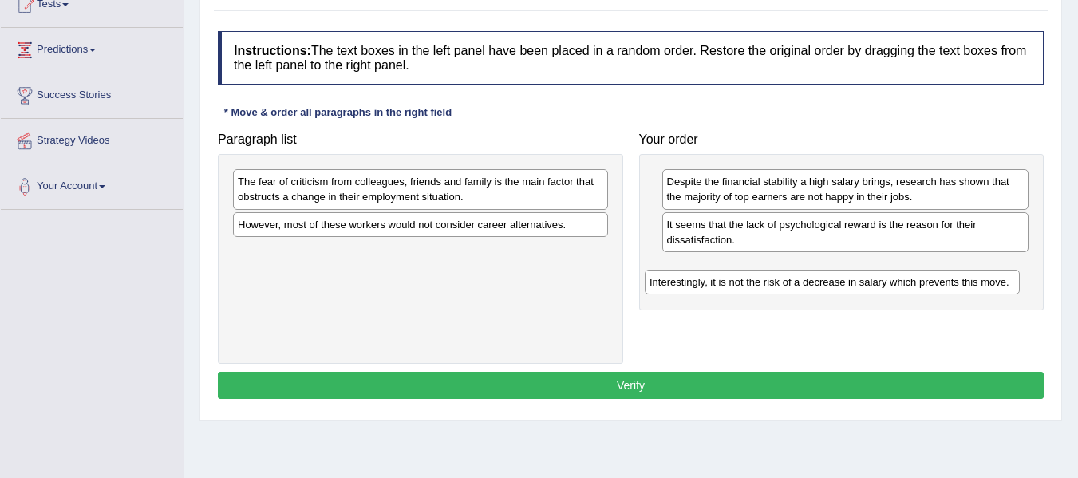
drag, startPoint x: 349, startPoint y: 262, endPoint x: 761, endPoint y: 292, distance: 412.8
click at [761, 292] on div "Interestingly, it is not the risk of a decrease in salary which prevents this m…" at bounding box center [832, 282] width 375 height 25
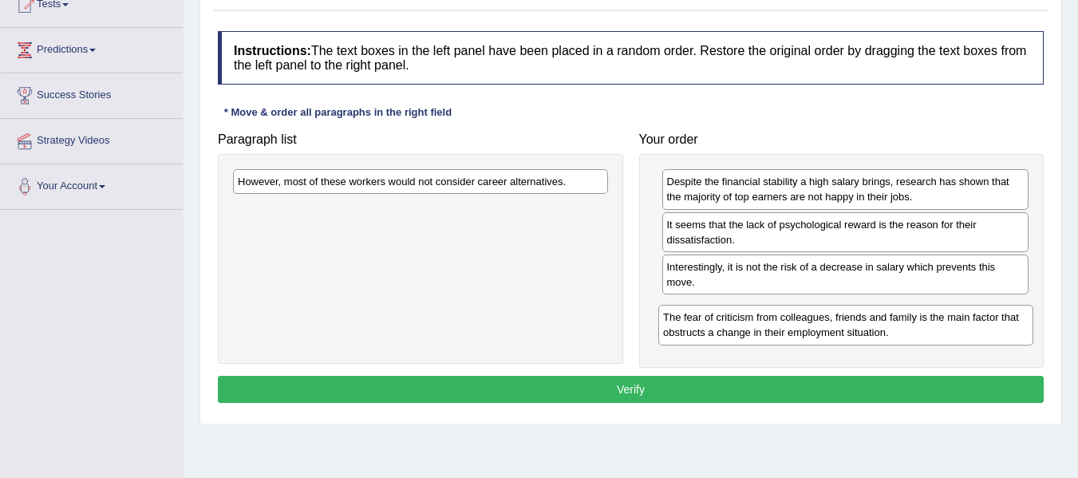
drag, startPoint x: 439, startPoint y: 178, endPoint x: 864, endPoint y: 314, distance: 446.3
click at [864, 314] on div "The fear of criticism from colleagues, friends and family is the main factor th…" at bounding box center [845, 325] width 375 height 40
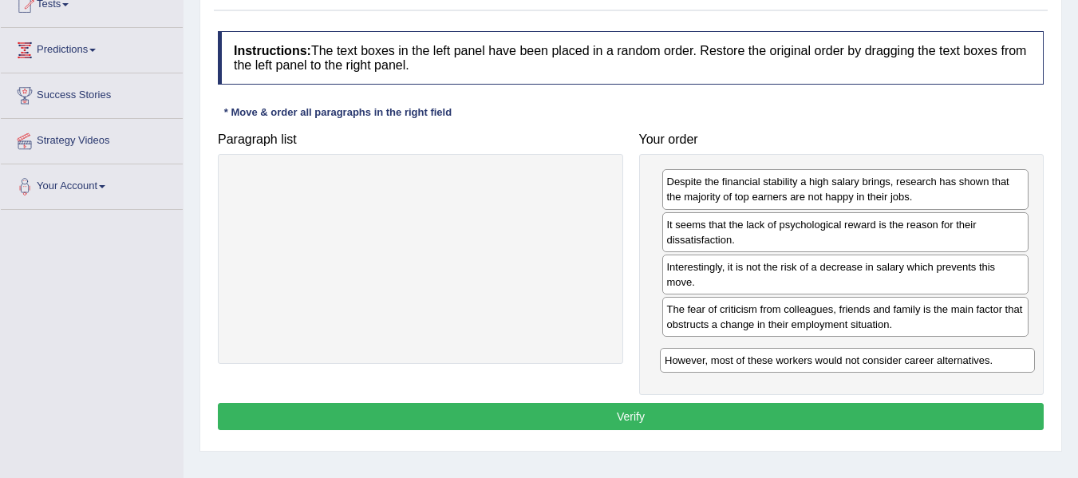
drag, startPoint x: 558, startPoint y: 185, endPoint x: 987, endPoint y: 365, distance: 465.5
click at [987, 365] on div "However, most of these workers would not consider career alternatives." at bounding box center [847, 360] width 375 height 25
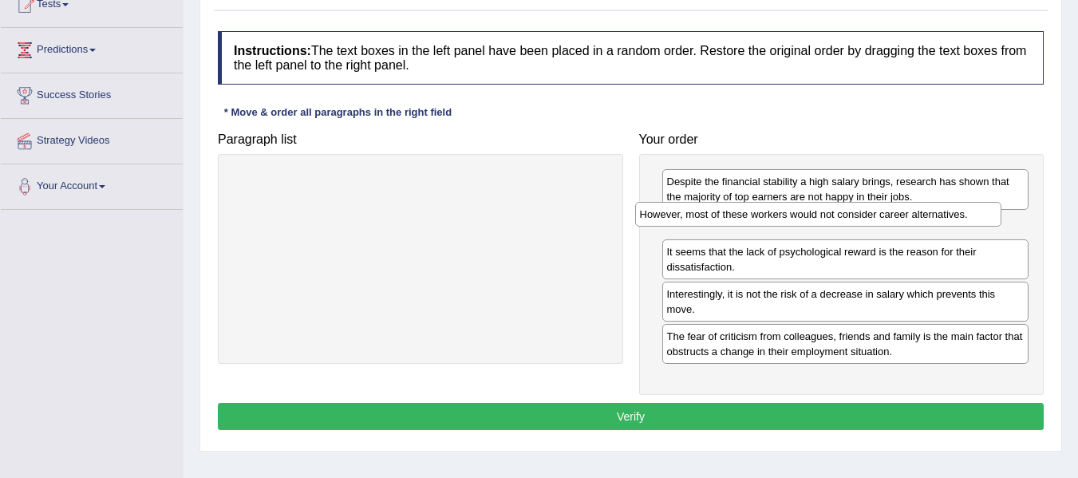
drag, startPoint x: 805, startPoint y: 360, endPoint x: 778, endPoint y: 223, distance: 139.9
click at [778, 223] on div "However, most of these workers would not consider career alternatives." at bounding box center [818, 214] width 367 height 25
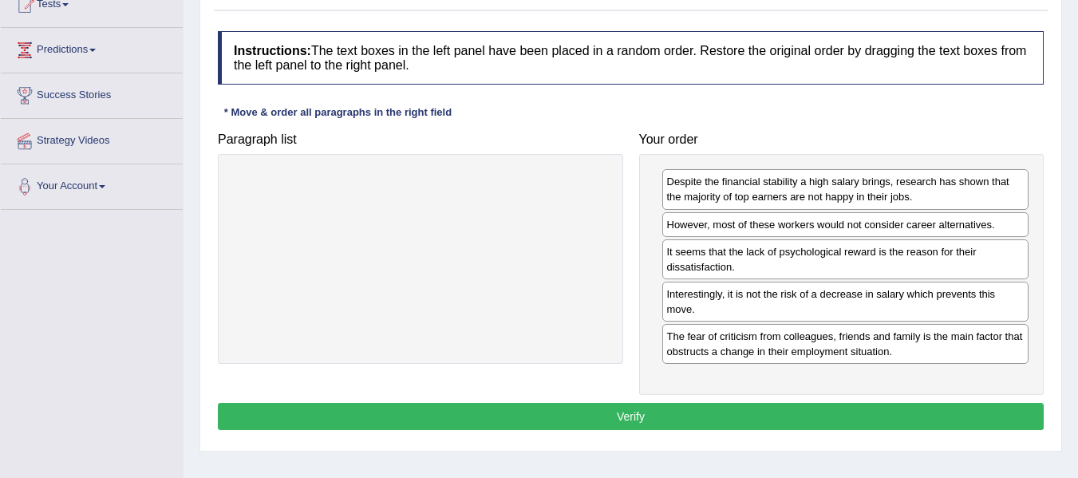
click at [632, 405] on button "Verify" at bounding box center [631, 416] width 826 height 27
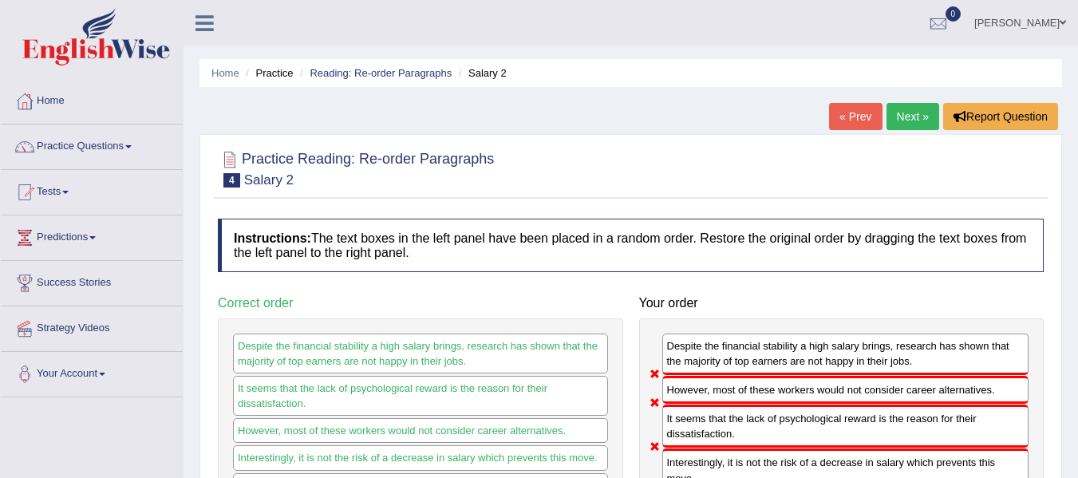
click at [923, 122] on link "Next »" at bounding box center [912, 116] width 53 height 27
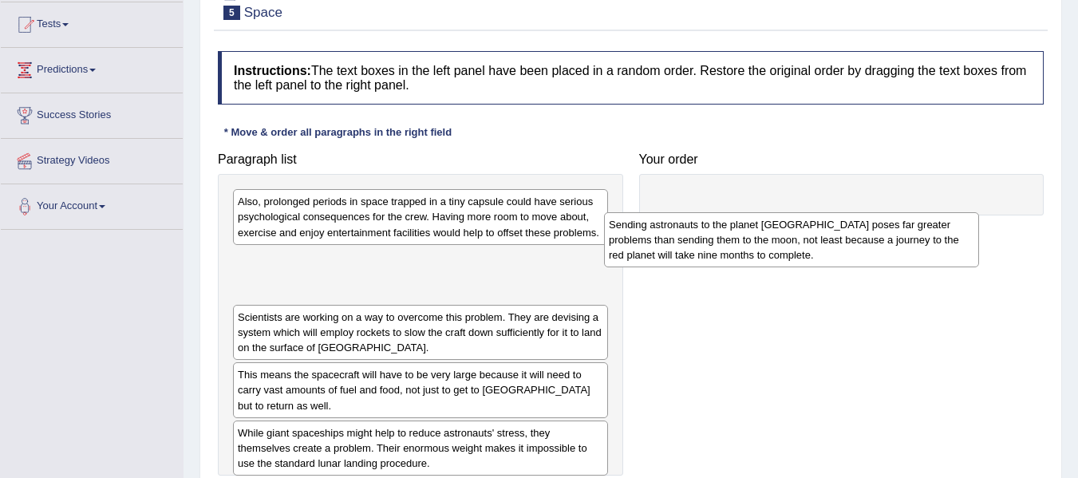
drag, startPoint x: 313, startPoint y: 277, endPoint x: 684, endPoint y: 242, distance: 372.6
click at [684, 242] on div "Sending astronauts to the planet [GEOGRAPHIC_DATA] poses far greater problems t…" at bounding box center [791, 239] width 375 height 55
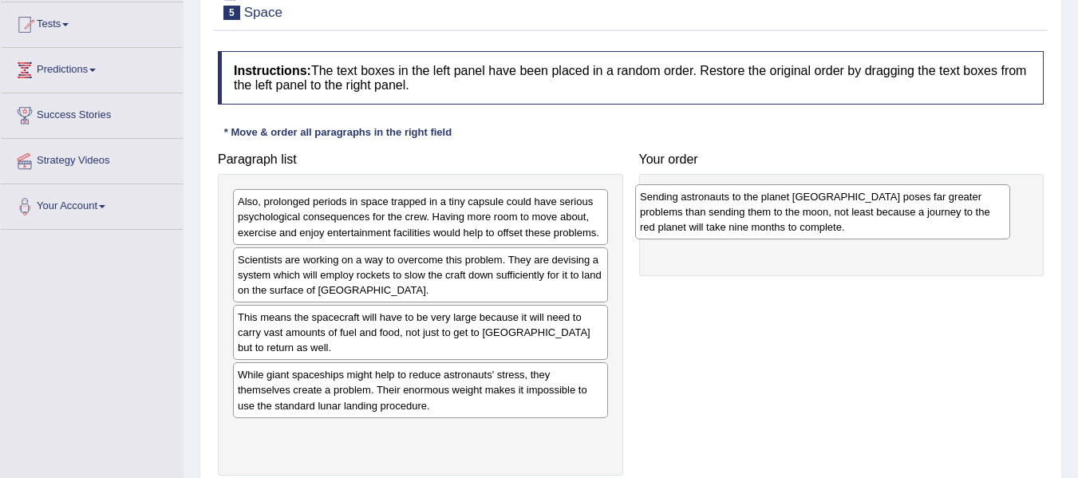
drag, startPoint x: 398, startPoint y: 286, endPoint x: 800, endPoint y: 223, distance: 407.0
click at [800, 223] on div "Sending astronauts to the planet [GEOGRAPHIC_DATA] poses far greater problems t…" at bounding box center [822, 211] width 375 height 55
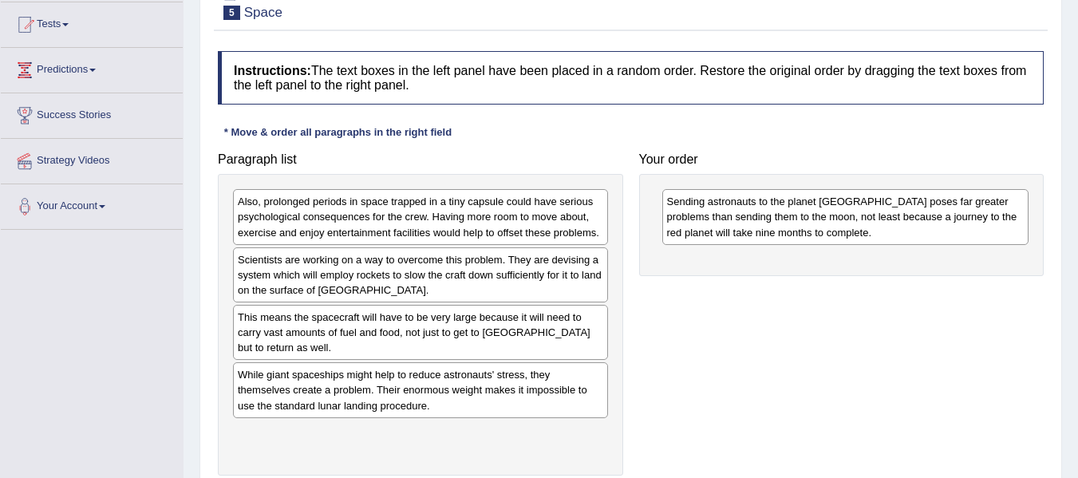
click at [341, 283] on div "Scientists are working on a way to overcome this problem. They are devising a s…" at bounding box center [420, 274] width 375 height 55
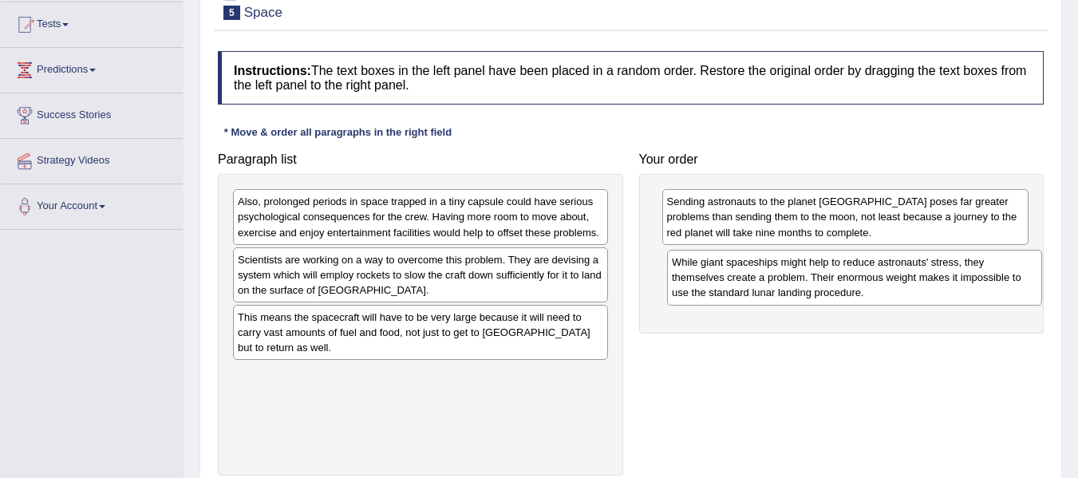
drag, startPoint x: 344, startPoint y: 373, endPoint x: 778, endPoint y: 275, distance: 444.8
click at [778, 275] on div "While giant spaceships might help to reduce astronauts' stress, they themselves…" at bounding box center [854, 277] width 375 height 55
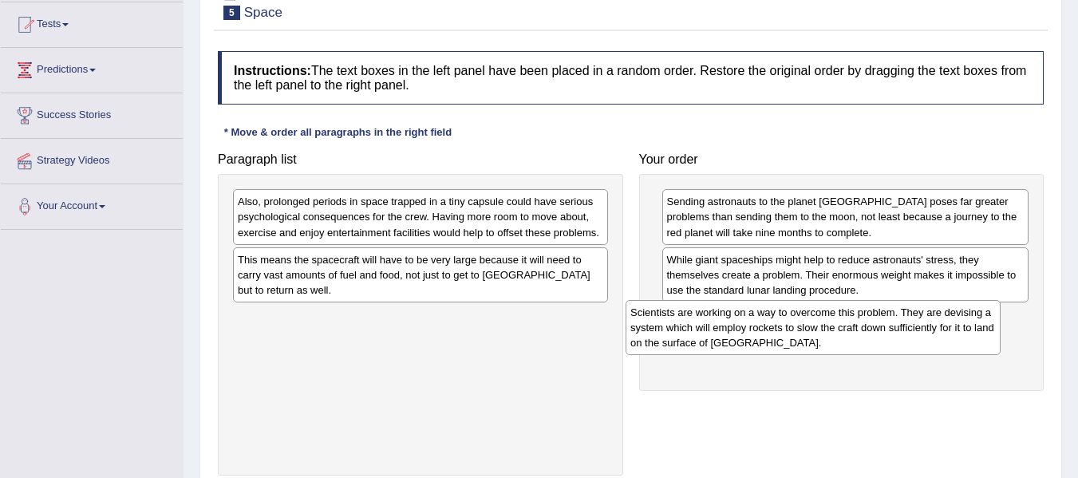
drag, startPoint x: 404, startPoint y: 267, endPoint x: 796, endPoint y: 320, distance: 396.0
click at [796, 320] on div "Scientists are working on a way to overcome this problem. They are devising a s…" at bounding box center [812, 327] width 375 height 55
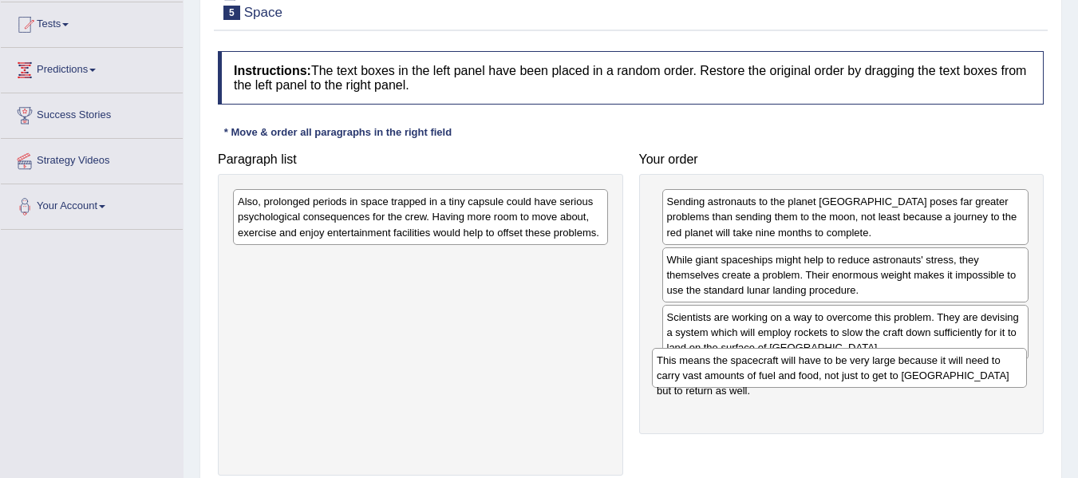
drag, startPoint x: 512, startPoint y: 260, endPoint x: 931, endPoint y: 361, distance: 430.7
click at [931, 361] on div "This means the spacecraft will have to be very large because it will need to ca…" at bounding box center [839, 368] width 375 height 40
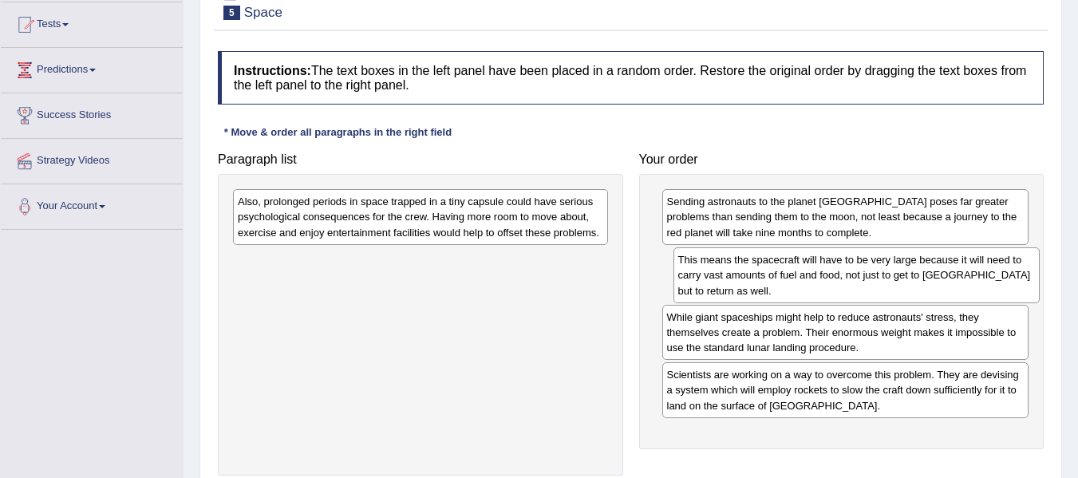
drag, startPoint x: 874, startPoint y: 397, endPoint x: 885, endPoint y: 282, distance: 115.4
click at [885, 282] on div "This means the spacecraft will have to be very large because it will need to ca…" at bounding box center [856, 274] width 367 height 55
click at [369, 212] on div "Also, prolonged periods in space trapped in a tiny capsule could have serious p…" at bounding box center [420, 216] width 375 height 55
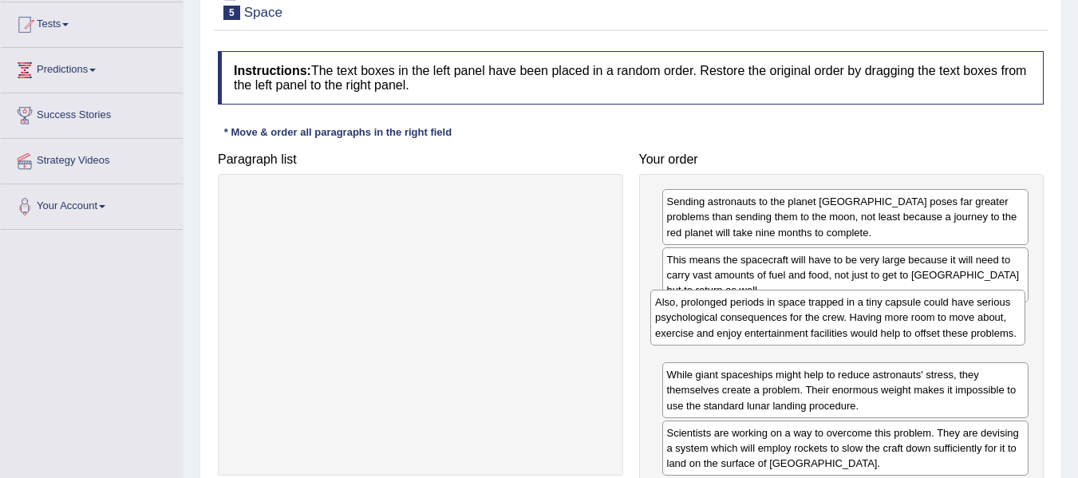
drag, startPoint x: 369, startPoint y: 212, endPoint x: 786, endPoint y: 313, distance: 429.2
click at [786, 313] on div "Also, prolonged periods in space trapped in a tiny capsule could have serious p…" at bounding box center [837, 317] width 375 height 55
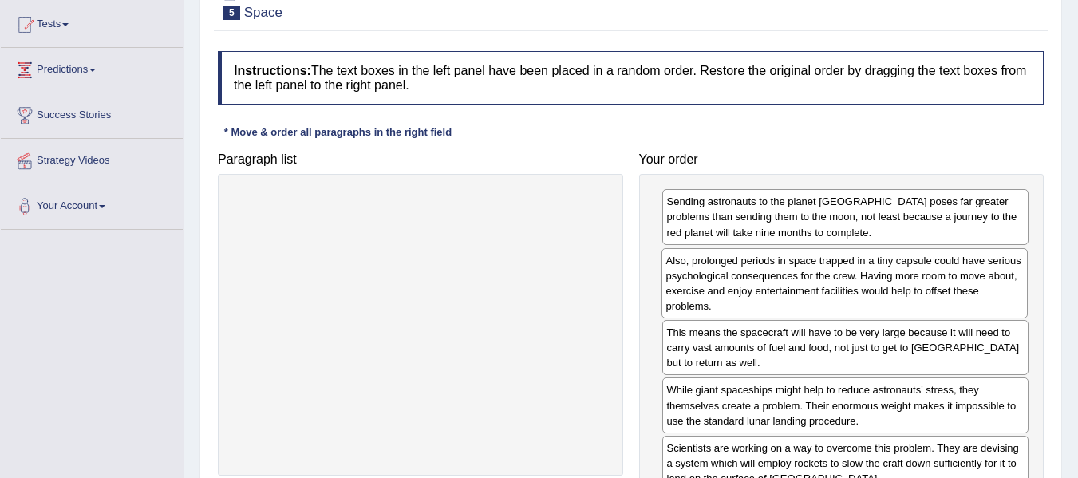
drag, startPoint x: 787, startPoint y: 327, endPoint x: 787, endPoint y: 270, distance: 56.6
click at [787, 270] on div "Also, prolonged periods in space trapped in a tiny capsule could have serious p…" at bounding box center [844, 283] width 367 height 70
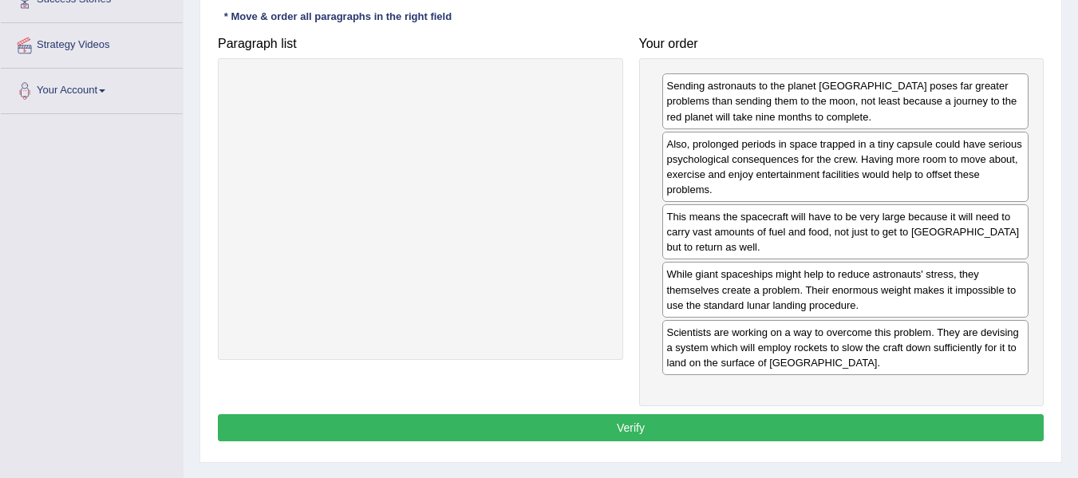
scroll to position [286, 0]
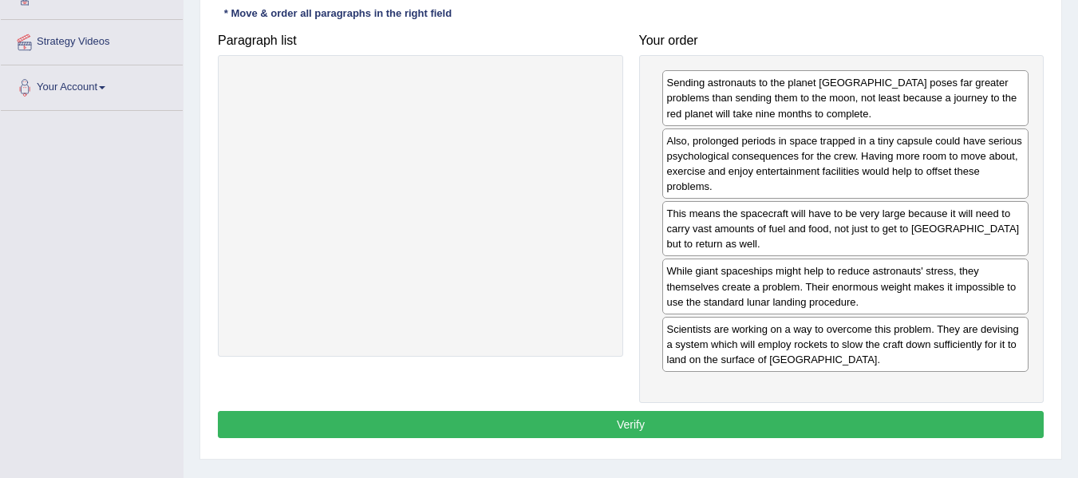
click at [688, 424] on button "Verify" at bounding box center [631, 424] width 826 height 27
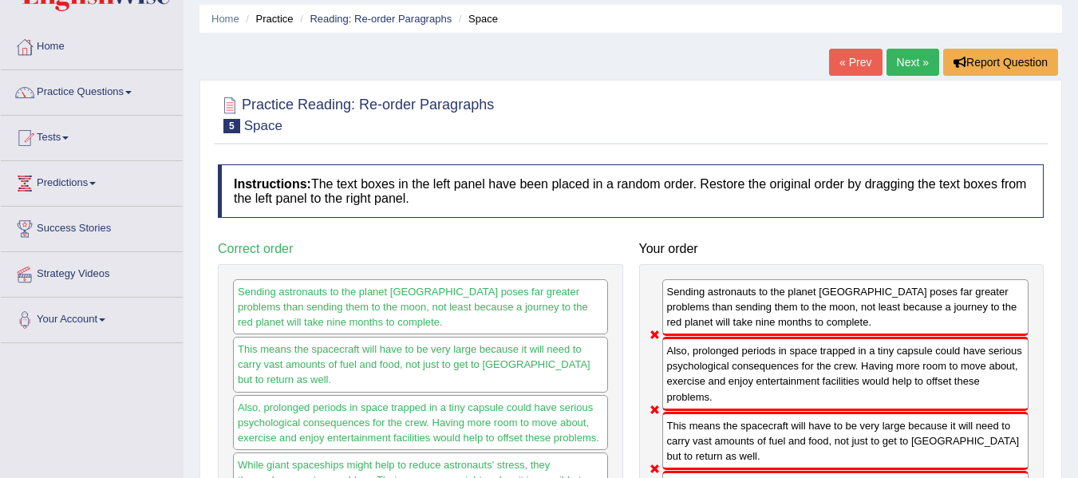
scroll to position [14, 0]
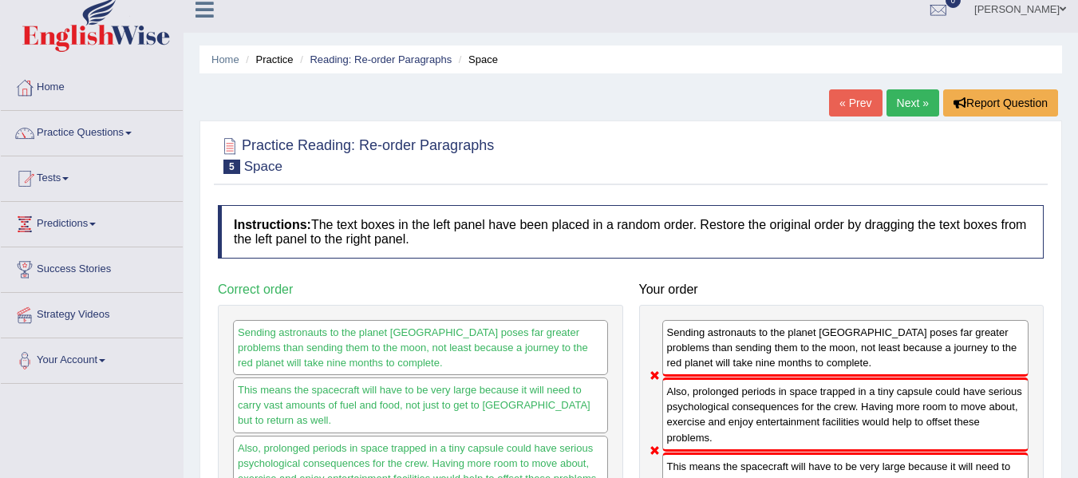
click at [899, 114] on link "Next »" at bounding box center [912, 102] width 53 height 27
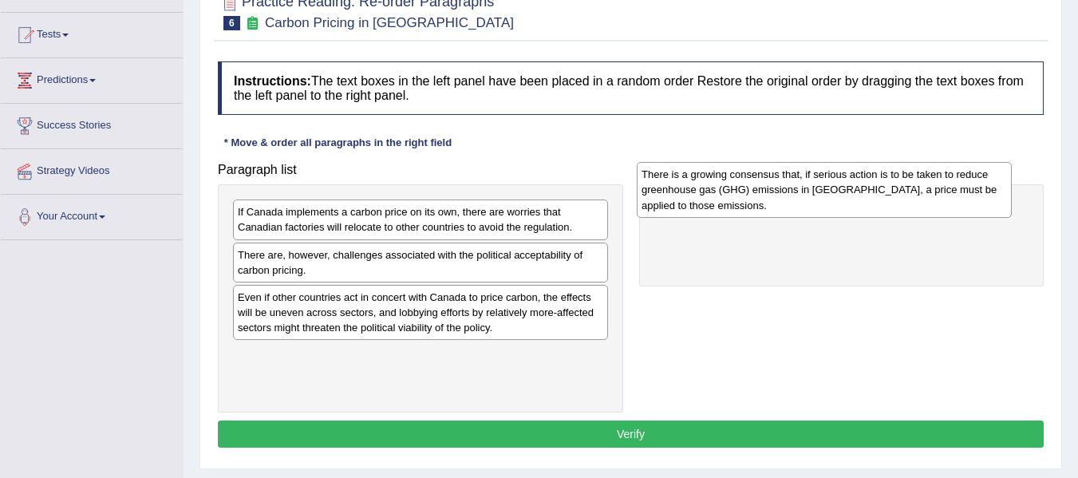
drag, startPoint x: 471, startPoint y: 240, endPoint x: 875, endPoint y: 203, distance: 405.4
click at [875, 203] on div "There is a growing consensus that, if serious action is to be taken to reduce g…" at bounding box center [824, 189] width 375 height 55
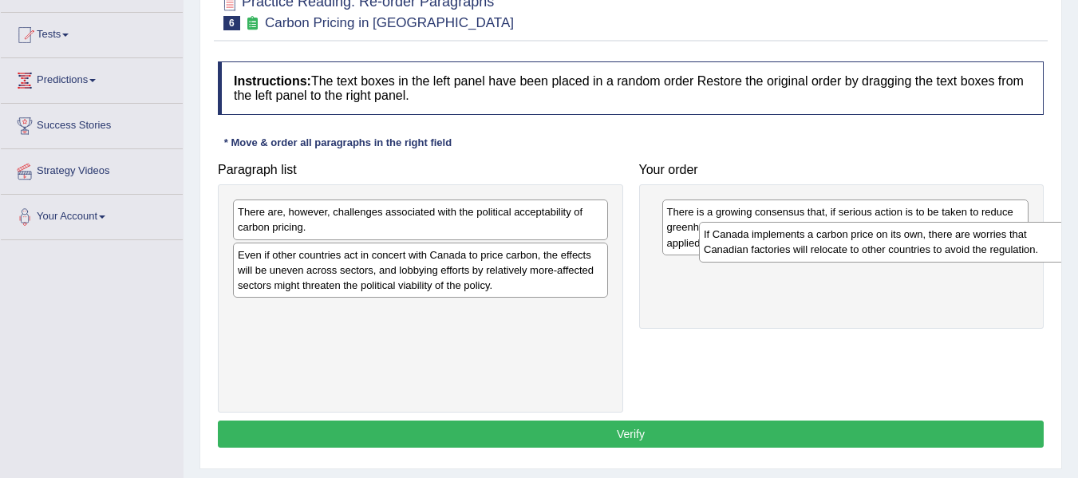
drag, startPoint x: 483, startPoint y: 215, endPoint x: 949, endPoint y: 238, distance: 466.4
click at [949, 238] on div "If Canada implements a carbon price on its own, there are worries that Canadian…" at bounding box center [886, 242] width 375 height 40
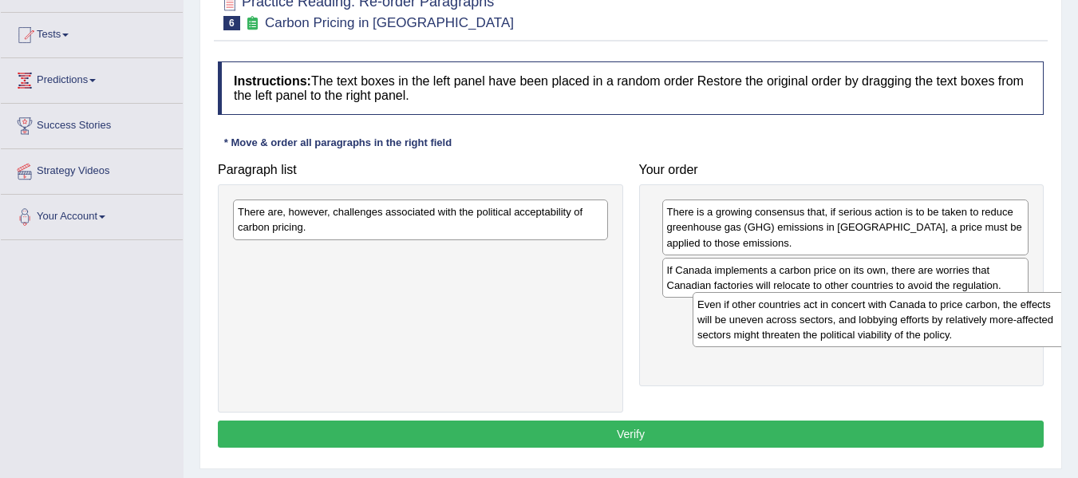
drag, startPoint x: 534, startPoint y: 270, endPoint x: 993, endPoint y: 319, distance: 462.2
click at [993, 319] on div "Even if other countries act in concert with Canada to price carbon, the effects…" at bounding box center [879, 319] width 375 height 55
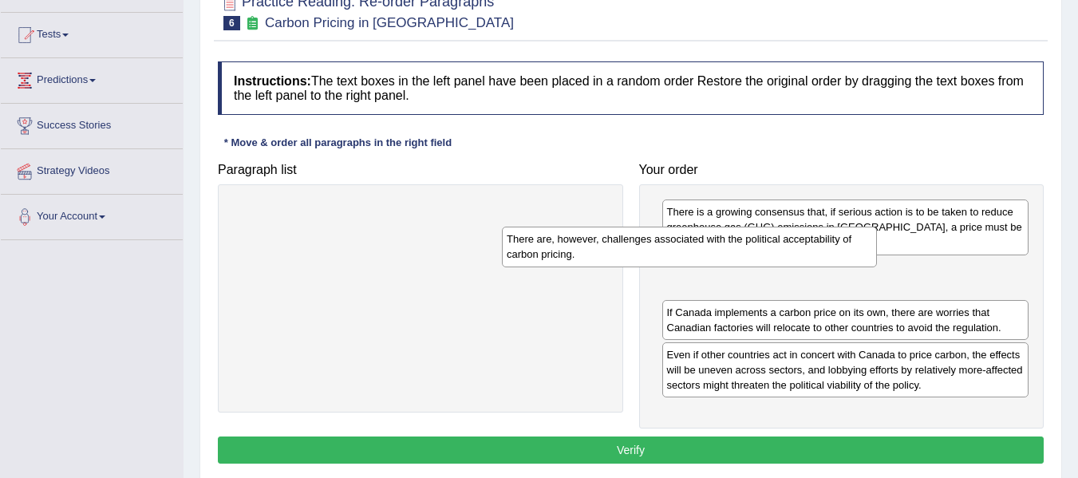
drag, startPoint x: 543, startPoint y: 239, endPoint x: 868, endPoint y: 286, distance: 328.1
click at [868, 266] on div "There are, however, challenges associated with the political acceptability of c…" at bounding box center [689, 247] width 375 height 40
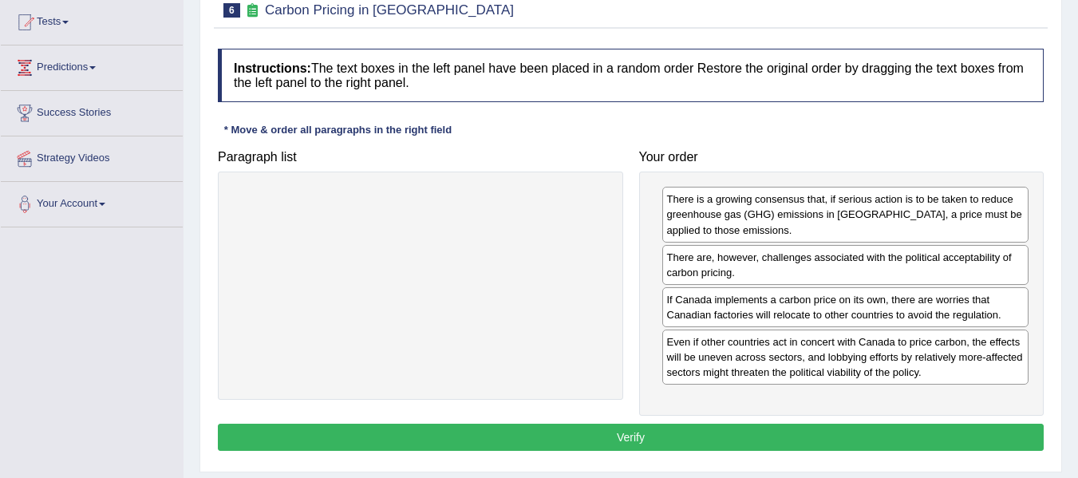
scroll to position [175, 0]
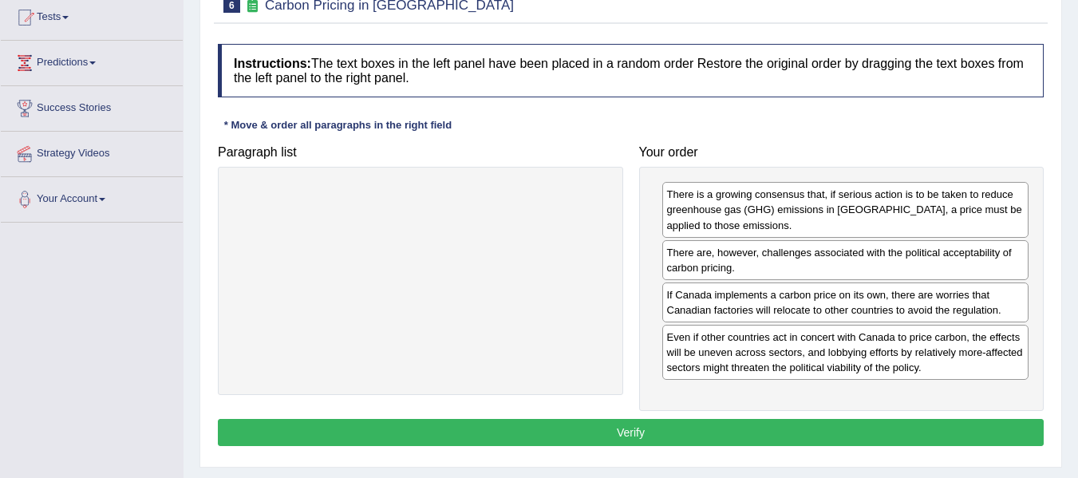
click at [801, 424] on button "Verify" at bounding box center [631, 432] width 826 height 27
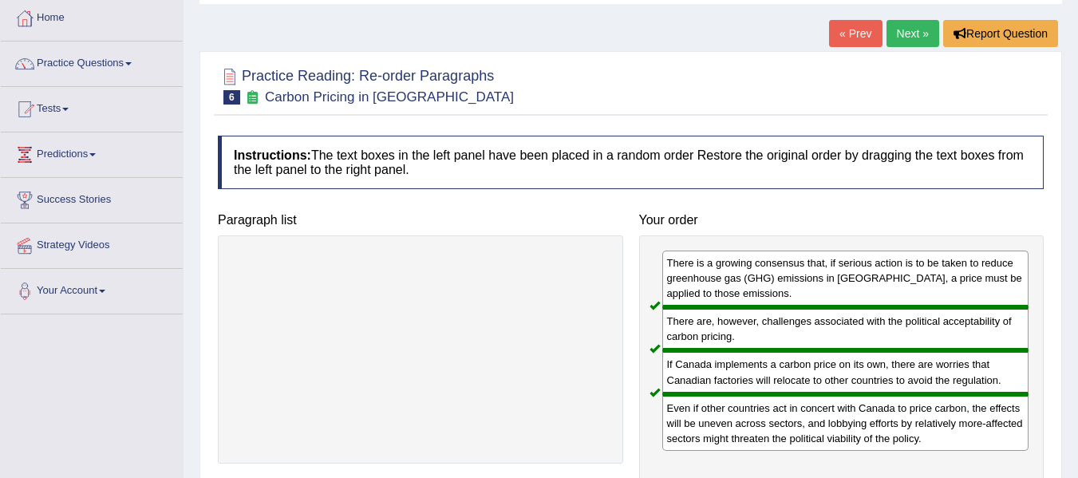
scroll to position [89, 0]
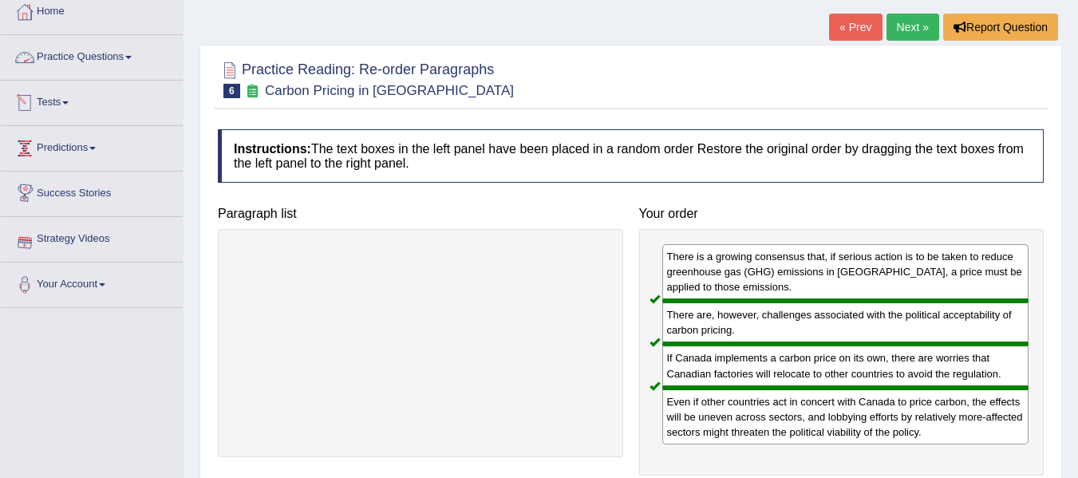
click at [105, 58] on link "Practice Questions" at bounding box center [92, 55] width 182 height 40
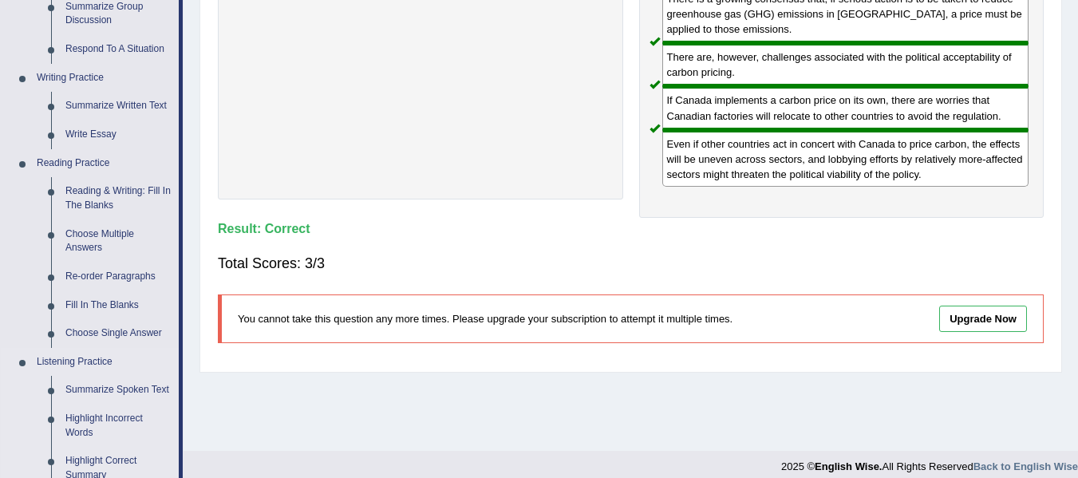
scroll to position [346, 0]
click at [77, 302] on link "Fill In The Blanks" at bounding box center [118, 306] width 120 height 29
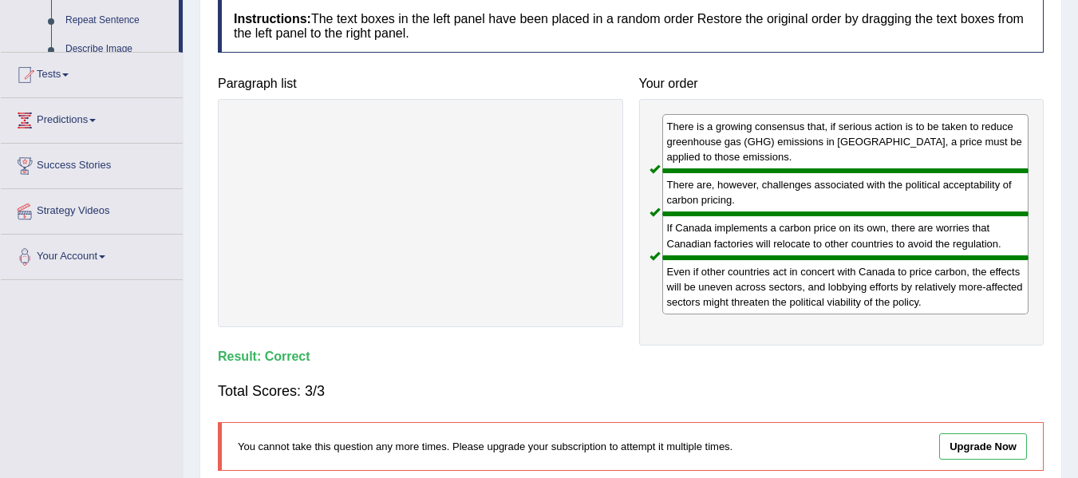
scroll to position [360, 0]
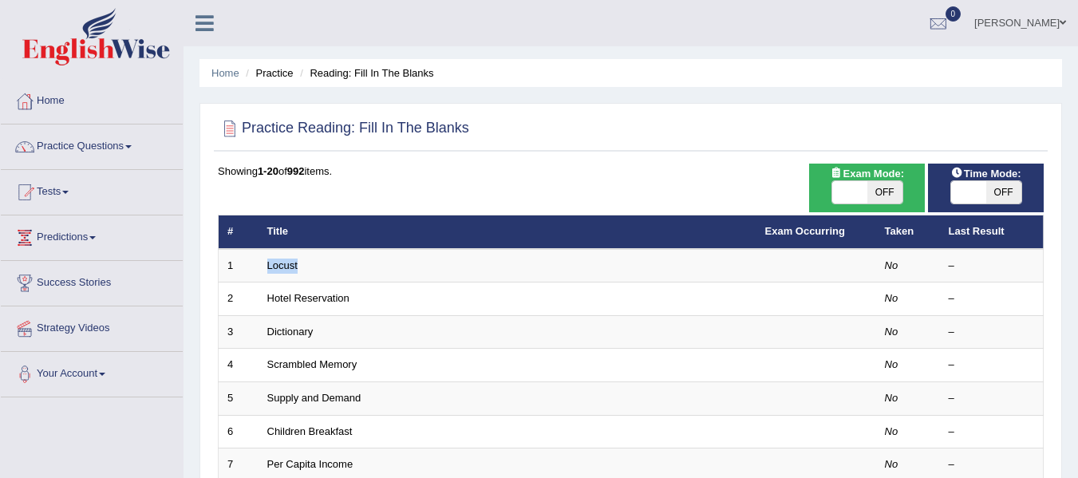
click at [280, 265] on link "Locust" at bounding box center [282, 265] width 30 height 12
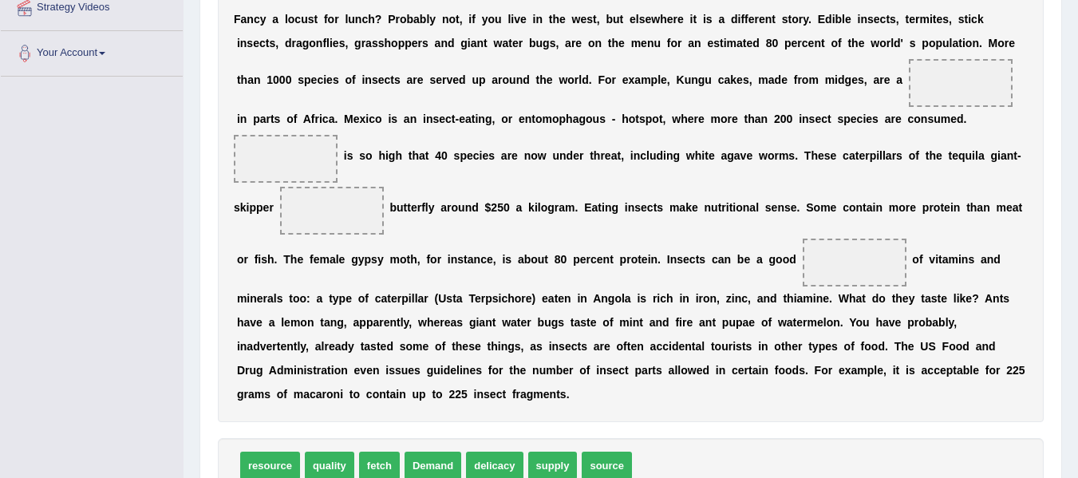
scroll to position [323, 0]
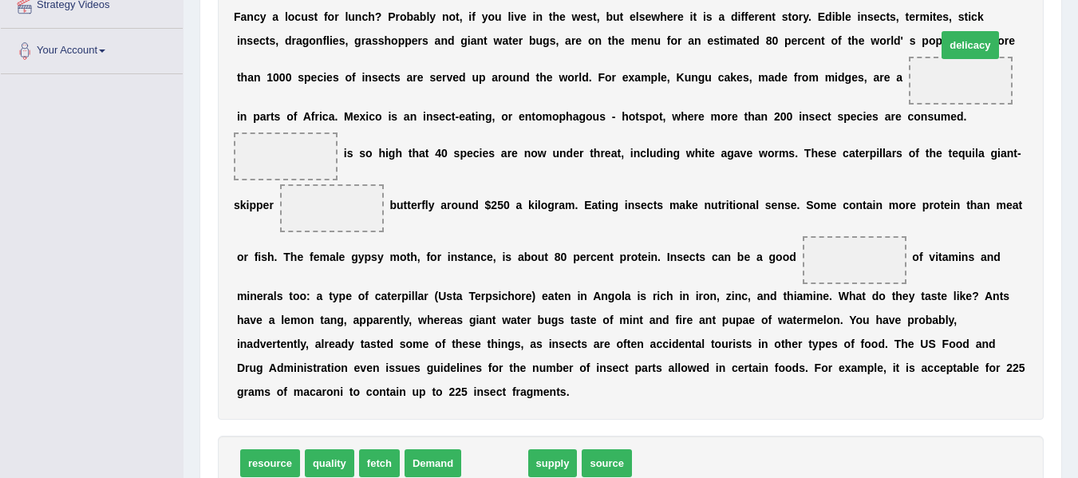
drag, startPoint x: 499, startPoint y: 456, endPoint x: 974, endPoint y: 38, distance: 633.1
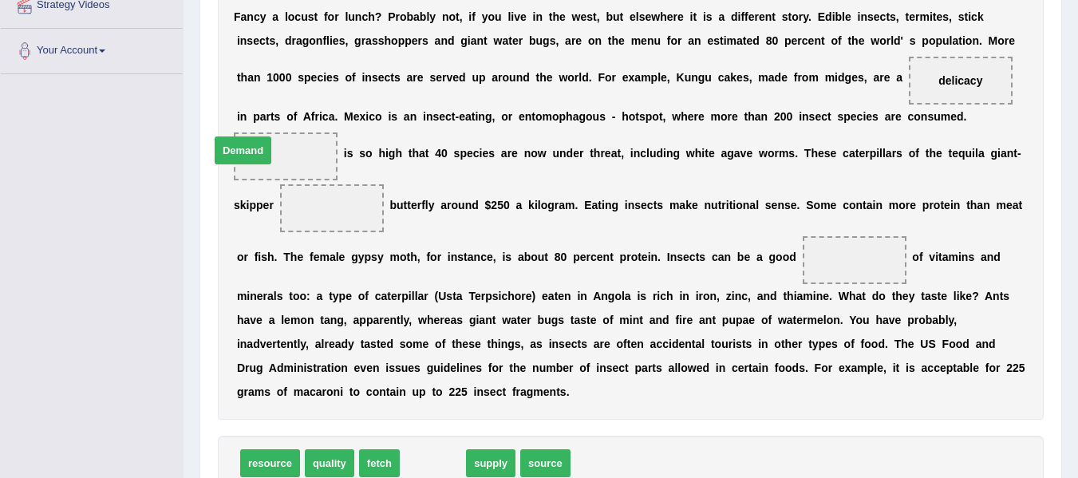
drag, startPoint x: 426, startPoint y: 464, endPoint x: 252, endPoint y: 155, distance: 355.1
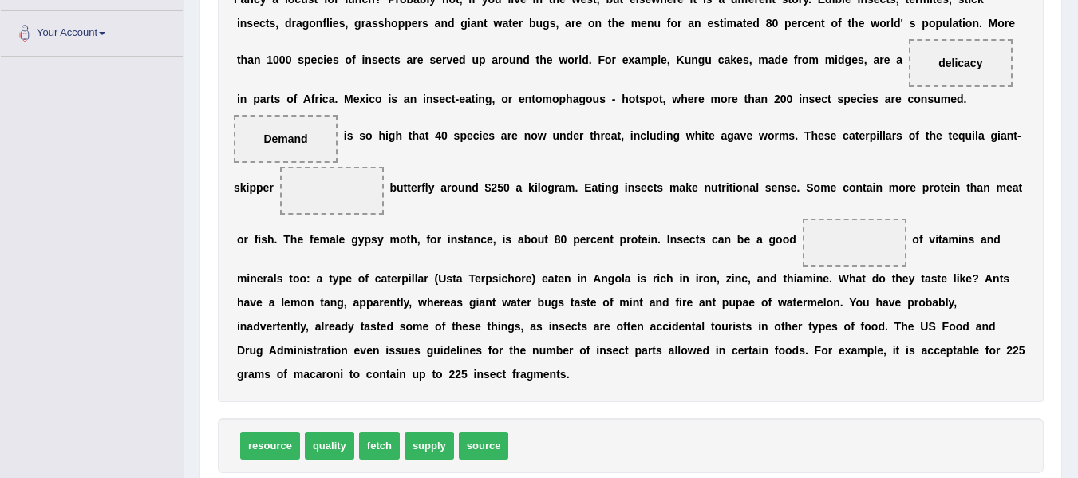
scroll to position [340, 0]
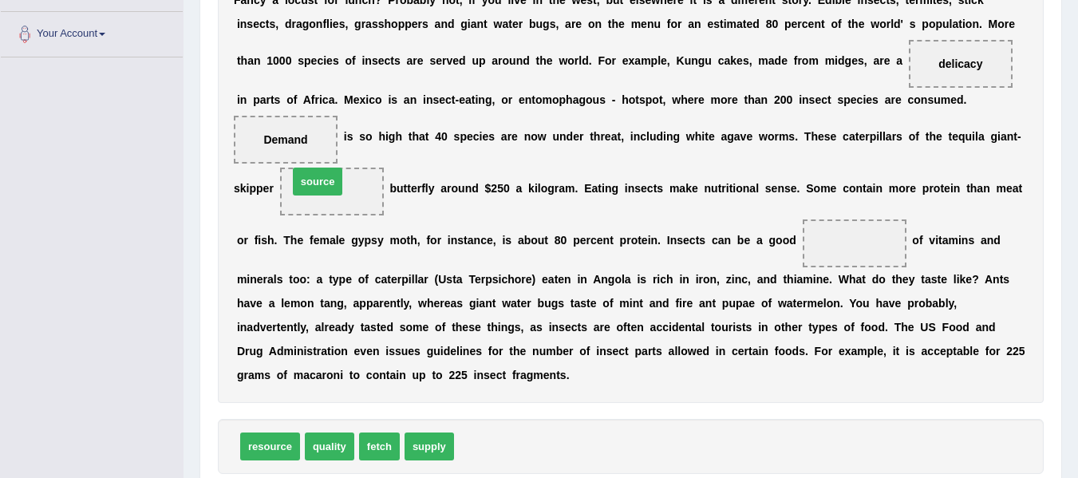
drag, startPoint x: 491, startPoint y: 447, endPoint x: 325, endPoint y: 182, distance: 312.6
drag, startPoint x: 349, startPoint y: 186, endPoint x: 858, endPoint y: 234, distance: 512.0
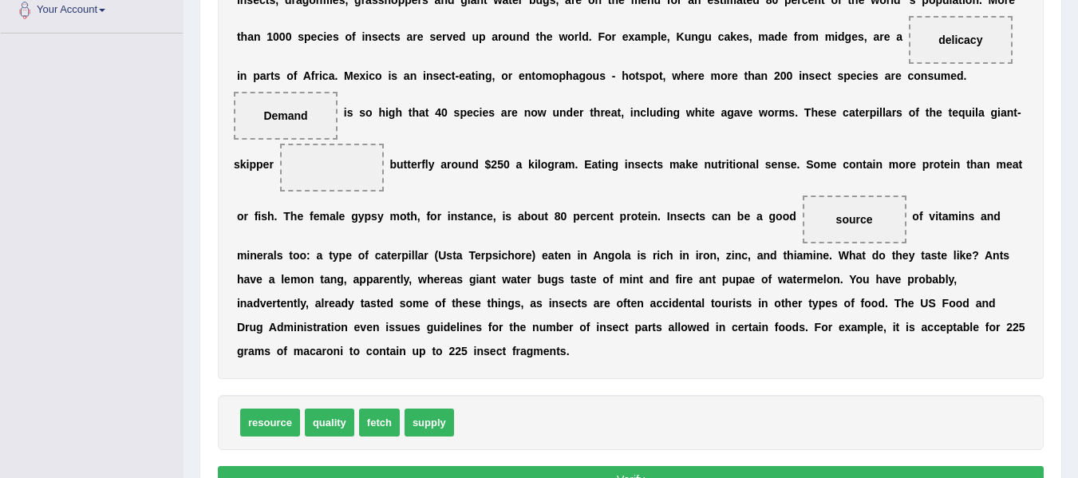
scroll to position [365, 0]
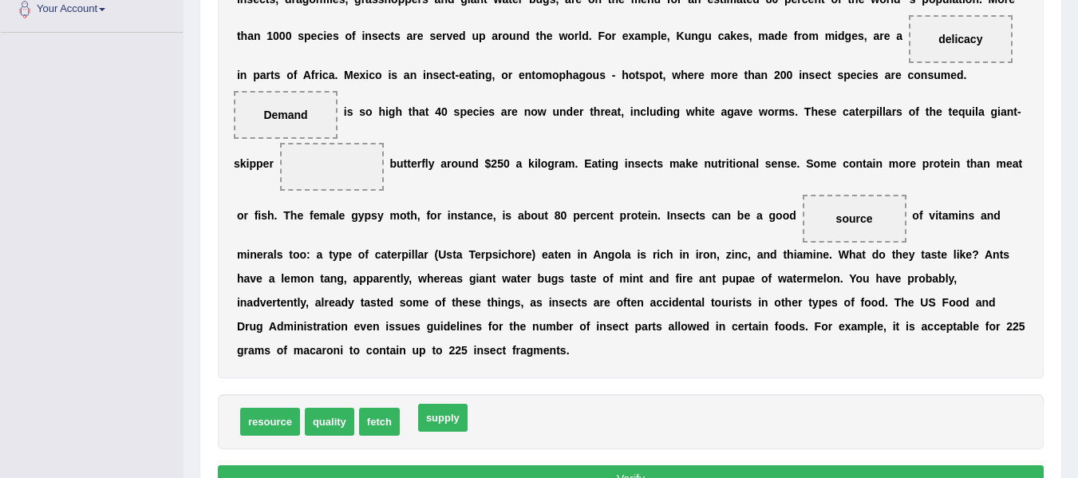
drag, startPoint x: 432, startPoint y: 423, endPoint x: 445, endPoint y: 419, distance: 14.1
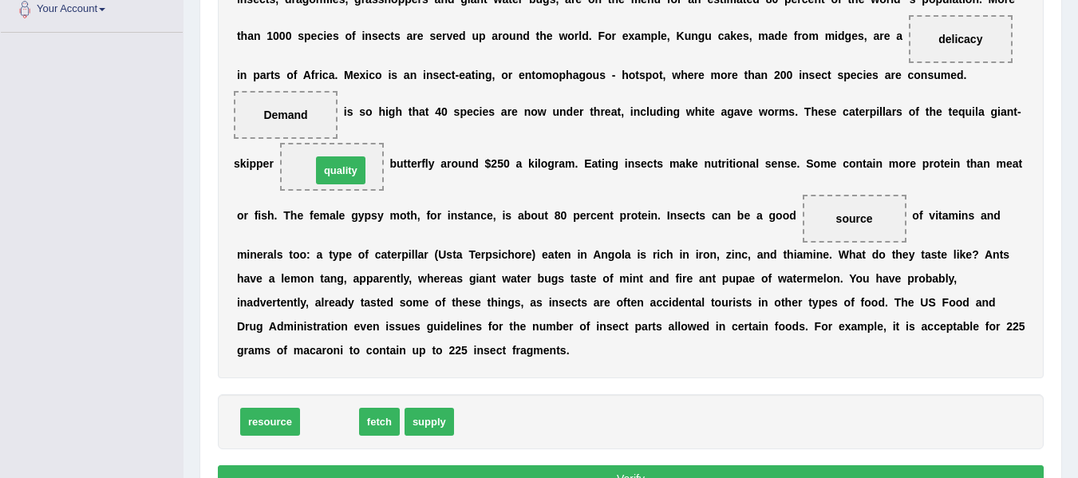
drag, startPoint x: 328, startPoint y: 418, endPoint x: 339, endPoint y: 167, distance: 251.6
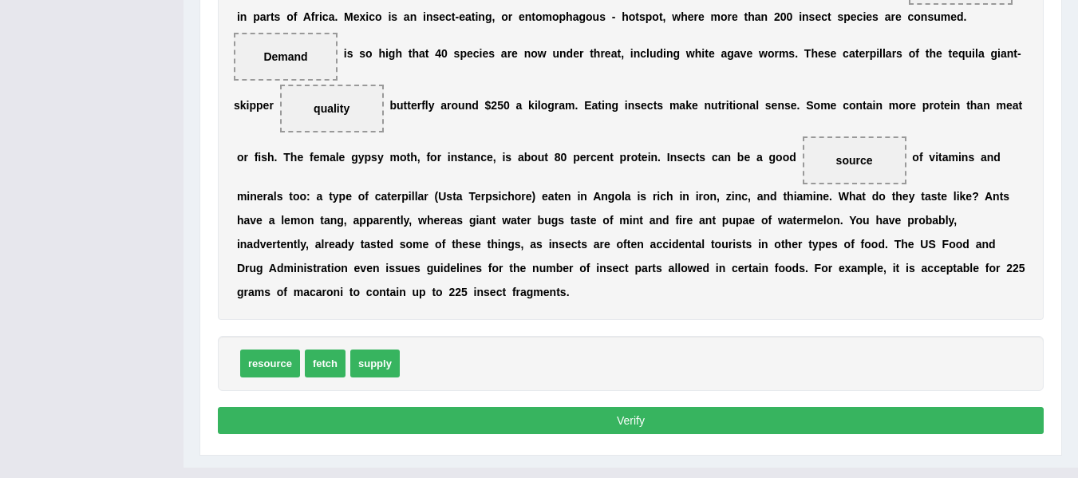
scroll to position [447, 0]
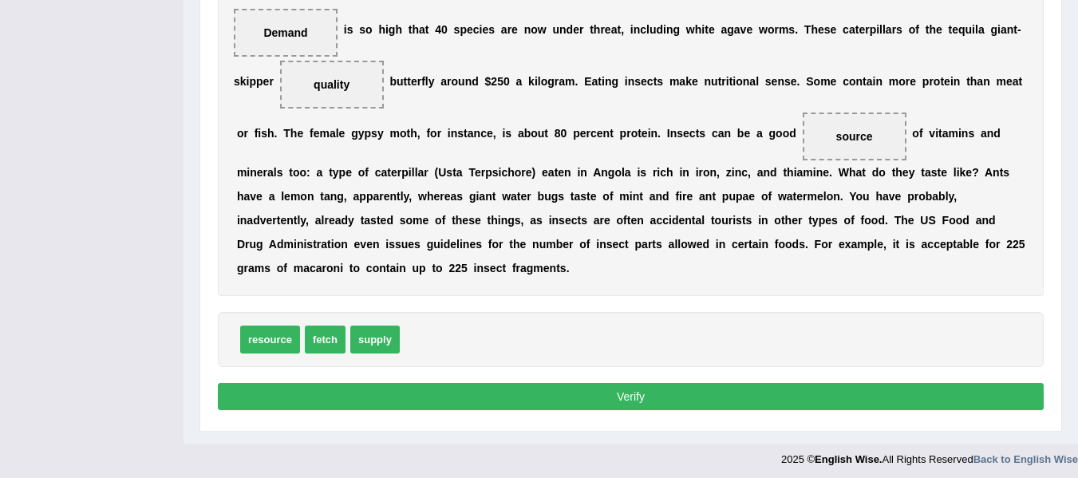
click at [522, 406] on button "Verify" at bounding box center [631, 396] width 826 height 27
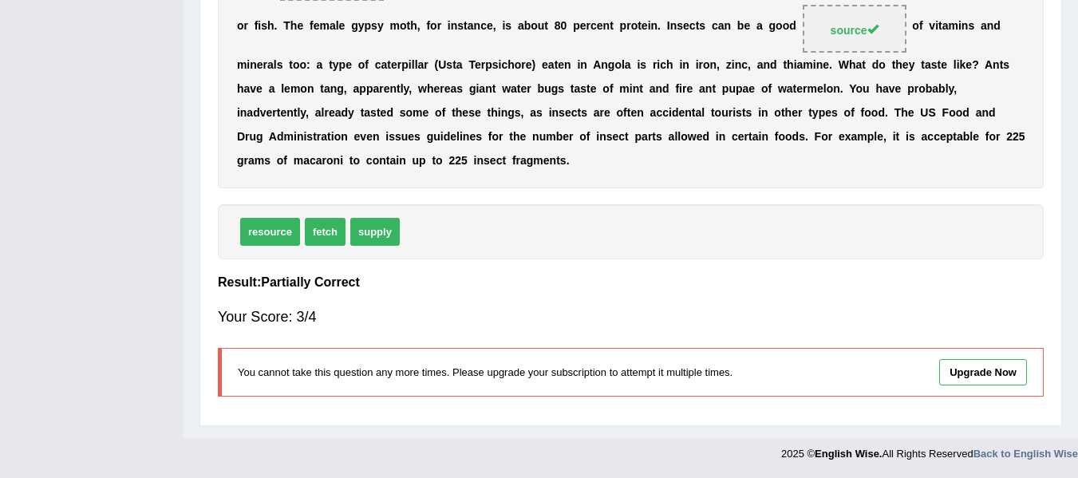
scroll to position [0, 0]
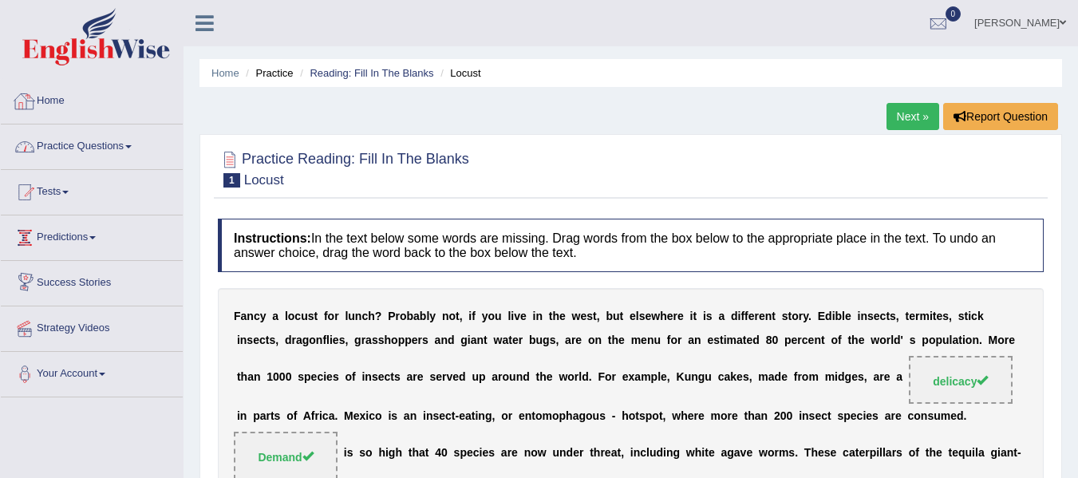
click at [109, 138] on link "Practice Questions" at bounding box center [92, 144] width 182 height 40
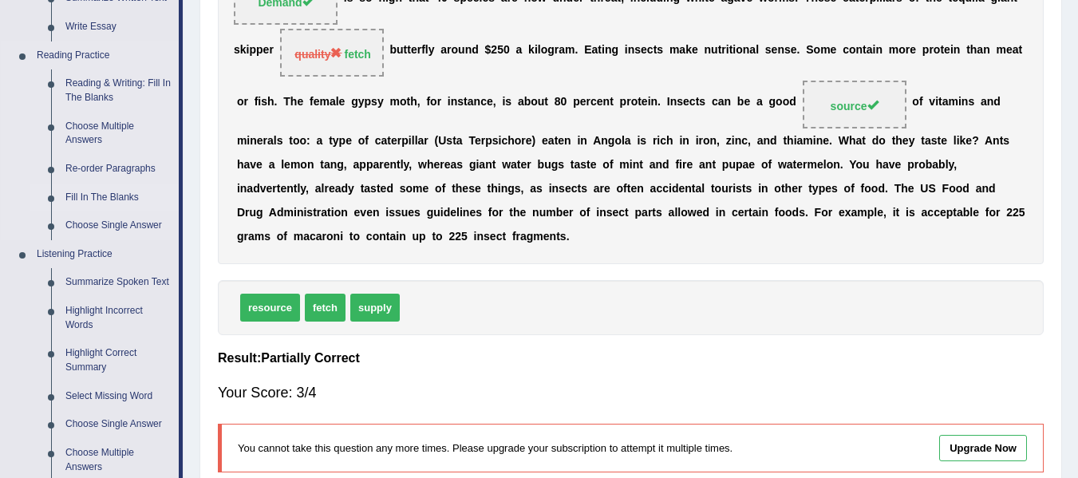
scroll to position [456, 0]
click at [83, 227] on link "Choose Single Answer" at bounding box center [118, 225] width 120 height 29
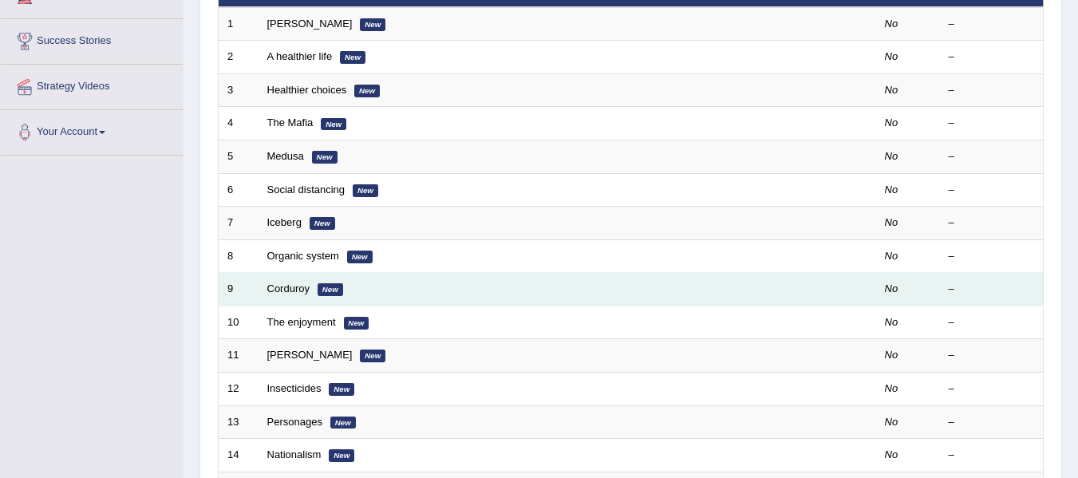
scroll to position [246, 0]
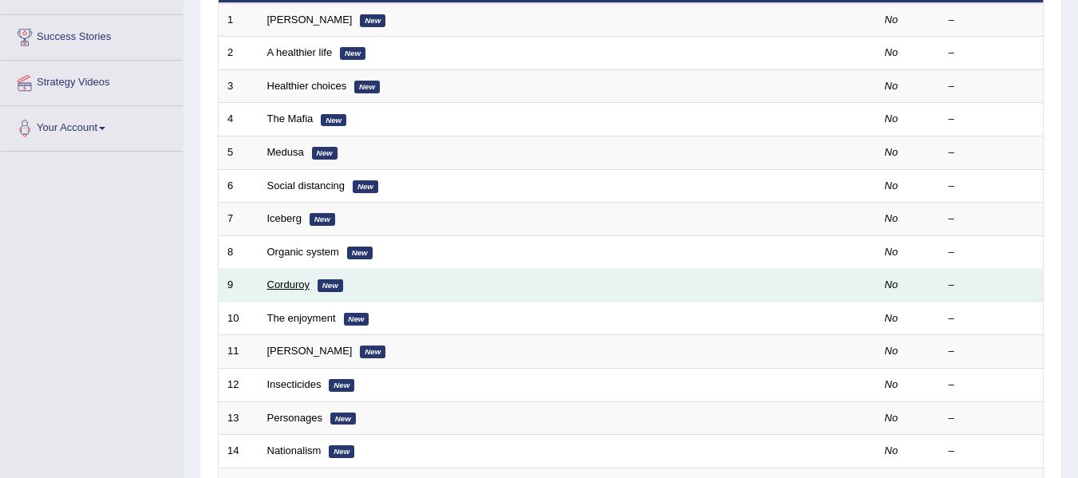
click at [297, 281] on link "Corduroy" at bounding box center [288, 284] width 42 height 12
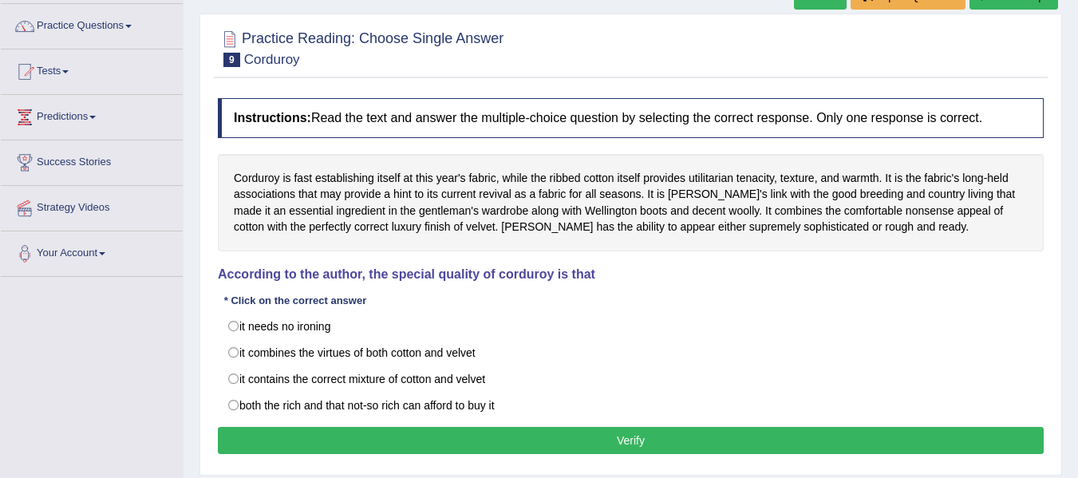
scroll to position [121, 0]
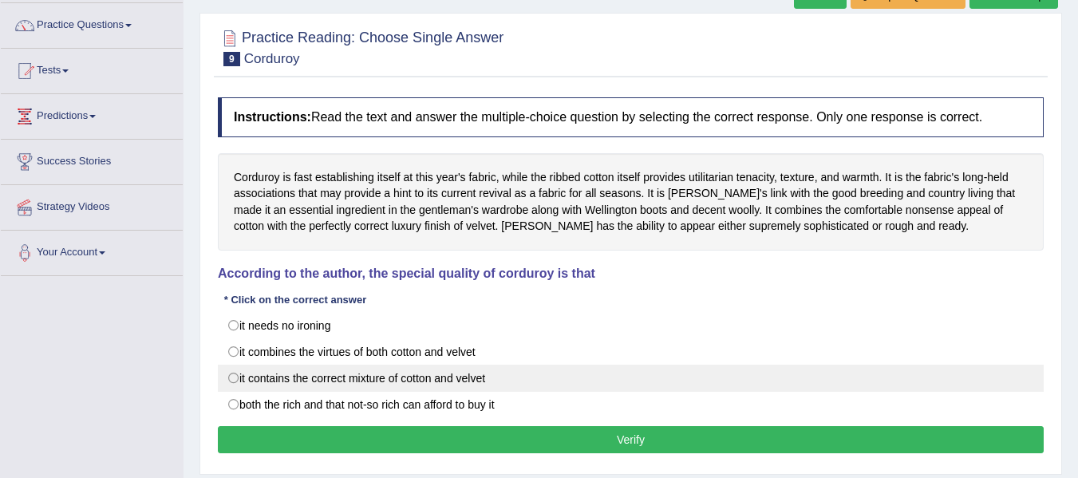
click at [491, 377] on label "it contains the correct mixture of cotton and velvet" at bounding box center [631, 378] width 826 height 27
radio input "true"
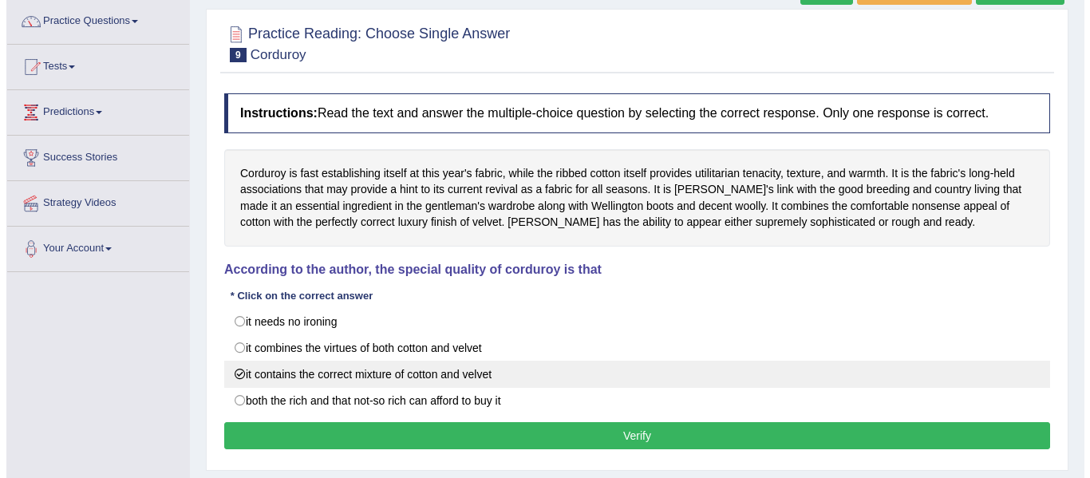
scroll to position [126, 0]
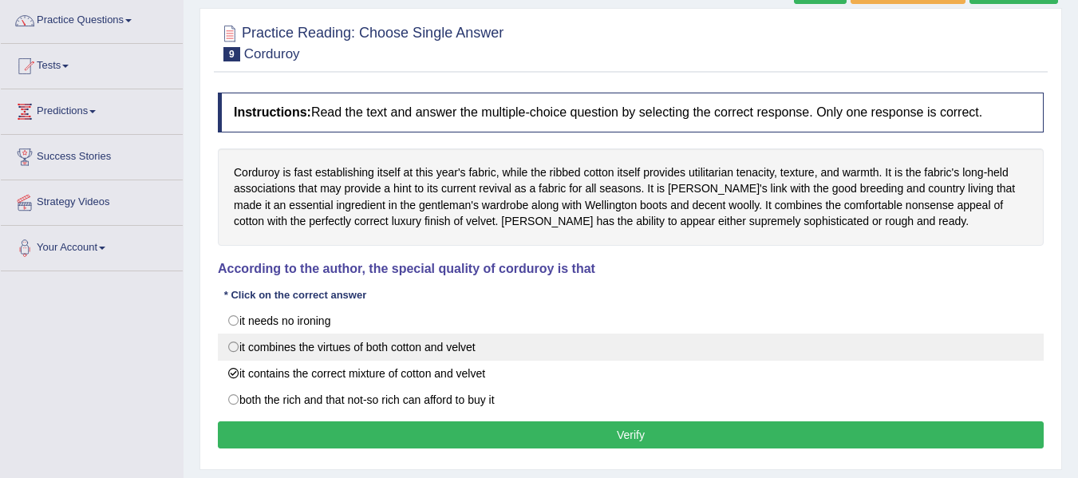
click at [420, 346] on label "it combines the virtues of both cotton and velvet" at bounding box center [631, 346] width 826 height 27
radio input "true"
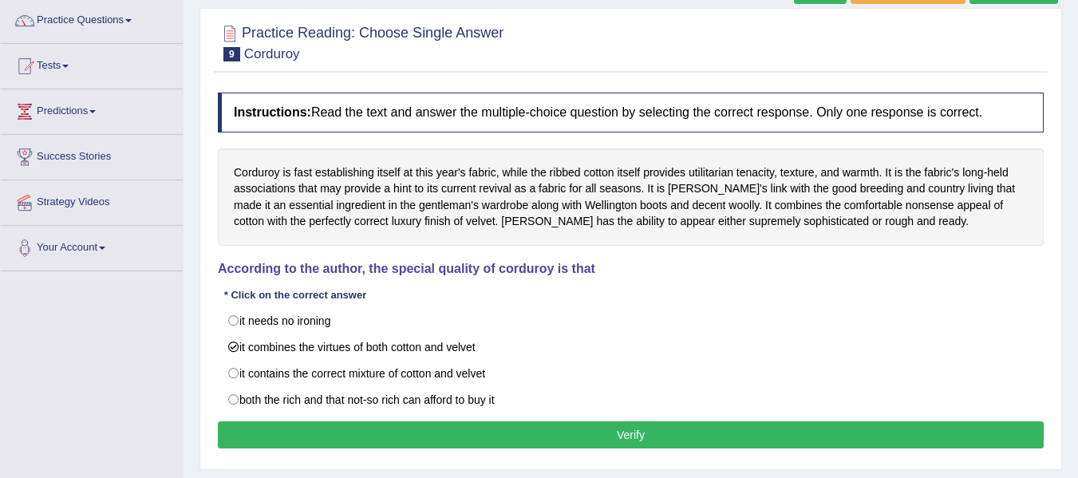
click at [440, 435] on button "Verify" at bounding box center [631, 434] width 826 height 27
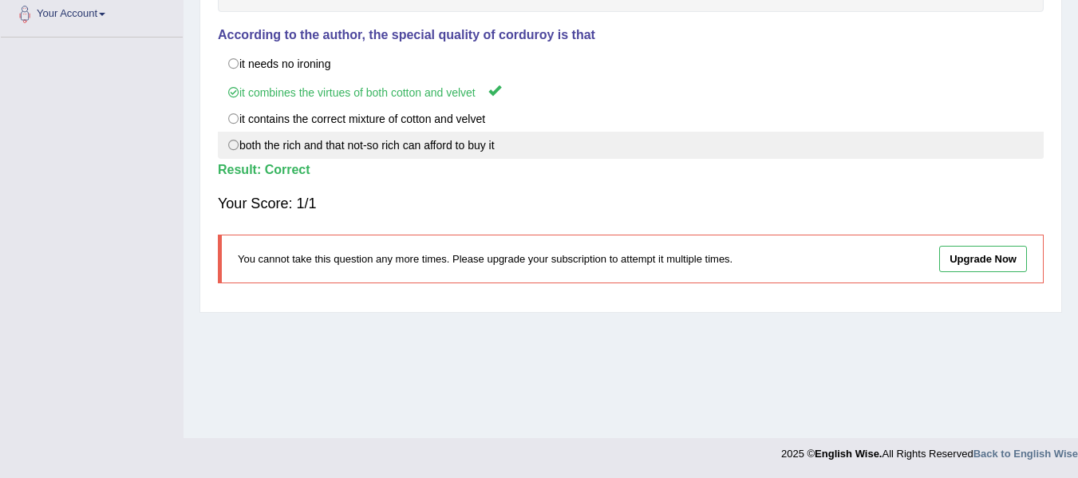
scroll to position [0, 0]
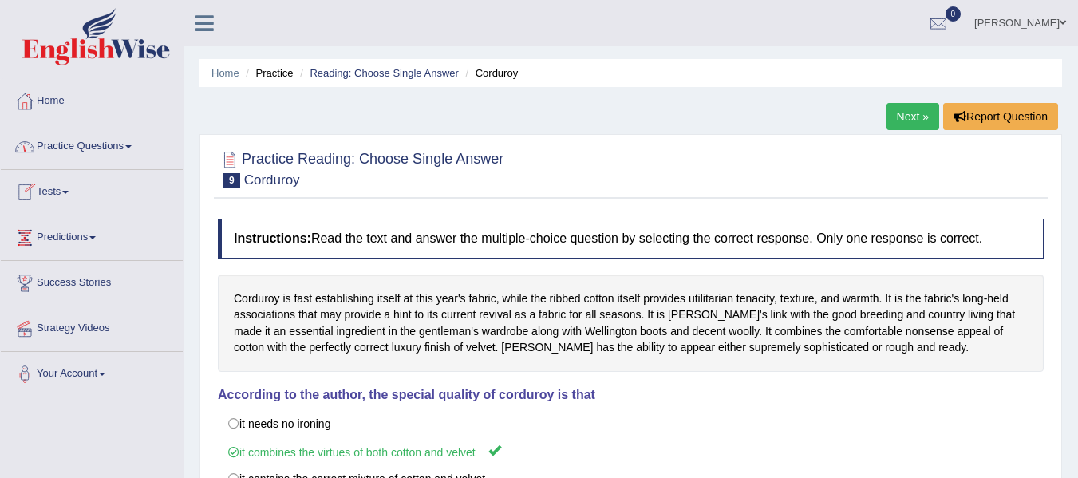
click at [146, 144] on link "Practice Questions" at bounding box center [92, 144] width 182 height 40
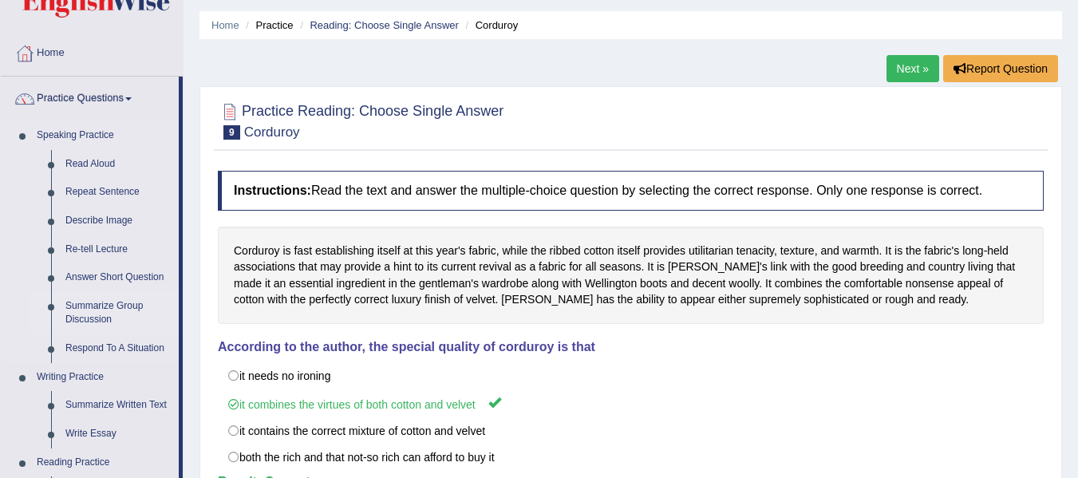
scroll to position [43, 0]
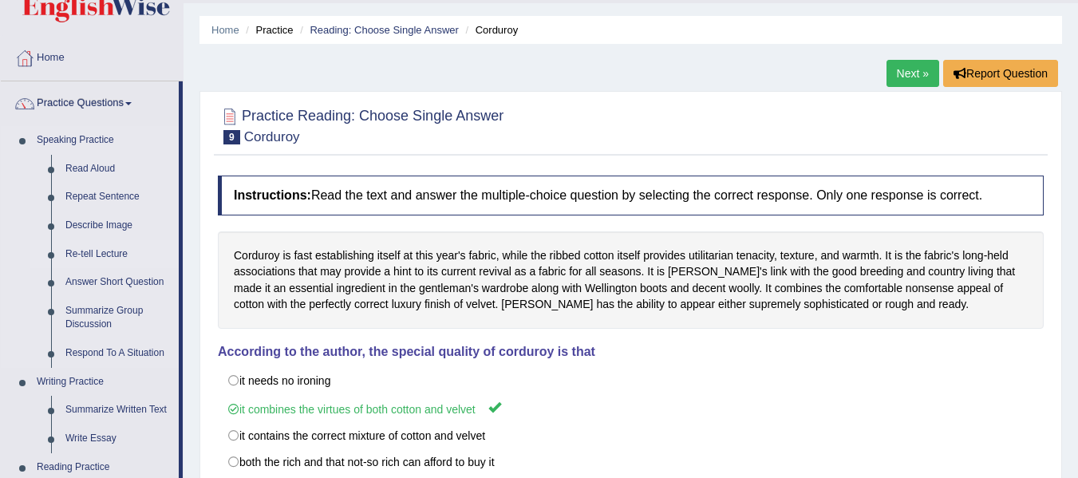
click at [106, 243] on link "Re-tell Lecture" at bounding box center [118, 254] width 120 height 29
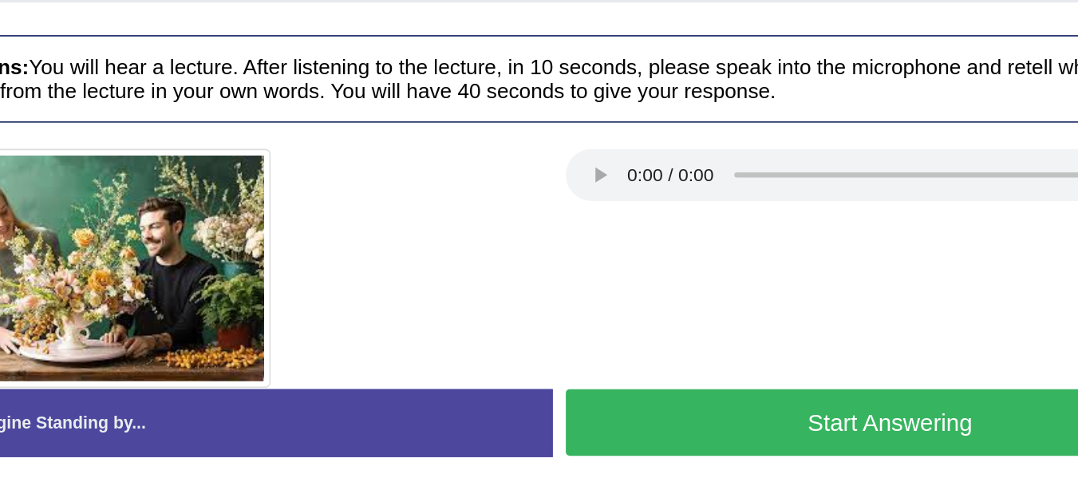
click at [757, 411] on button "Start Answering" at bounding box center [837, 403] width 397 height 41
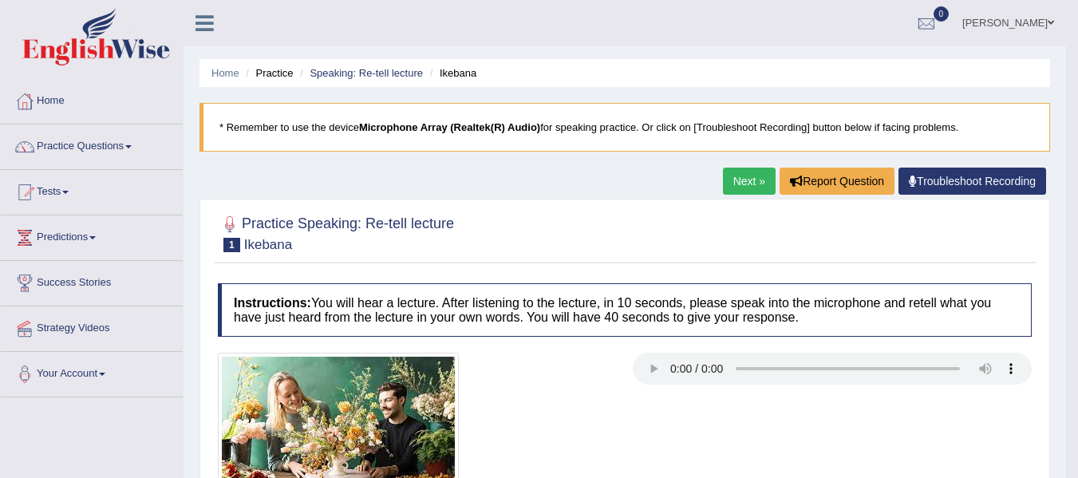
scroll to position [1, 0]
click at [736, 172] on link "Next »" at bounding box center [749, 180] width 53 height 27
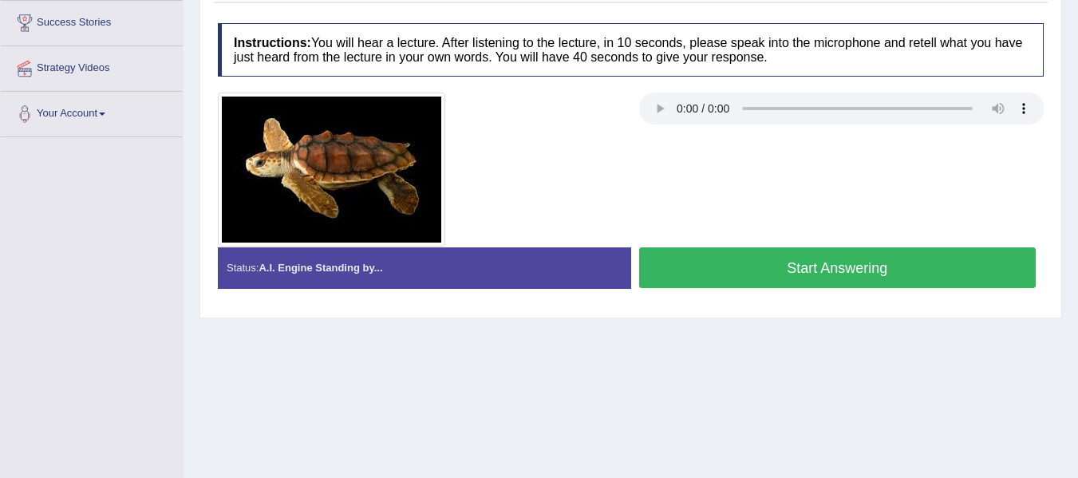
scroll to position [261, 0]
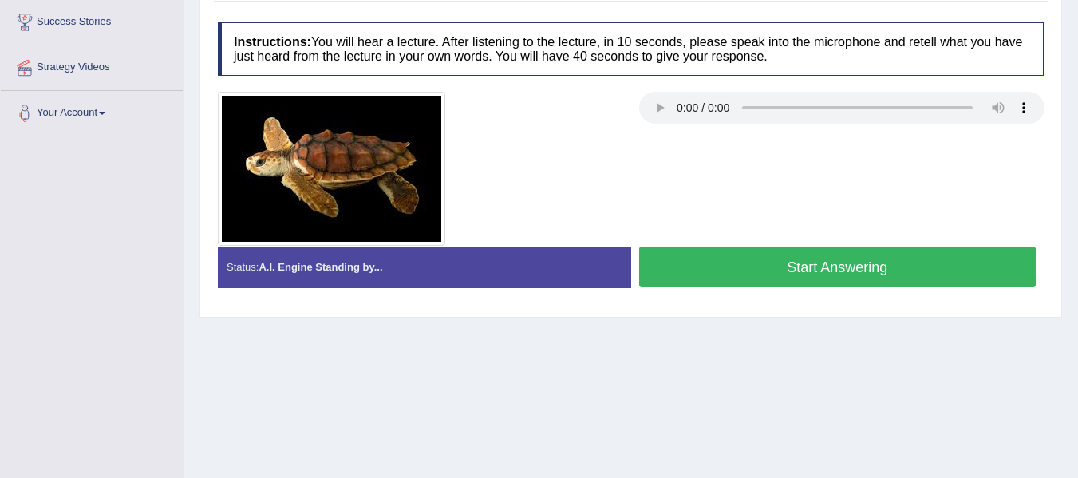
click at [722, 257] on button "Start Answering" at bounding box center [837, 267] width 397 height 41
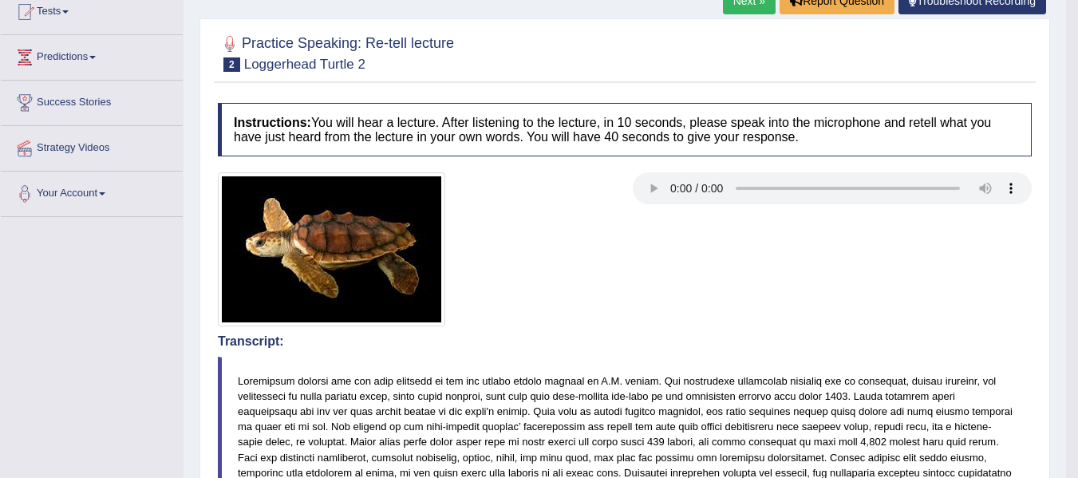
scroll to position [0, 0]
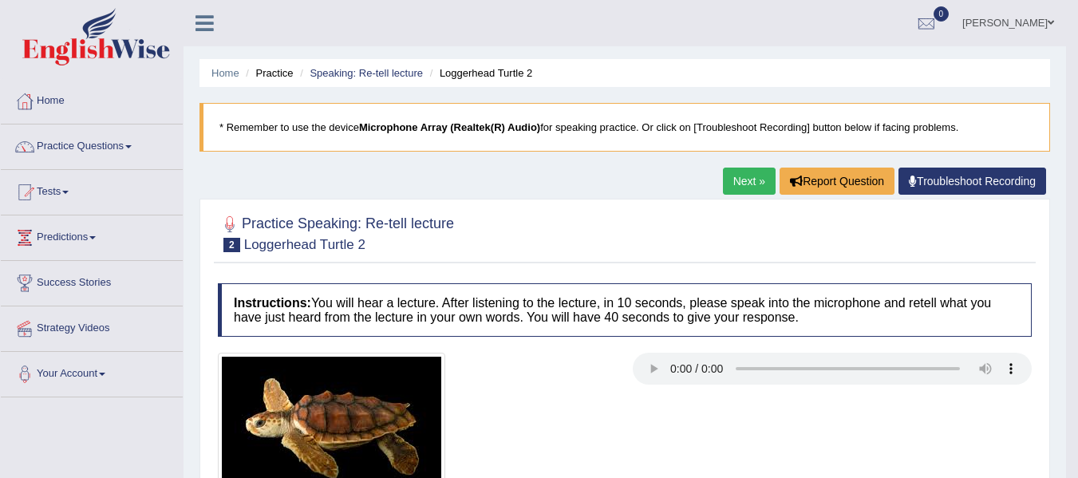
click at [724, 183] on link "Next »" at bounding box center [749, 181] width 53 height 27
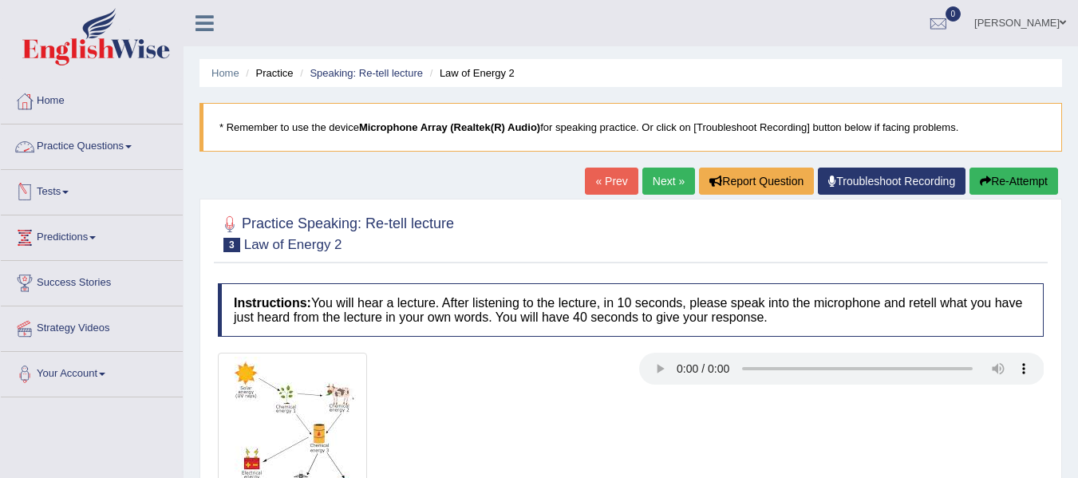
click at [114, 151] on link "Practice Questions" at bounding box center [92, 144] width 182 height 40
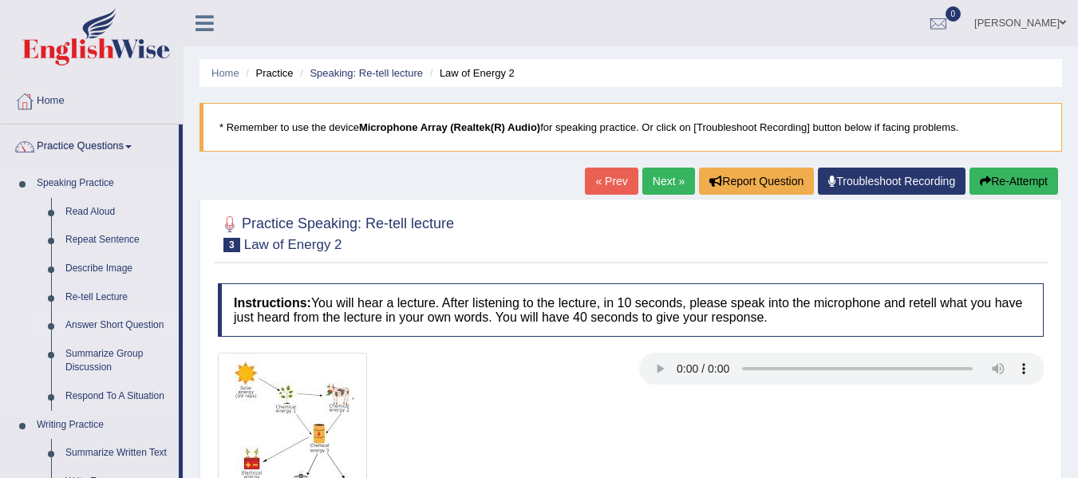
click at [114, 323] on link "Answer Short Question" at bounding box center [118, 325] width 120 height 29
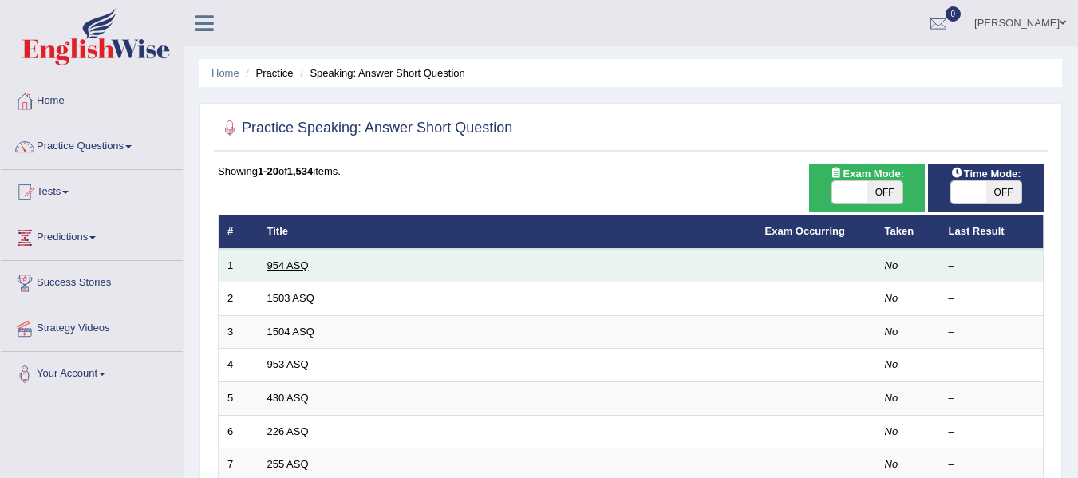
click at [291, 263] on link "954 ASQ" at bounding box center [287, 265] width 41 height 12
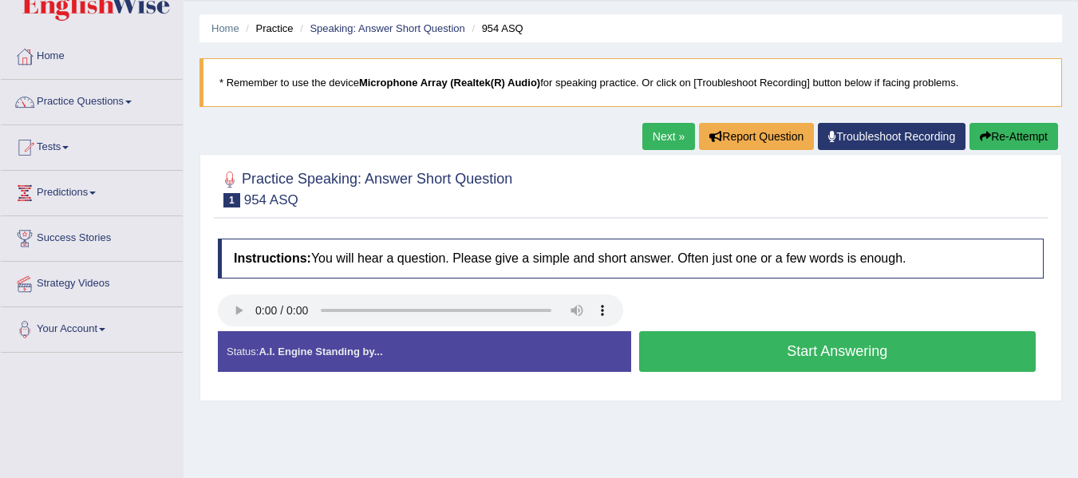
scroll to position [51, 0]
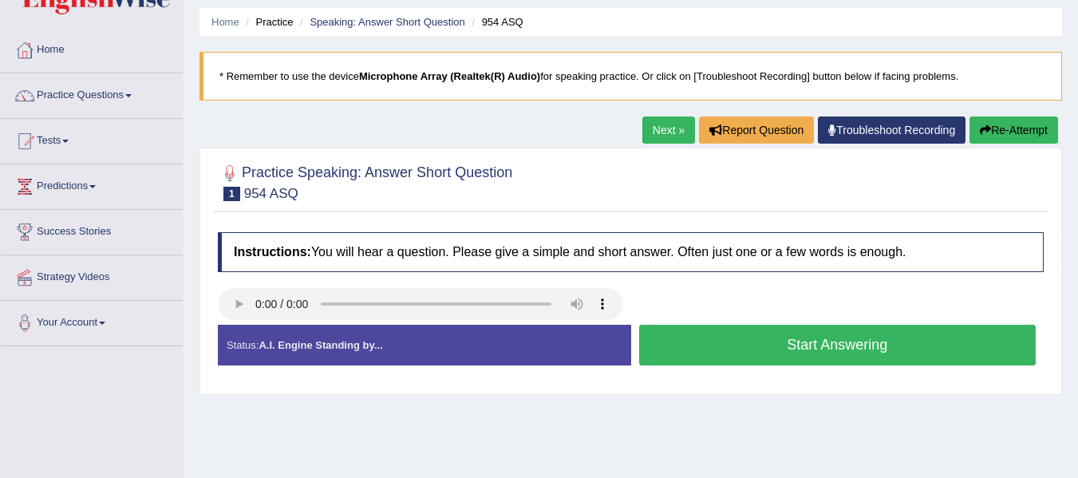
click at [742, 340] on button "Start Answering" at bounding box center [837, 345] width 397 height 41
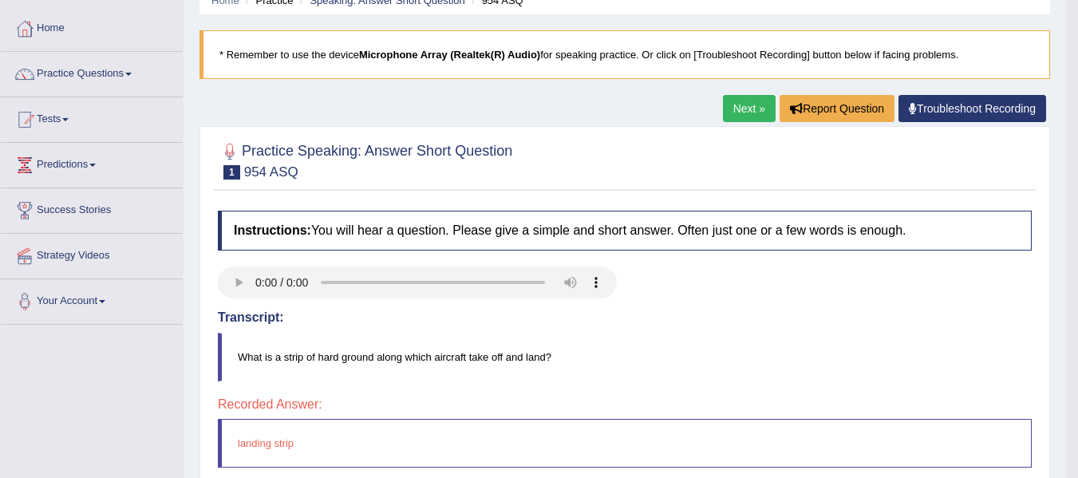
scroll to position [71, 0]
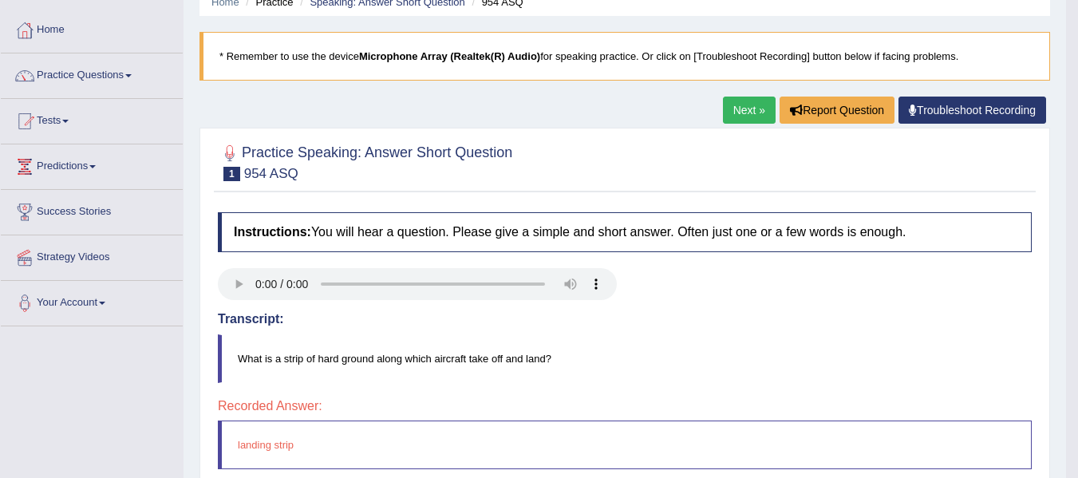
click at [745, 112] on link "Next »" at bounding box center [749, 110] width 53 height 27
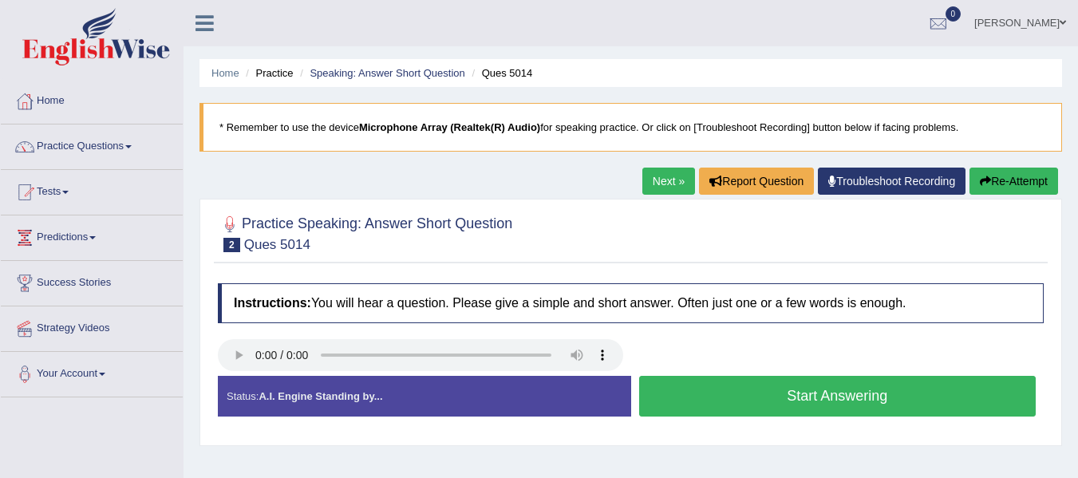
click at [730, 397] on button "Start Answering" at bounding box center [837, 396] width 397 height 41
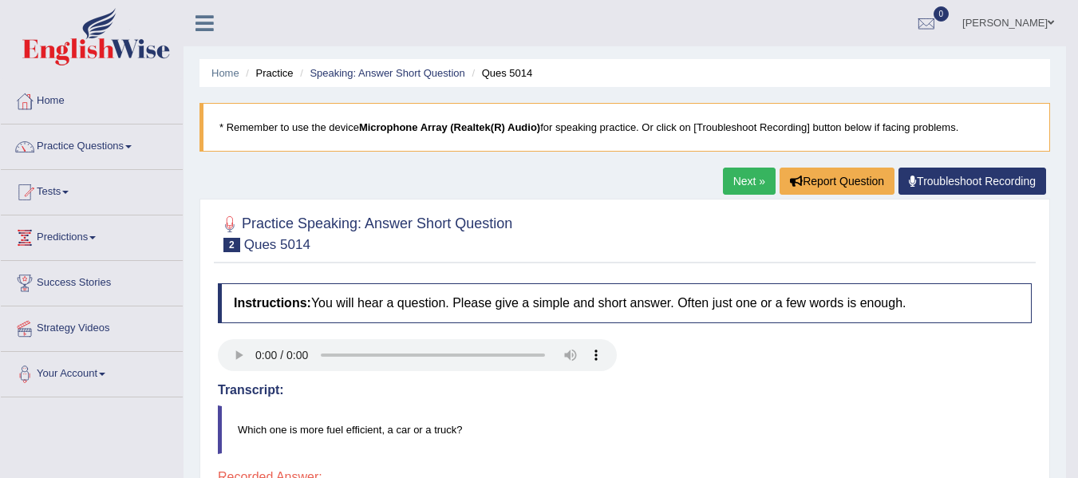
scroll to position [1, 0]
click at [737, 174] on link "Next »" at bounding box center [749, 180] width 53 height 27
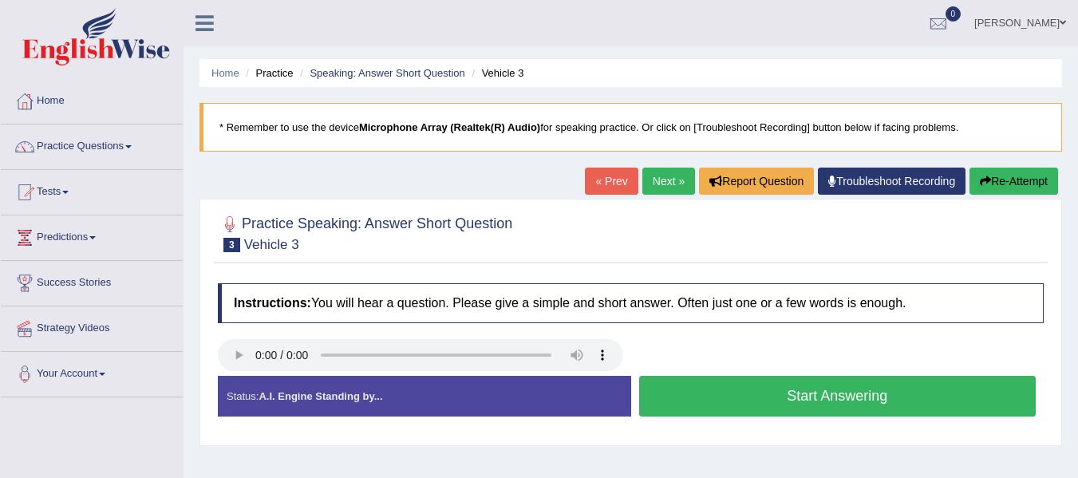
click at [757, 408] on button "Start Answering" at bounding box center [837, 396] width 397 height 41
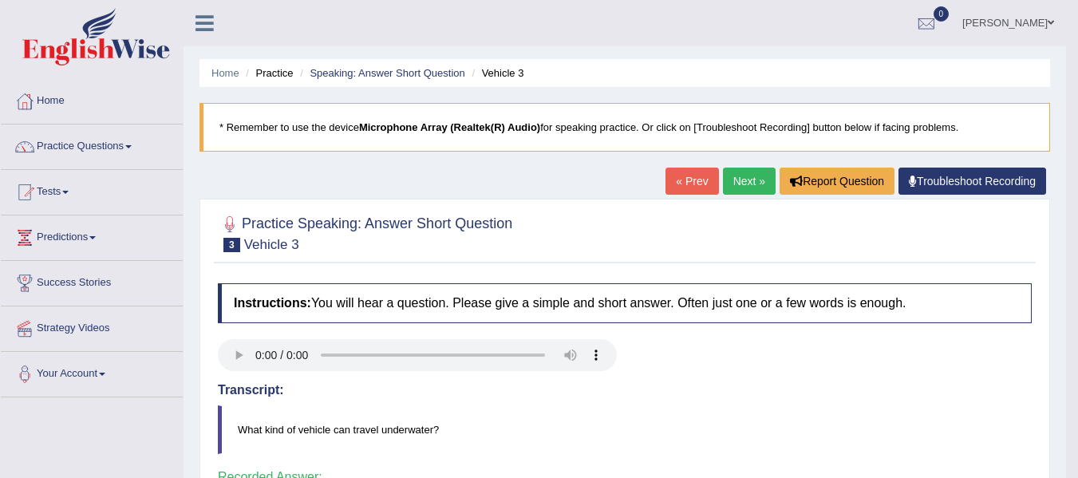
click at [728, 177] on link "Next »" at bounding box center [749, 181] width 53 height 27
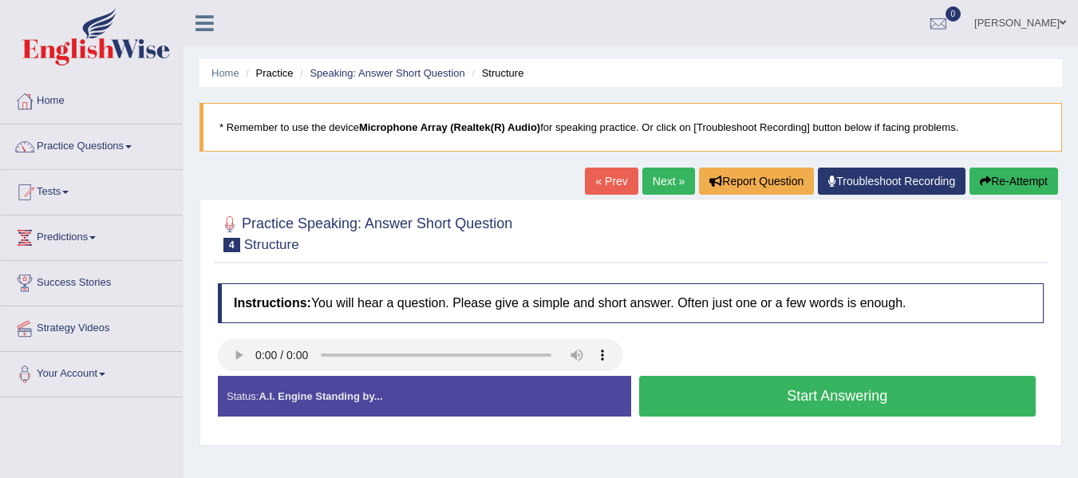
click at [732, 408] on button "Start Answering" at bounding box center [837, 396] width 397 height 41
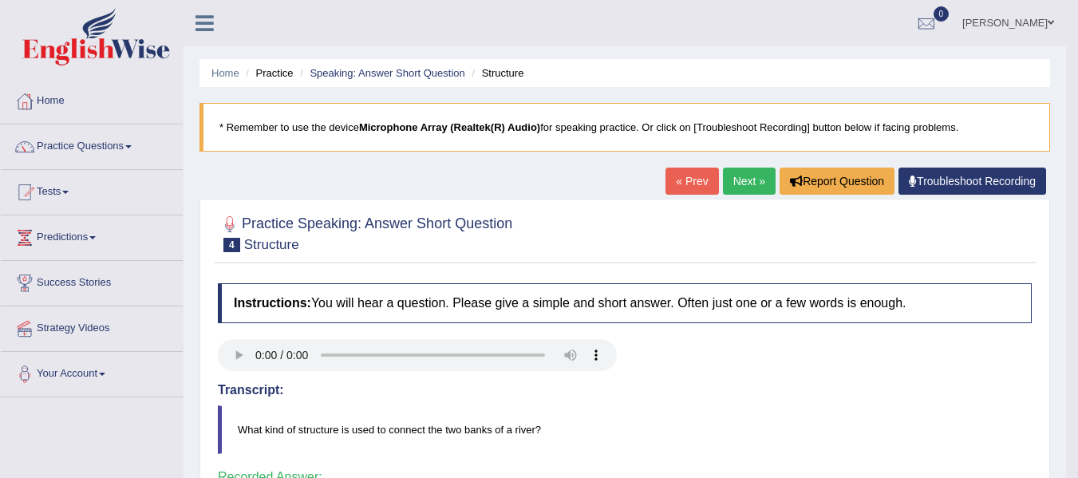
click at [745, 189] on link "Next »" at bounding box center [749, 181] width 53 height 27
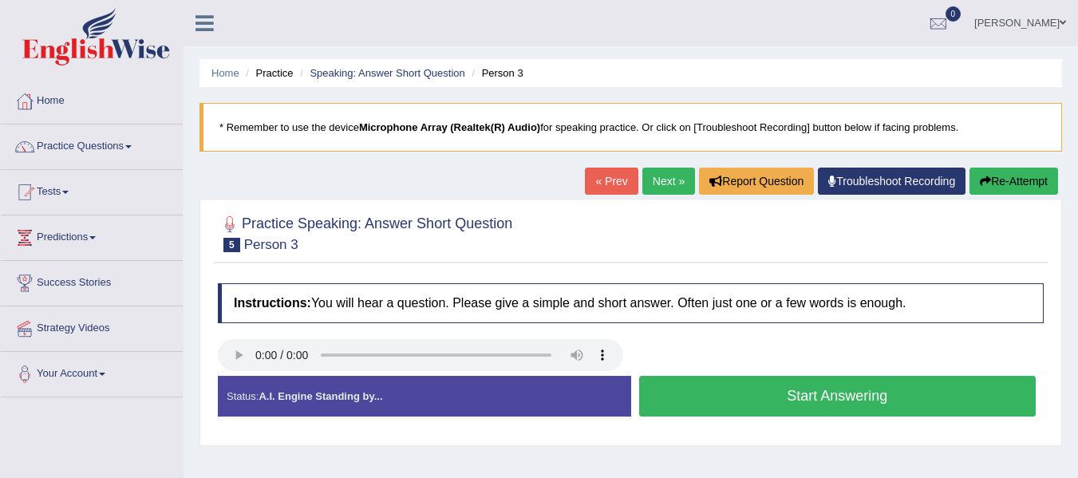
click at [787, 399] on button "Start Answering" at bounding box center [837, 396] width 397 height 41
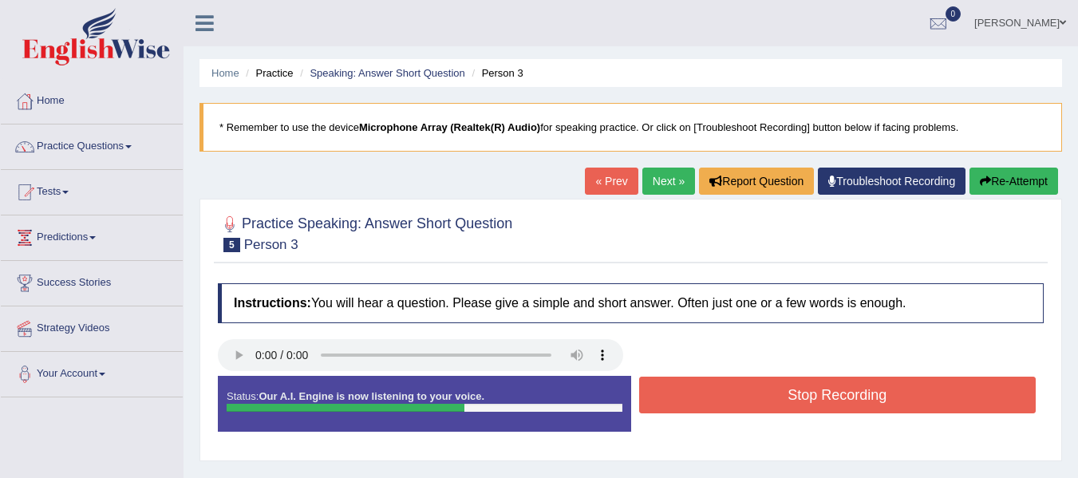
click at [787, 399] on button "Stop Recording" at bounding box center [837, 395] width 397 height 37
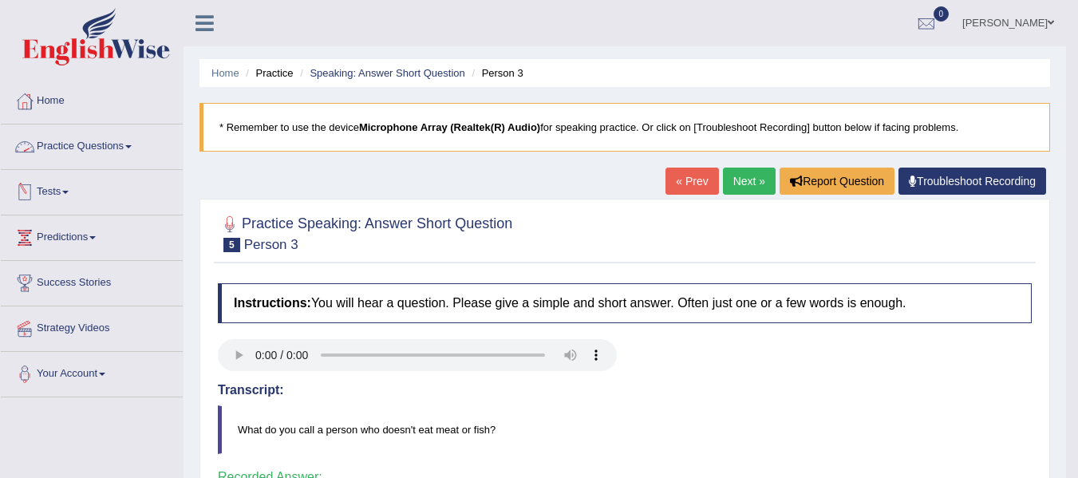
click at [113, 157] on link "Practice Questions" at bounding box center [92, 144] width 182 height 40
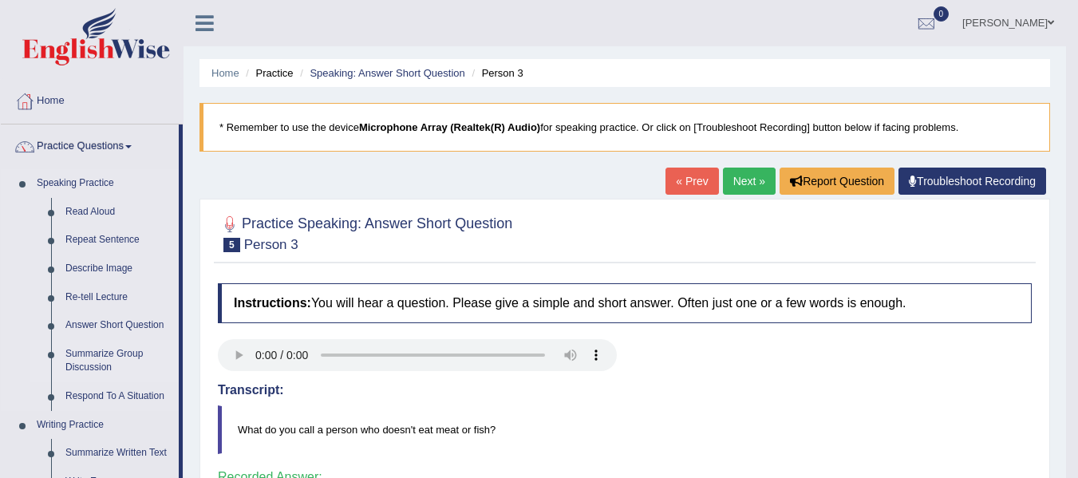
click at [70, 356] on link "Summarize Group Discussion" at bounding box center [118, 361] width 120 height 42
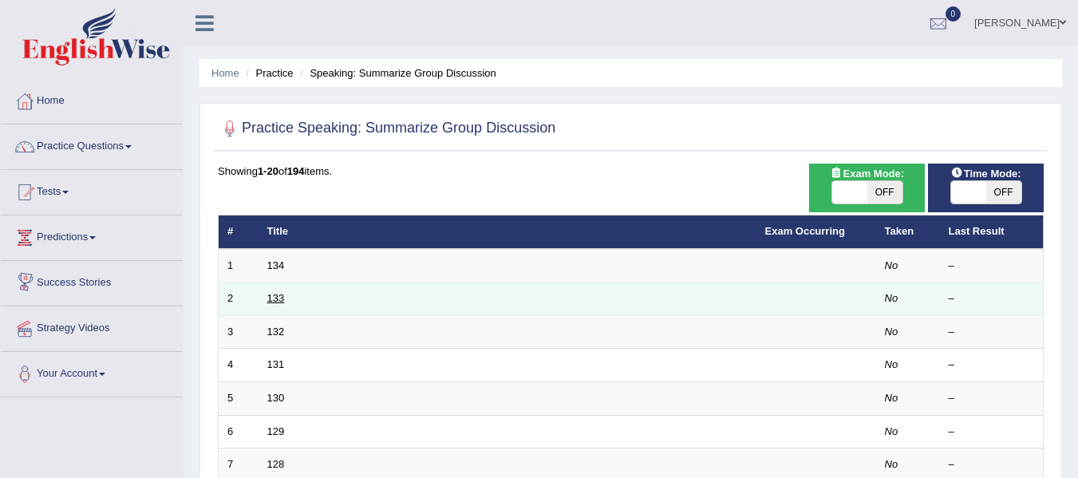
click at [274, 302] on link "133" at bounding box center [276, 298] width 18 height 12
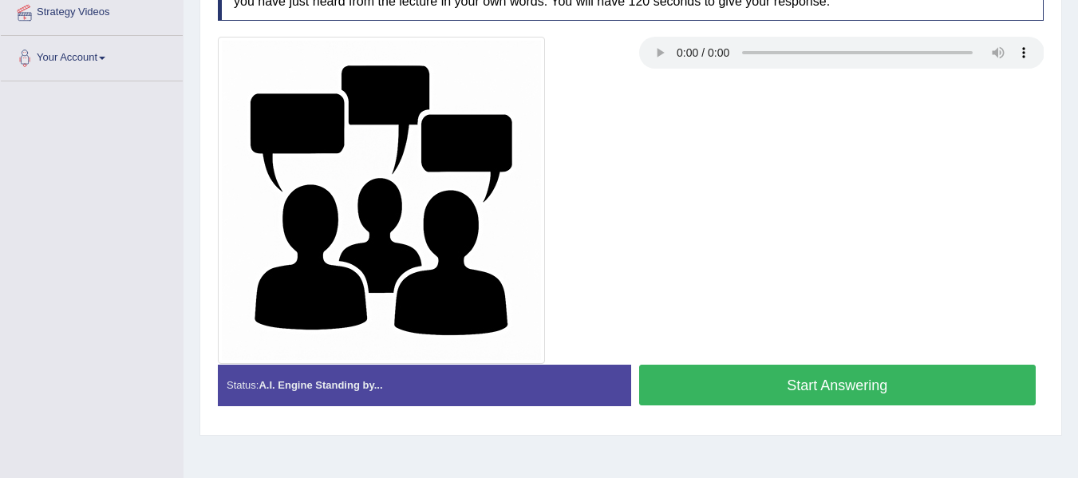
scroll to position [317, 0]
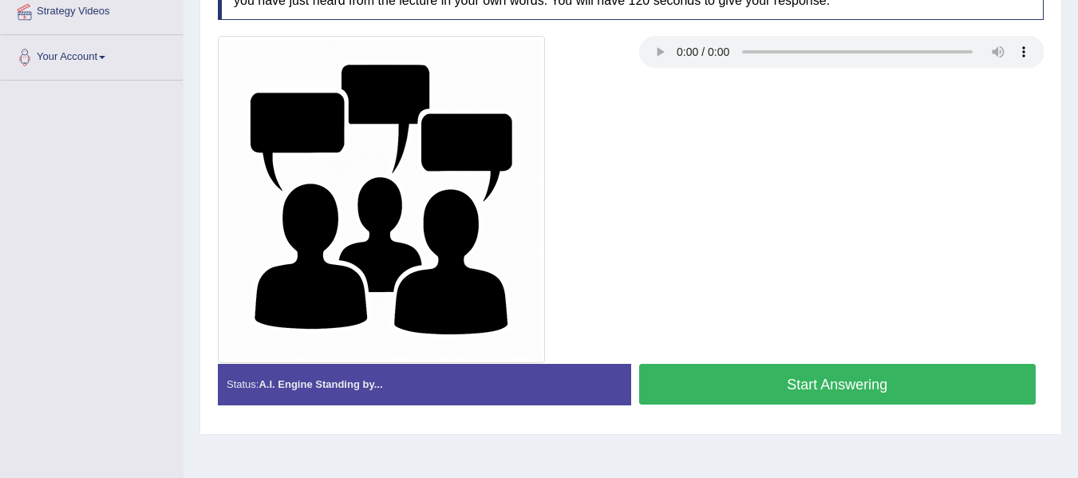
click at [754, 381] on button "Start Answering" at bounding box center [837, 384] width 397 height 41
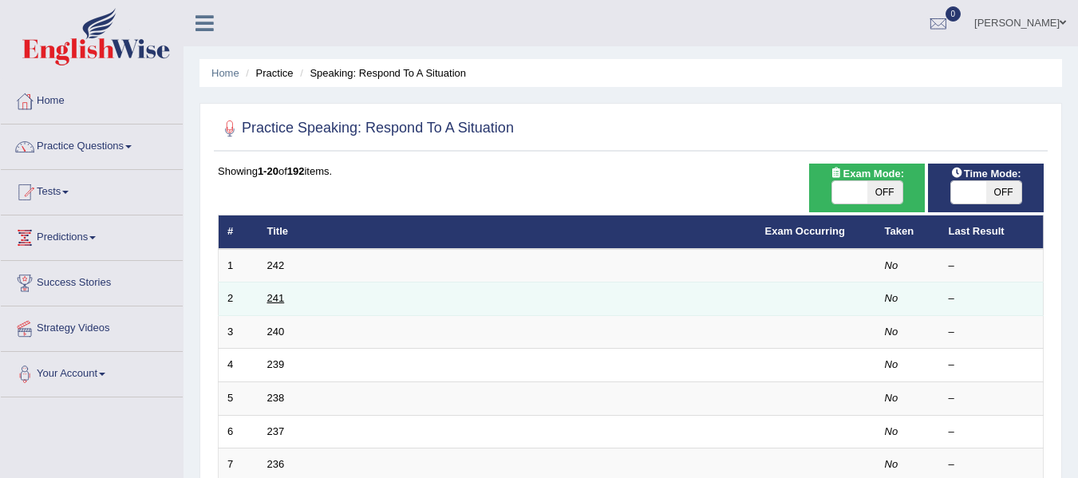
click at [274, 302] on link "241" at bounding box center [276, 298] width 18 height 12
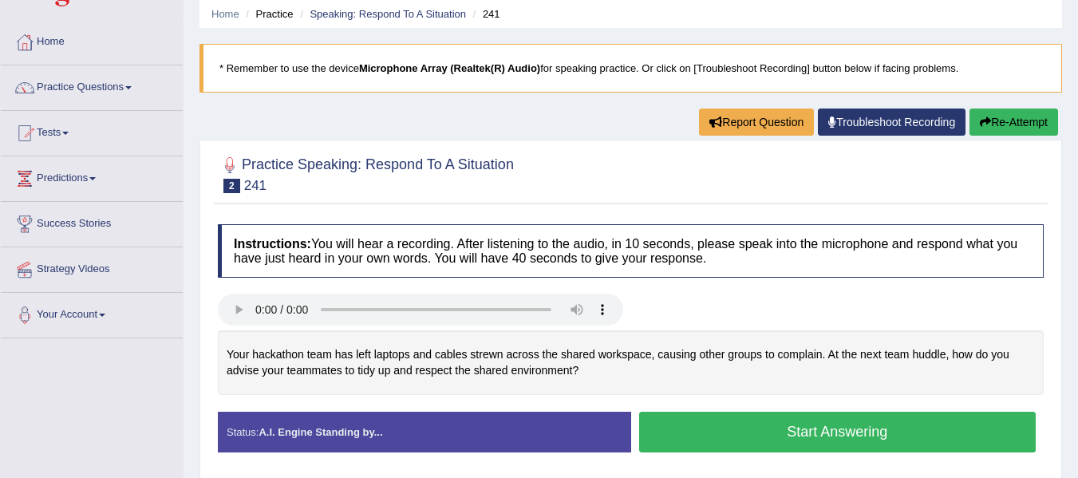
scroll to position [59, 0]
click at [740, 431] on button "Start Answering" at bounding box center [837, 432] width 397 height 41
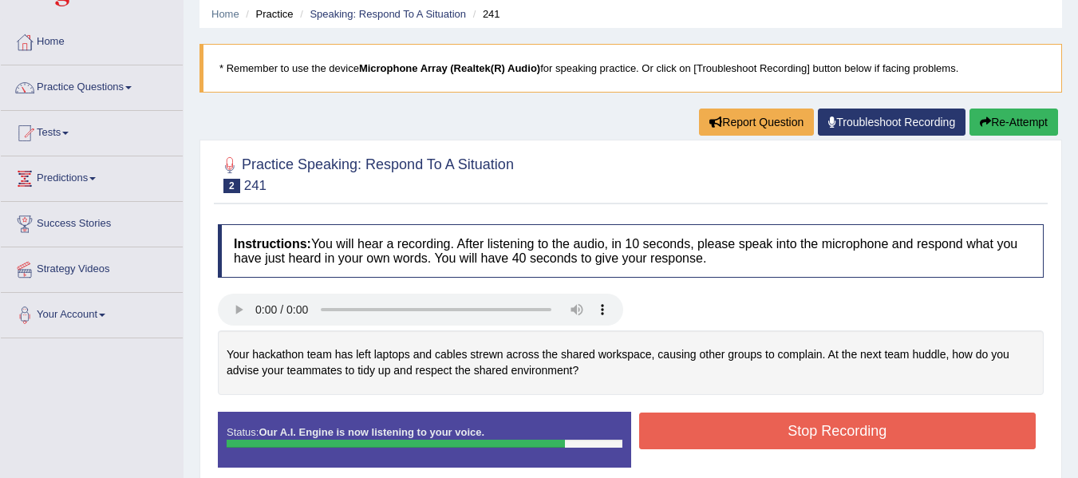
click at [740, 431] on button "Stop Recording" at bounding box center [837, 430] width 397 height 37
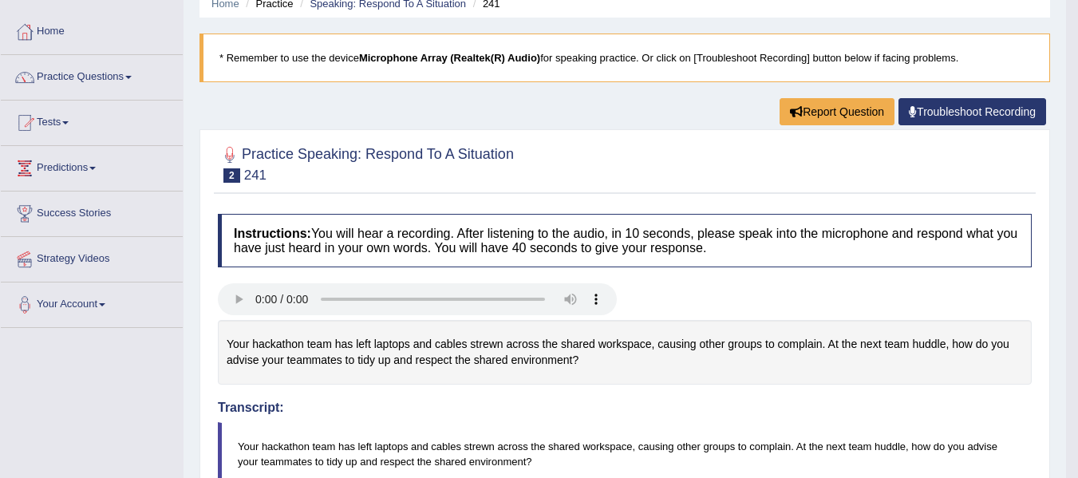
scroll to position [0, 0]
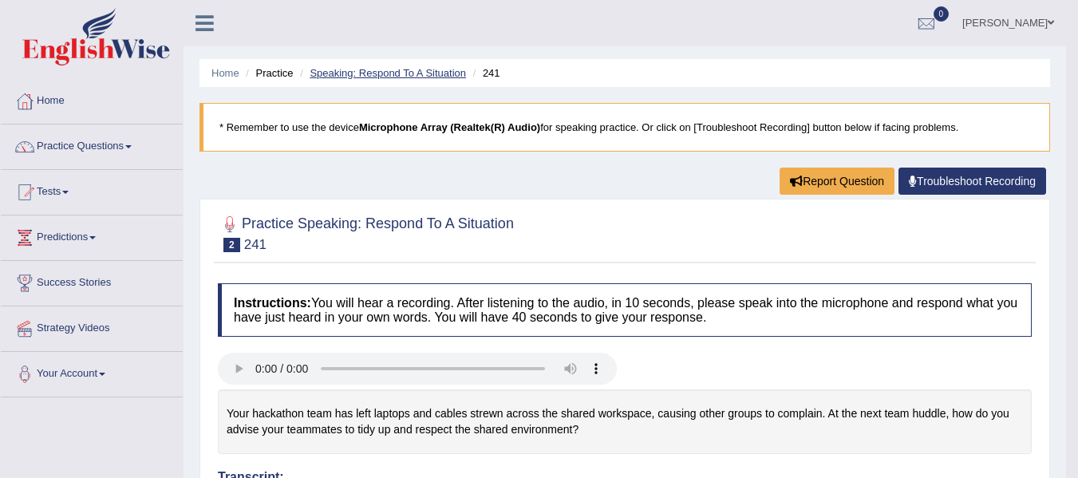
click at [402, 76] on link "Speaking: Respond To A Situation" at bounding box center [388, 73] width 156 height 12
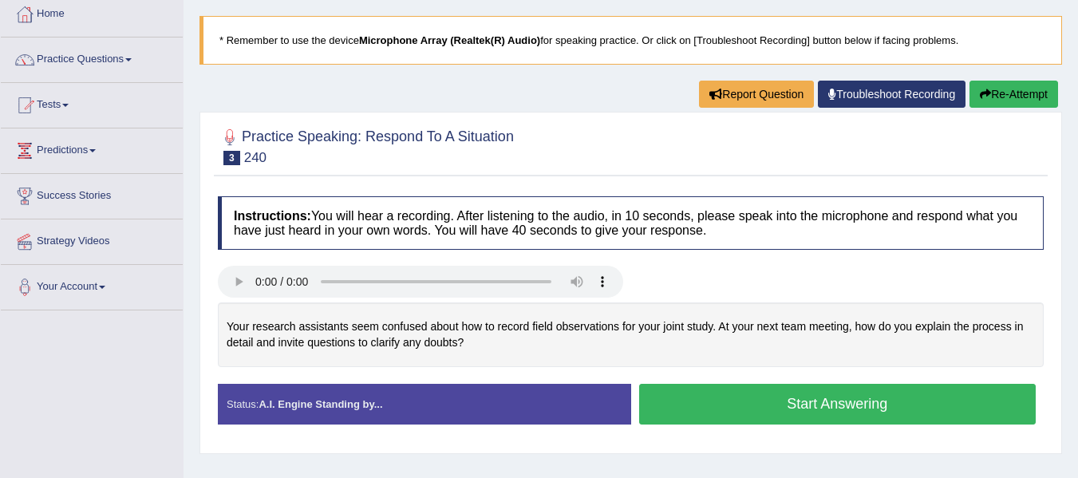
scroll to position [97, 0]
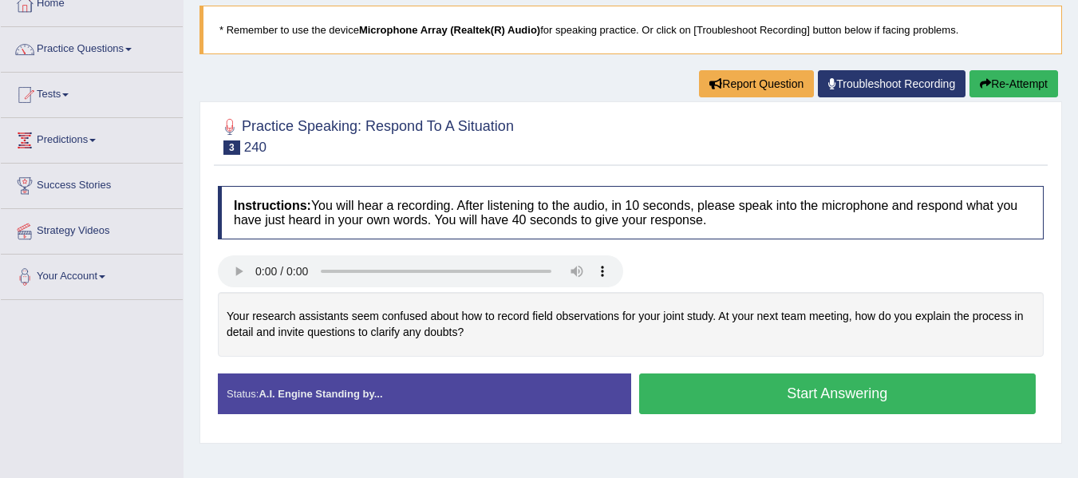
drag, startPoint x: 240, startPoint y: 356, endPoint x: 389, endPoint y: 341, distance: 149.9
click at [389, 341] on div "Your research assistants seem confused about how to record field observations f…" at bounding box center [631, 324] width 826 height 65
click at [712, 389] on button "Start Answering" at bounding box center [837, 393] width 397 height 41
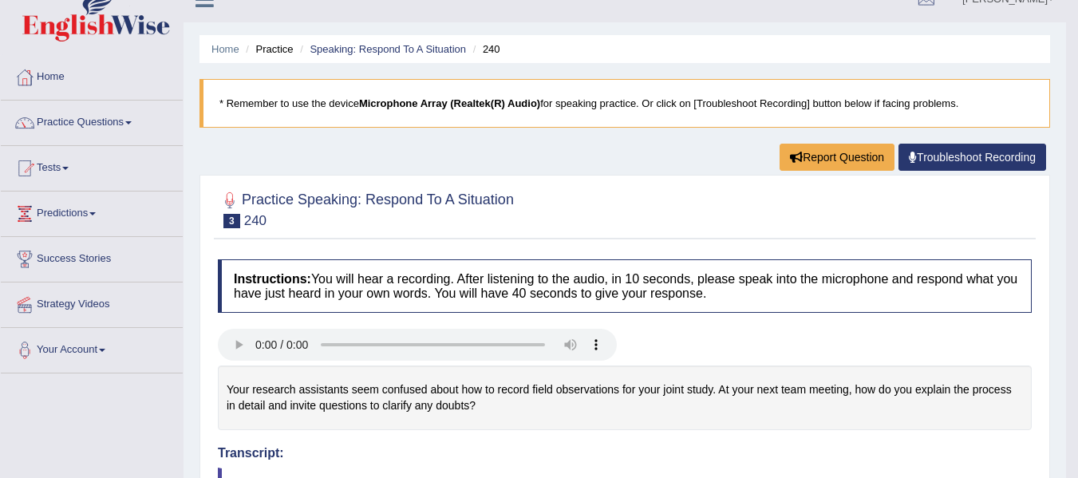
scroll to position [0, 0]
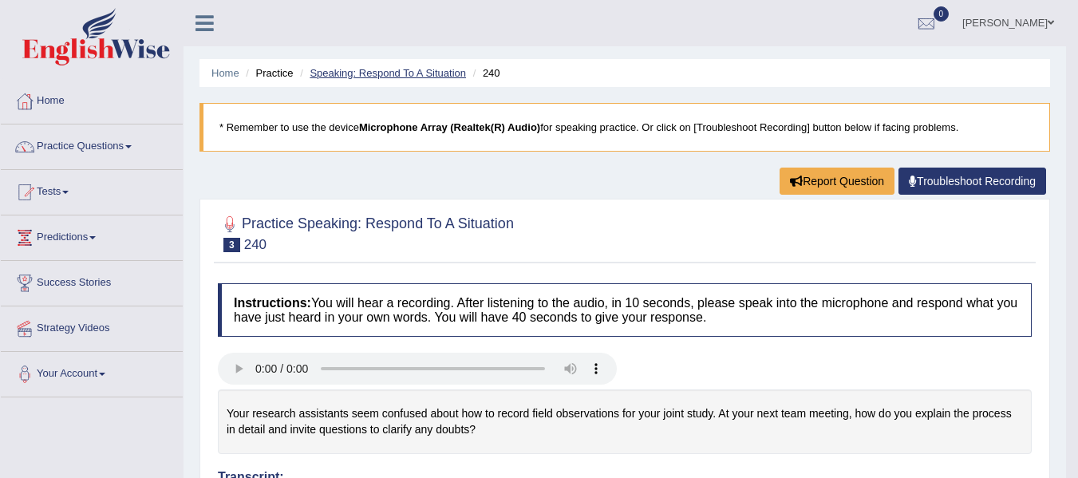
click at [397, 76] on link "Speaking: Respond To A Situation" at bounding box center [388, 73] width 156 height 12
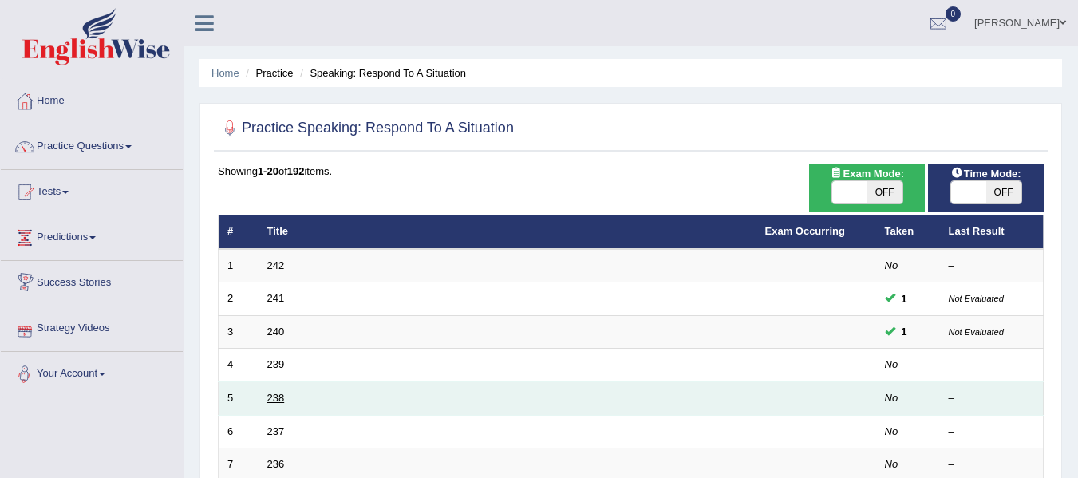
click at [270, 395] on link "238" at bounding box center [276, 398] width 18 height 12
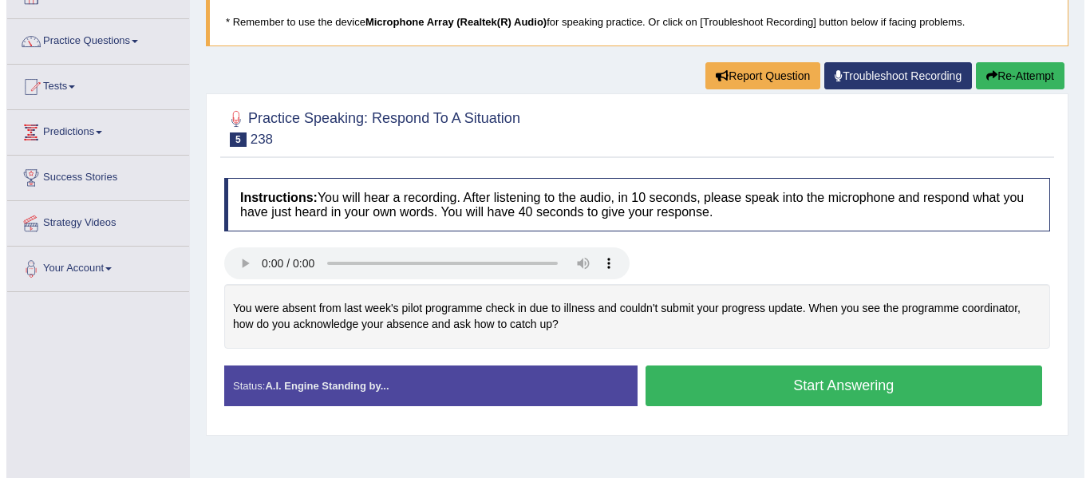
scroll to position [106, 0]
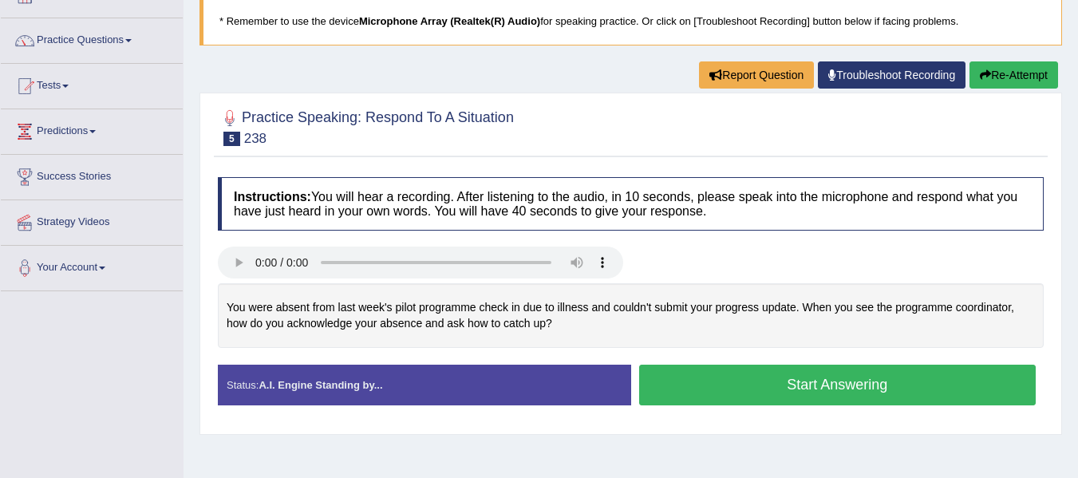
click at [683, 376] on button "Start Answering" at bounding box center [837, 385] width 397 height 41
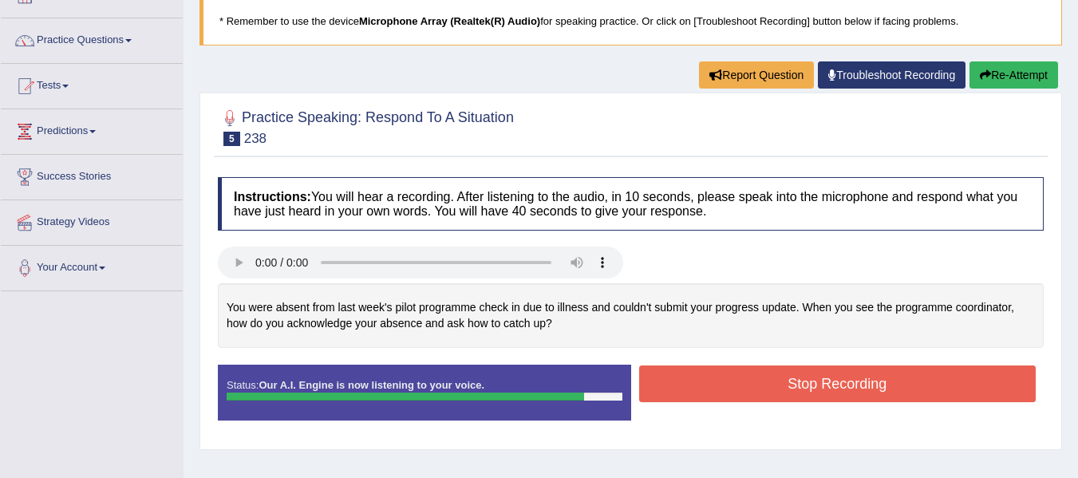
click at [683, 376] on button "Stop Recording" at bounding box center [837, 383] width 397 height 37
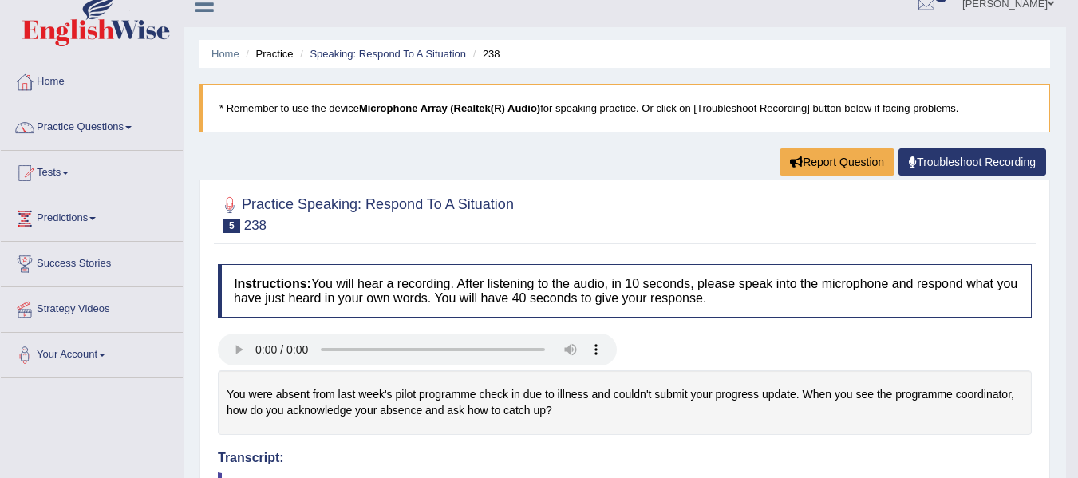
scroll to position [0, 0]
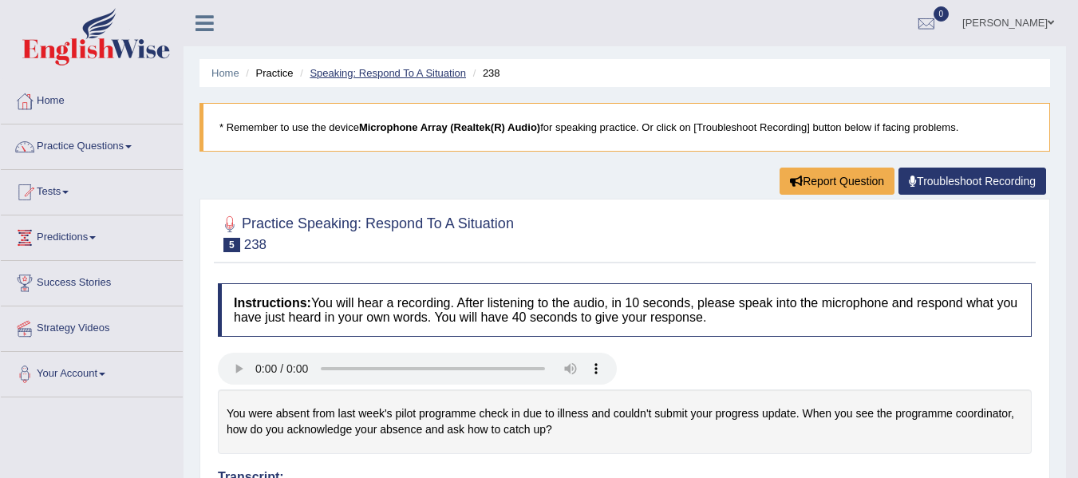
click at [344, 69] on link "Speaking: Respond To A Situation" at bounding box center [388, 73] width 156 height 12
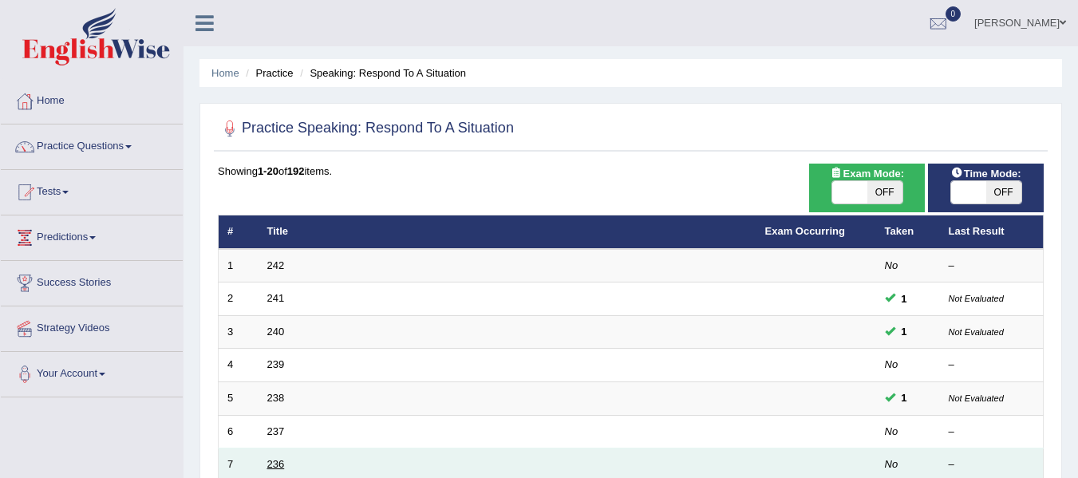
click at [274, 464] on link "236" at bounding box center [276, 464] width 18 height 12
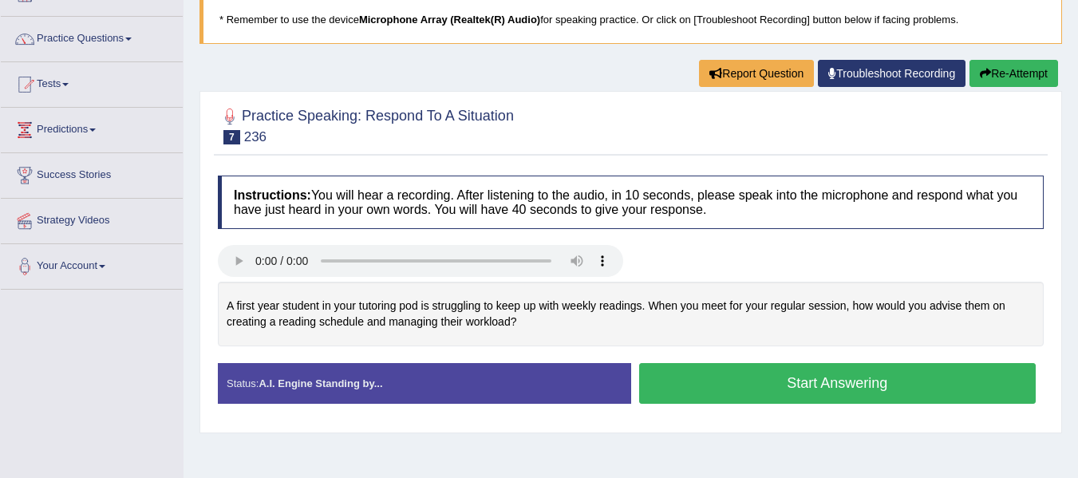
scroll to position [112, 0]
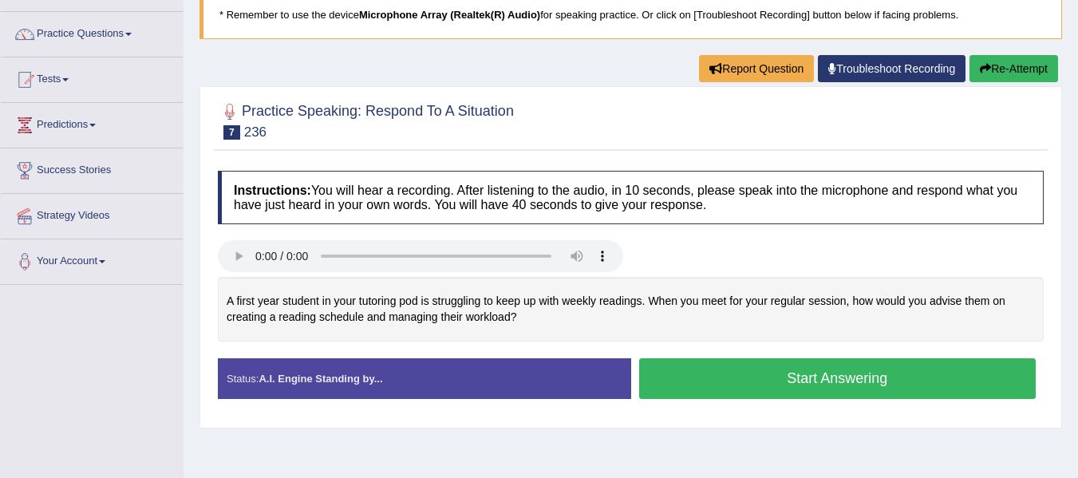
click at [782, 383] on button "Start Answering" at bounding box center [837, 378] width 397 height 41
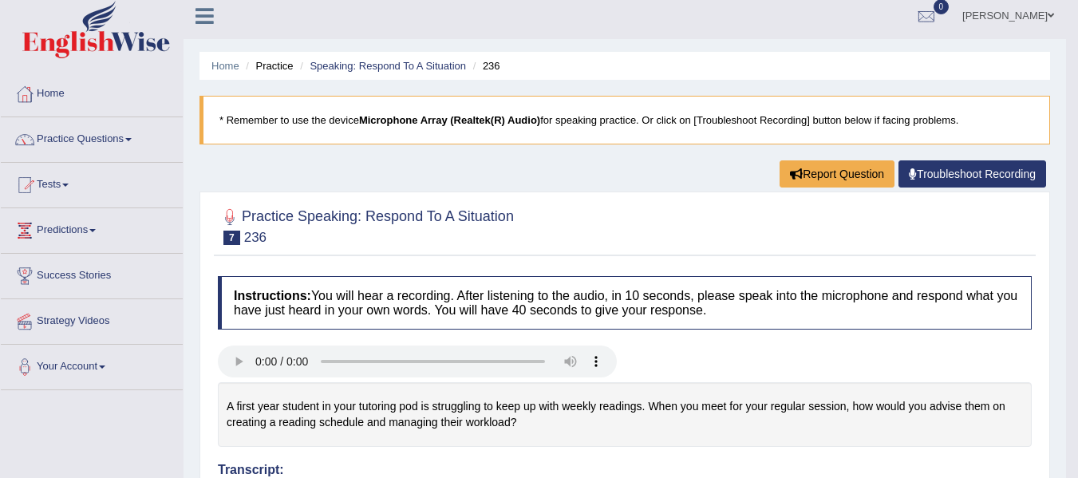
scroll to position [0, 0]
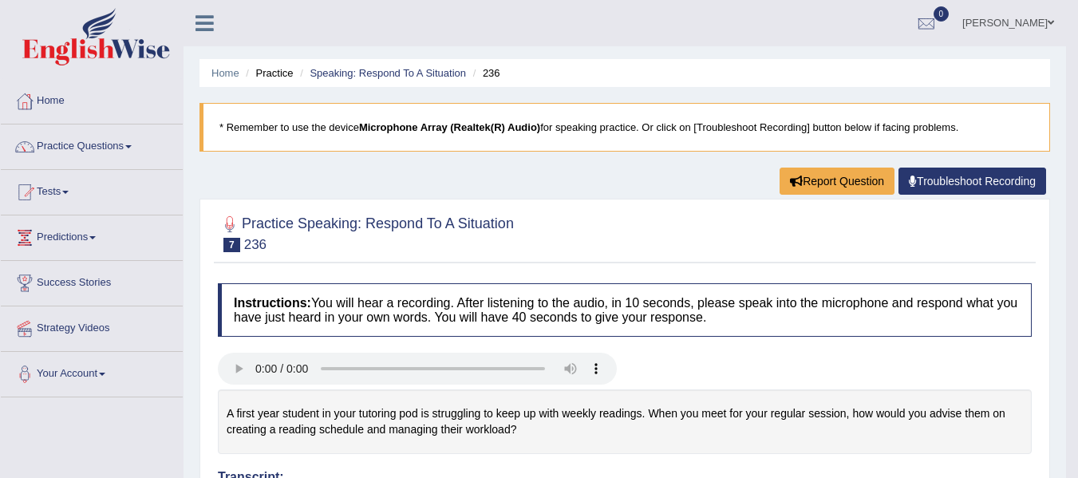
click at [339, 65] on li "Speaking: Respond To A Situation" at bounding box center [381, 72] width 170 height 15
click at [346, 74] on link "Speaking: Respond To A Situation" at bounding box center [388, 73] width 156 height 12
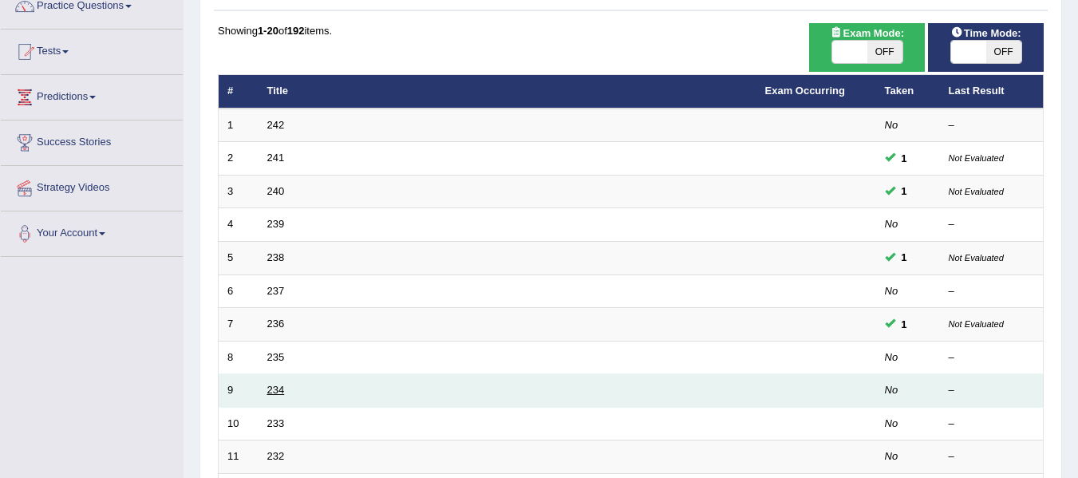
scroll to position [140, 0]
click at [282, 389] on link "234" at bounding box center [276, 390] width 18 height 12
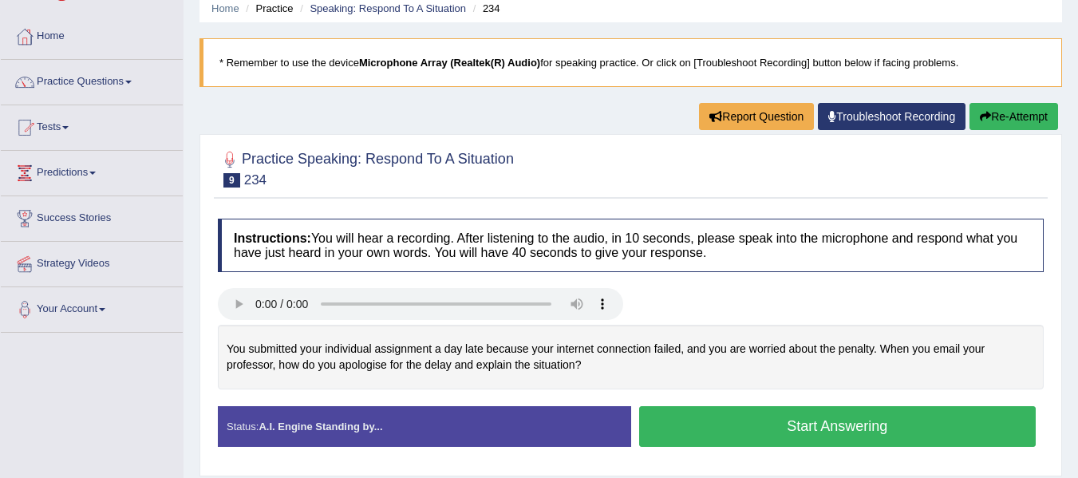
scroll to position [78, 0]
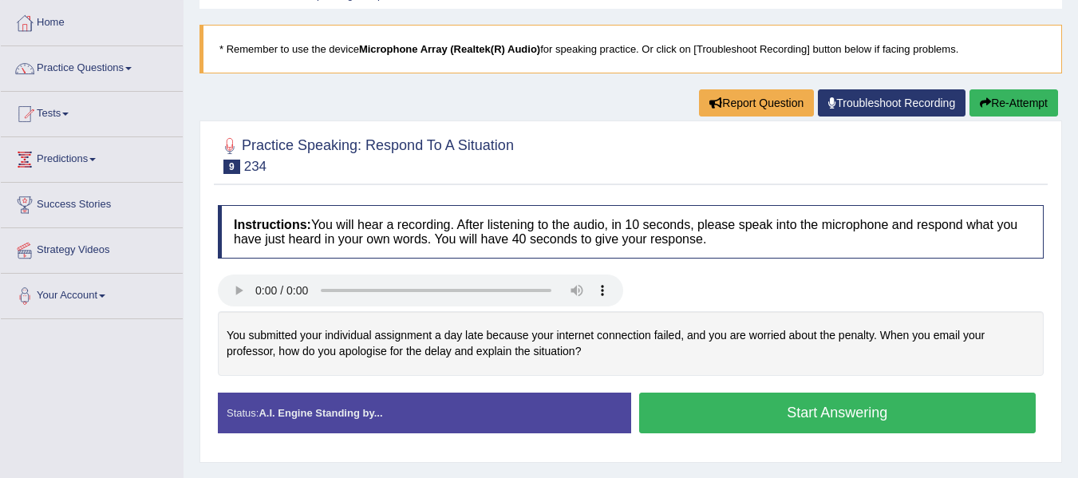
click at [735, 408] on button "Start Answering" at bounding box center [837, 413] width 397 height 41
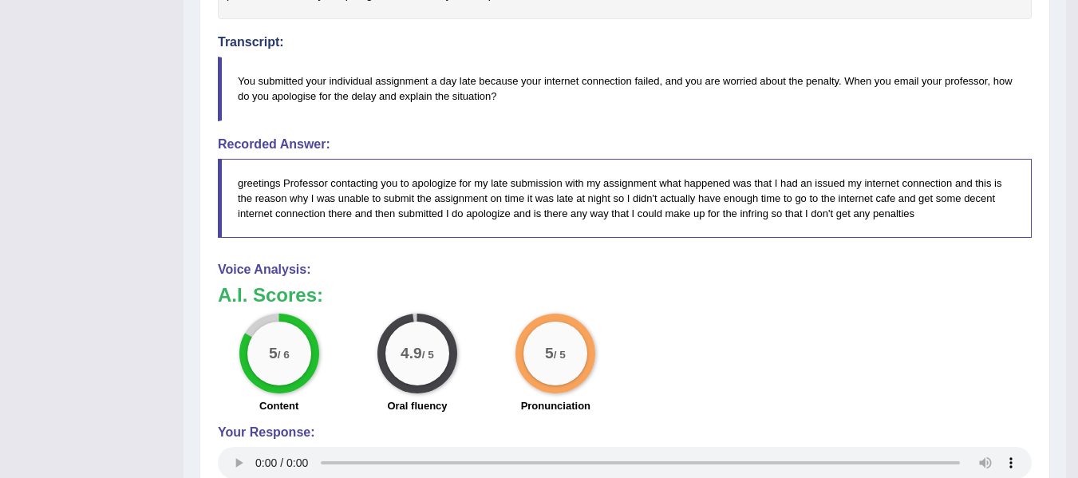
scroll to position [0, 0]
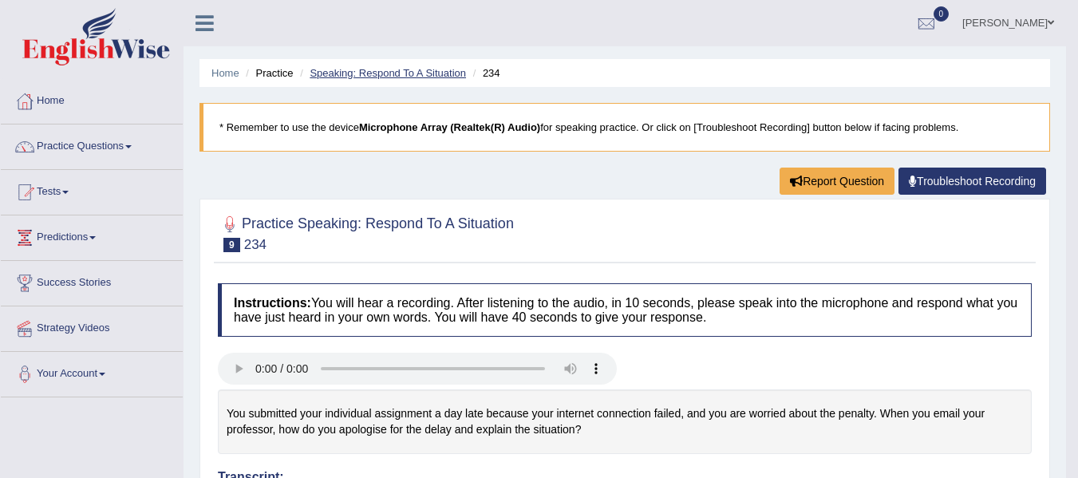
click at [408, 73] on link "Speaking: Respond To A Situation" at bounding box center [388, 73] width 156 height 12
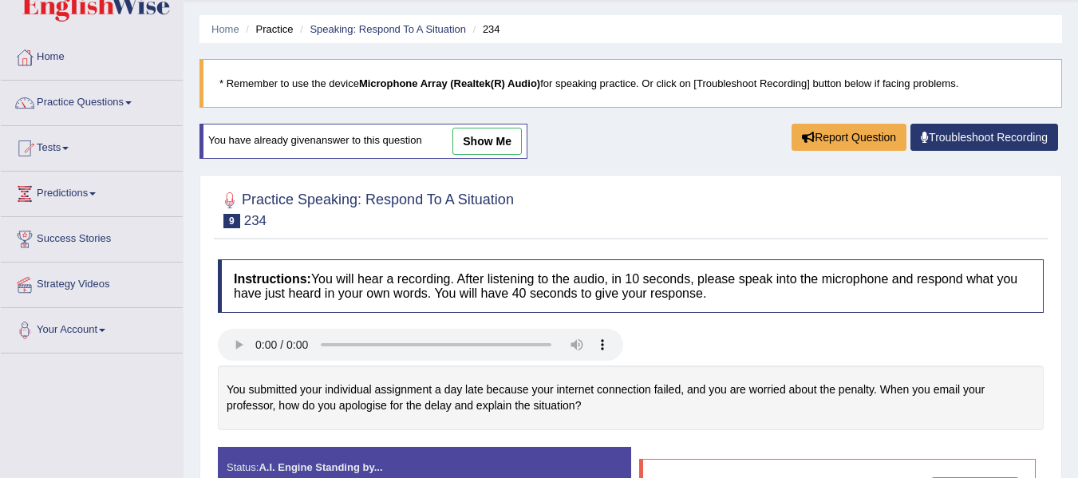
scroll to position [50, 0]
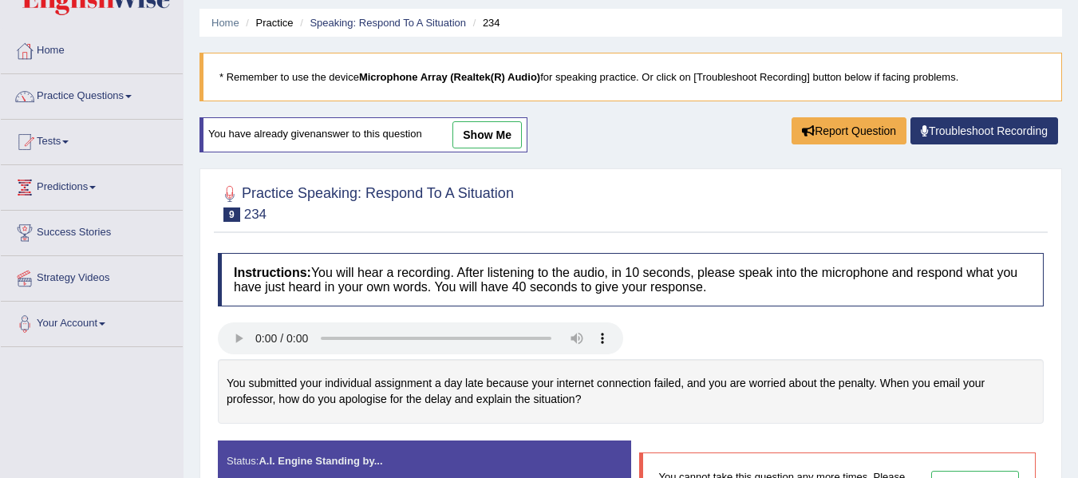
click at [381, 12] on ul "Home Practice Speaking: Respond To A Situation 234" at bounding box center [630, 23] width 862 height 28
click at [386, 23] on link "Speaking: Respond To A Situation" at bounding box center [388, 23] width 156 height 12
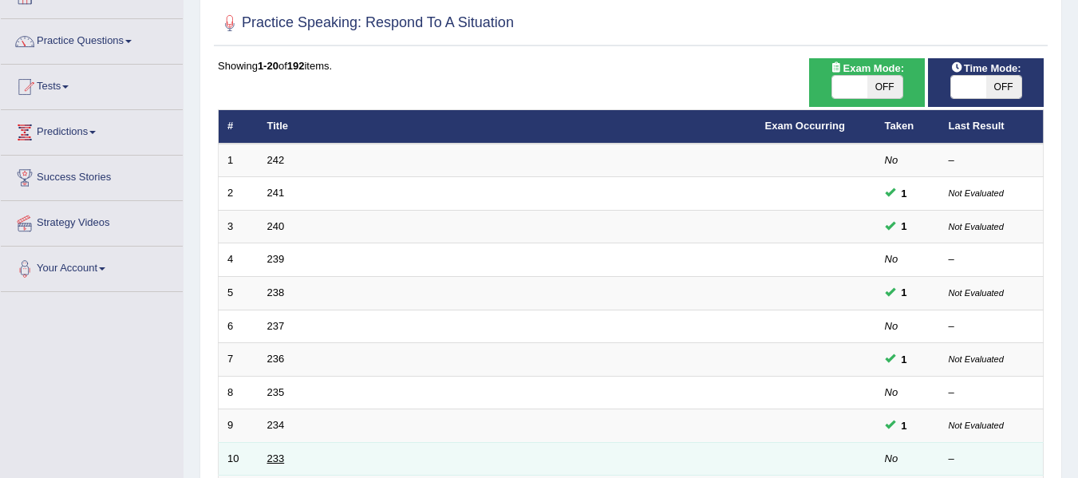
click at [280, 459] on link "233" at bounding box center [276, 458] width 18 height 12
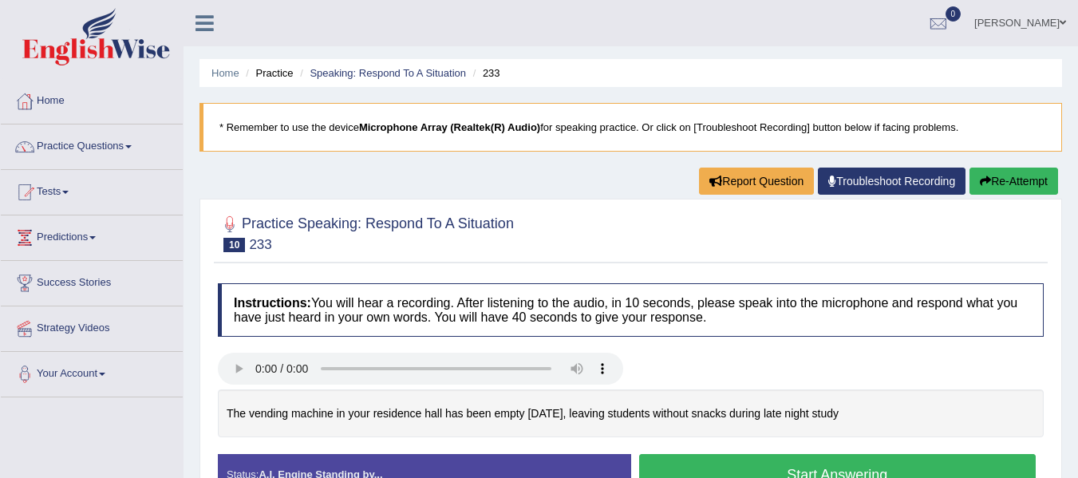
click at [723, 457] on button "Start Answering" at bounding box center [837, 474] width 397 height 41
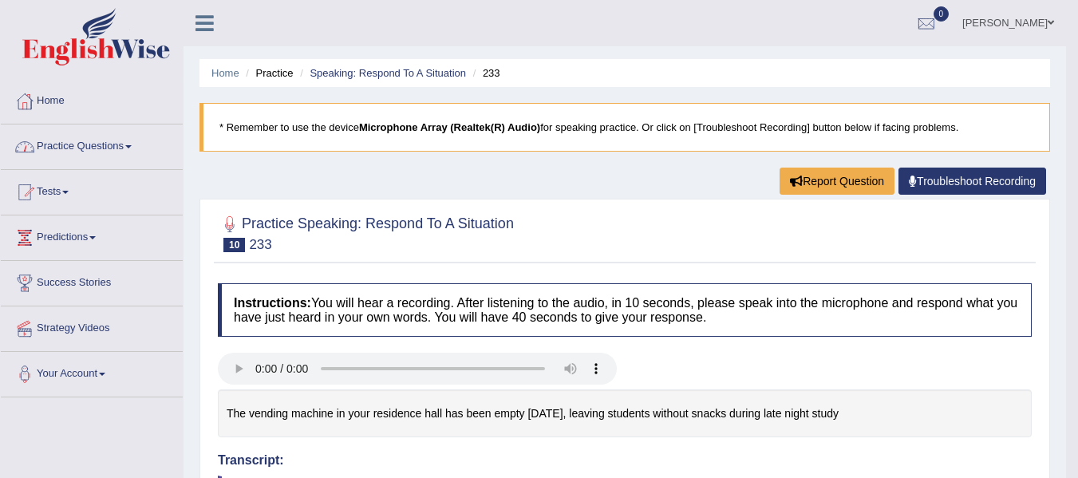
click at [109, 142] on link "Practice Questions" at bounding box center [92, 144] width 182 height 40
